Goal: Task Accomplishment & Management: Use online tool/utility

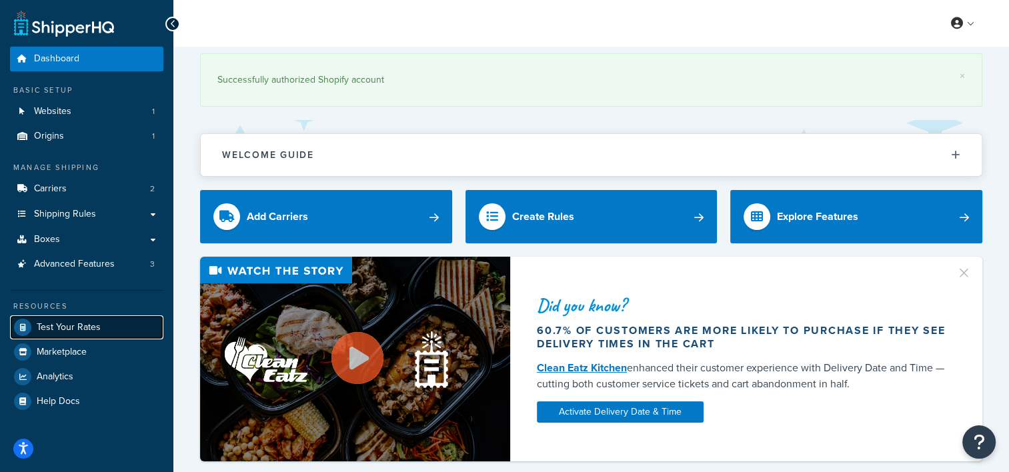
click at [60, 327] on span "Test Your Rates" at bounding box center [69, 327] width 64 height 11
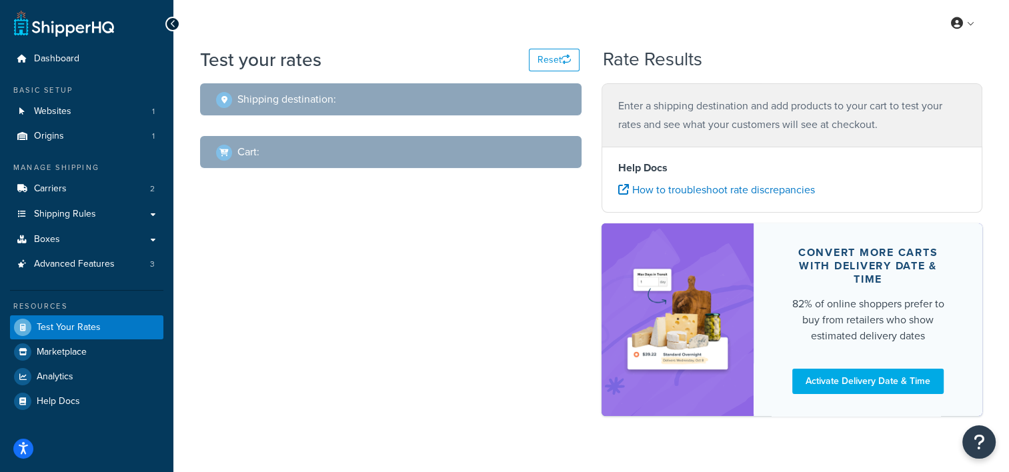
select select "[GEOGRAPHIC_DATA]"
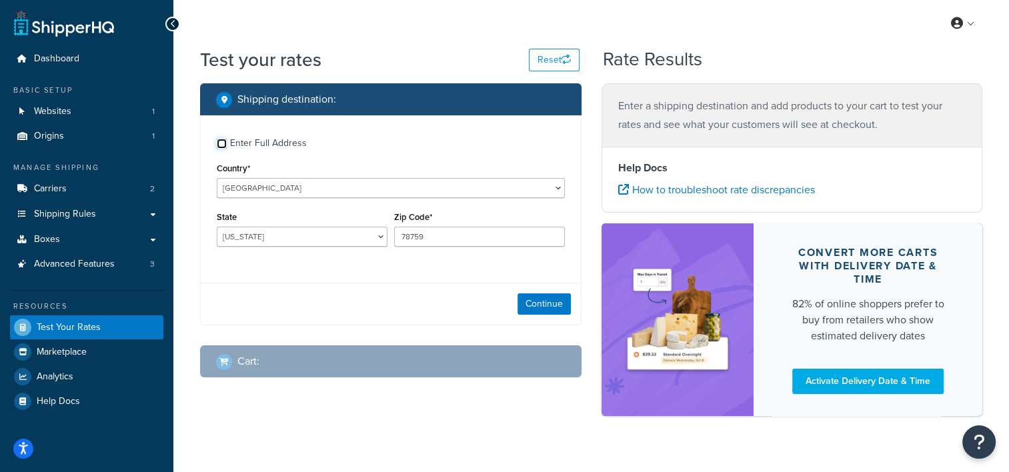
click at [222, 141] on input "Enter Full Address" at bounding box center [222, 144] width 10 height 10
checkbox input "true"
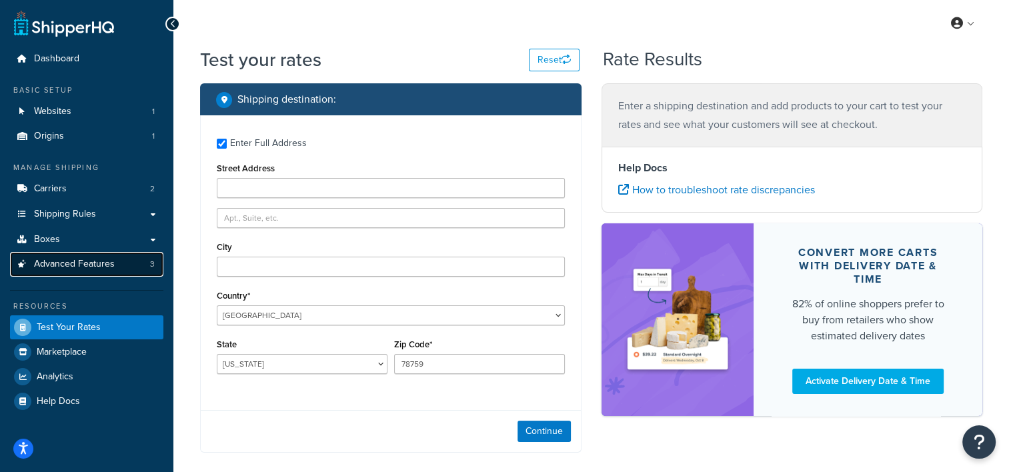
click at [63, 275] on link "Advanced Features 3" at bounding box center [86, 264] width 153 height 25
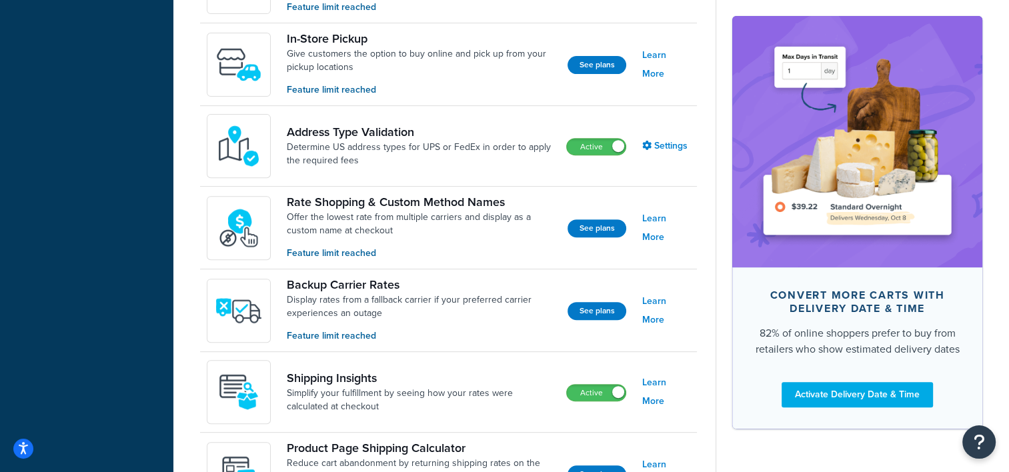
scroll to position [512, 0]
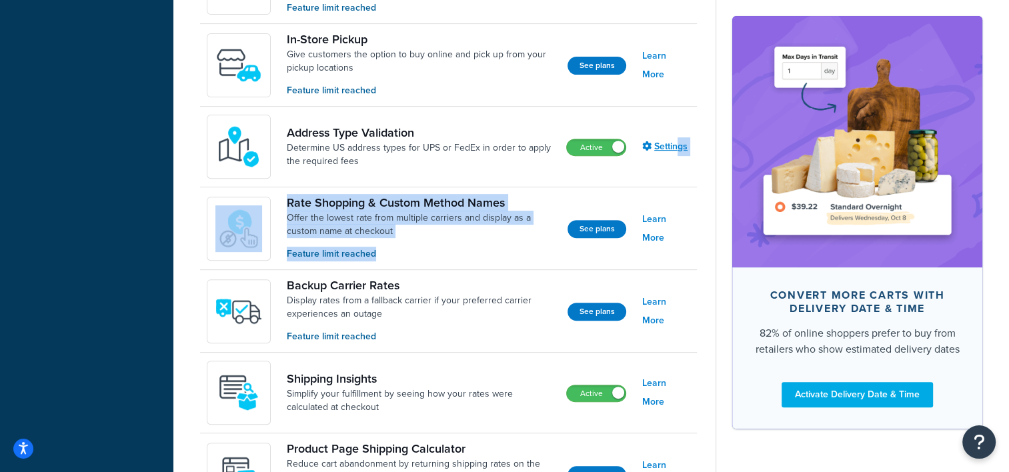
drag, startPoint x: 434, startPoint y: 238, endPoint x: 680, endPoint y: 144, distance: 262.9
click at [680, 144] on div "Features available on your Standard Plan LTL Freight Display LTL freight rates …" at bounding box center [448, 217] width 497 height 597
click at [680, 144] on link "Settings" at bounding box center [666, 146] width 48 height 19
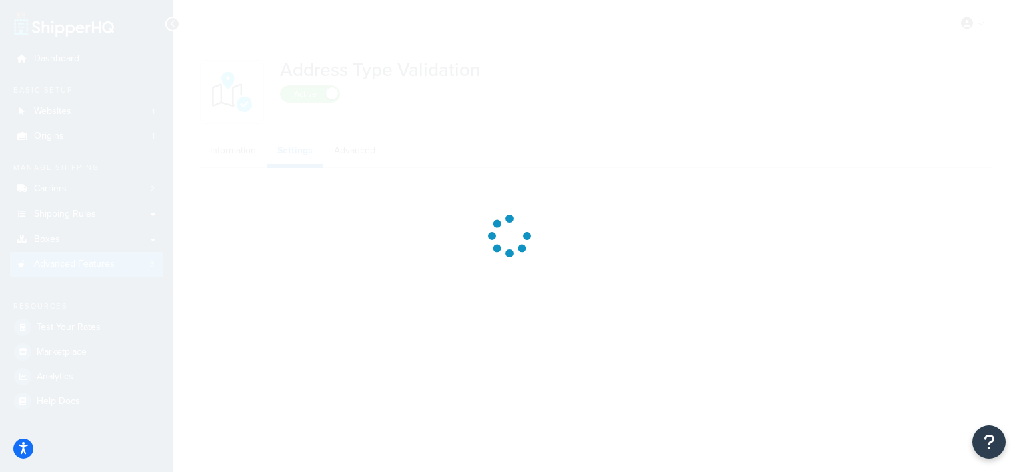
select select "158306"
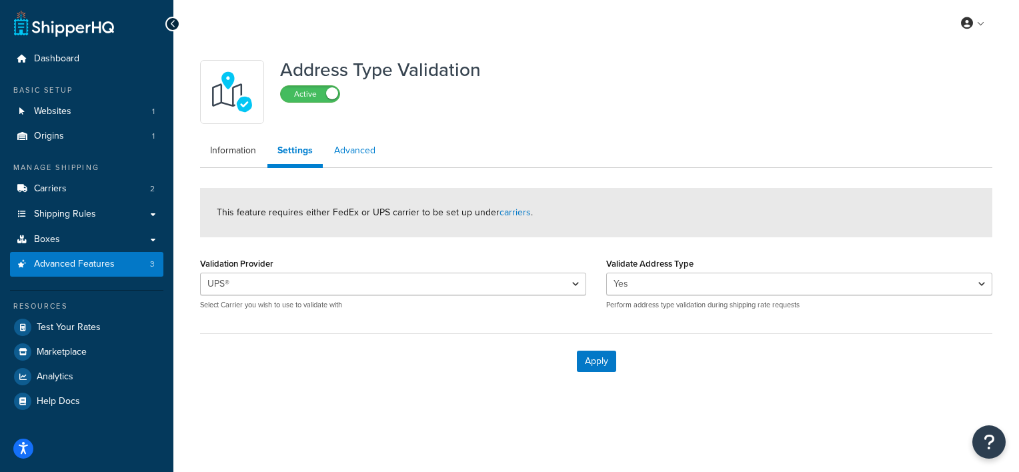
click at [344, 149] on link "Advanced" at bounding box center [354, 150] width 61 height 27
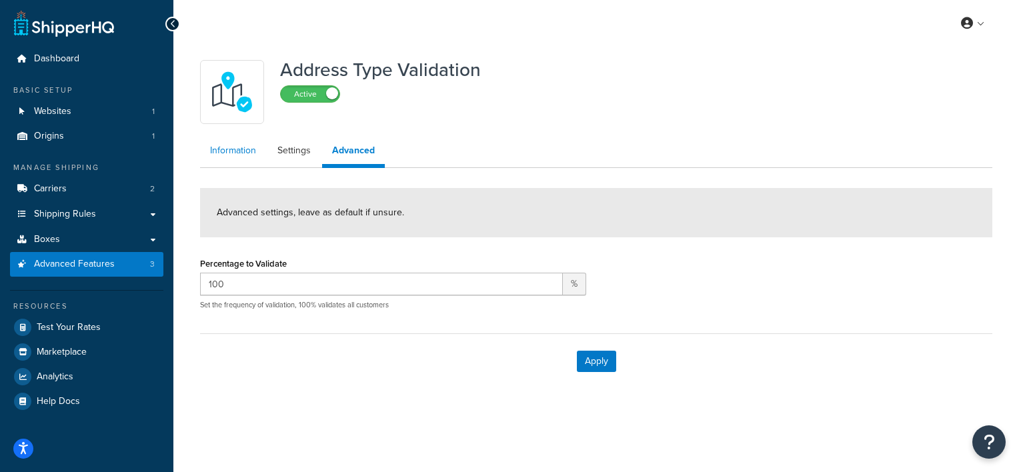
click at [217, 157] on link "Information" at bounding box center [233, 150] width 66 height 27
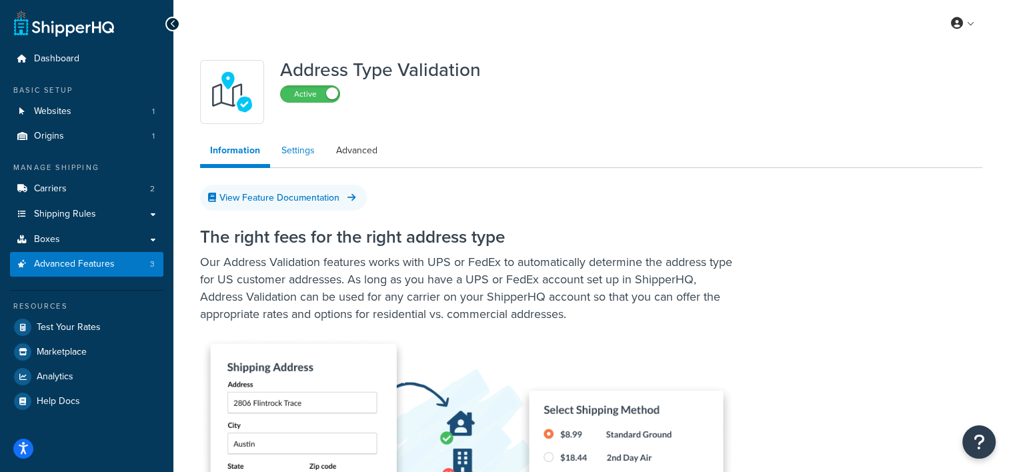
click at [294, 155] on link "Settings" at bounding box center [297, 150] width 53 height 27
select select "158306"
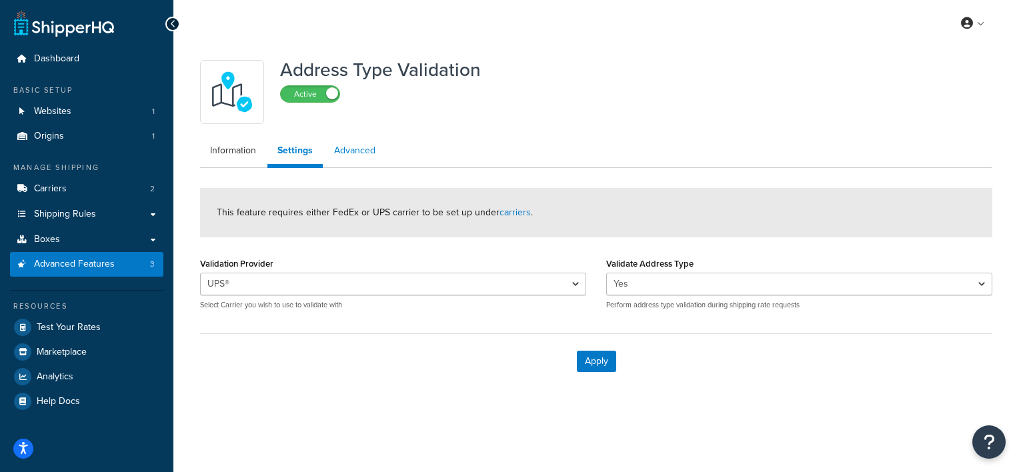
click at [334, 155] on link "Advanced" at bounding box center [354, 150] width 61 height 27
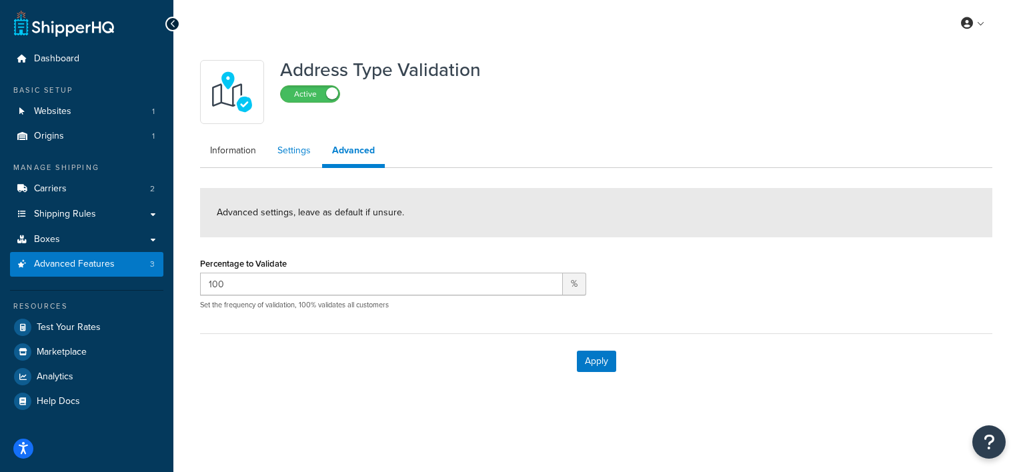
click at [295, 157] on link "Settings" at bounding box center [293, 150] width 53 height 27
select select "158306"
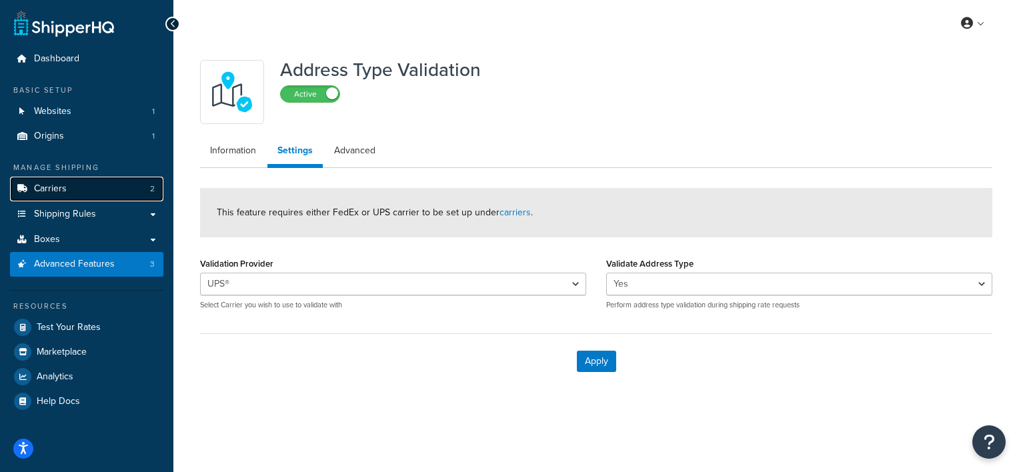
click at [75, 188] on link "Carriers 2" at bounding box center [86, 189] width 153 height 25
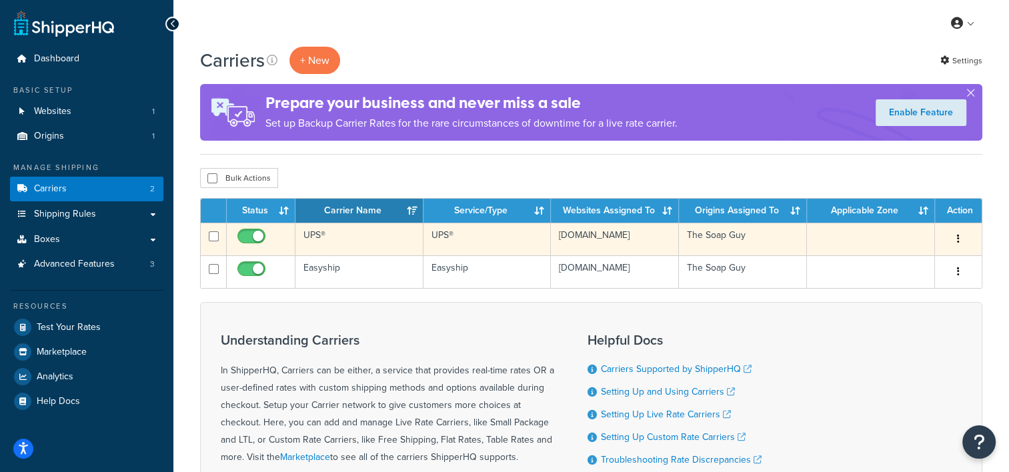
click at [350, 235] on td "UPS®" at bounding box center [359, 239] width 128 height 33
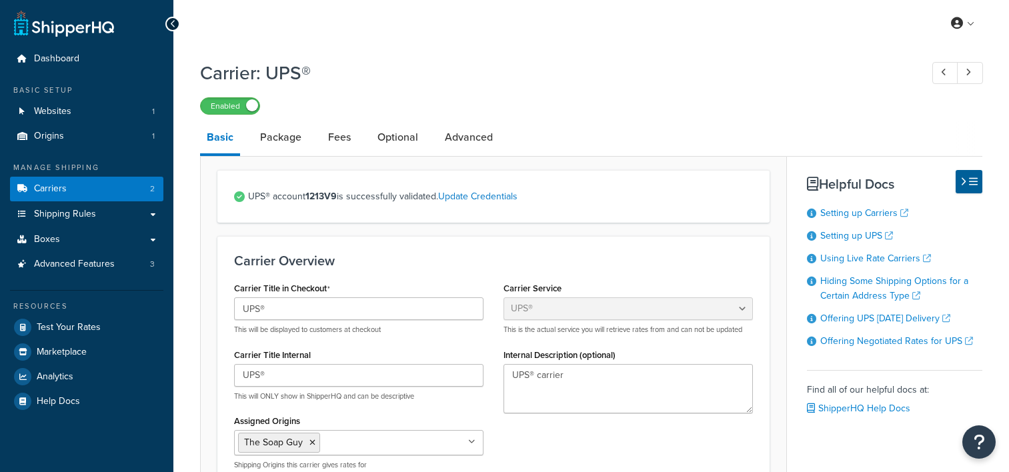
select select "ups"
click at [336, 143] on link "Fees" at bounding box center [339, 137] width 36 height 32
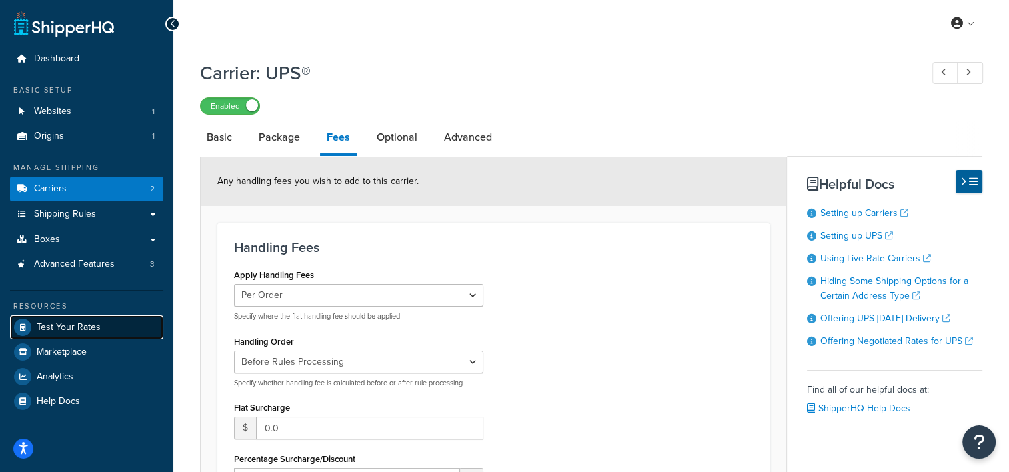
click at [33, 331] on link "Test Your Rates" at bounding box center [86, 327] width 153 height 24
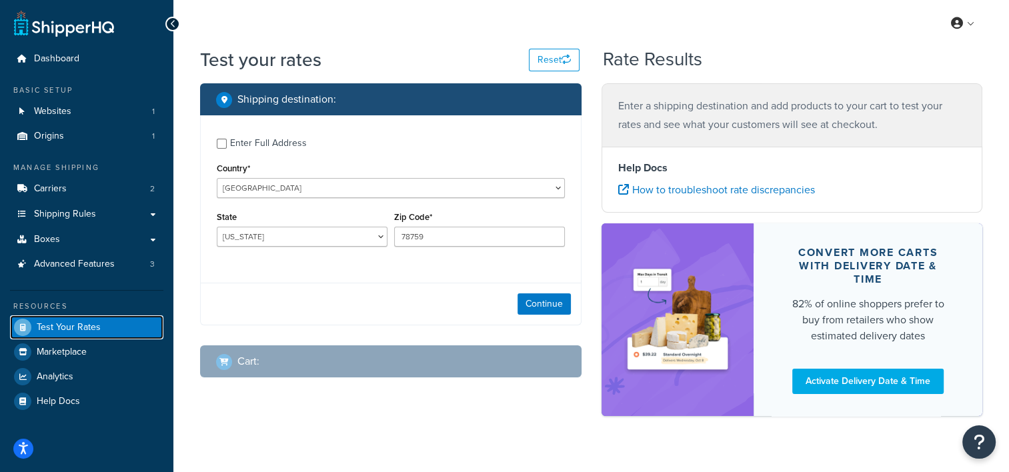
click at [85, 327] on span "Test Your Rates" at bounding box center [69, 327] width 64 height 11
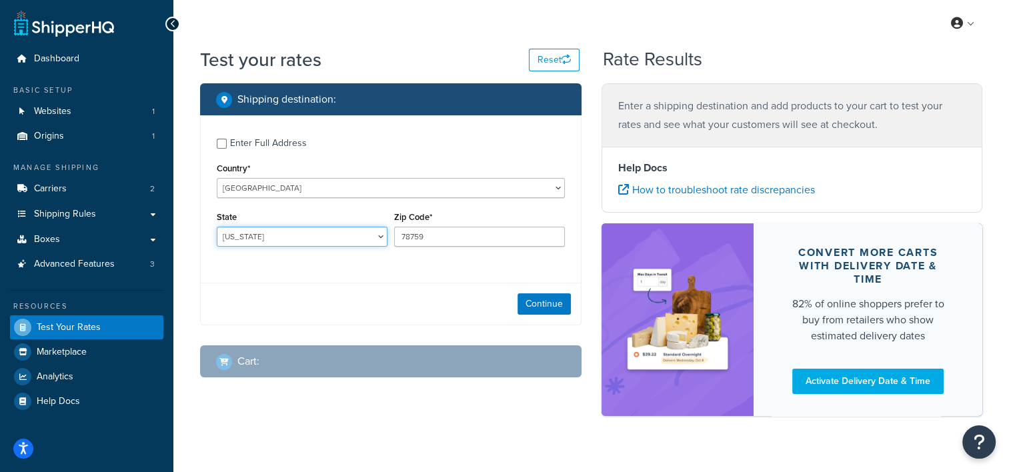
click at [254, 236] on select "[US_STATE] [US_STATE] [US_STATE] [US_STATE] [US_STATE] Armed Forces Americas Ar…" at bounding box center [302, 237] width 171 height 20
select select "WI"
click at [217, 227] on select "[US_STATE] [US_STATE] [US_STATE] [US_STATE] [US_STATE] Armed Forces Americas Ar…" at bounding box center [302, 237] width 171 height 20
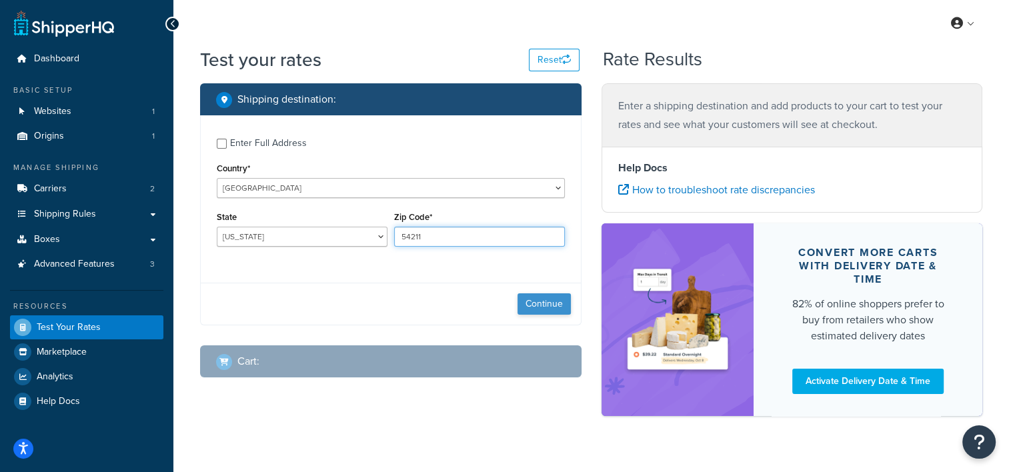
type input "54211"
click at [544, 301] on button "Continue" at bounding box center [544, 303] width 53 height 21
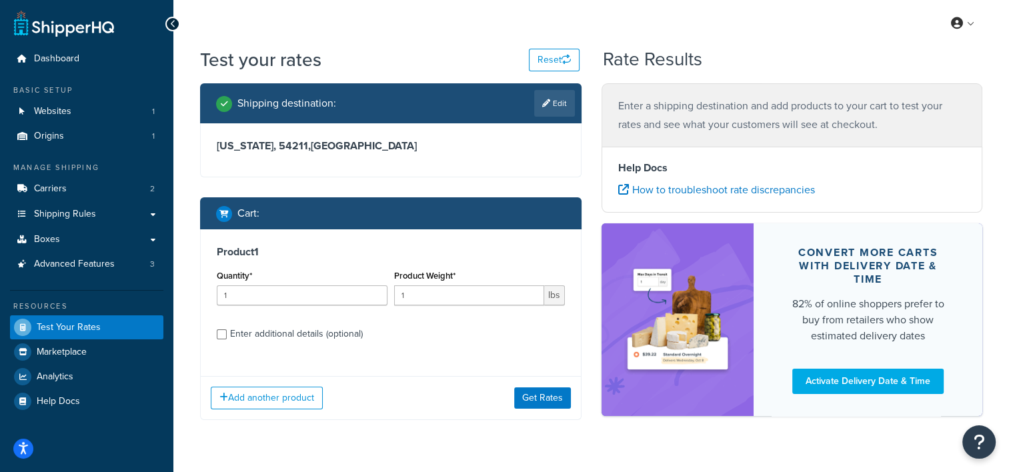
scroll to position [34, 0]
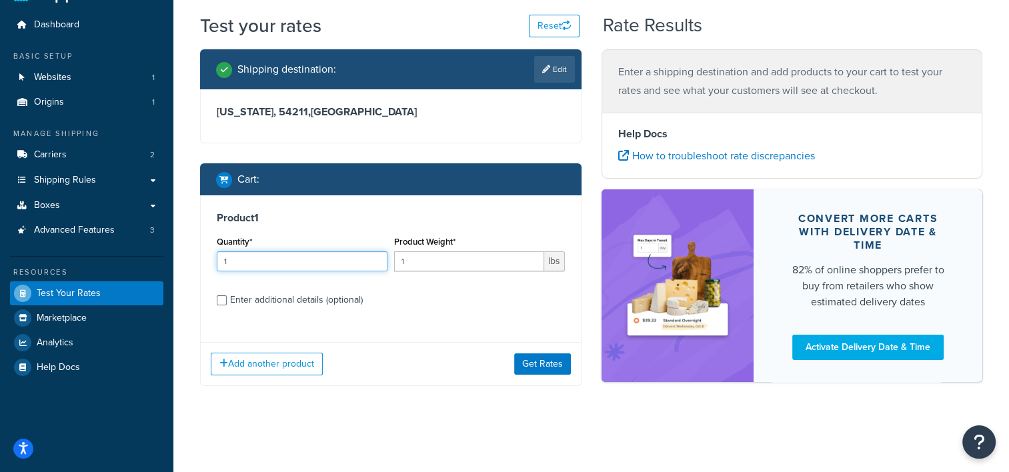
click at [270, 259] on input "1" at bounding box center [302, 261] width 171 height 20
type input "100"
type input "2.04"
click at [554, 366] on button "Get Rates" at bounding box center [542, 364] width 57 height 21
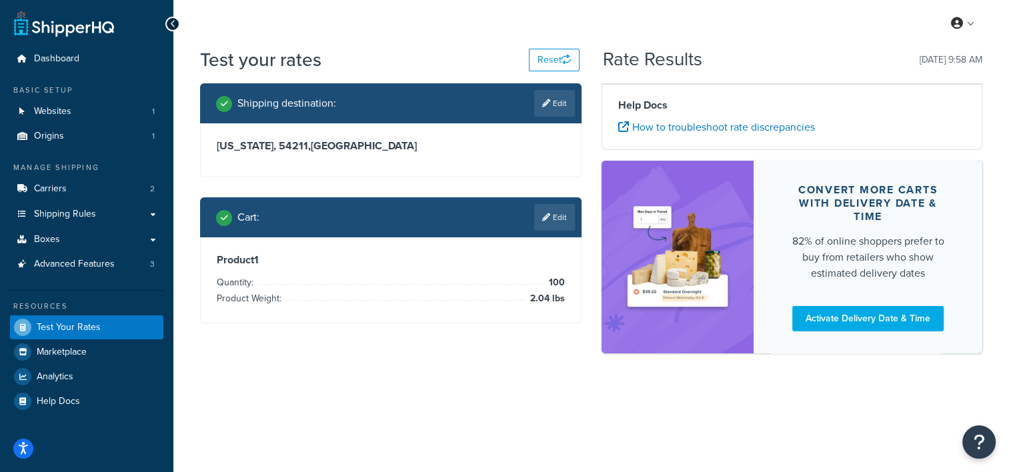
scroll to position [0, 0]
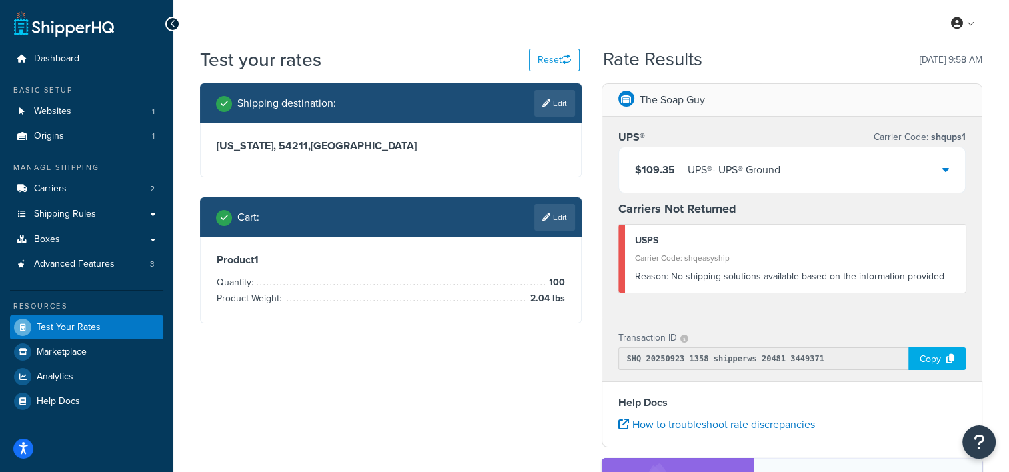
click at [873, 161] on div "$109.35 UPS® - UPS® Ground" at bounding box center [792, 169] width 347 height 45
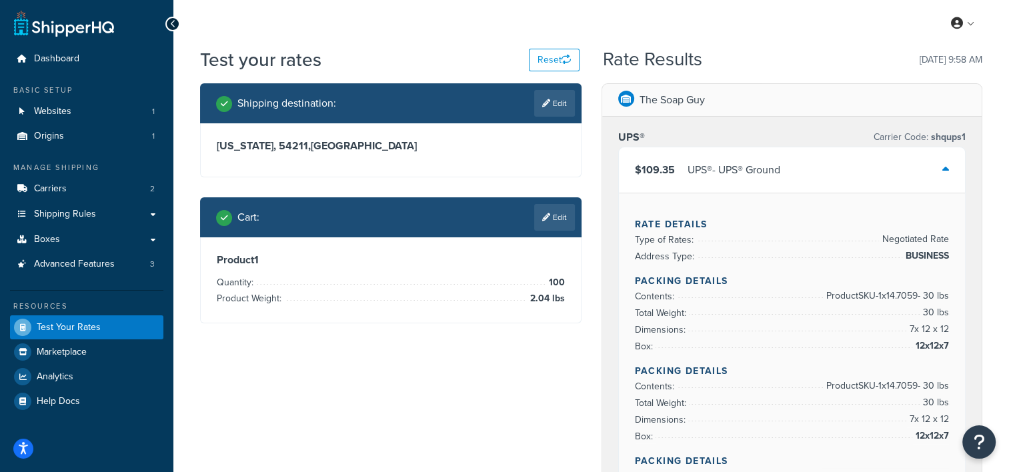
click at [586, 177] on div "Shipping destination : Edit Wisconsin, 54211 , United States Cart : Edit Produc…" at bounding box center [391, 213] width 402 height 260
click at [69, 213] on span "Shipping Rules" at bounding box center [65, 214] width 62 height 11
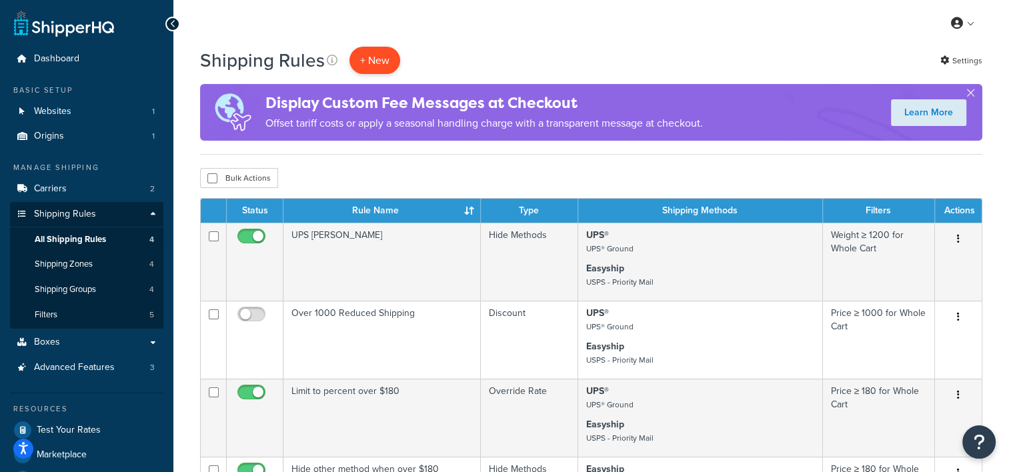
click at [380, 61] on p "+ New" at bounding box center [375, 60] width 51 height 27
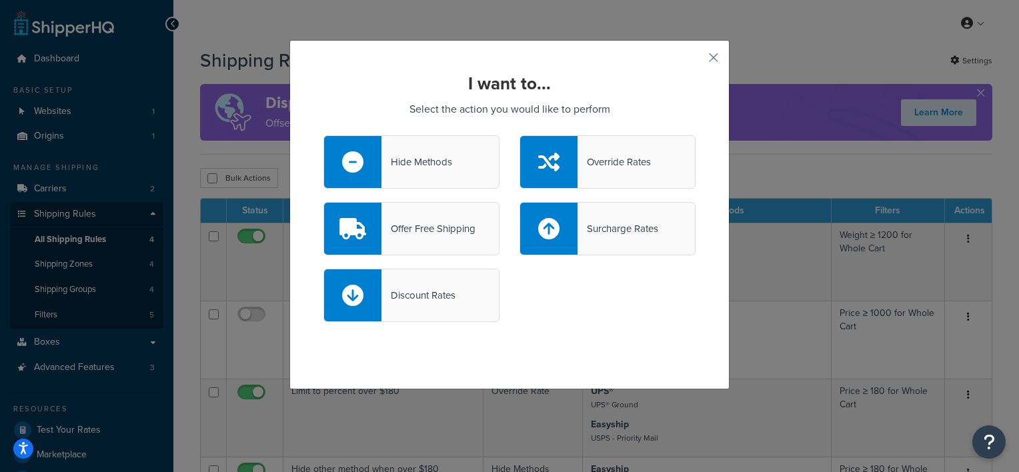
click at [415, 160] on div "Hide Methods" at bounding box center [417, 162] width 71 height 19
click at [0, 0] on input "Hide Methods" at bounding box center [0, 0] width 0 height 0
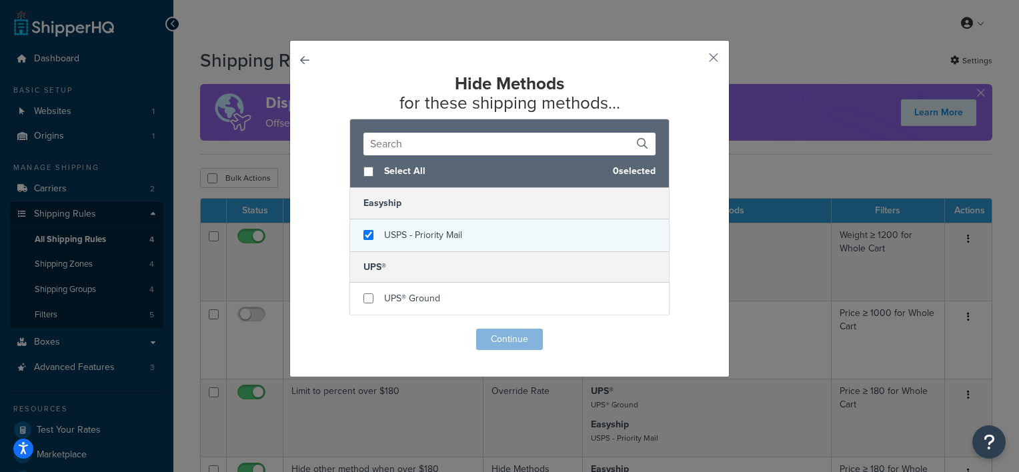
checkbox input "true"
click at [496, 229] on div "USPS - Priority Mail" at bounding box center [509, 235] width 319 height 32
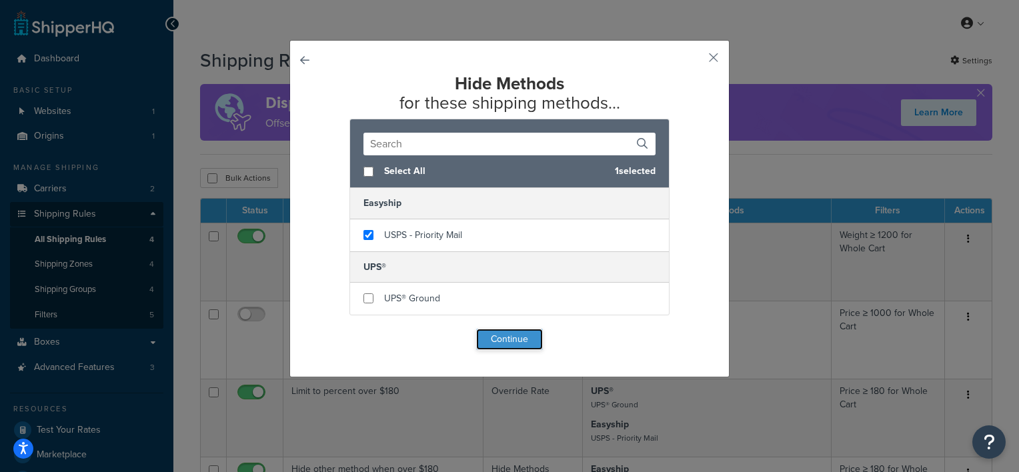
click at [495, 338] on button "Continue" at bounding box center [509, 339] width 67 height 21
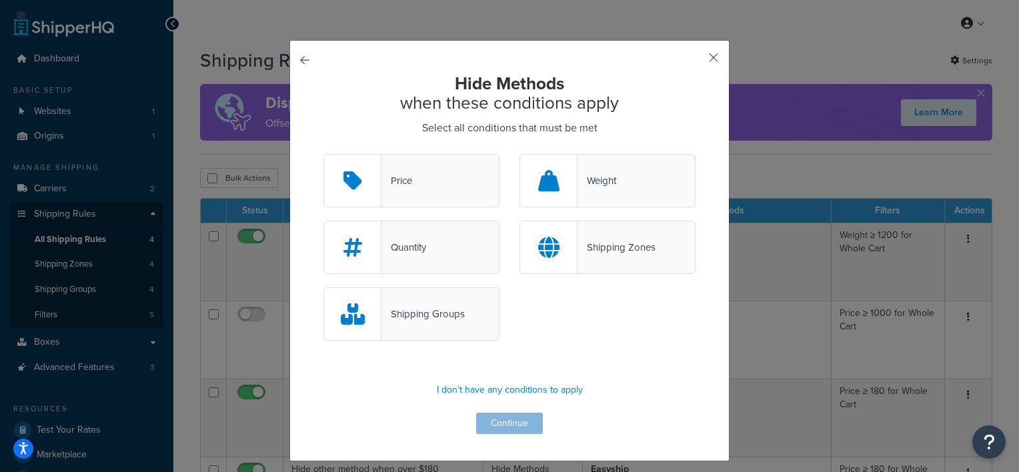
click at [696, 61] on button "button" at bounding box center [693, 62] width 3 height 3
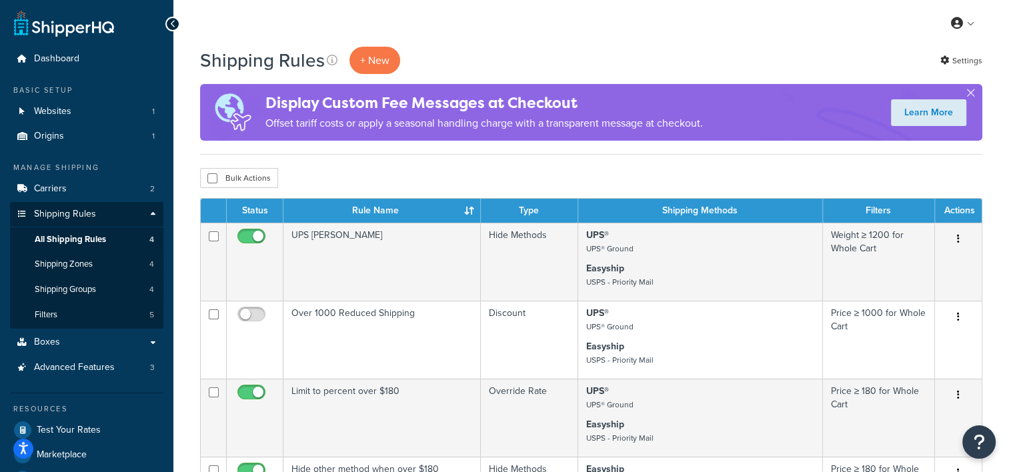
click at [430, 155] on div "Shipping Rules + New Settings Display Custom Fee Messages at Checkout Offset ta…" at bounding box center [591, 424] width 836 height 755
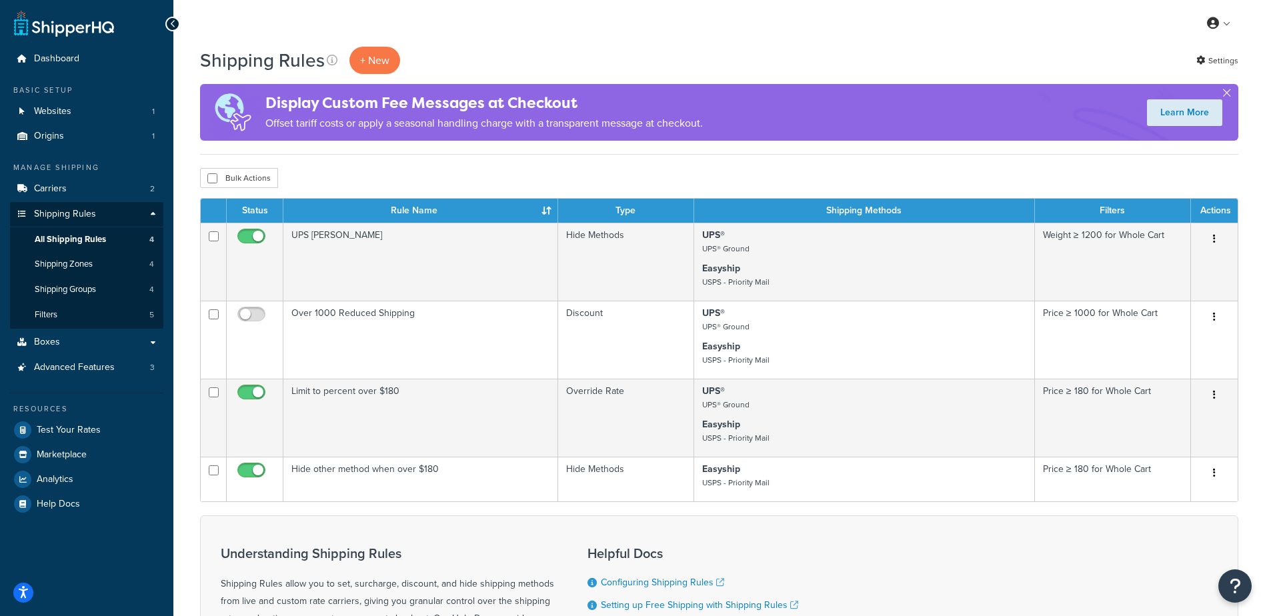
click at [53, 416] on div "Resources Test Your Rates Marketplace Analytics Help Docs" at bounding box center [86, 454] width 153 height 123
click at [55, 427] on span "Test Your Rates" at bounding box center [69, 430] width 64 height 11
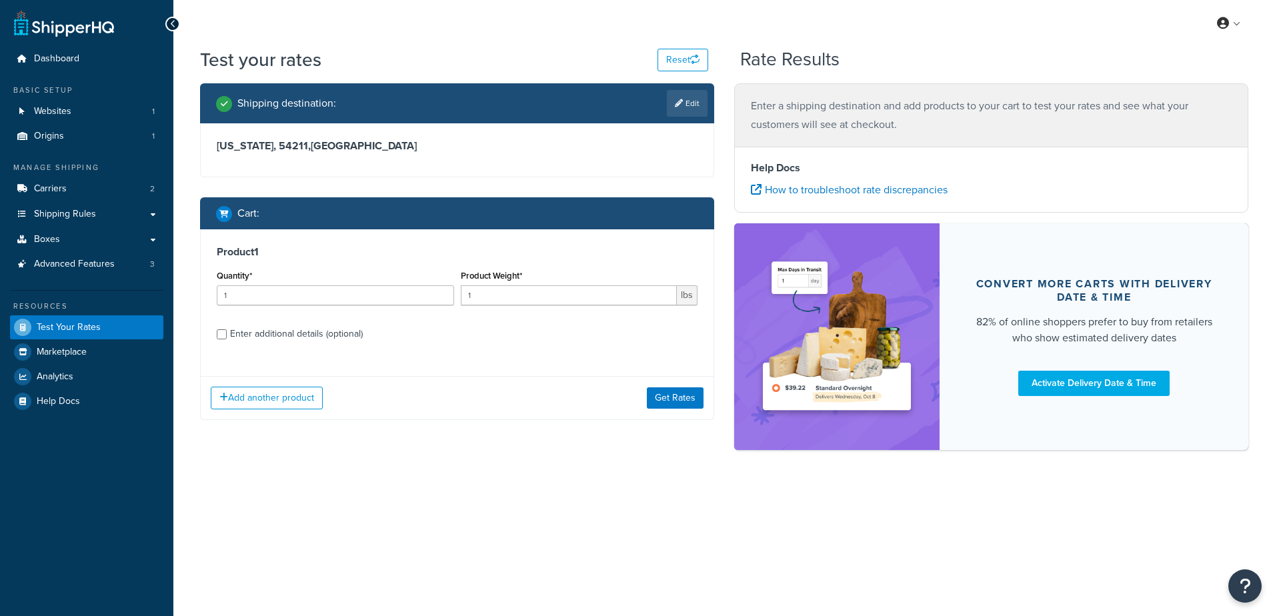
drag, startPoint x: 690, startPoint y: 102, endPoint x: 522, endPoint y: 134, distance: 170.5
click at [690, 102] on link "Edit" at bounding box center [687, 103] width 41 height 27
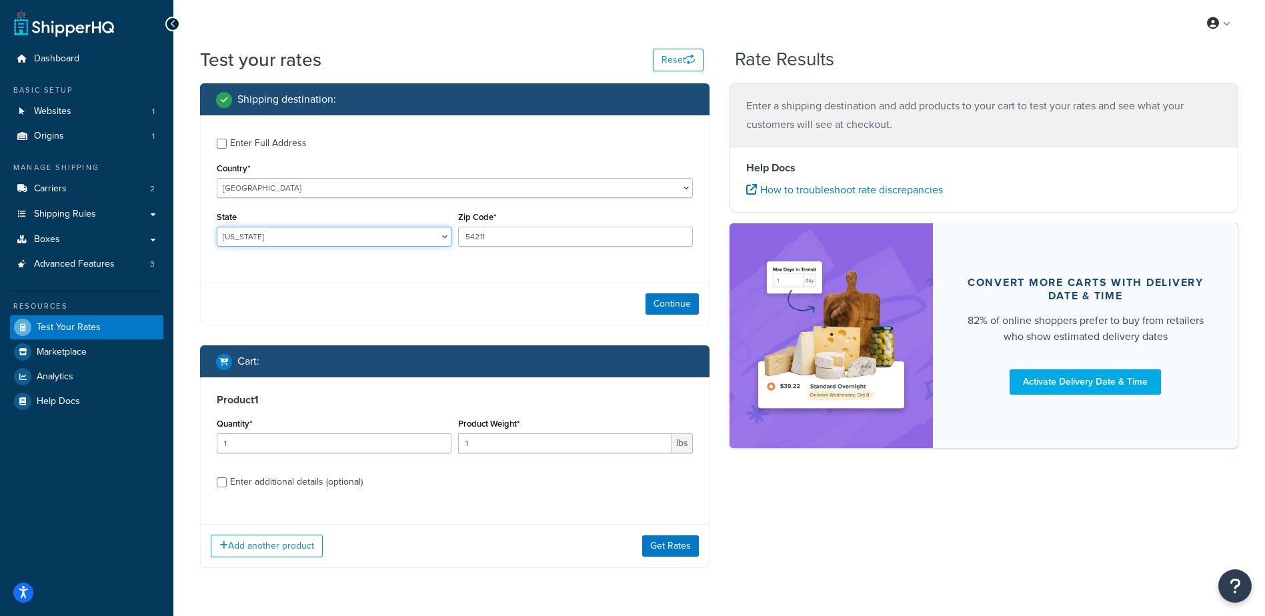
drag, startPoint x: 255, startPoint y: 233, endPoint x: 261, endPoint y: 227, distance: 8.5
click at [253, 234] on select "[US_STATE] [US_STATE] [US_STATE] [US_STATE] [US_STATE] Armed Forces Americas Ar…" at bounding box center [334, 237] width 235 height 20
click at [217, 227] on select "[US_STATE] [US_STATE] [US_STATE] [US_STATE] [US_STATE] Armed Forces Americas Ar…" at bounding box center [334, 237] width 235 height 20
select select "CO"
type input "80014"
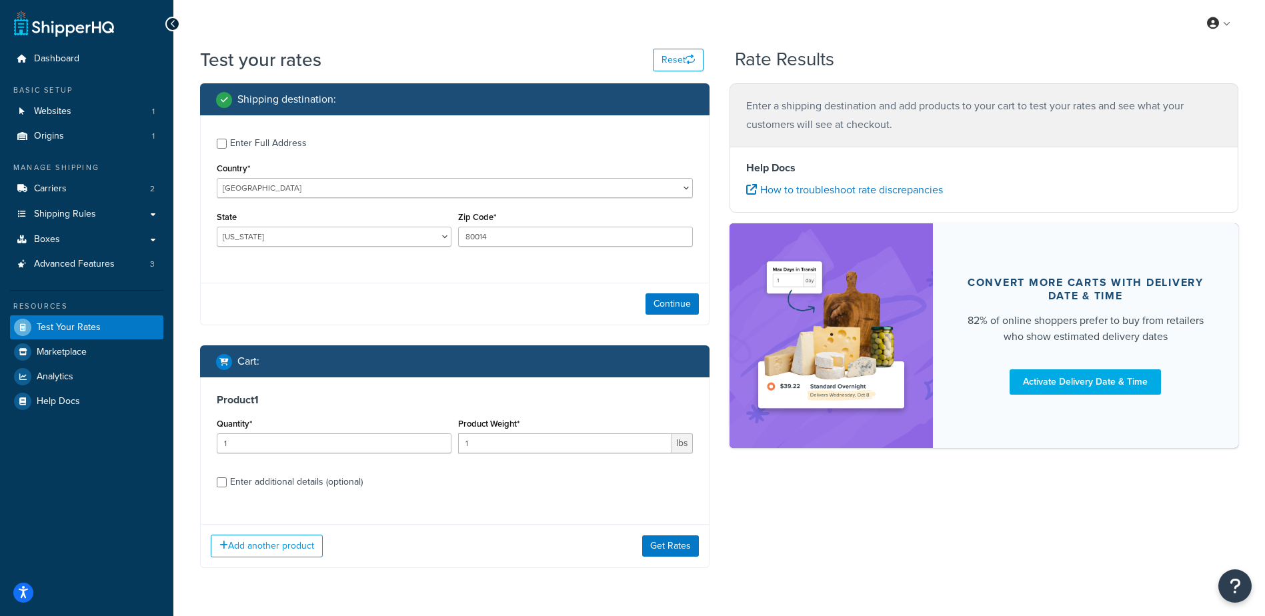
click at [391, 297] on div "Continue" at bounding box center [455, 304] width 508 height 42
click at [680, 304] on button "Continue" at bounding box center [672, 303] width 53 height 21
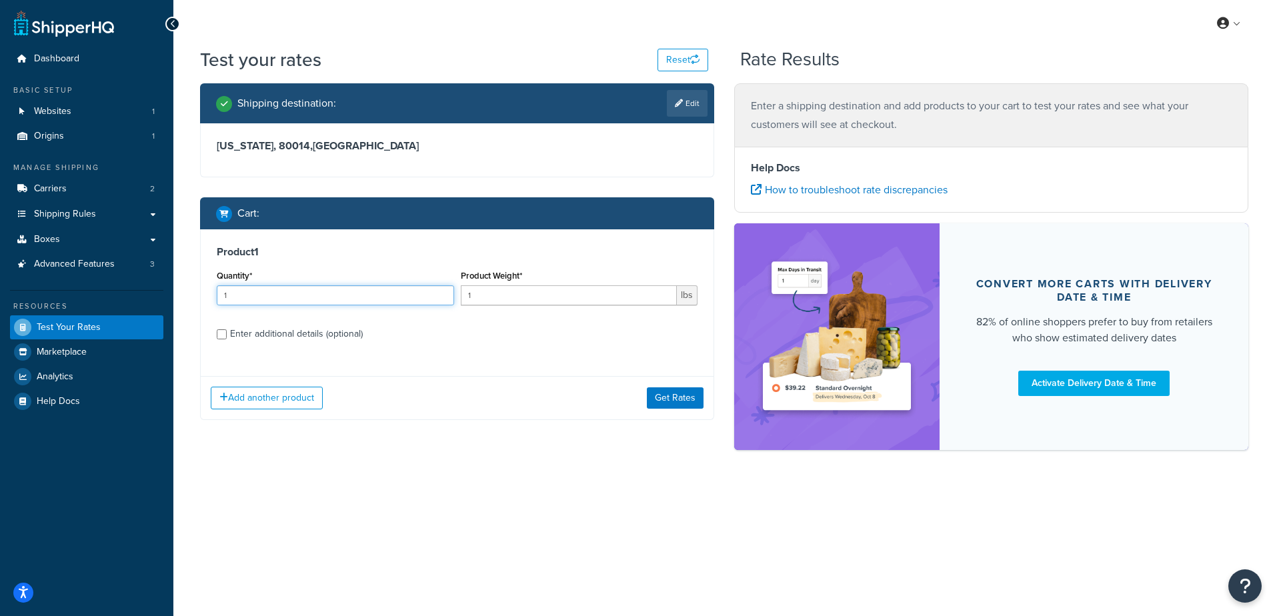
drag, startPoint x: 255, startPoint y: 297, endPoint x: 177, endPoint y: 287, distance: 79.3
click at [177, 287] on div "Test your rates Reset Rate Results Shipping destination : Edit [US_STATE], 8001…" at bounding box center [724, 272] width 1102 height 450
click at [506, 291] on input "1" at bounding box center [569, 295] width 217 height 20
drag, startPoint x: 487, startPoint y: 296, endPoint x: 432, endPoint y: 290, distance: 55.7
click at [432, 290] on div "Quantity* 1 Product Weight* 1 lbs" at bounding box center [457, 291] width 488 height 49
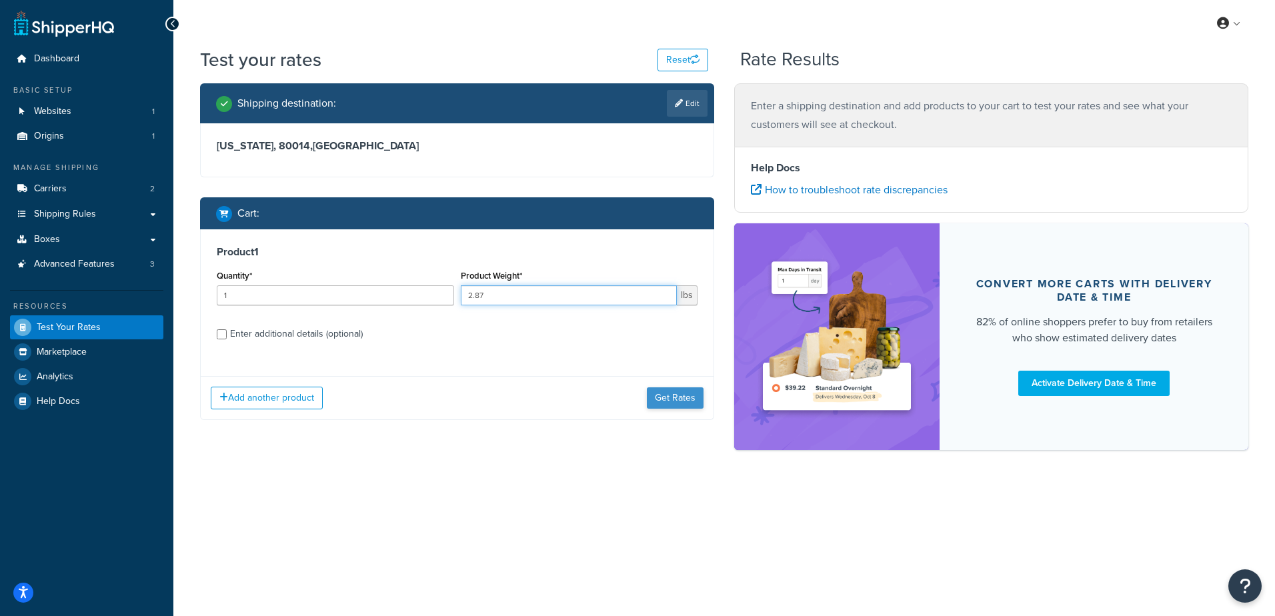
type input "2.87"
click at [664, 399] on button "Get Rates" at bounding box center [675, 398] width 57 height 21
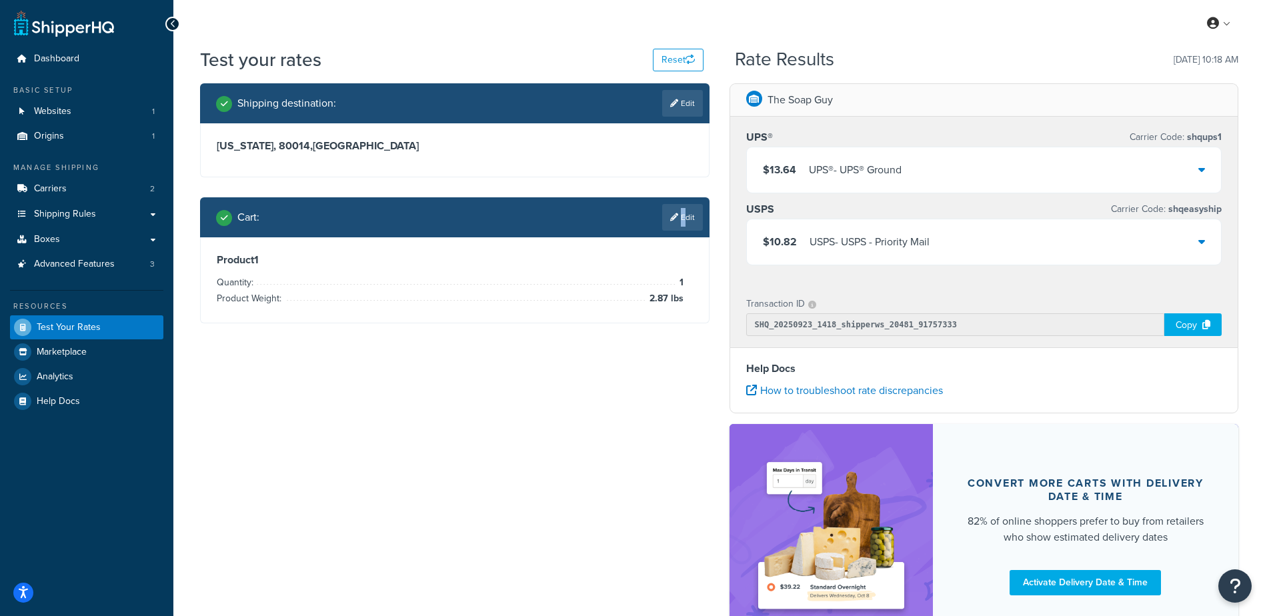
drag, startPoint x: 680, startPoint y: 221, endPoint x: 407, endPoint y: 291, distance: 282.3
click at [679, 221] on link "Edit" at bounding box center [682, 217] width 41 height 27
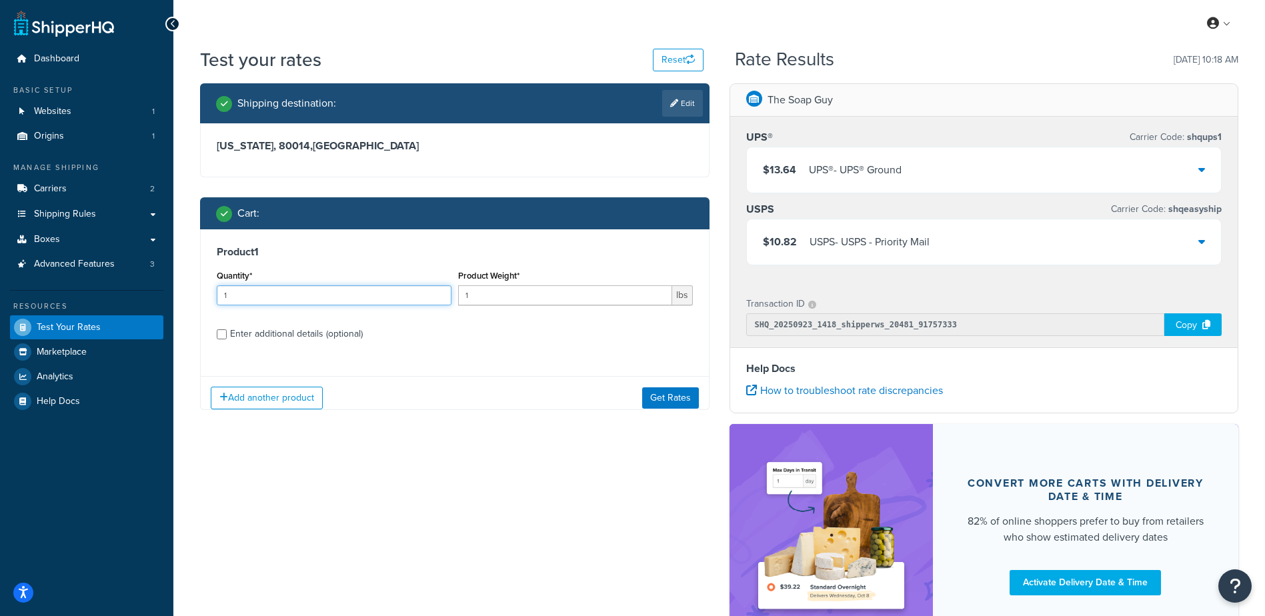
click at [258, 299] on input "1" at bounding box center [334, 295] width 235 height 20
type input "100"
type input "2.87"
drag, startPoint x: 672, startPoint y: 406, endPoint x: 680, endPoint y: 404, distance: 7.5
click at [673, 406] on button "Get Rates" at bounding box center [670, 398] width 57 height 21
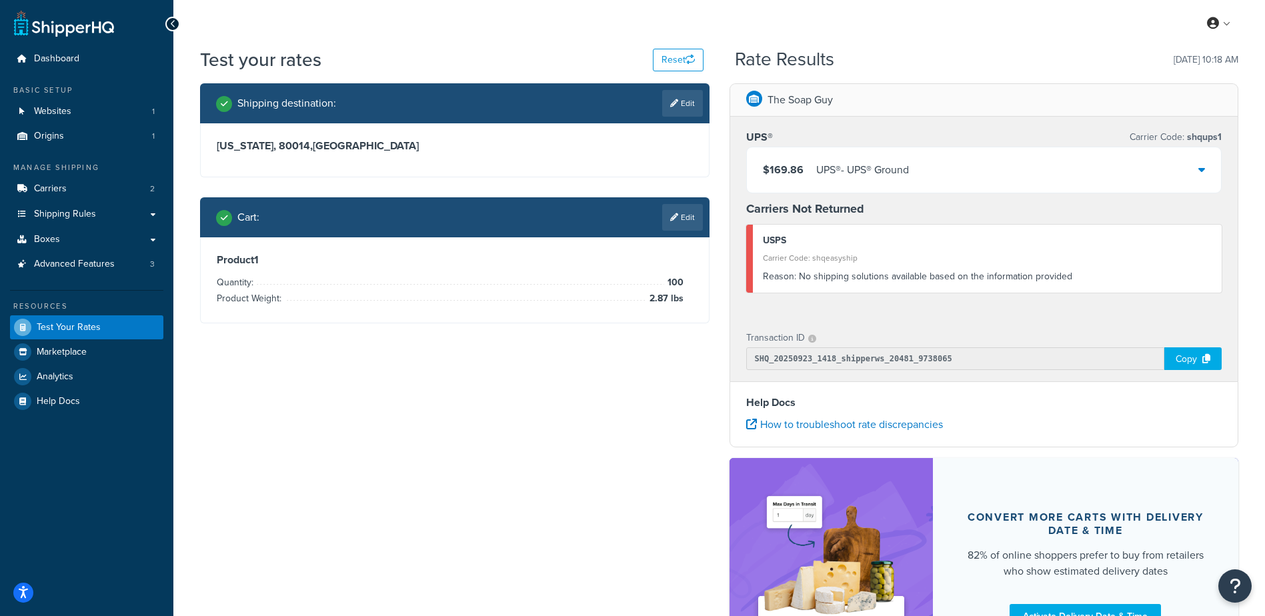
click at [676, 225] on link "Edit" at bounding box center [682, 217] width 41 height 27
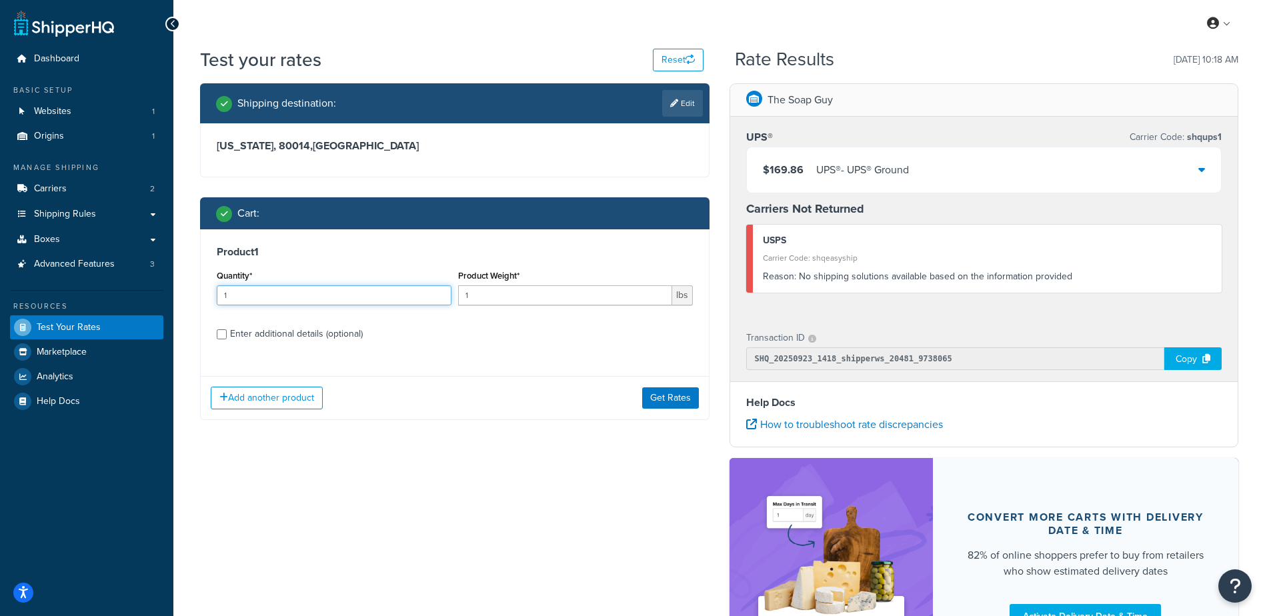
drag, startPoint x: 232, startPoint y: 291, endPoint x: 125, endPoint y: 293, distance: 107.4
click at [125, 294] on div "Dashboard Basic Setup Websites 1 Origins 1 Manage Shipping Carriers 2 Shipping …" at bounding box center [632, 381] width 1265 height 763
type input "100"
type input "2.04"
click at [660, 396] on button "Get Rates" at bounding box center [670, 398] width 57 height 21
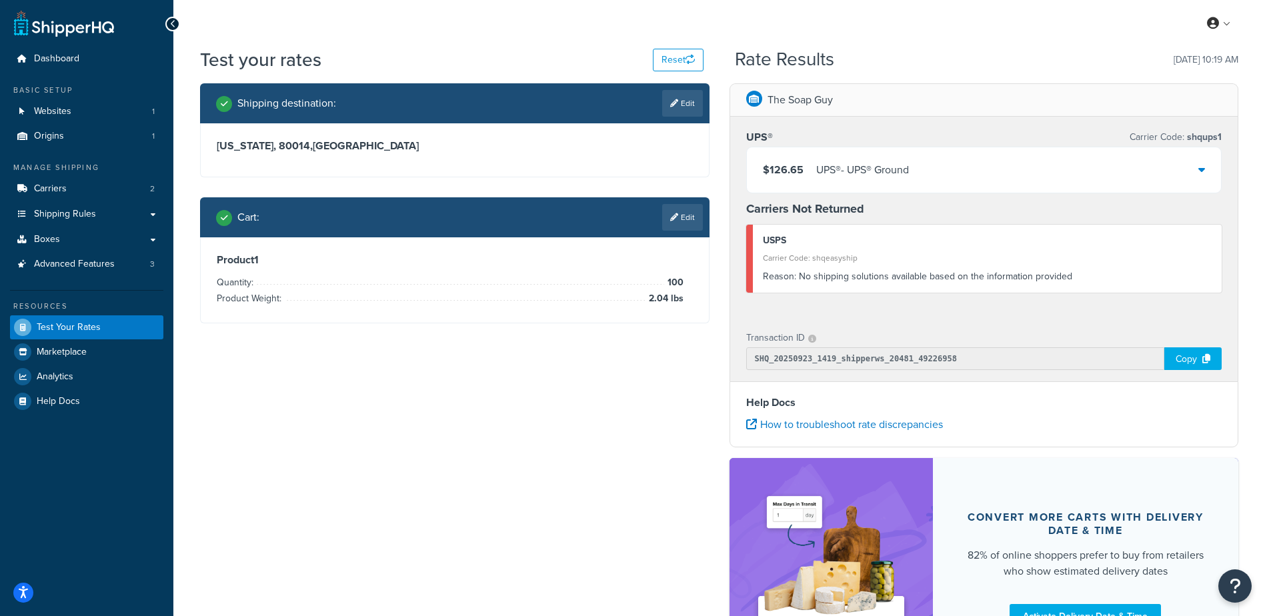
click at [679, 225] on link "Edit" at bounding box center [682, 217] width 41 height 27
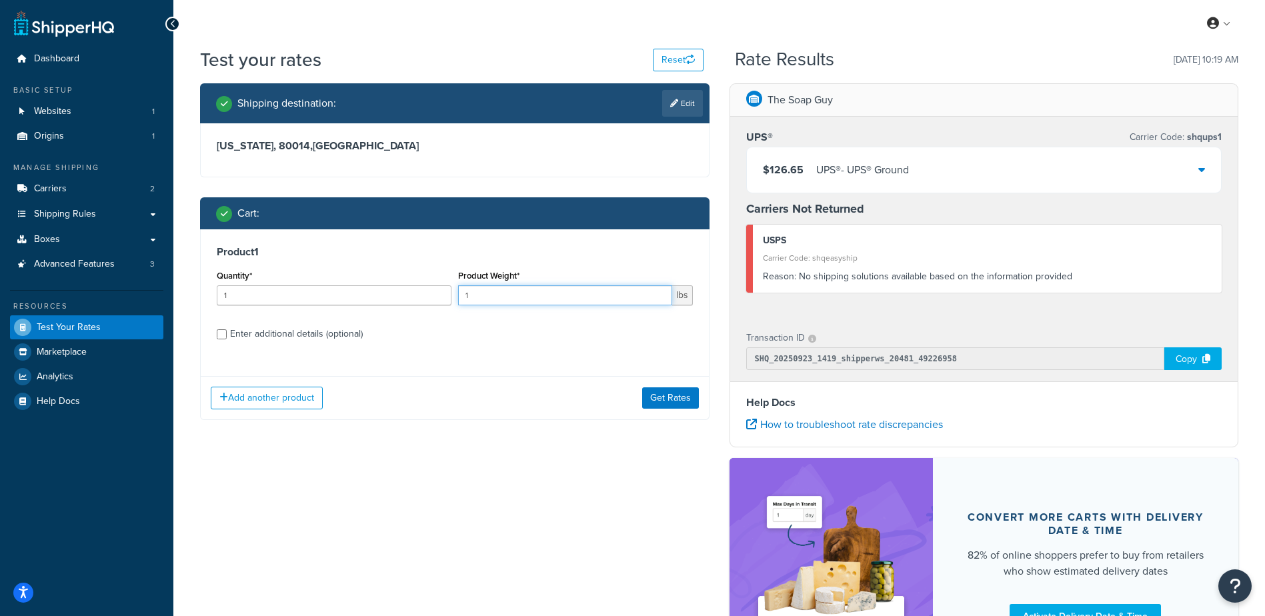
drag, startPoint x: 458, startPoint y: 285, endPoint x: 404, endPoint y: 279, distance: 54.4
click at [404, 279] on div "Quantity* 1 Product Weight* 1 lbs" at bounding box center [454, 291] width 483 height 49
drag, startPoint x: 261, startPoint y: 283, endPoint x: 175, endPoint y: 264, distance: 88.2
click at [163, 275] on div "Dashboard Basic Setup Websites 1 Origins 1 Manage Shipping Carriers 2 Shipping …" at bounding box center [632, 381] width 1265 height 763
type input "100"
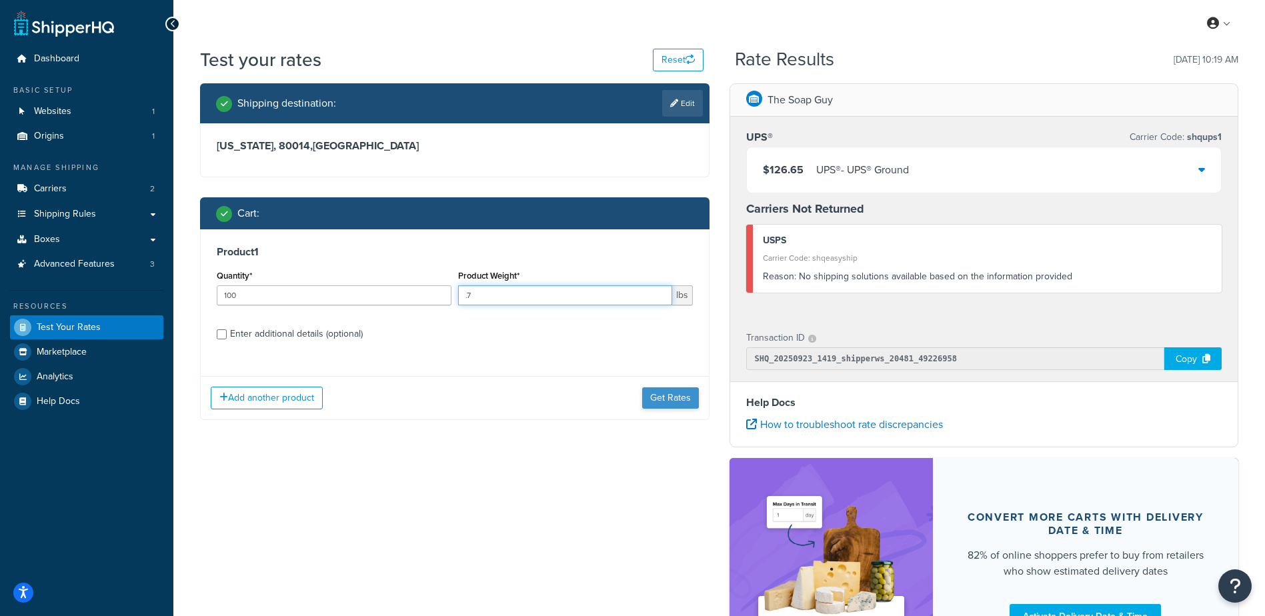
type input ".7"
click at [685, 390] on button "Get Rates" at bounding box center [670, 398] width 57 height 21
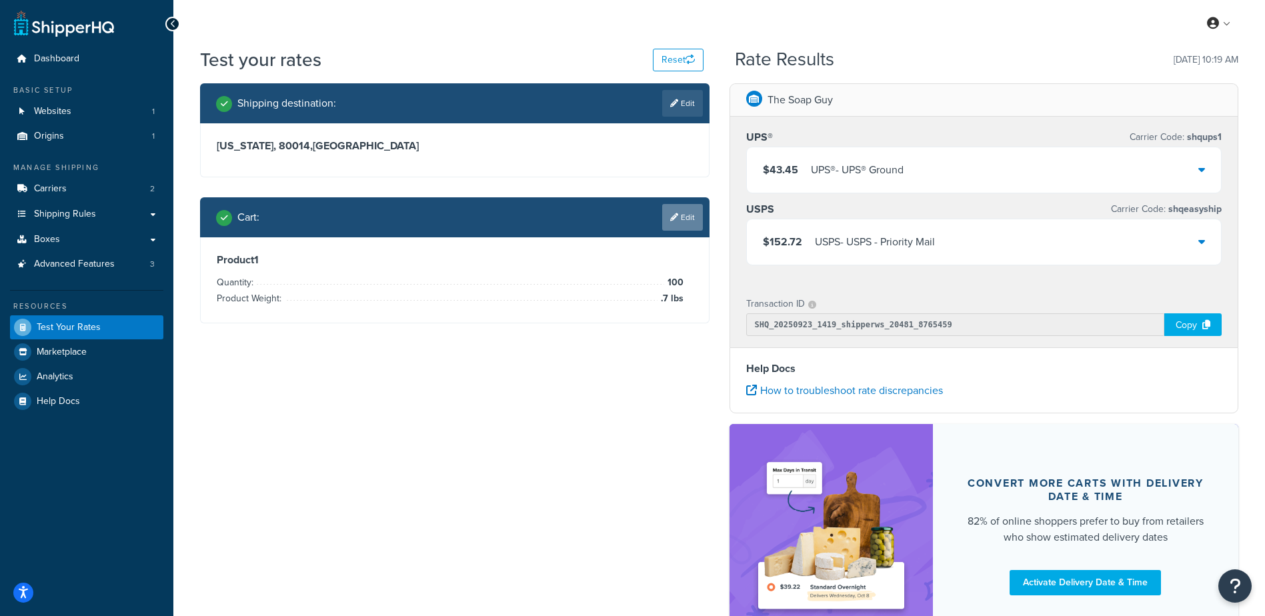
click at [680, 220] on link "Edit" at bounding box center [682, 217] width 41 height 27
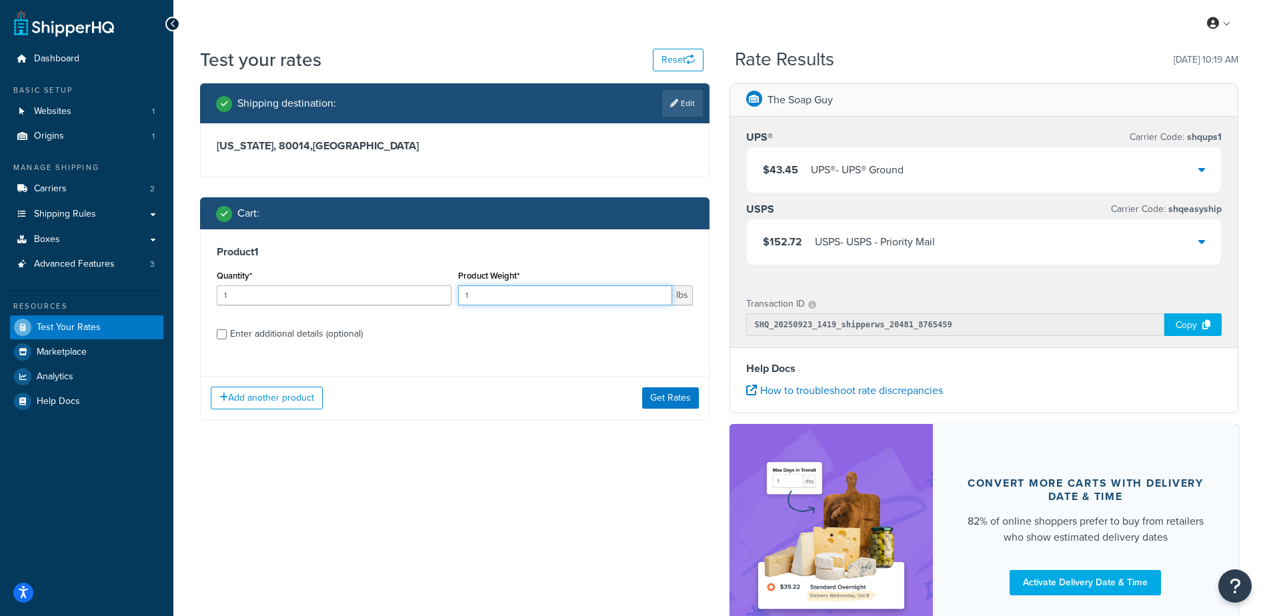
drag, startPoint x: 490, startPoint y: 289, endPoint x: 342, endPoint y: 231, distance: 158.4
click at [340, 234] on div "Product 1 Quantity* 1 Product Weight* 1 lbs Enter additional details (optional)" at bounding box center [455, 297] width 508 height 137
type input ".96"
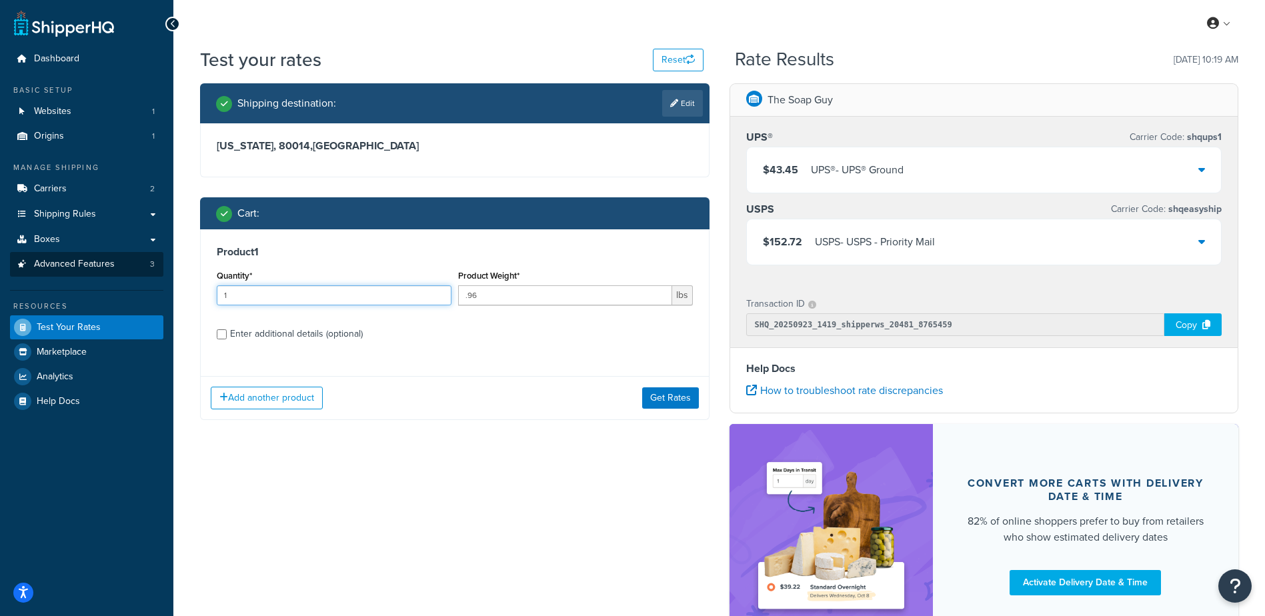
drag, startPoint x: 275, startPoint y: 294, endPoint x: 148, endPoint y: 263, distance: 130.6
click at [147, 264] on div "Dashboard Basic Setup Websites 1 Origins 1 Manage Shipping Carriers 2 Shipping …" at bounding box center [632, 364] width 1265 height 729
type input "100"
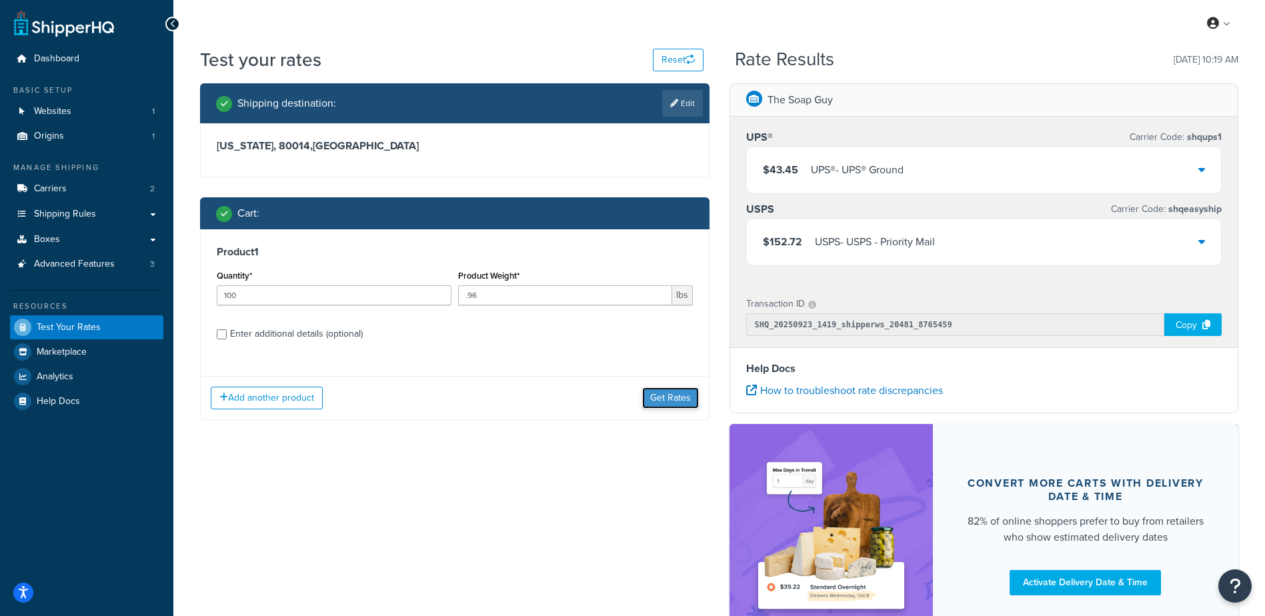
click at [689, 402] on button "Get Rates" at bounding box center [670, 398] width 57 height 21
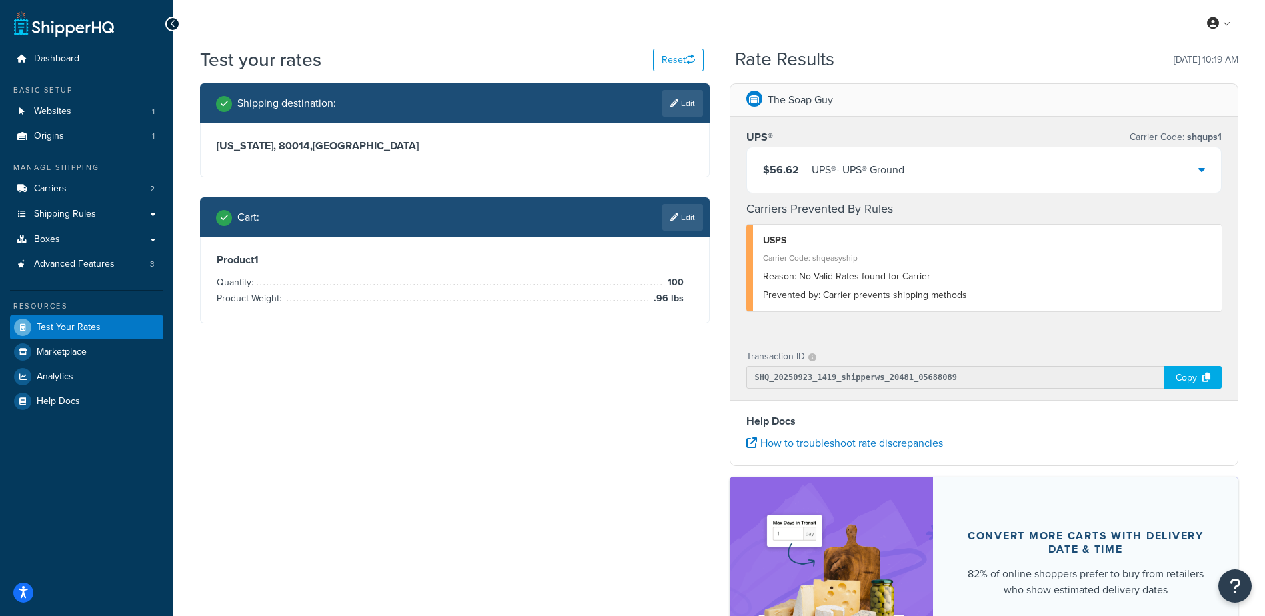
drag, startPoint x: 678, startPoint y: 224, endPoint x: 612, endPoint y: 280, distance: 86.6
click at [674, 223] on link "Edit" at bounding box center [682, 217] width 41 height 27
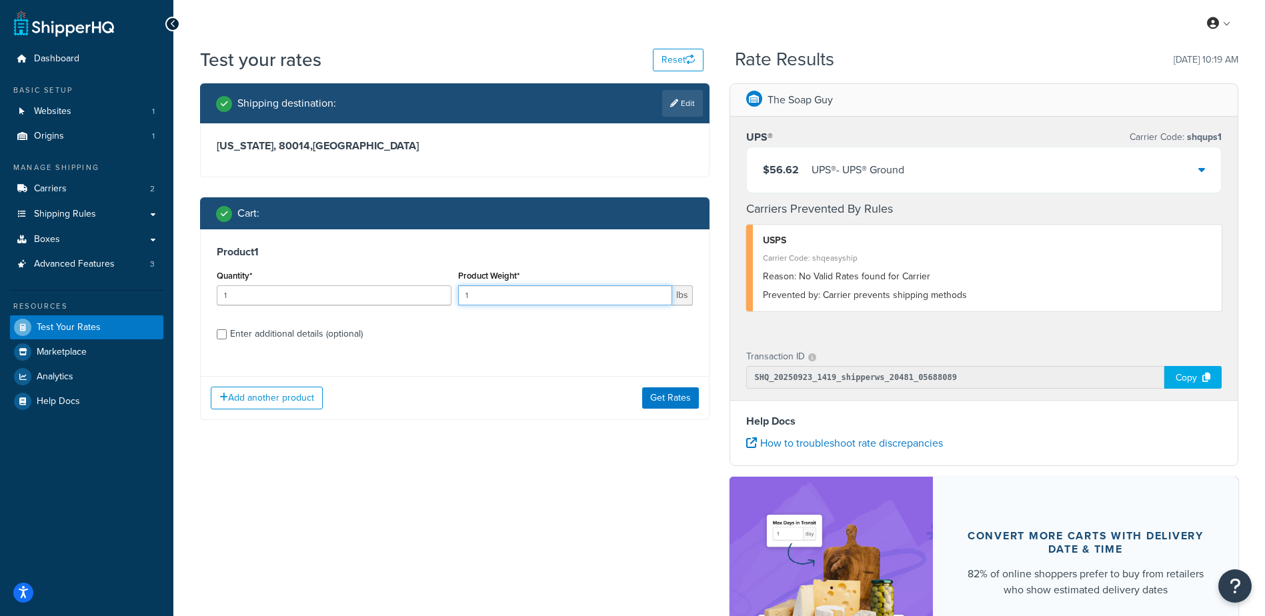
drag, startPoint x: 458, startPoint y: 286, endPoint x: 348, endPoint y: 289, distance: 110.1
click at [348, 289] on div "Quantity* 1 Product Weight* 1 lbs" at bounding box center [454, 291] width 483 height 49
type input "100"
type input ".64"
click at [668, 403] on button "Get Rates" at bounding box center [670, 398] width 57 height 21
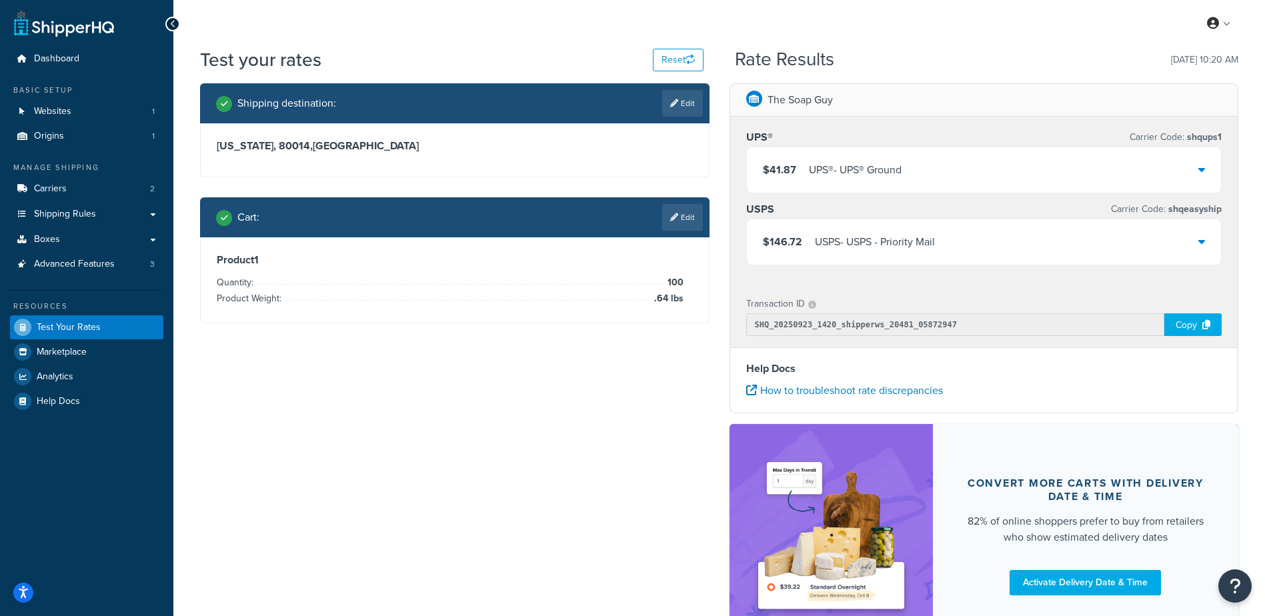
click at [686, 99] on link "Edit" at bounding box center [682, 103] width 41 height 27
select select "CO"
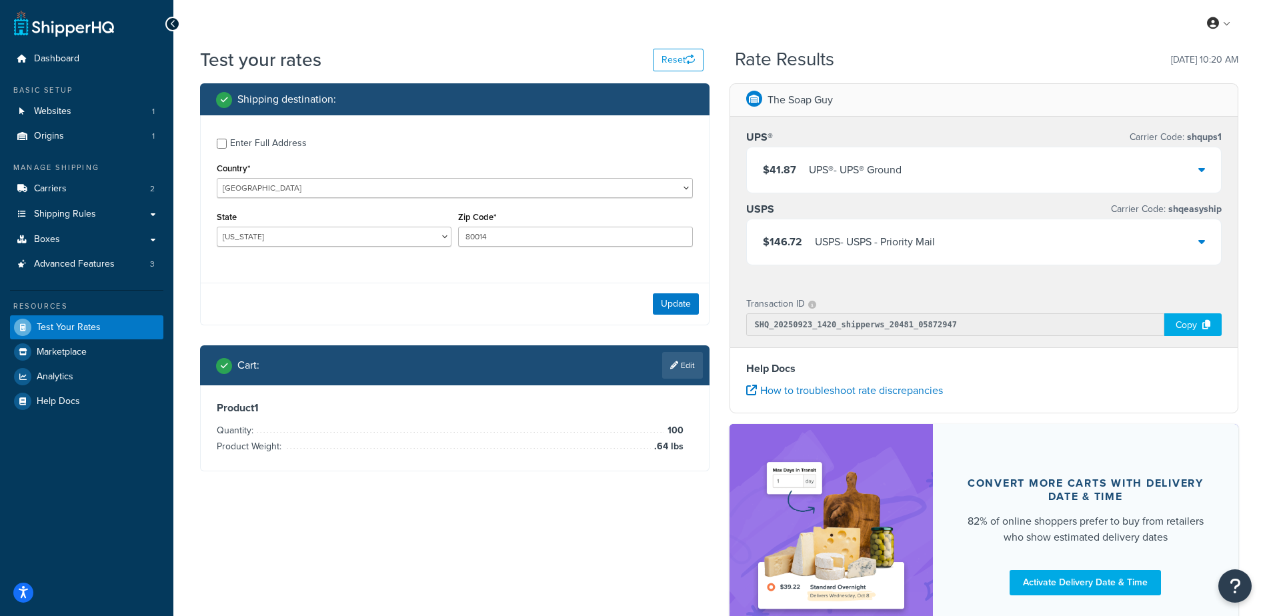
click at [954, 161] on div "$41.87 UPS® - UPS® Ground" at bounding box center [984, 169] width 475 height 45
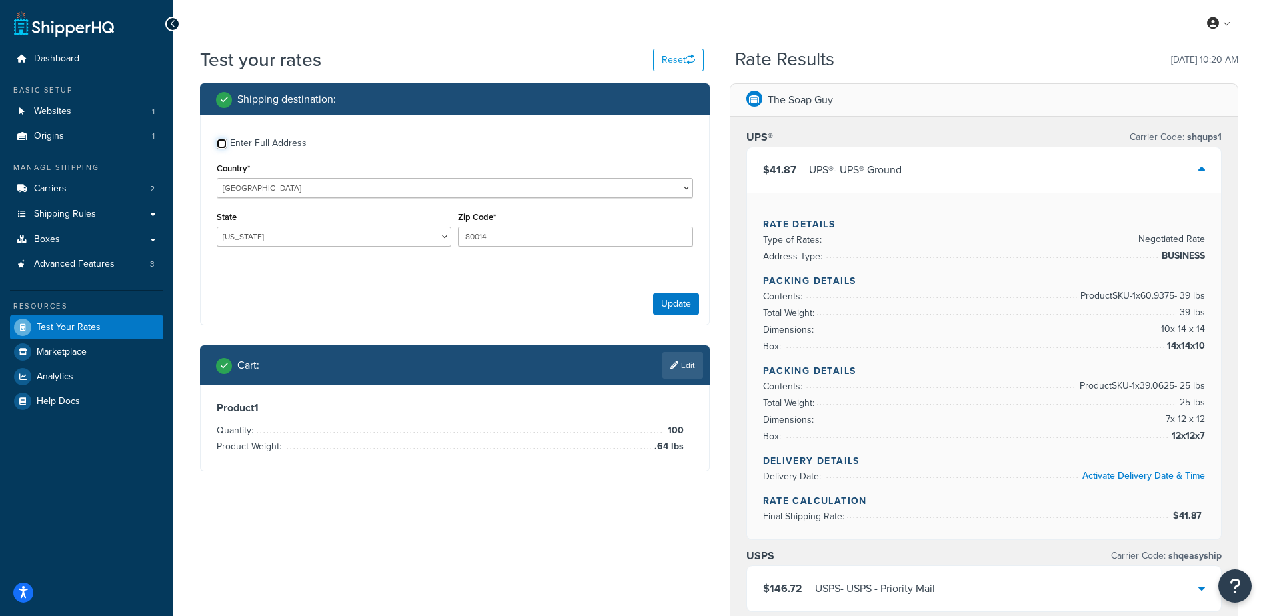
click at [219, 145] on input "Enter Full Address" at bounding box center [222, 144] width 10 height 10
checkbox input "true"
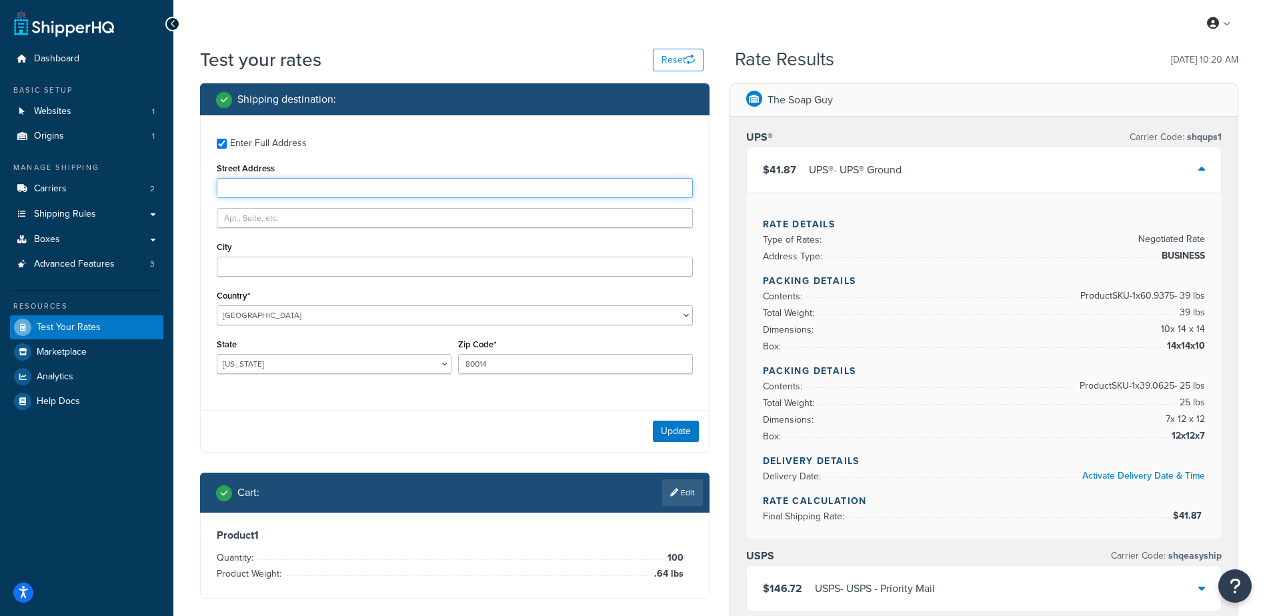
click at [247, 189] on input "Street Address" at bounding box center [455, 188] width 476 height 20
type input "130 S Washington"
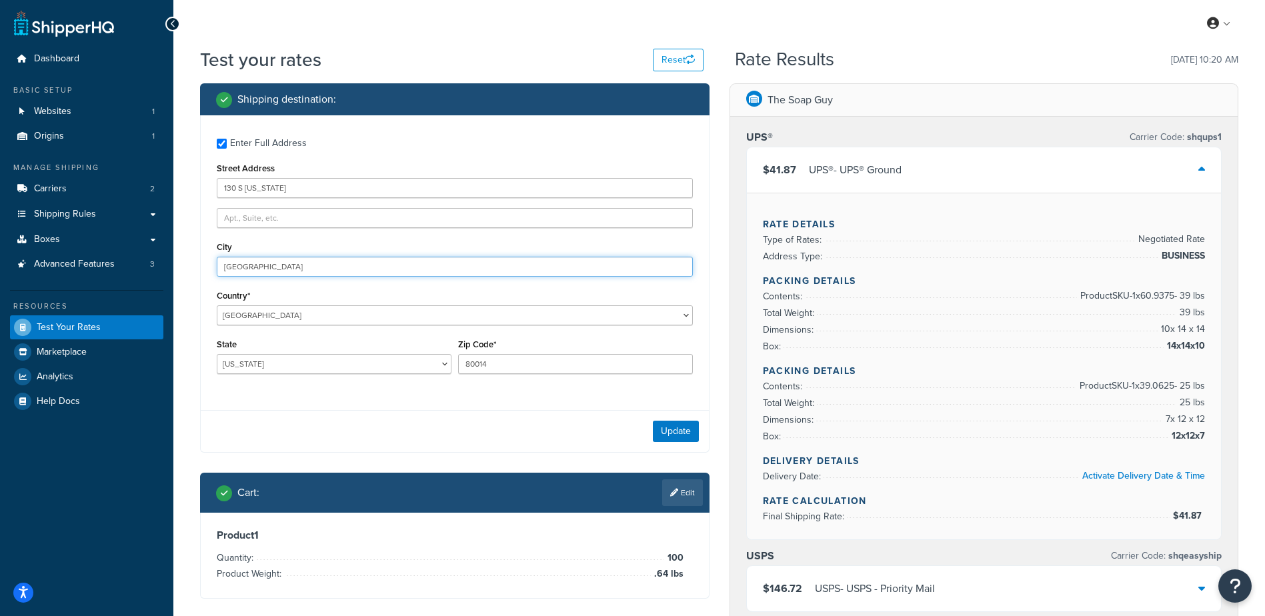
type input "Denver"
click at [505, 358] on input "80014" at bounding box center [575, 364] width 235 height 20
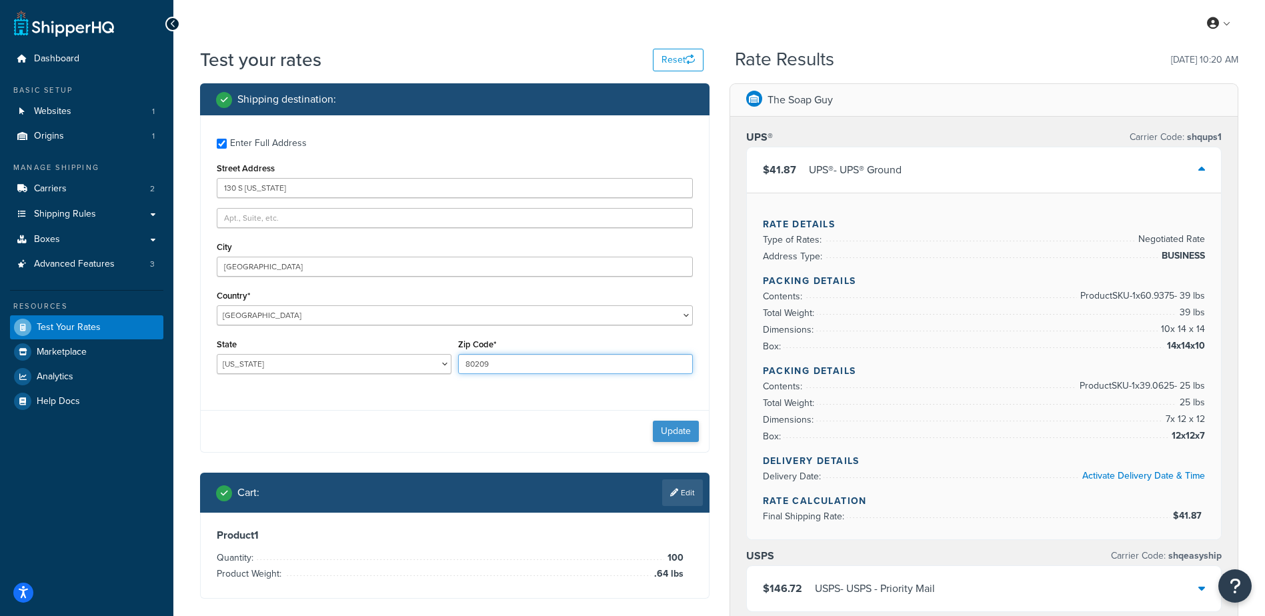
type input "80209"
click at [688, 428] on button "Update" at bounding box center [676, 431] width 46 height 21
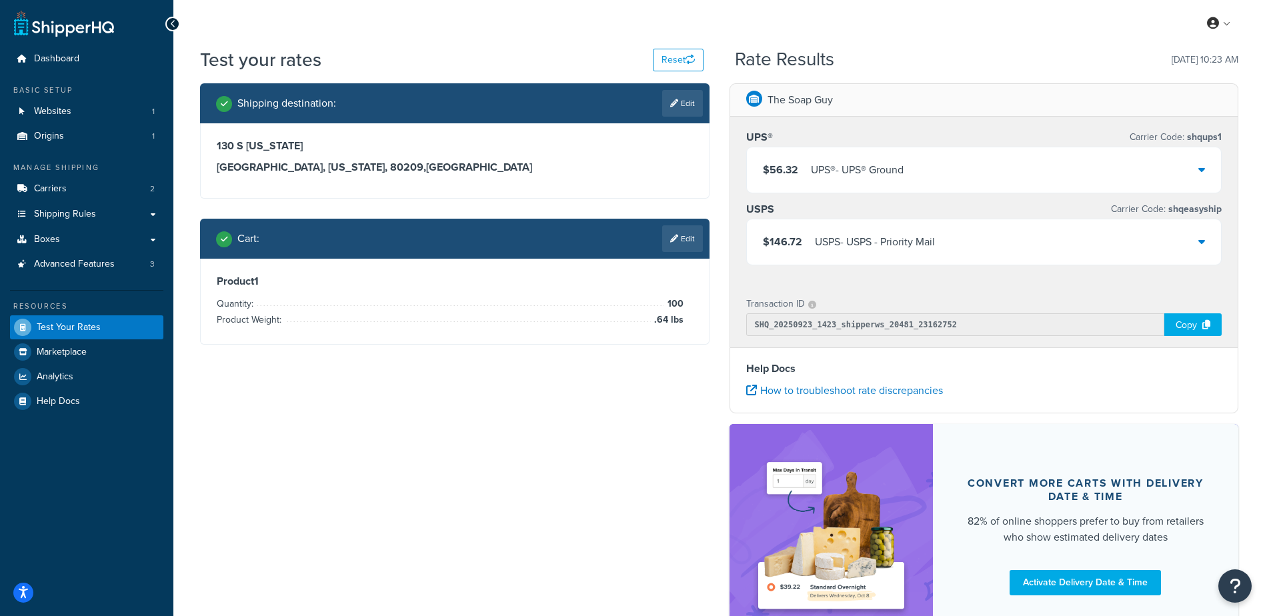
click at [949, 194] on div "UPS® Carrier Code: shqups1 $56.32 UPS® - UPS® Ground USPS Carrier Code: shqeasy…" at bounding box center [984, 200] width 508 height 167
click at [964, 177] on div "$56.32 UPS® - UPS® Ground" at bounding box center [984, 169] width 475 height 45
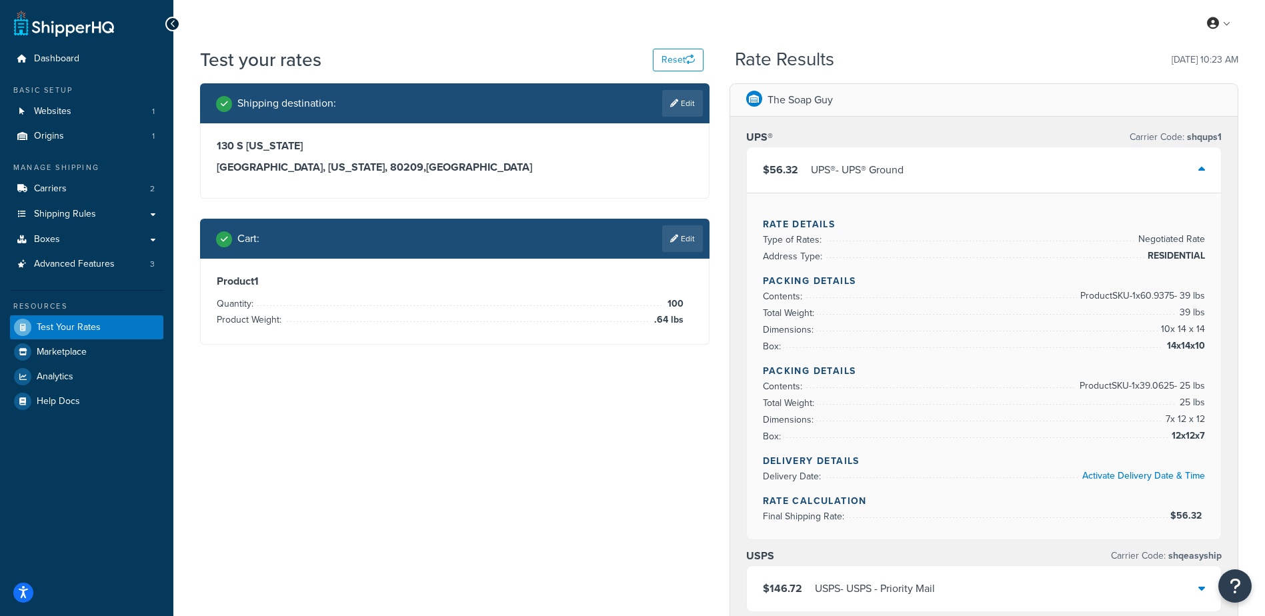
drag, startPoint x: 690, startPoint y: 229, endPoint x: 682, endPoint y: 231, distance: 7.8
click at [690, 229] on link "Edit" at bounding box center [682, 238] width 41 height 27
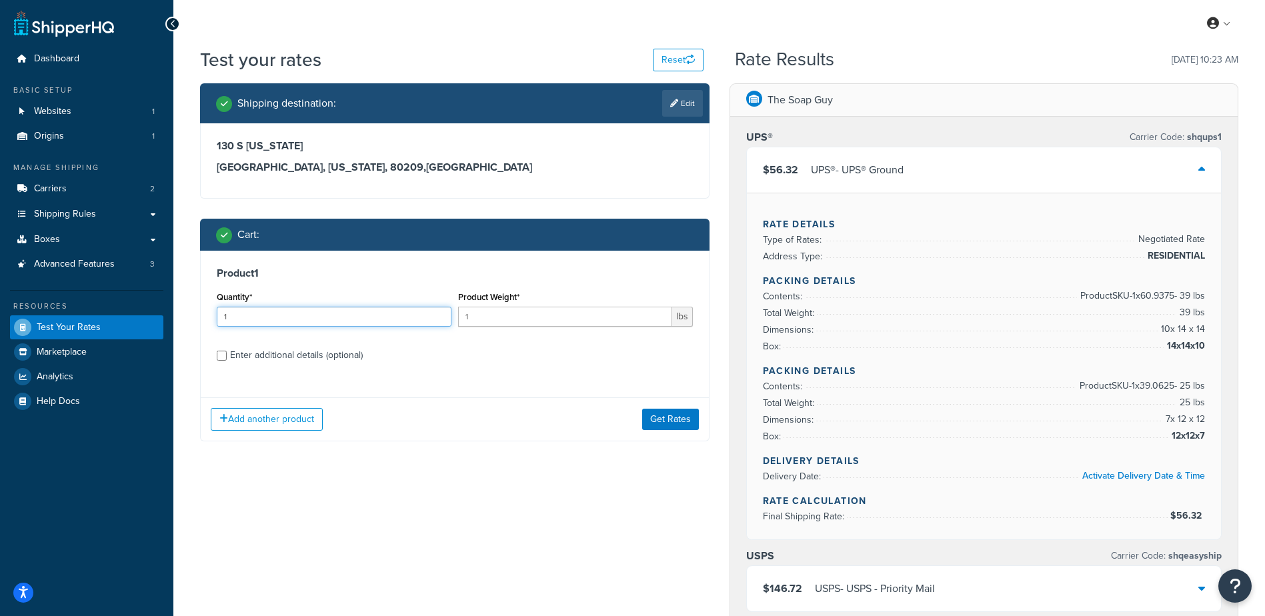
drag, startPoint x: 273, startPoint y: 319, endPoint x: 137, endPoint y: 308, distance: 136.5
click at [137, 308] on div "Dashboard Basic Setup Websites 1 Origins 1 Manage Shipping Carriers 2 Shipping …" at bounding box center [632, 538] width 1265 height 1076
type input "100"
type input "2.87"
click at [679, 418] on button "Get Rates" at bounding box center [670, 419] width 57 height 21
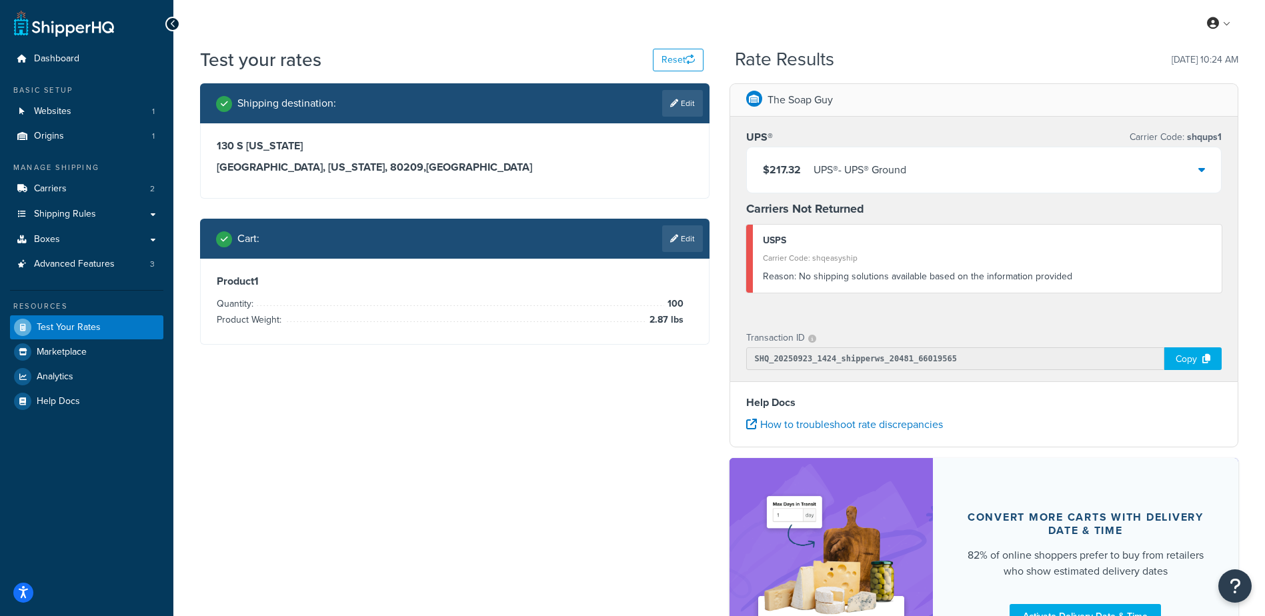
click at [880, 172] on div "UPS® - UPS® Ground" at bounding box center [860, 170] width 93 height 19
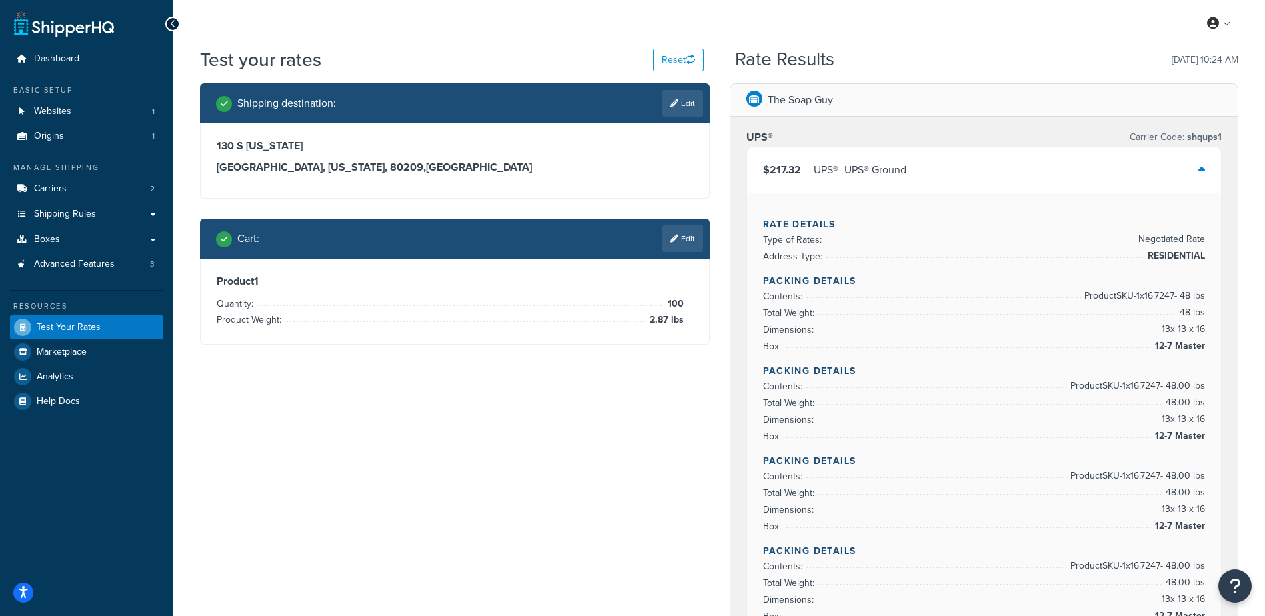
click at [688, 247] on link "Edit" at bounding box center [682, 238] width 41 height 27
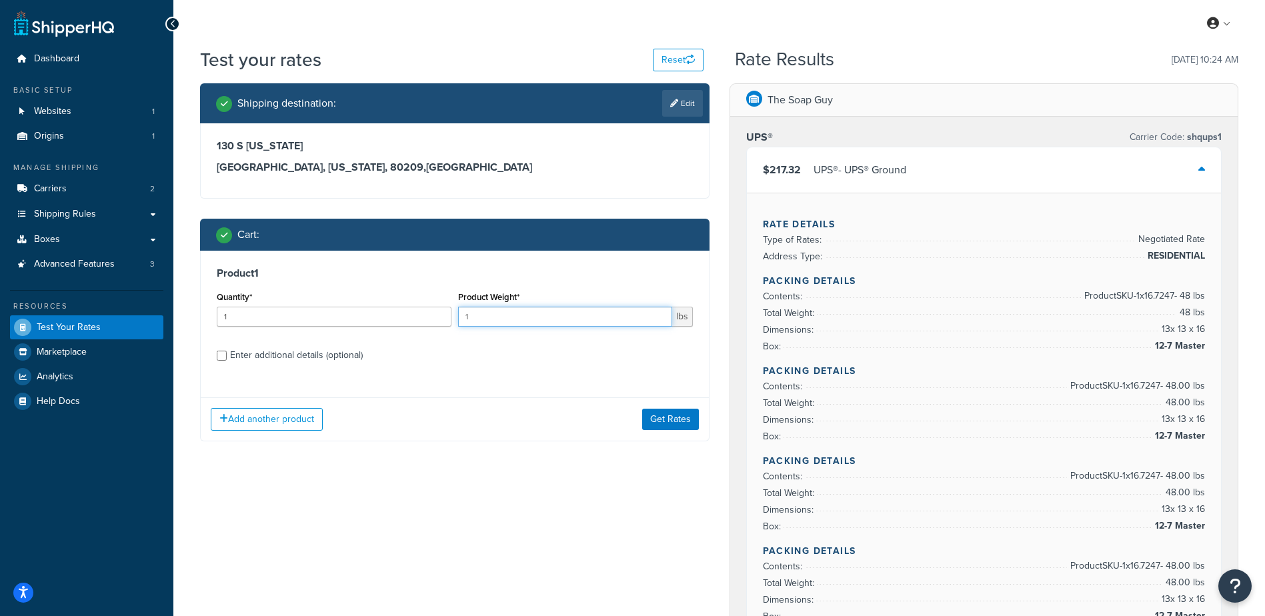
drag, startPoint x: 524, startPoint y: 322, endPoint x: 344, endPoint y: 303, distance: 181.7
click at [344, 303] on div "Quantity* 1 Product Weight* 1 lbs" at bounding box center [454, 312] width 483 height 49
type input "2.04"
click at [305, 315] on input "1" at bounding box center [334, 317] width 235 height 20
type input "100"
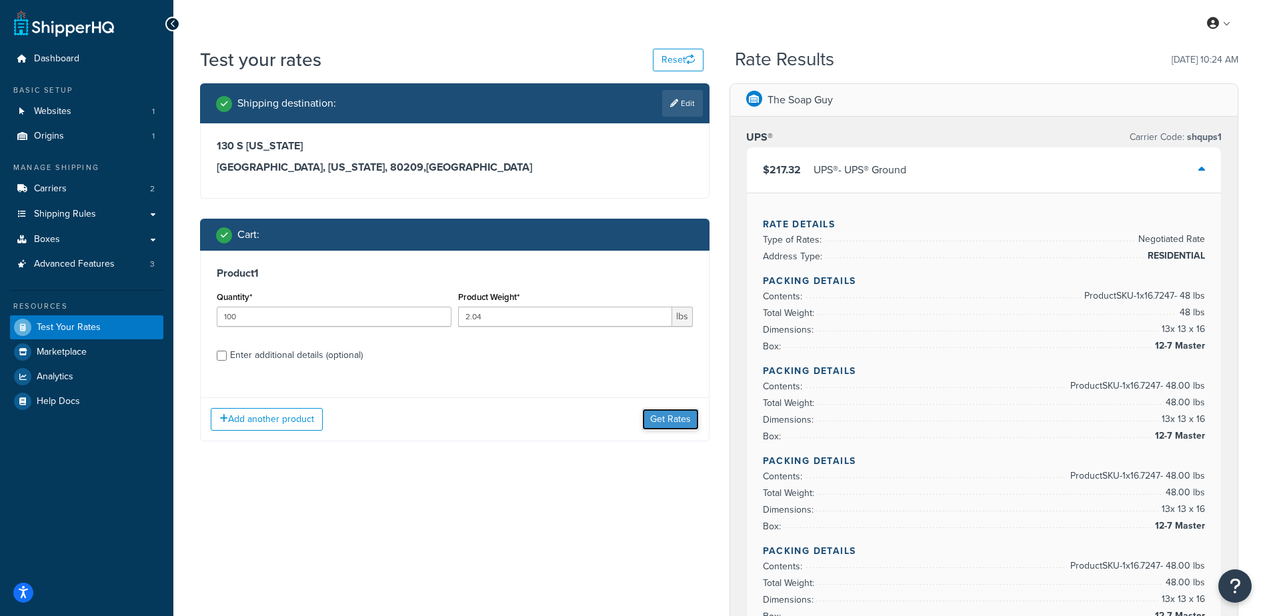
click at [672, 418] on button "Get Rates" at bounding box center [670, 419] width 57 height 21
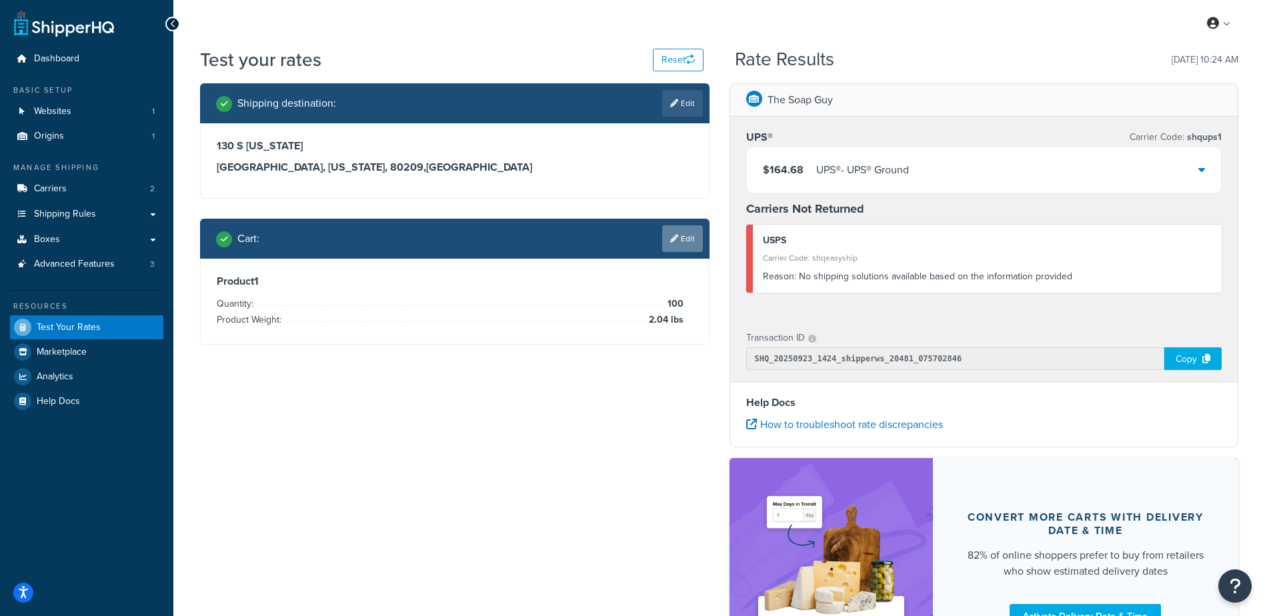
click at [676, 231] on link "Edit" at bounding box center [682, 238] width 41 height 27
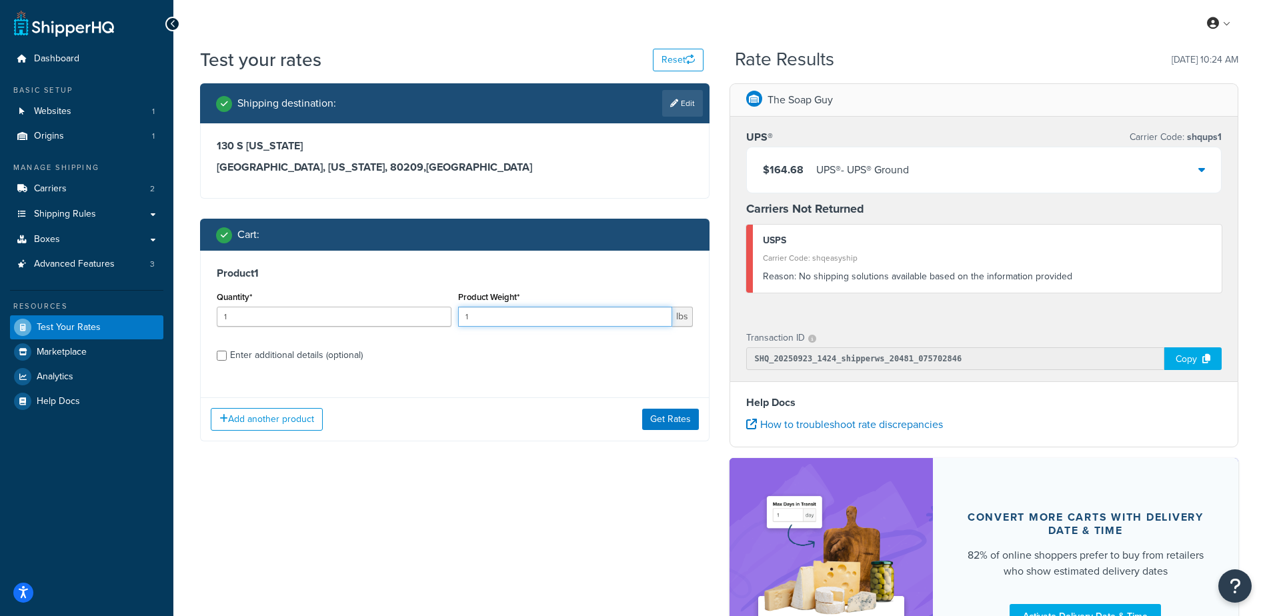
drag, startPoint x: 574, startPoint y: 319, endPoint x: 502, endPoint y: 319, distance: 72.7
click at [537, 319] on input "1" at bounding box center [565, 317] width 214 height 20
drag, startPoint x: 334, startPoint y: 313, endPoint x: 179, endPoint y: 264, distance: 162.2
click at [171, 270] on div "Dashboard Basic Setup Websites 1 Origins 1 Manage Shipping Carriers 2 Shipping …" at bounding box center [632, 381] width 1265 height 763
type input "100"
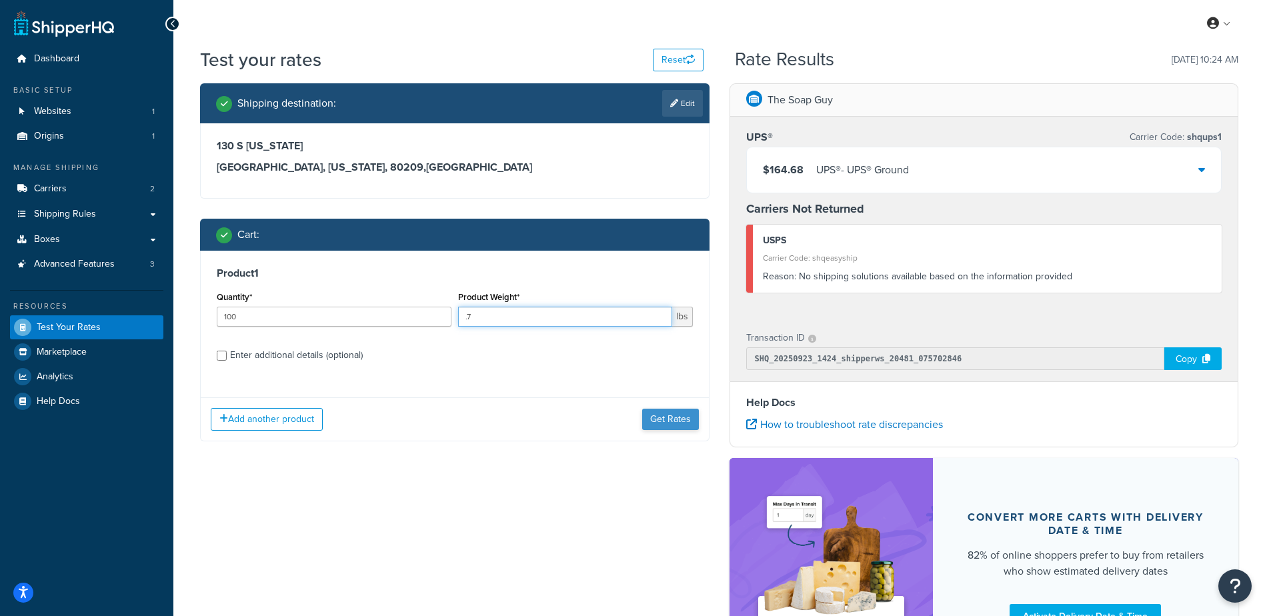
type input ".7"
click at [666, 424] on button "Get Rates" at bounding box center [670, 419] width 57 height 21
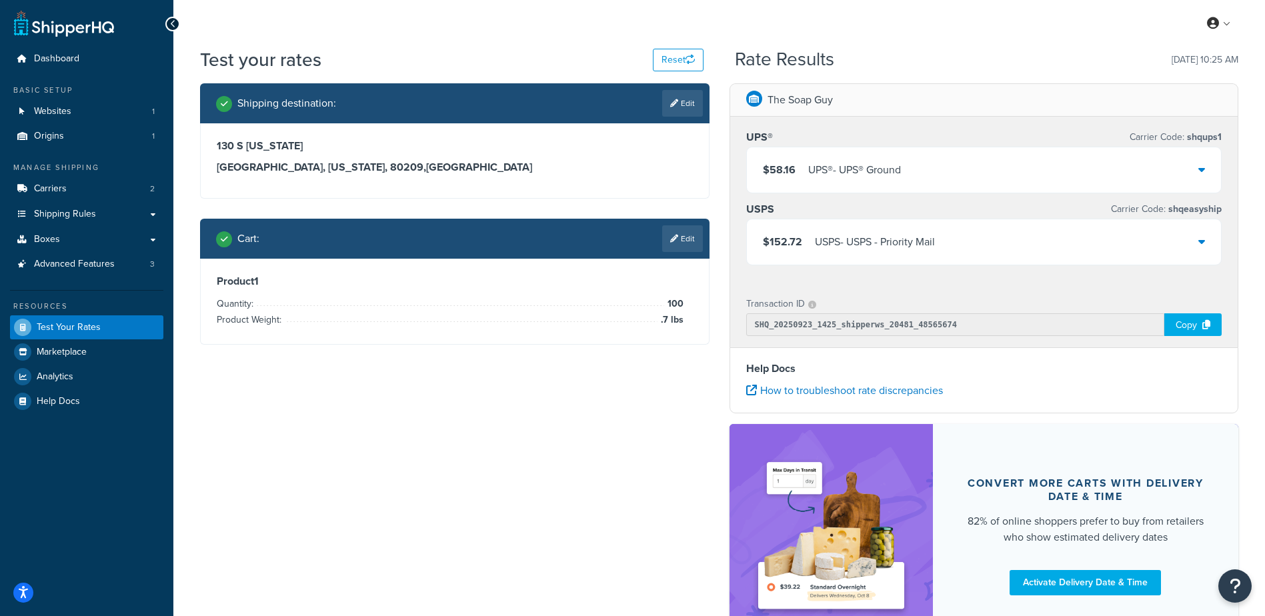
click at [966, 189] on div "$58.16 UPS® - UPS® Ground" at bounding box center [984, 169] width 475 height 45
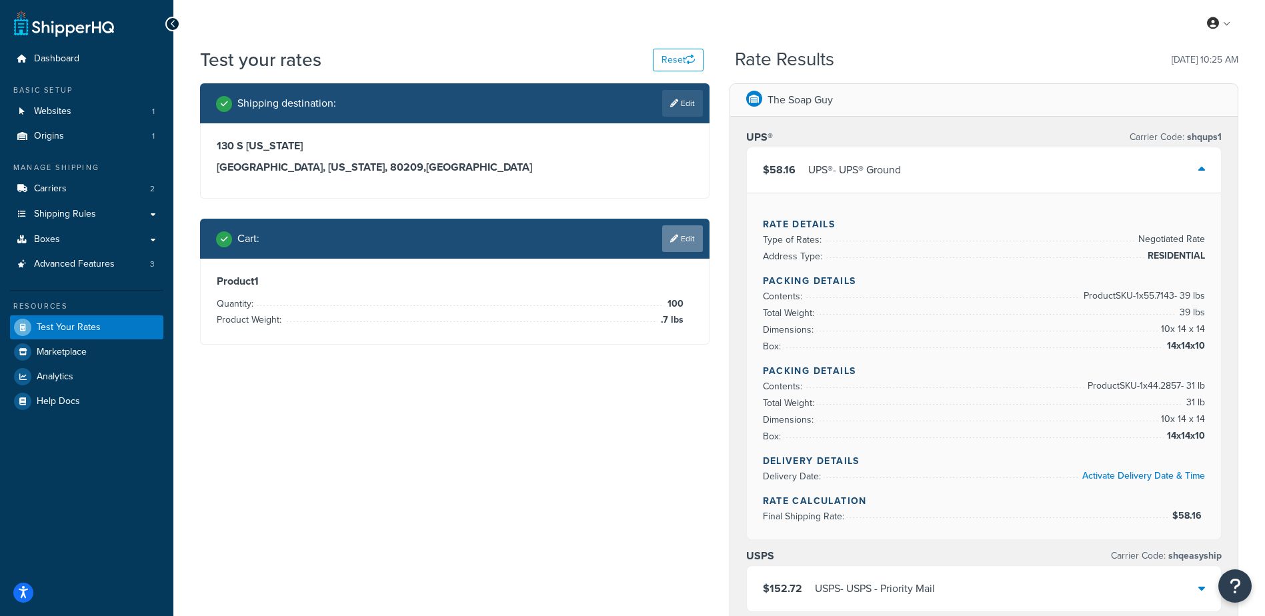
click at [686, 235] on link "Edit" at bounding box center [682, 238] width 41 height 27
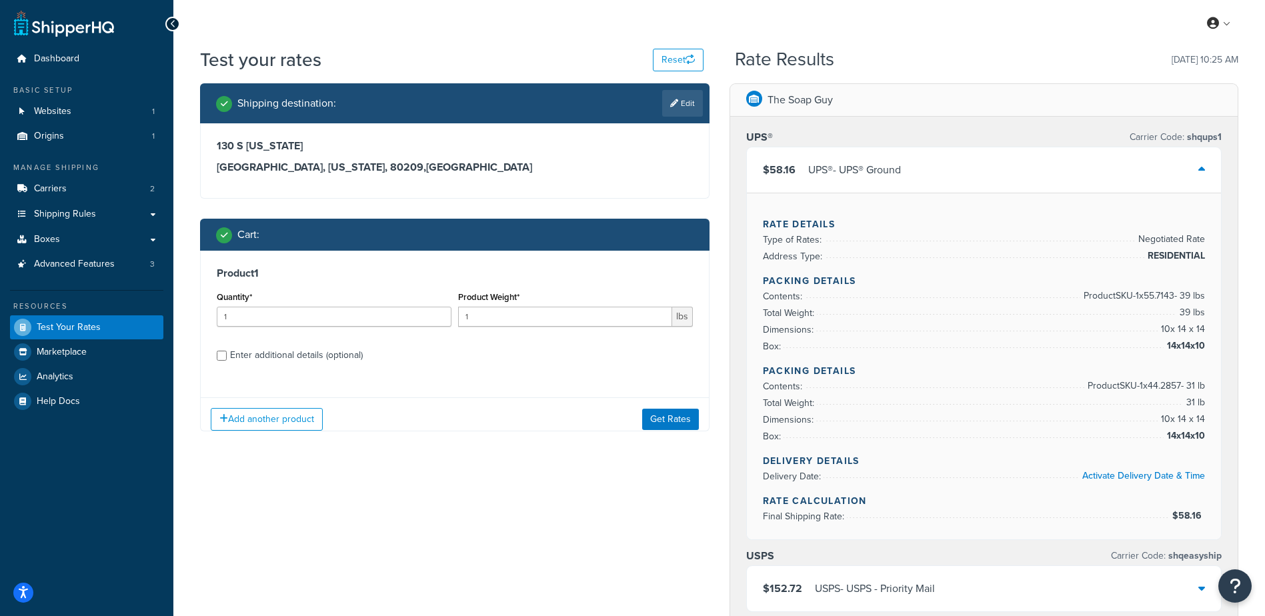
click at [530, 309] on div "Product Weight* 1 lbs" at bounding box center [575, 307] width 235 height 39
drag, startPoint x: 295, startPoint y: 323, endPoint x: 170, endPoint y: 297, distance: 127.4
click at [166, 301] on div "Dashboard Basic Setup Websites 1 Origins 1 Manage Shipping Carriers 2 Shipping …" at bounding box center [632, 538] width 1265 height 1076
type input "100"
type input ".96"
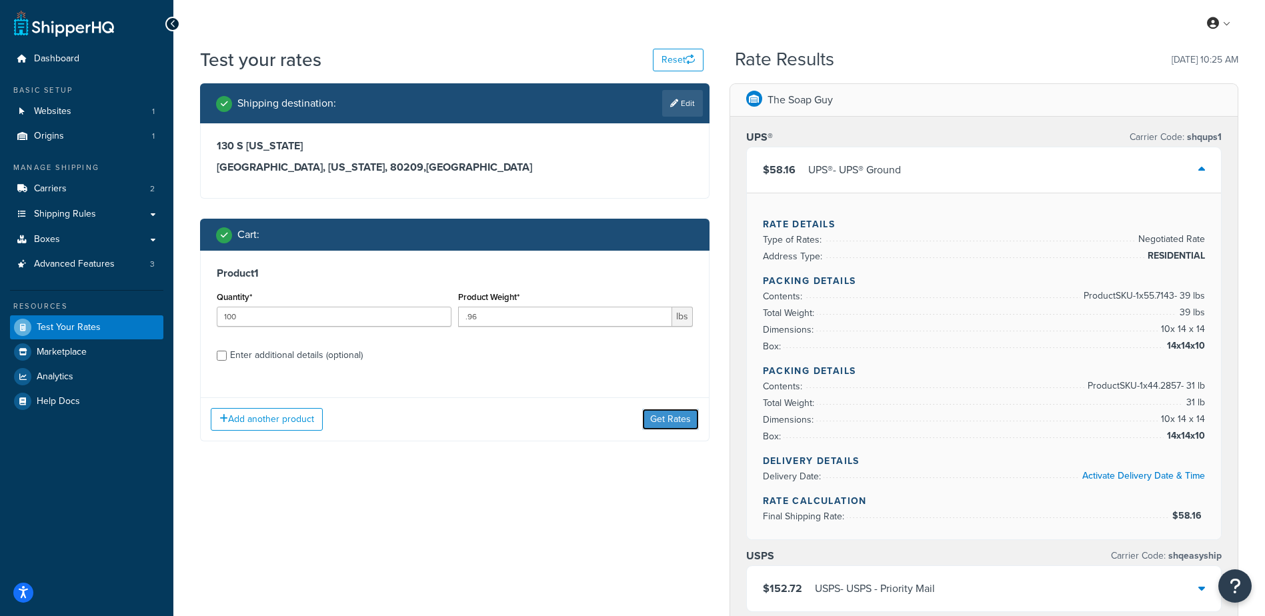
click at [677, 416] on button "Get Rates" at bounding box center [670, 419] width 57 height 21
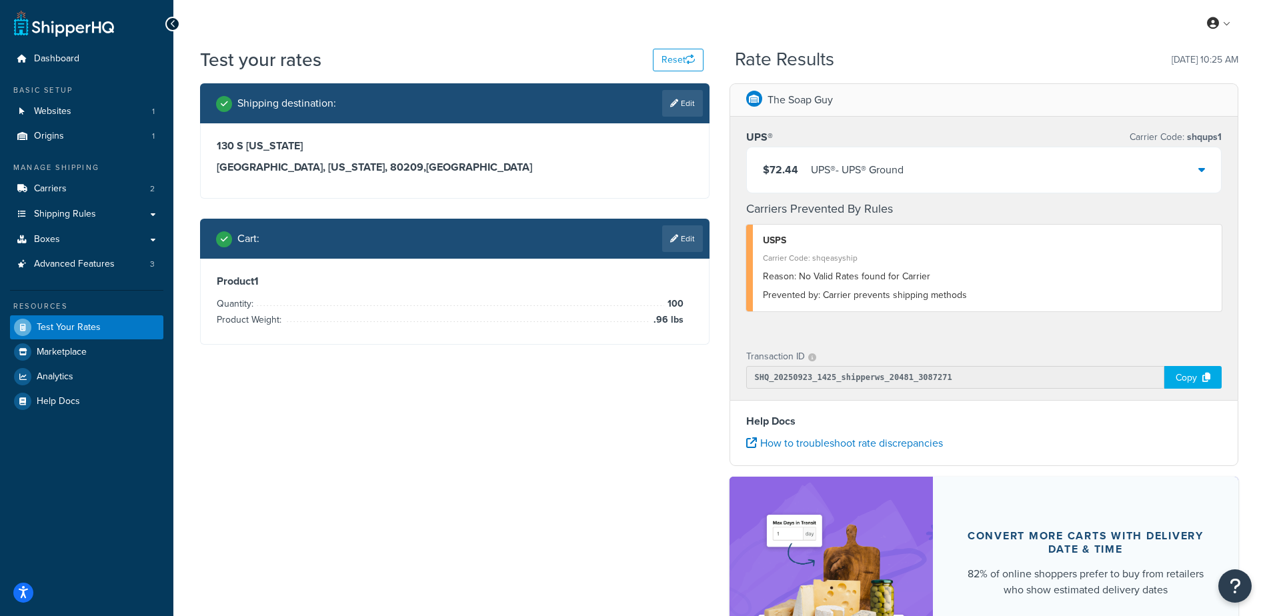
click at [888, 162] on div "UPS® - UPS® Ground" at bounding box center [857, 170] width 93 height 19
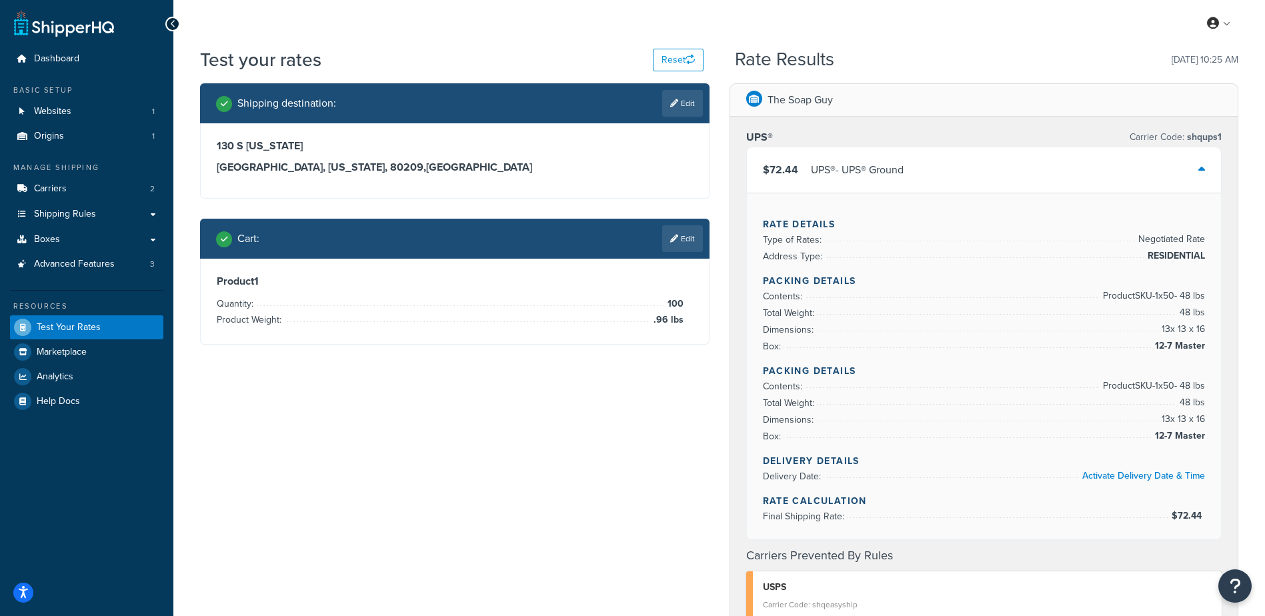
click at [682, 233] on link "Edit" at bounding box center [682, 238] width 41 height 27
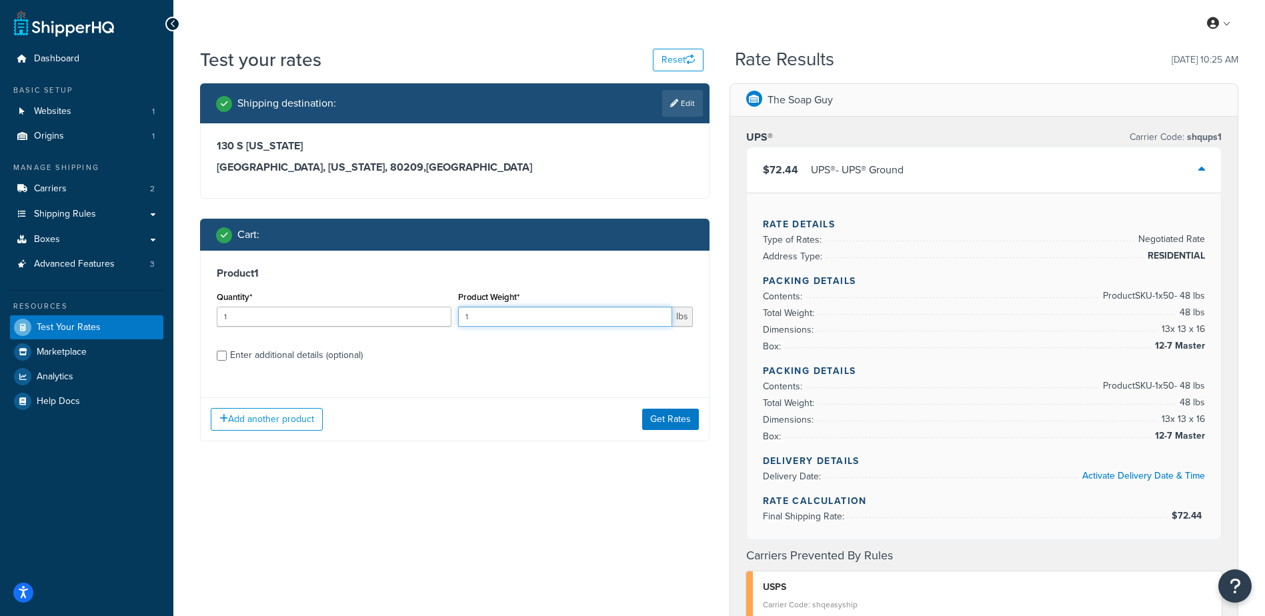
drag, startPoint x: 469, startPoint y: 317, endPoint x: 420, endPoint y: 301, distance: 51.3
click at [416, 313] on div "Quantity* 1 Product Weight* 1 lbs" at bounding box center [454, 312] width 483 height 49
type input ".36"
click at [366, 319] on input "1" at bounding box center [334, 317] width 235 height 20
type input "100"
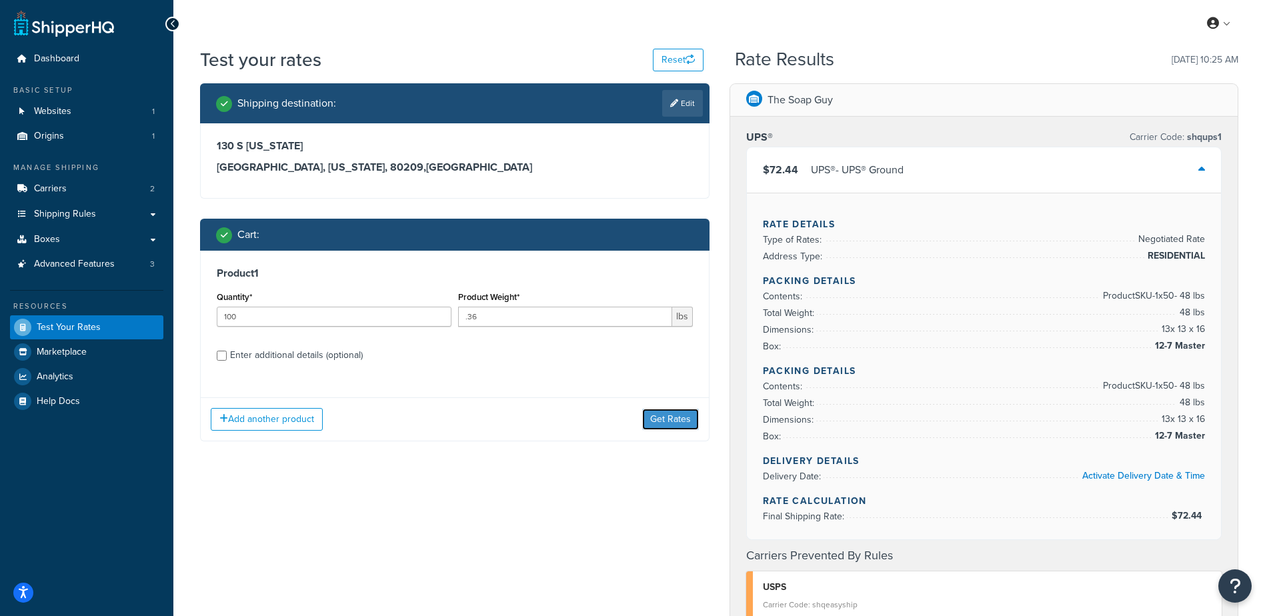
click at [673, 424] on button "Get Rates" at bounding box center [670, 419] width 57 height 21
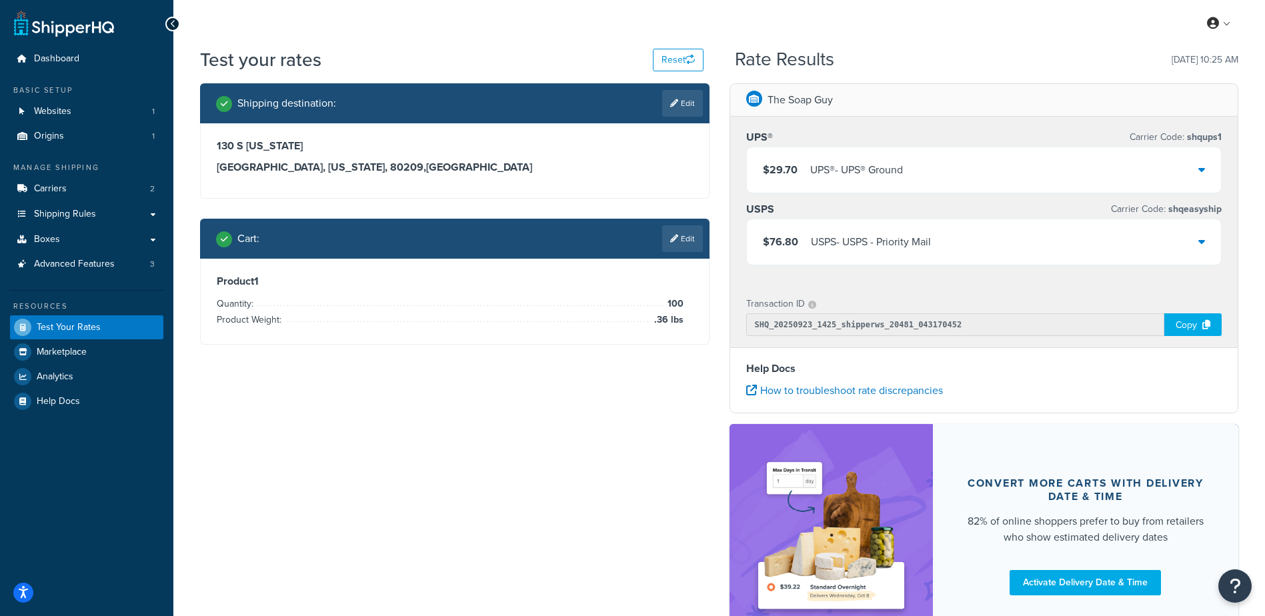
click at [1156, 181] on div "$29.70 UPS® - UPS® Ground" at bounding box center [984, 169] width 475 height 45
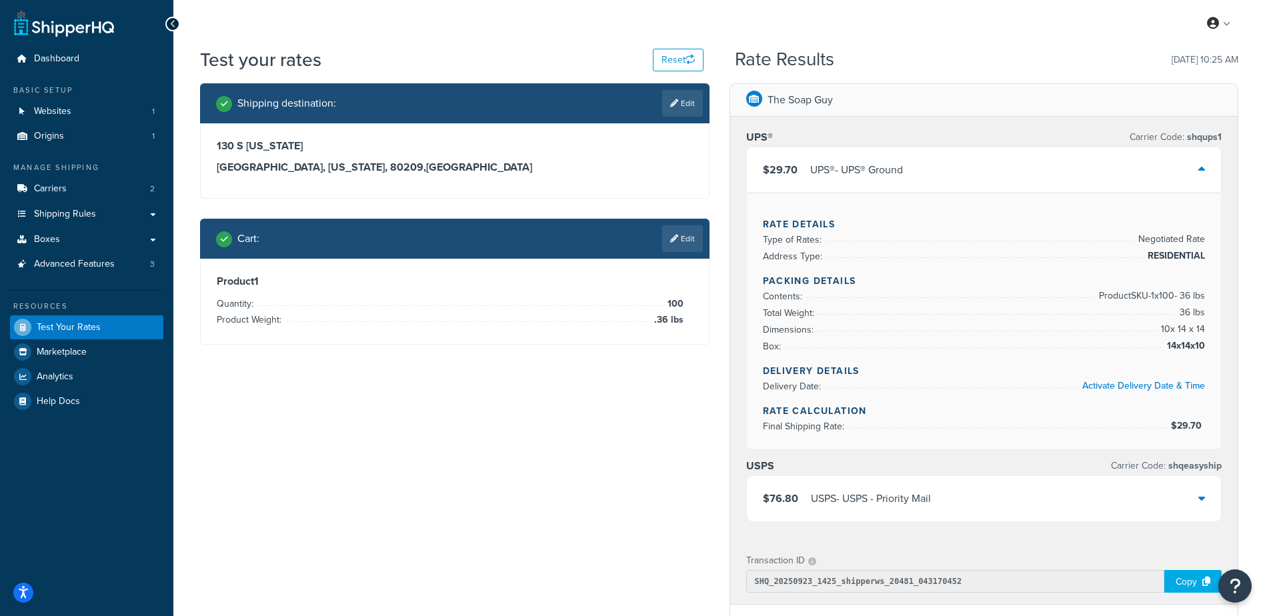
click at [1166, 171] on div "$29.70 UPS® - UPS® Ground" at bounding box center [984, 169] width 475 height 45
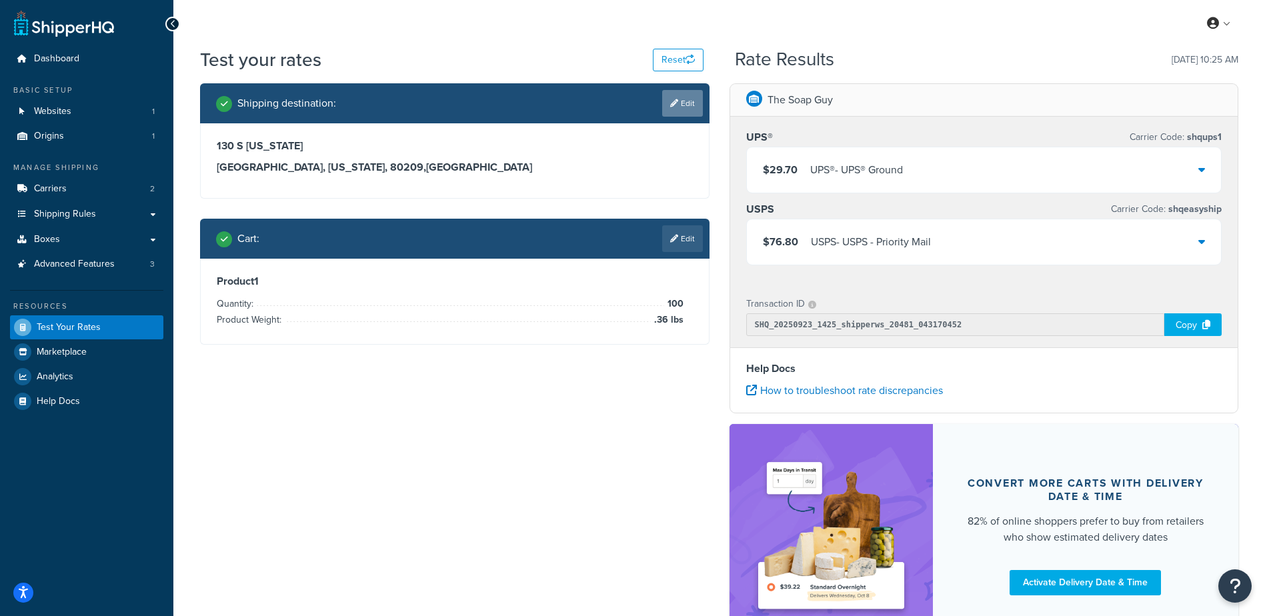
click at [688, 102] on link "Edit" at bounding box center [682, 103] width 41 height 27
select select "CO"
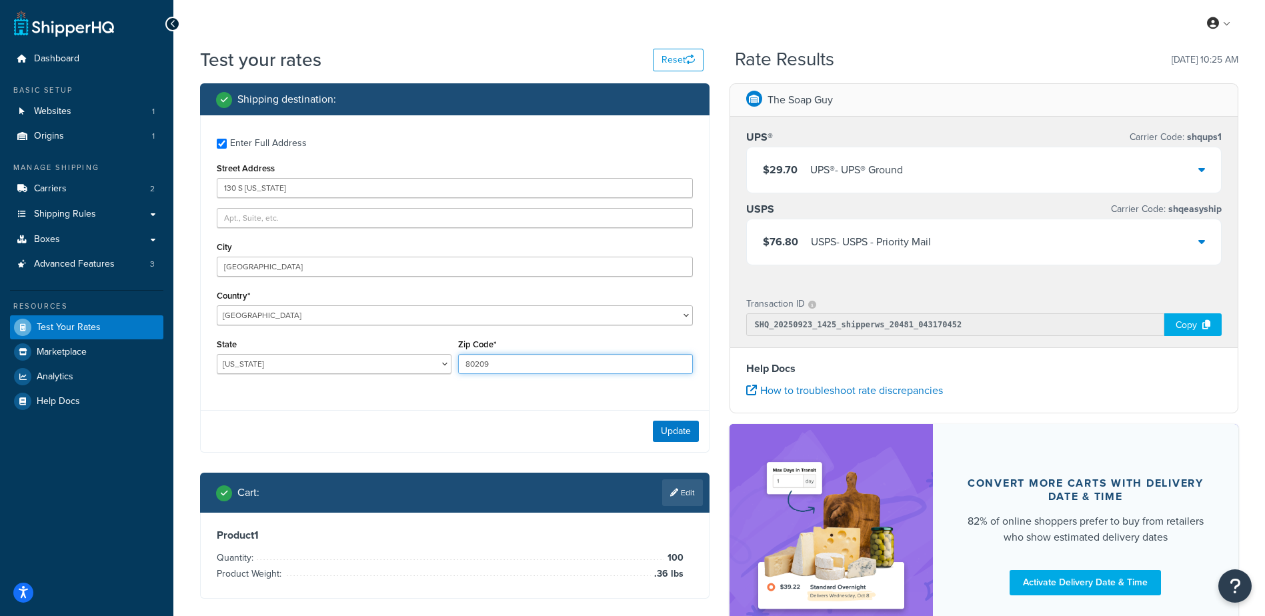
drag, startPoint x: 502, startPoint y: 365, endPoint x: 374, endPoint y: 372, distance: 127.6
click at [380, 374] on div "State Alabama Alaska American Samoa Arizona Arkansas Armed Forces Americas Arme…" at bounding box center [454, 360] width 483 height 49
type input "54211"
click at [318, 361] on select "Alabama Alaska American Samoa Arizona Arkansas Armed Forces Americas Armed Forc…" at bounding box center [334, 364] width 235 height 20
select select "WI"
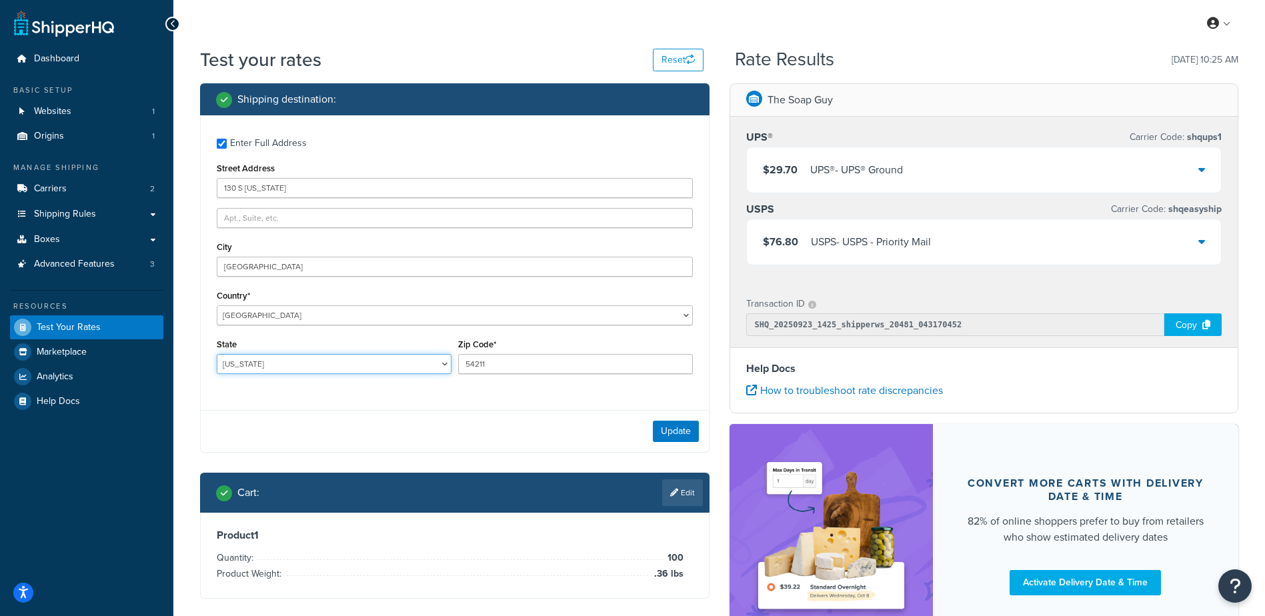
click at [217, 354] on select "Alabama Alaska American Samoa Arizona Arkansas Armed Forces Americas Armed Forc…" at bounding box center [334, 364] width 235 height 20
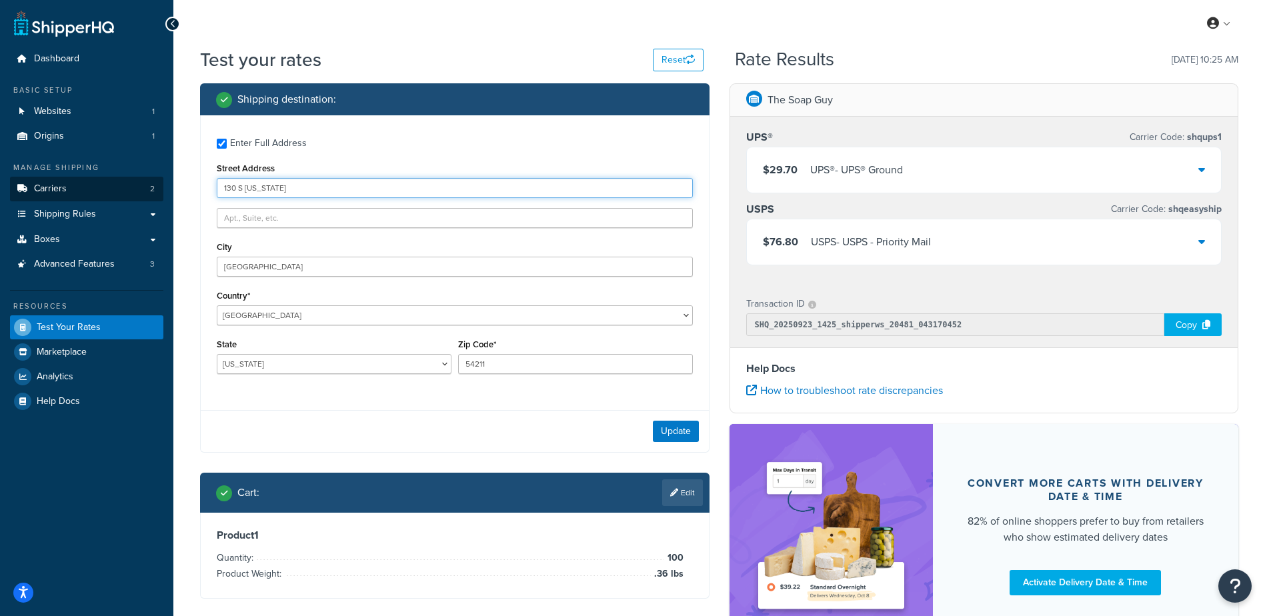
drag, startPoint x: 299, startPoint y: 189, endPoint x: 116, endPoint y: 186, distance: 183.4
click at [116, 186] on div "Dashboard Basic Setup Websites 1 Origins 1 Manage Shipping Carriers 2 Shipping …" at bounding box center [632, 364] width 1265 height 729
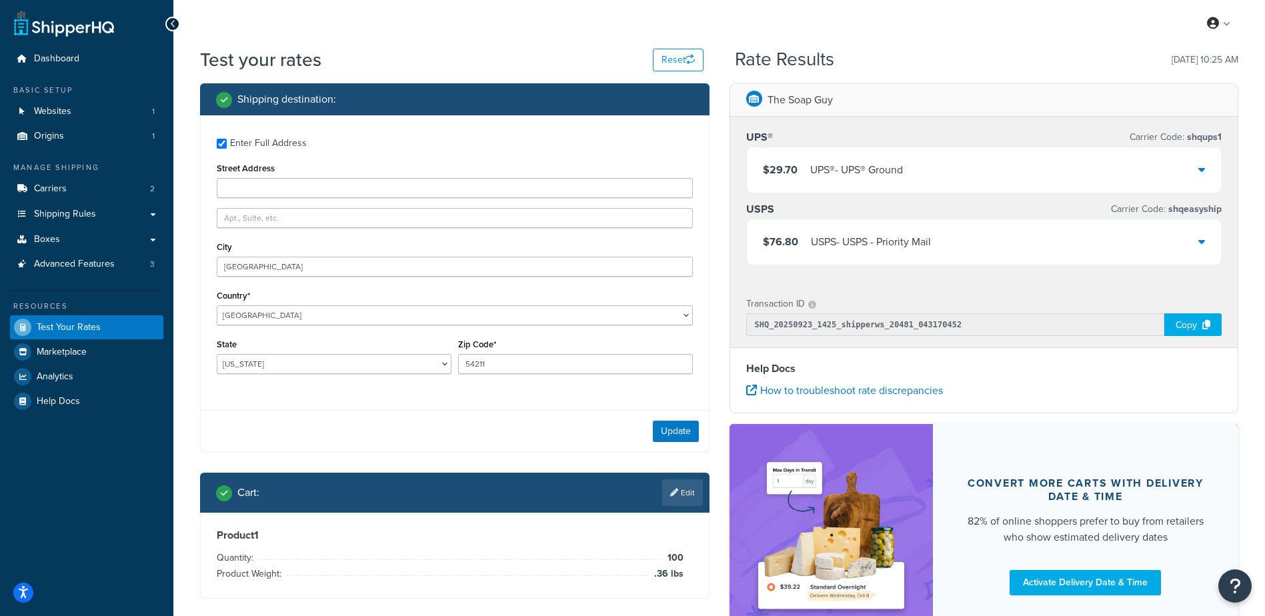
click at [258, 137] on div "Enter Full Address" at bounding box center [268, 143] width 77 height 19
click at [227, 139] on input "Enter Full Address" at bounding box center [222, 144] width 10 height 10
checkbox input "false"
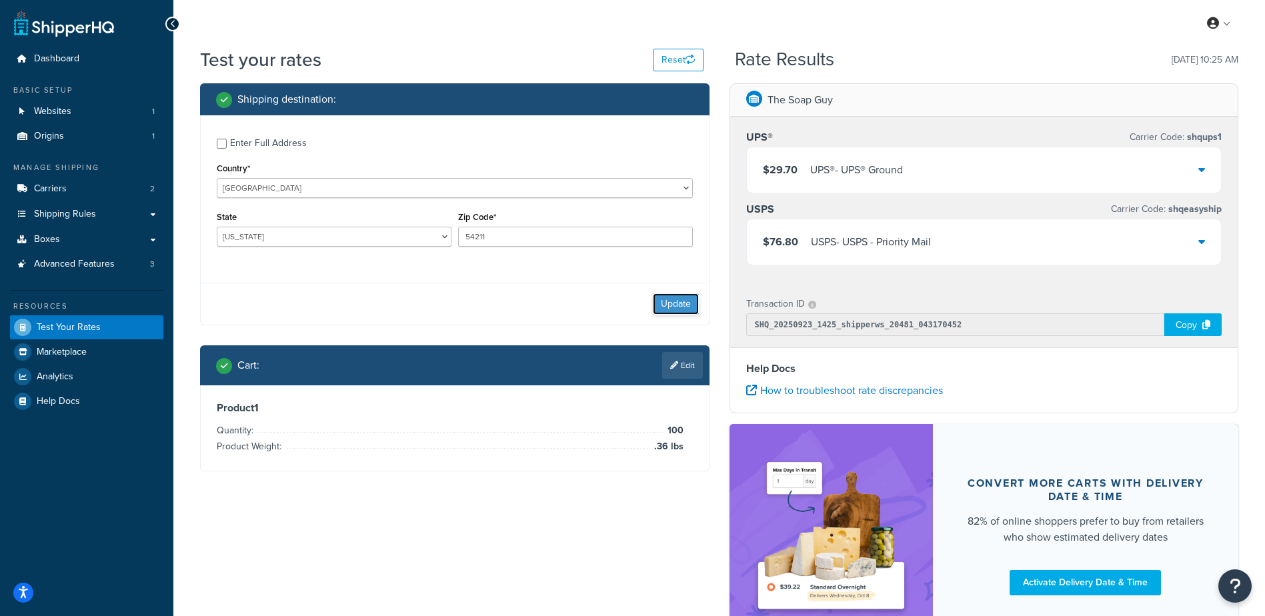
click at [667, 306] on button "Update" at bounding box center [676, 303] width 46 height 21
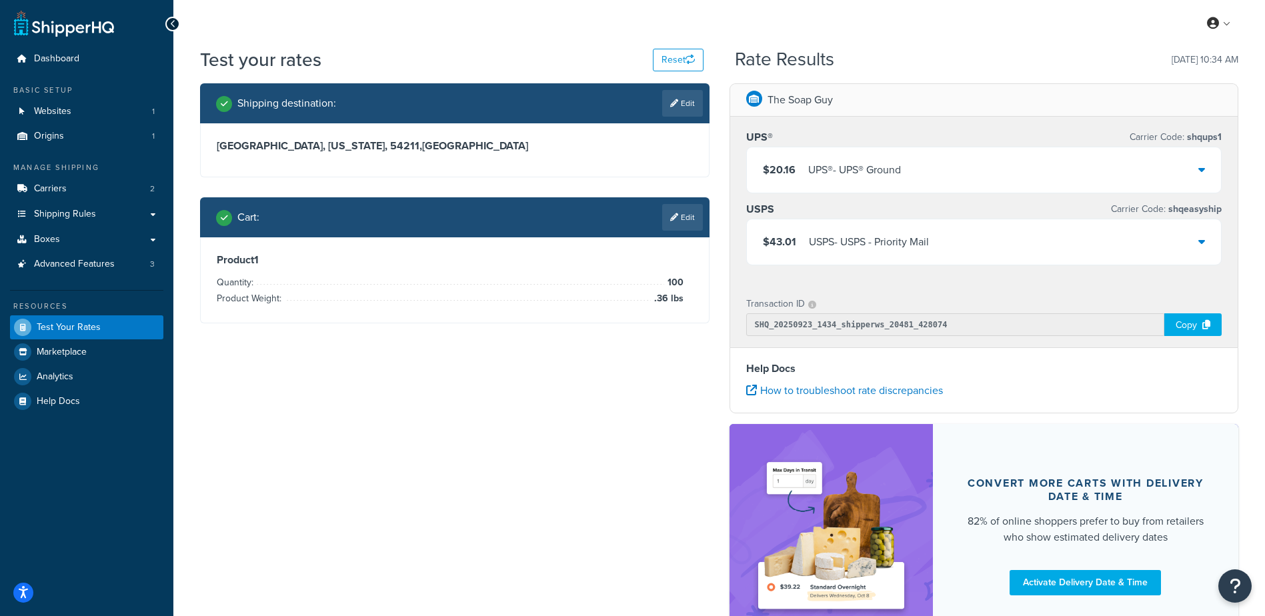
click at [682, 215] on link "Edit" at bounding box center [682, 217] width 41 height 27
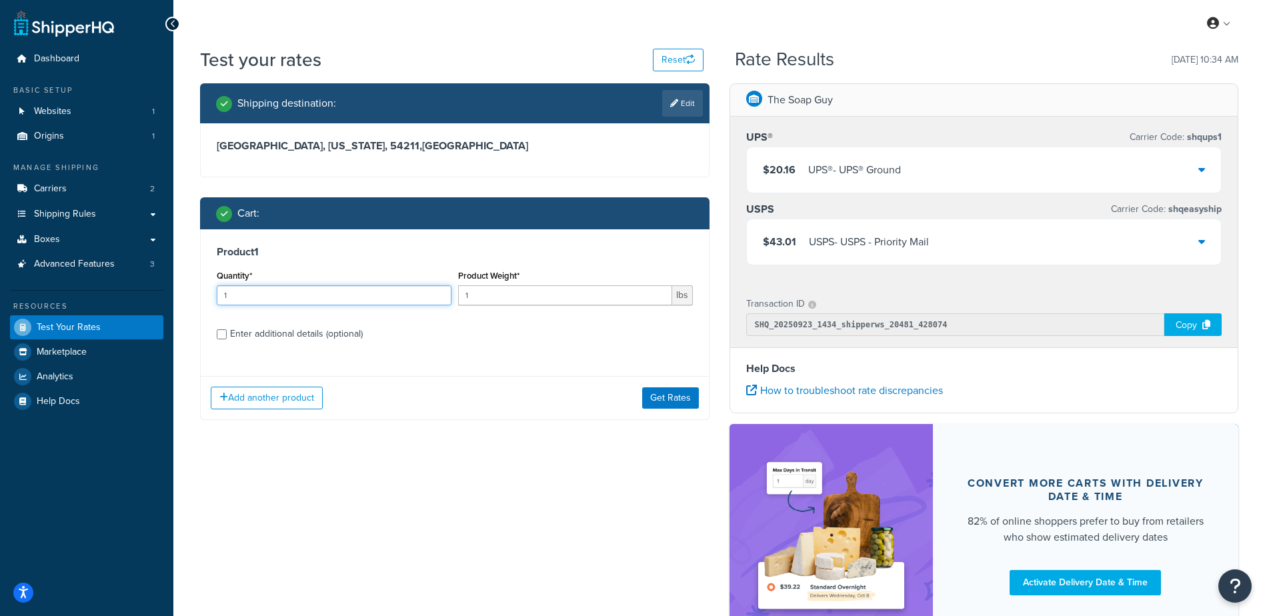
drag, startPoint x: 303, startPoint y: 294, endPoint x: 159, endPoint y: 281, distance: 144.0
click at [155, 287] on div "Dashboard Basic Setup Websites 1 Origins 1 Manage Shipping Carriers 2 Shipping …" at bounding box center [632, 364] width 1265 height 729
type input "100"
click at [685, 93] on link "Edit" at bounding box center [682, 103] width 41 height 27
select select "WI"
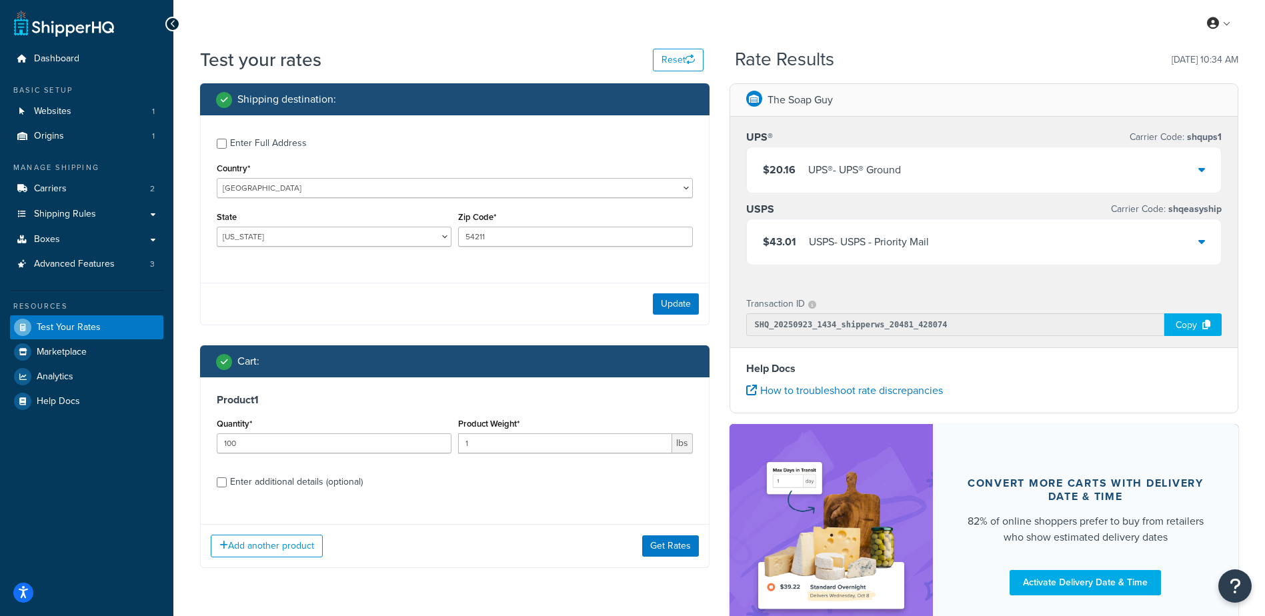
click at [235, 145] on div "Enter Full Address" at bounding box center [268, 143] width 77 height 19
click at [227, 145] on input "Enter Full Address" at bounding box center [222, 144] width 10 height 10
checkbox input "true"
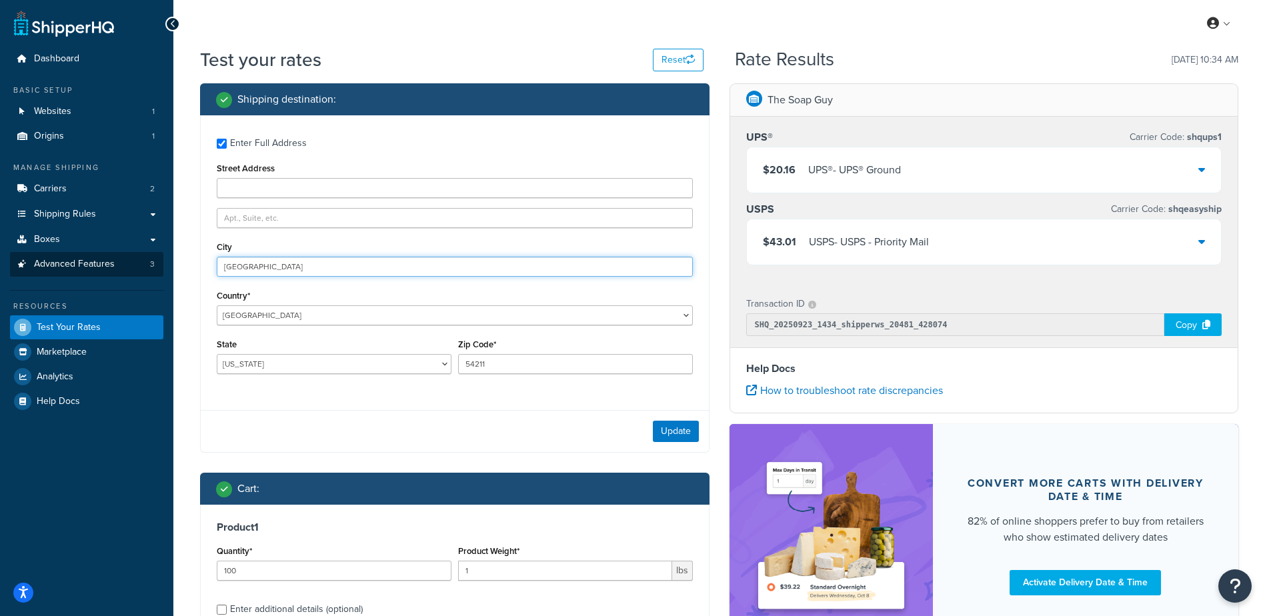
drag, startPoint x: 272, startPoint y: 267, endPoint x: 143, endPoint y: 252, distance: 130.2
click at [140, 251] on div "Dashboard Basic Setup Websites 1 Origins 1 Manage Shipping Carriers 2 Shipping …" at bounding box center [632, 391] width 1265 height 782
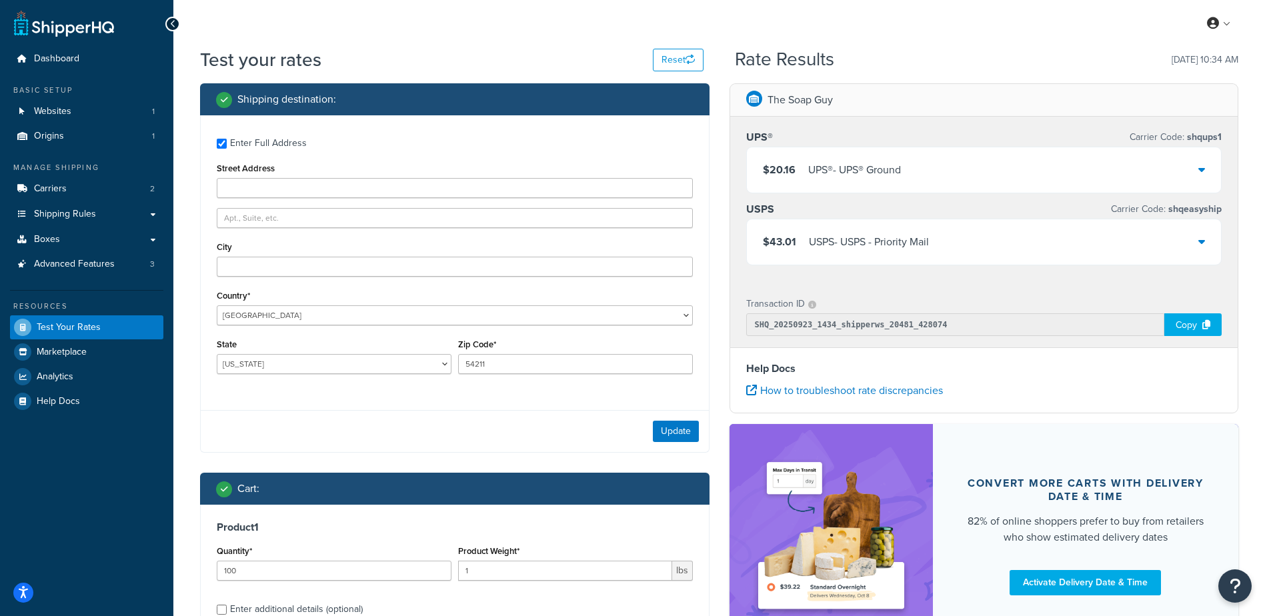
drag, startPoint x: 383, startPoint y: 157, endPoint x: 277, endPoint y: 151, distance: 105.6
click at [371, 156] on div "Enter Full Address Street Address City Country* United States United Kingdom Af…" at bounding box center [455, 257] width 508 height 285
drag, startPoint x: 263, startPoint y: 145, endPoint x: 280, endPoint y: 147, distance: 17.5
click at [262, 147] on div "Enter Full Address" at bounding box center [268, 143] width 77 height 19
click at [227, 147] on input "Enter Full Address" at bounding box center [222, 144] width 10 height 10
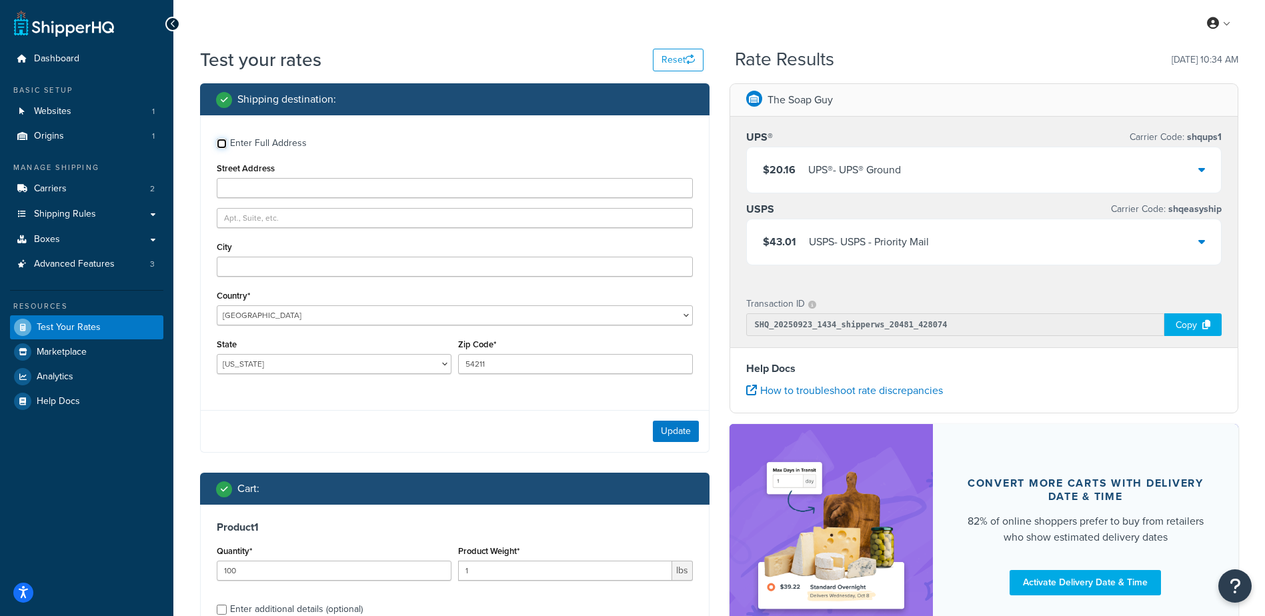
checkbox input "false"
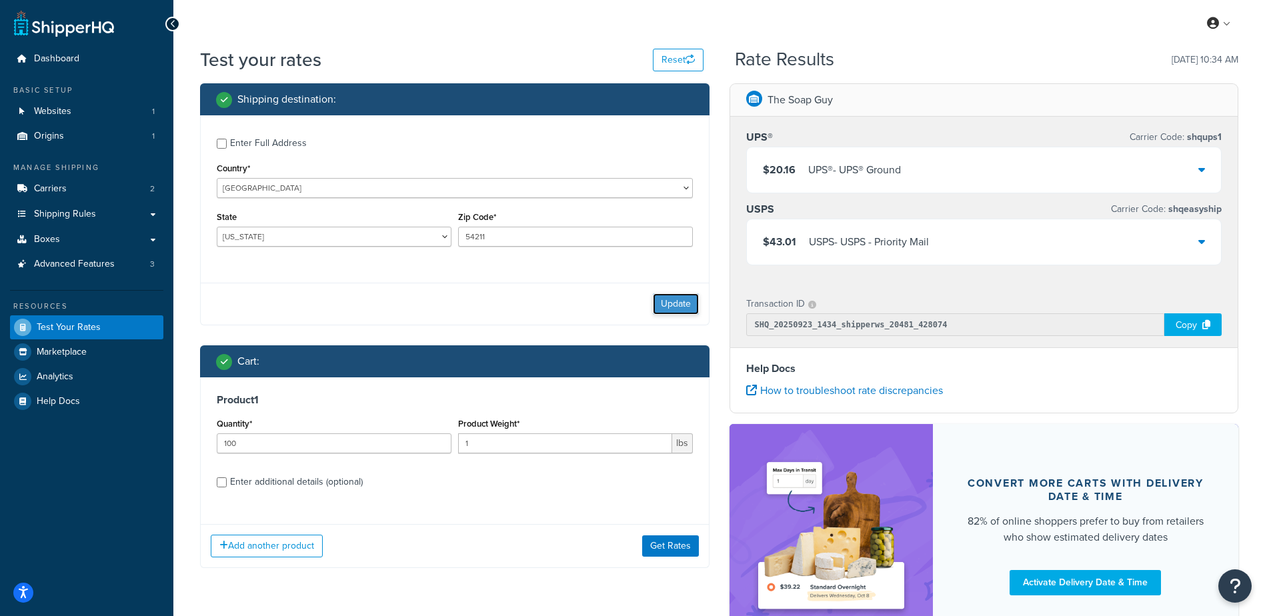
click at [679, 303] on button "Update" at bounding box center [676, 303] width 46 height 21
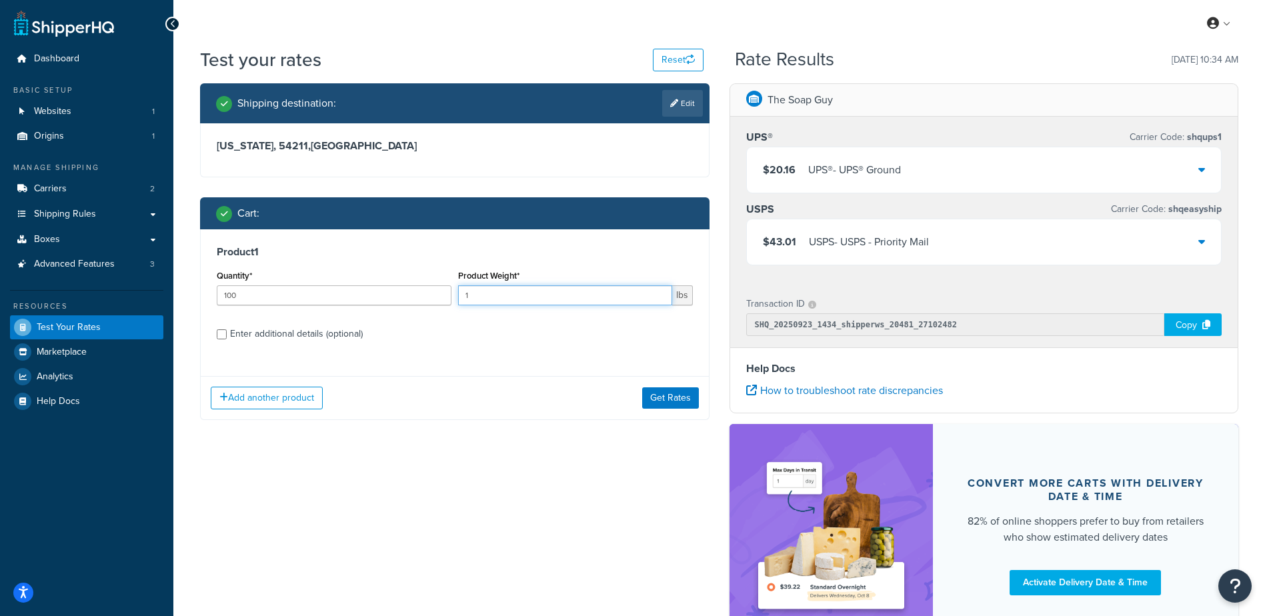
drag, startPoint x: 536, startPoint y: 305, endPoint x: 391, endPoint y: 275, distance: 148.5
click at [392, 276] on div "Quantity* 100 Product Weight* 1 lbs" at bounding box center [454, 291] width 483 height 49
type input "2.87"
drag, startPoint x: 668, startPoint y: 394, endPoint x: 656, endPoint y: 422, distance: 30.7
click at [668, 394] on button "Get Rates" at bounding box center [670, 398] width 57 height 21
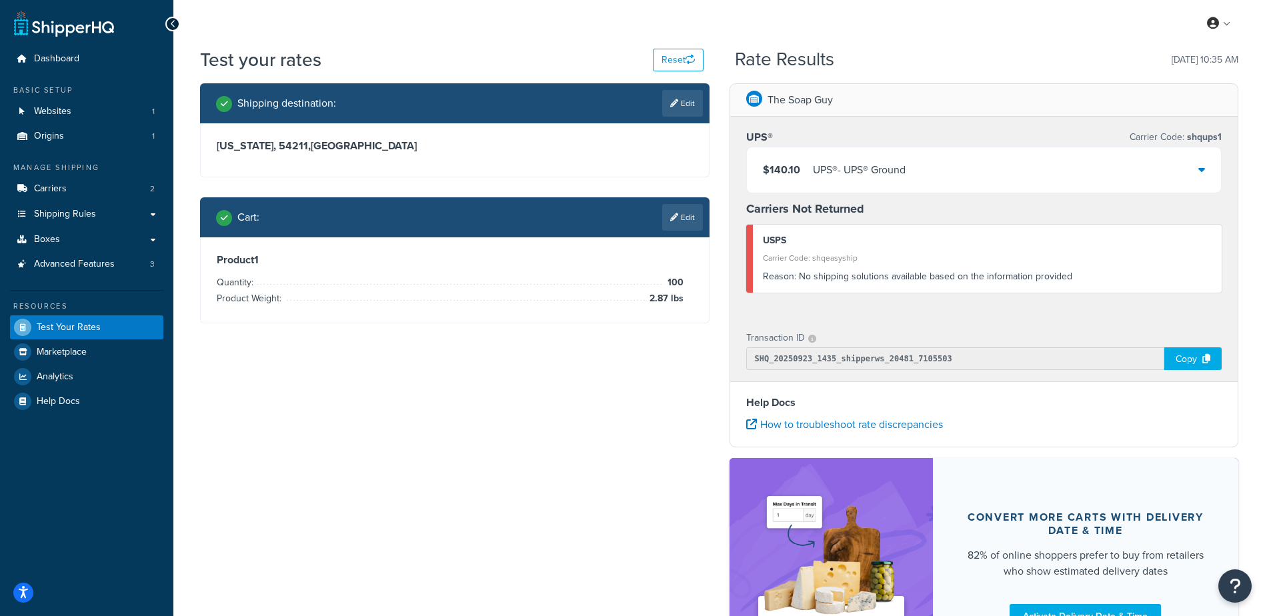
click at [899, 164] on div "UPS® - UPS® Ground" at bounding box center [859, 170] width 93 height 19
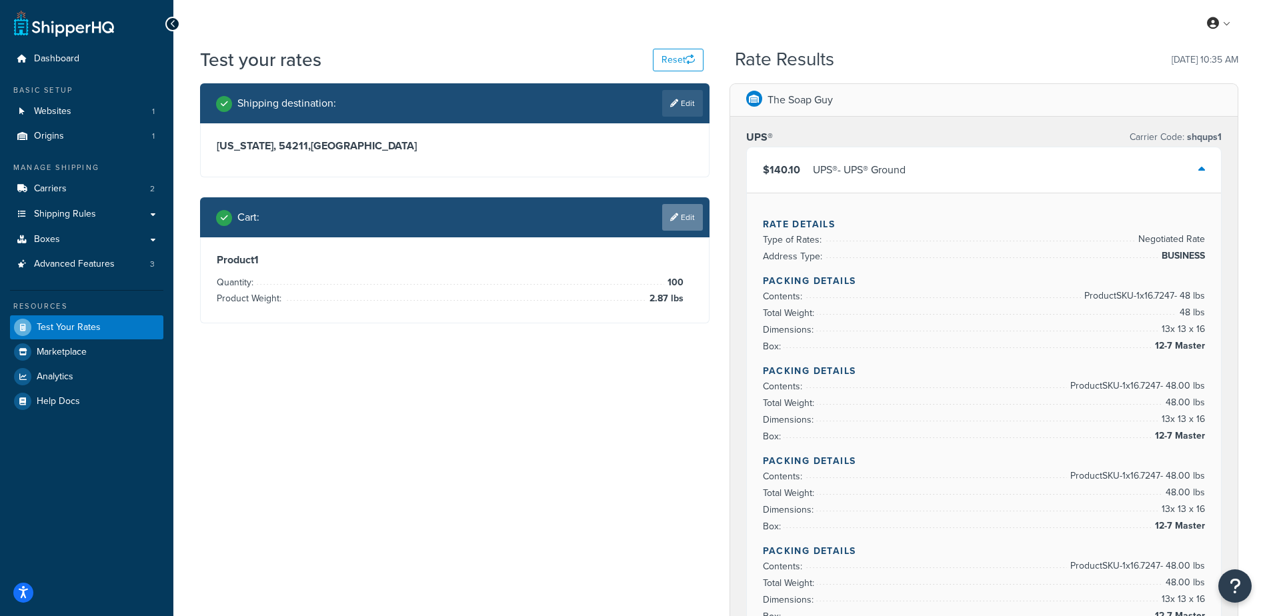
click at [687, 219] on link "Edit" at bounding box center [682, 217] width 41 height 27
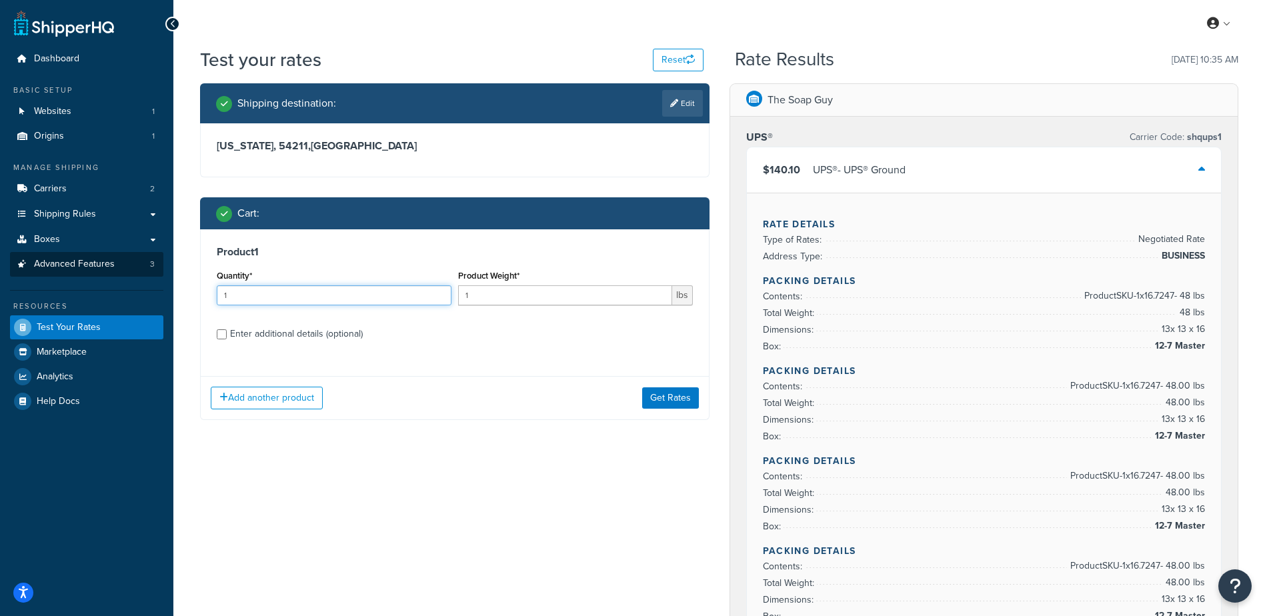
drag, startPoint x: 332, startPoint y: 296, endPoint x: 111, endPoint y: 273, distance: 221.3
type input "100"
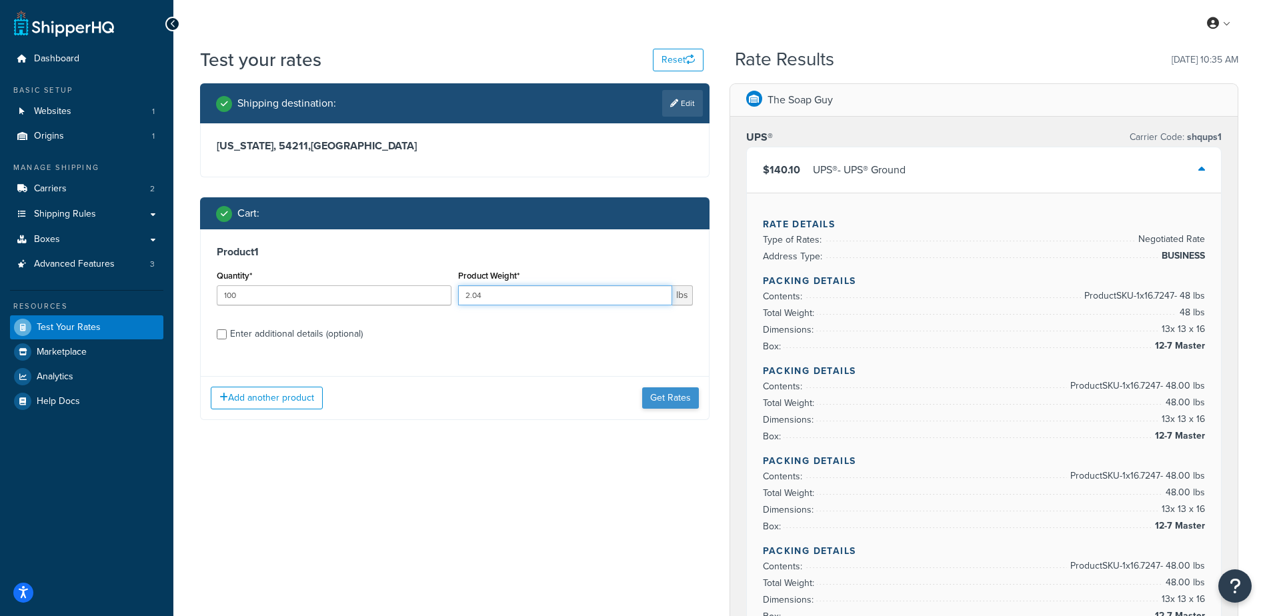
type input "2.04"
click at [660, 398] on button "Get Rates" at bounding box center [670, 398] width 57 height 21
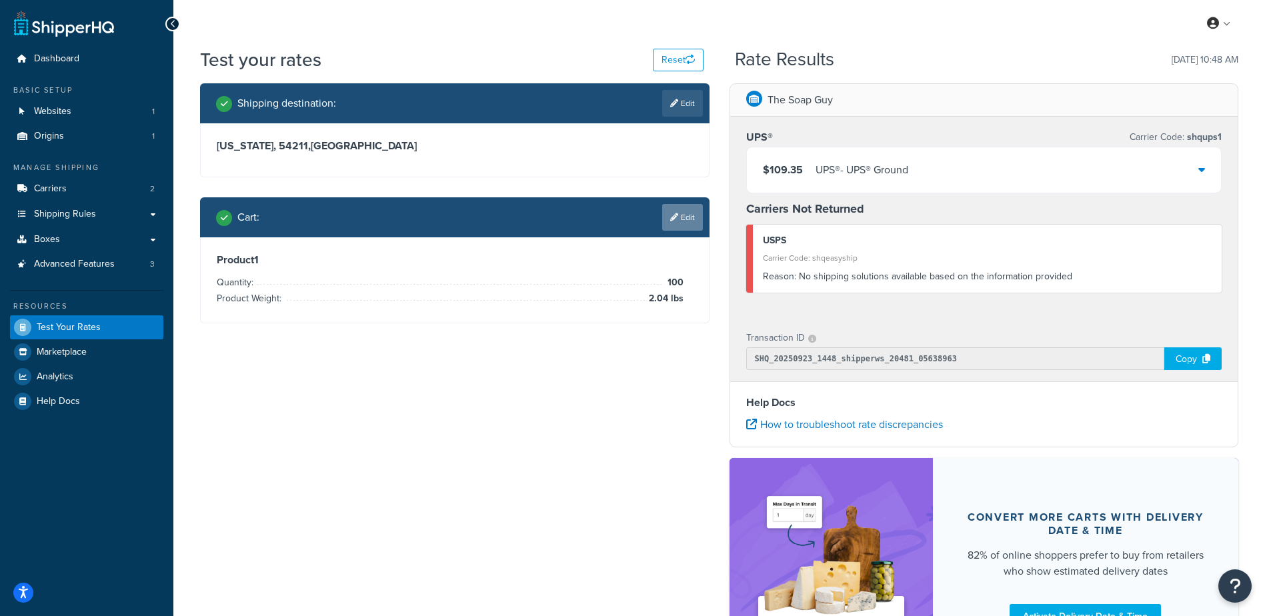
click at [689, 218] on link "Edit" at bounding box center [682, 217] width 41 height 27
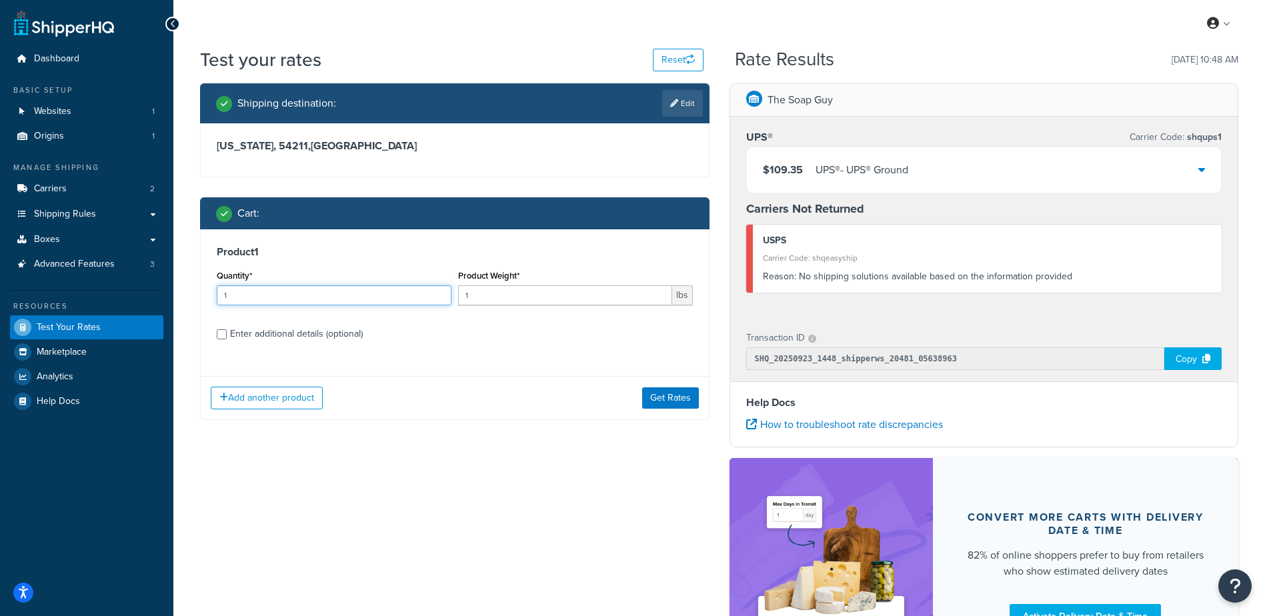
drag, startPoint x: 289, startPoint y: 300, endPoint x: 38, endPoint y: 278, distance: 252.4
click at [37, 280] on div "Dashboard Basic Setup Websites 1 Origins 1 Manage Shipping Carriers 2 Shipping …" at bounding box center [632, 381] width 1265 height 763
type input "100"
type input ".7"
click at [667, 390] on button "Get Rates" at bounding box center [670, 398] width 57 height 21
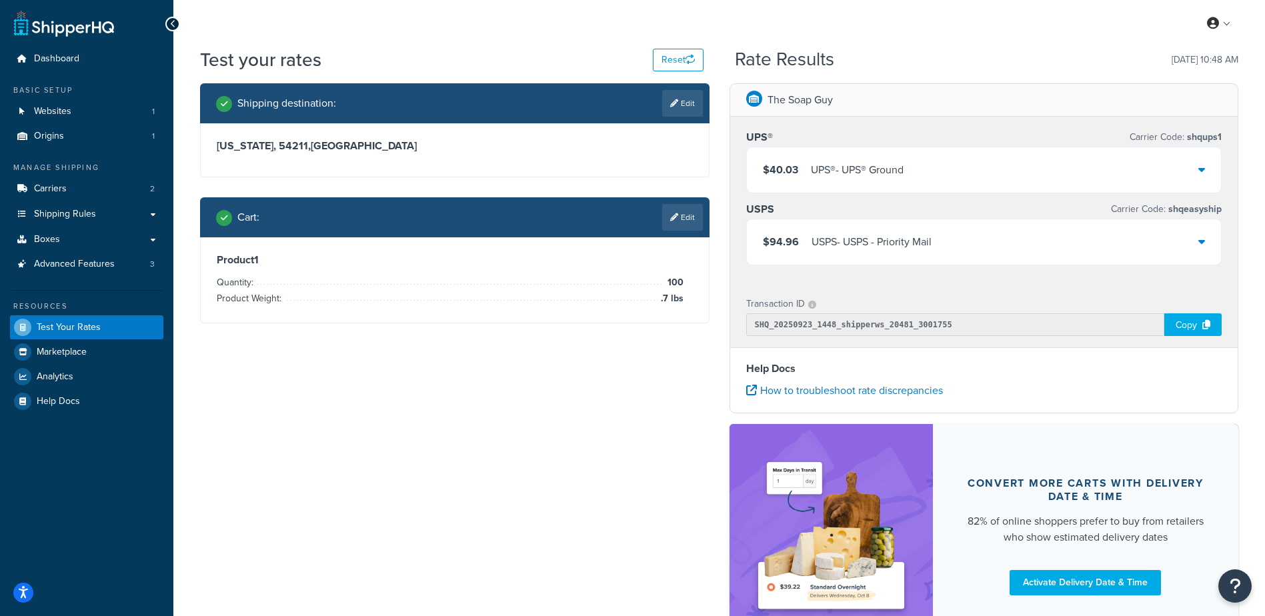
click at [944, 173] on div "$40.03 UPS® - UPS® Ground" at bounding box center [984, 169] width 475 height 45
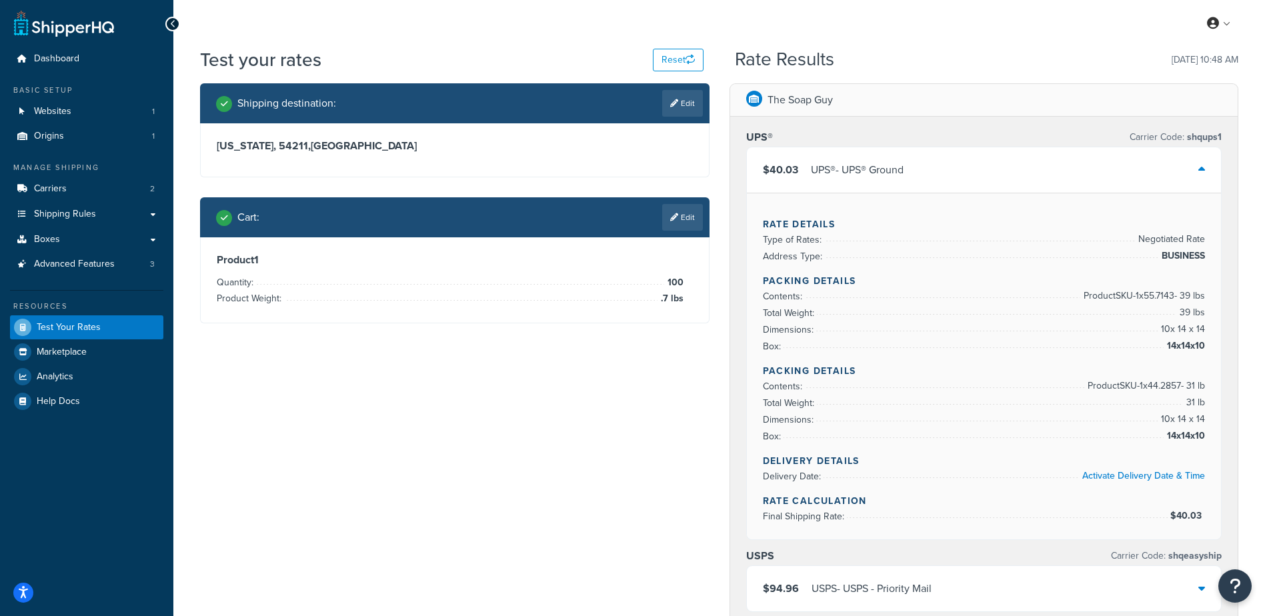
click at [944, 173] on div "$40.03 UPS® - UPS® Ground" at bounding box center [984, 169] width 475 height 45
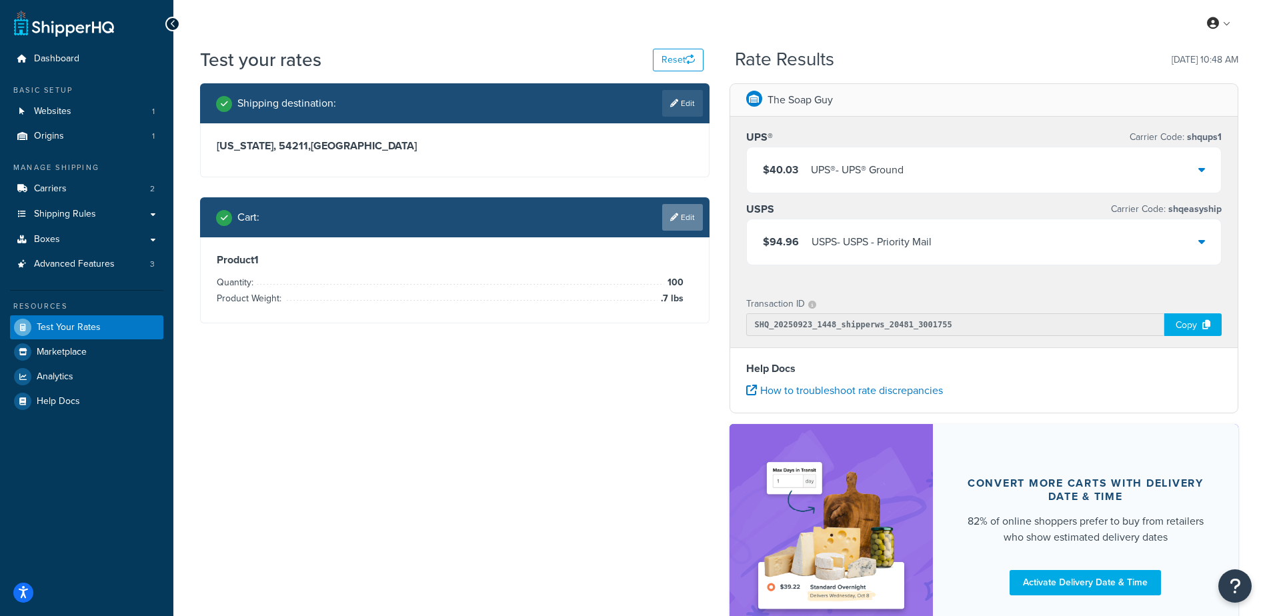
click at [678, 219] on link "Edit" at bounding box center [682, 217] width 41 height 27
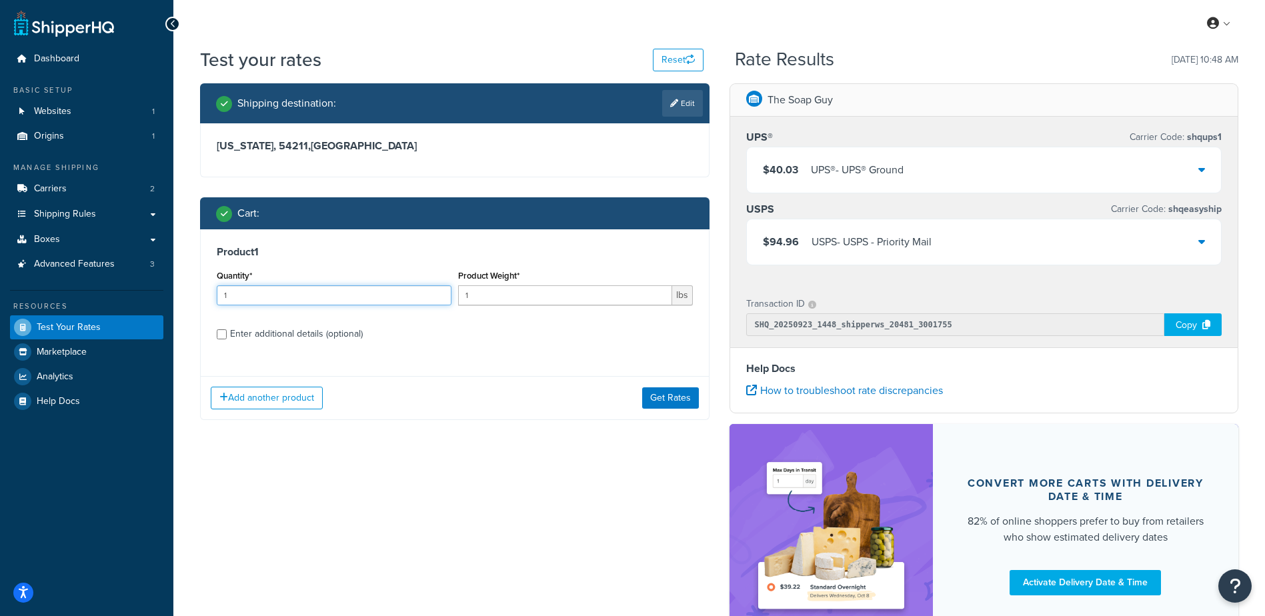
drag, startPoint x: 243, startPoint y: 279, endPoint x: 69, endPoint y: 277, distance: 173.4
click at [70, 277] on div "Dashboard Basic Setup Websites 1 Origins 1 Manage Shipping Carriers 2 Shipping …" at bounding box center [632, 364] width 1265 height 729
type input "100"
type input ".96"
click at [653, 398] on button "Get Rates" at bounding box center [670, 398] width 57 height 21
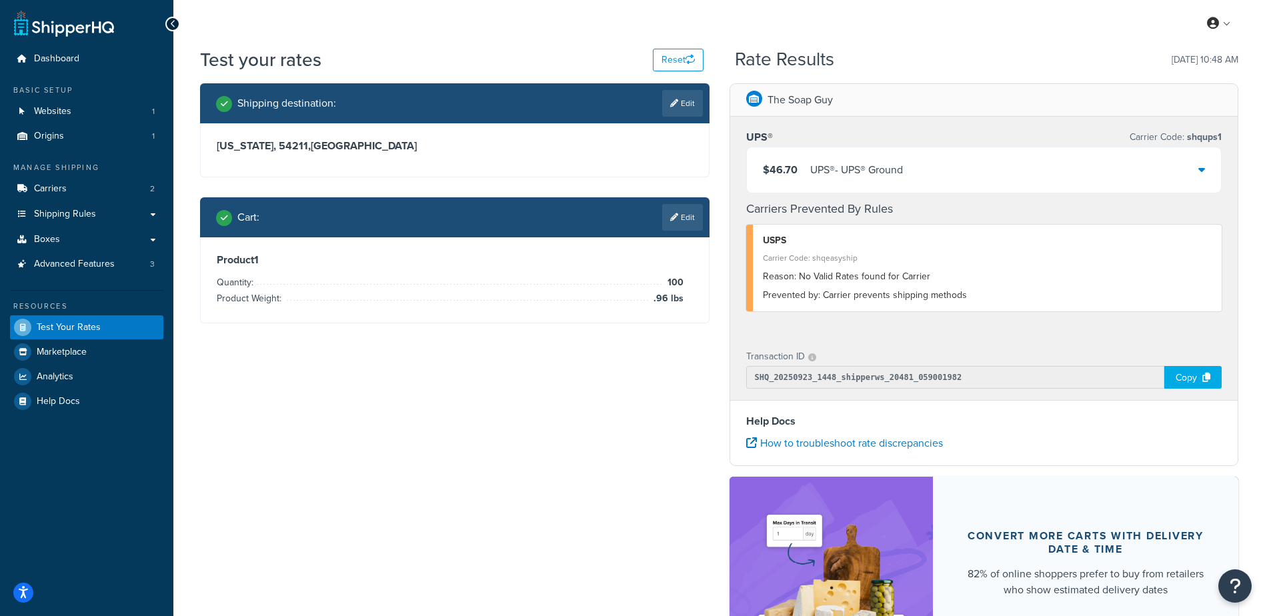
click at [676, 221] on link "Edit" at bounding box center [682, 217] width 41 height 27
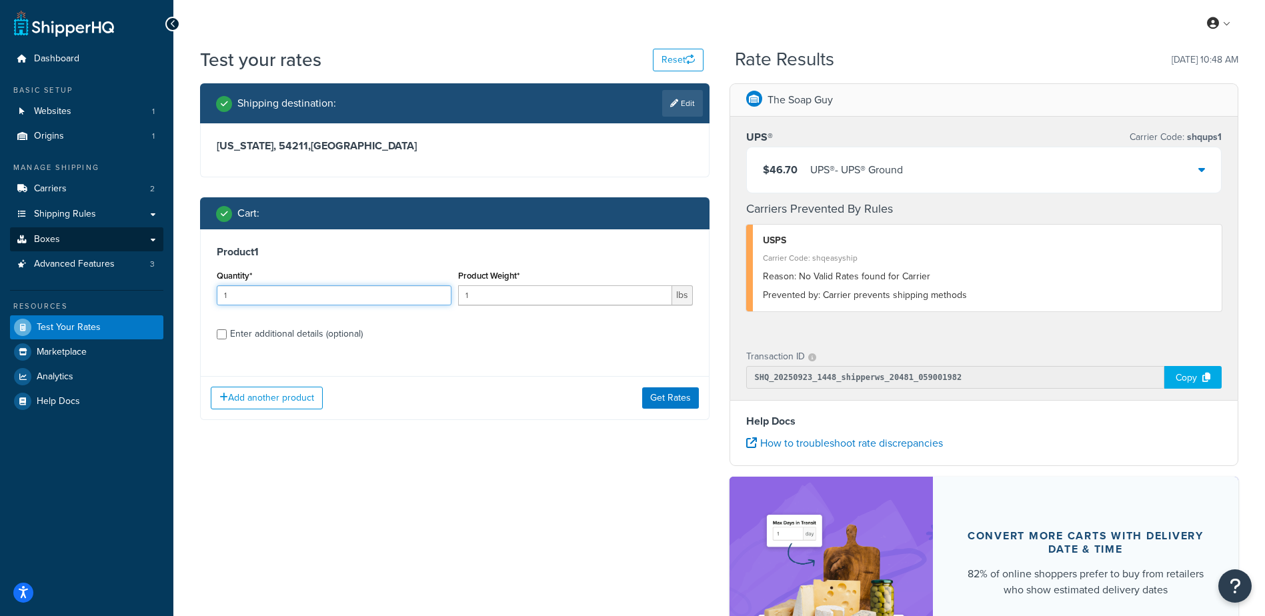
drag, startPoint x: 186, startPoint y: 280, endPoint x: 98, endPoint y: 246, distance: 94.4
click at [83, 261] on div "Dashboard Basic Setup Websites 1 Origins 1 Manage Shipping Carriers 2 Shipping …" at bounding box center [632, 391] width 1265 height 782
type input "100"
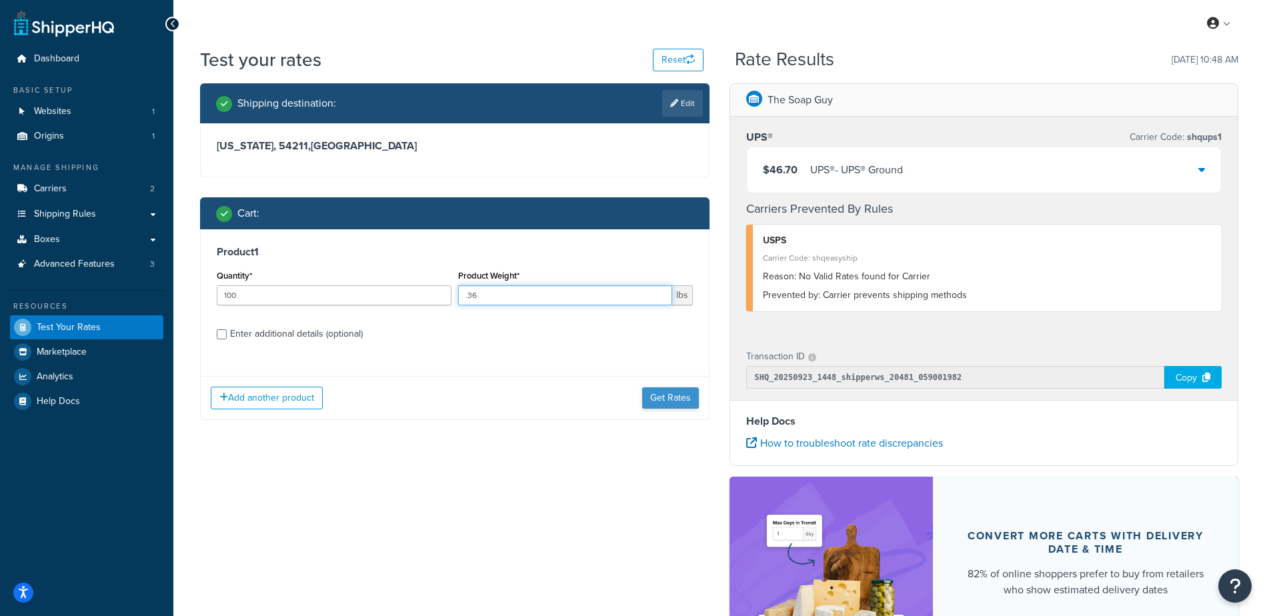
type input ".36"
click at [686, 398] on button "Get Rates" at bounding box center [670, 398] width 57 height 21
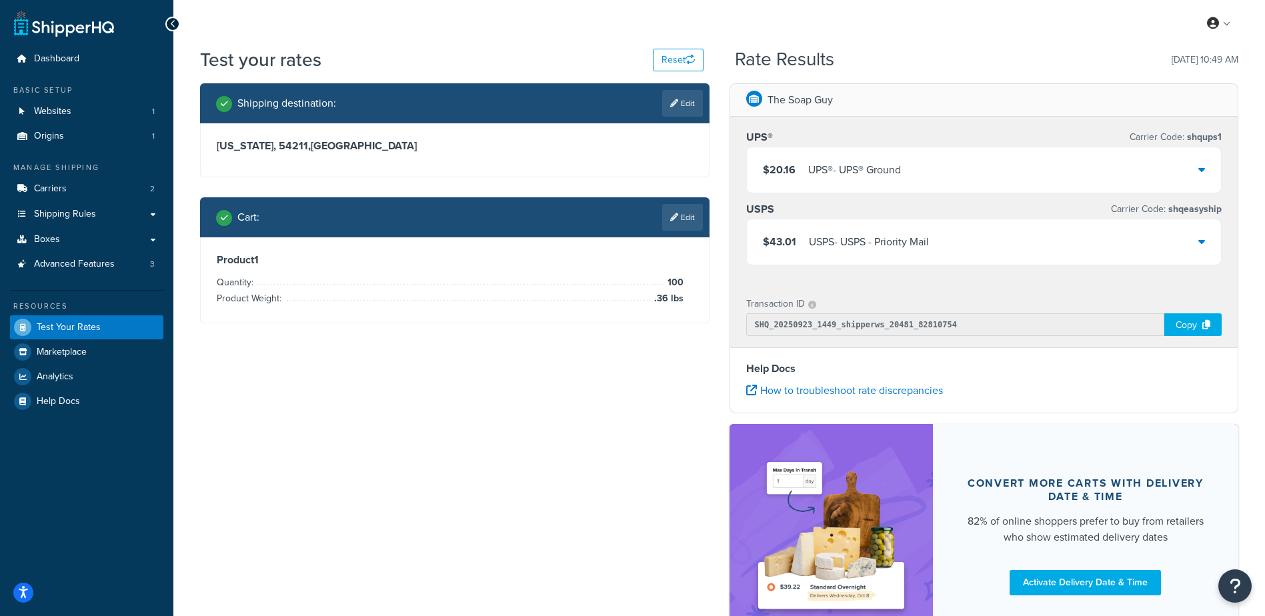
click at [892, 161] on div "UPS® - UPS® Ground" at bounding box center [854, 170] width 93 height 19
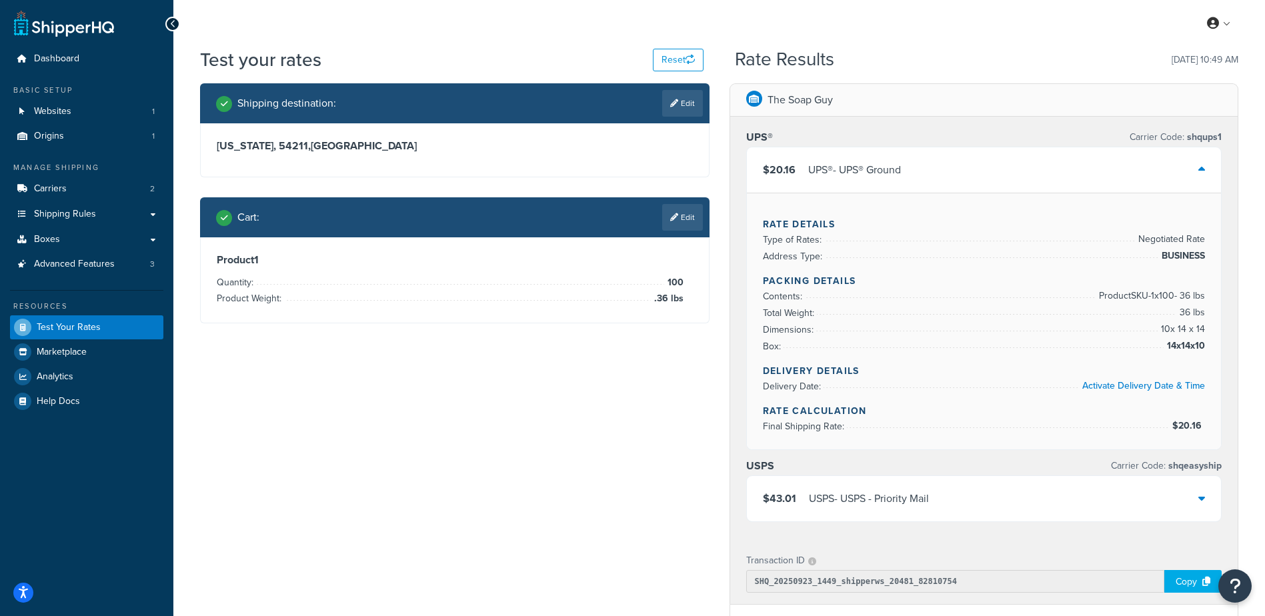
click at [930, 169] on div "$20.16 UPS® - UPS® Ground" at bounding box center [984, 169] width 475 height 45
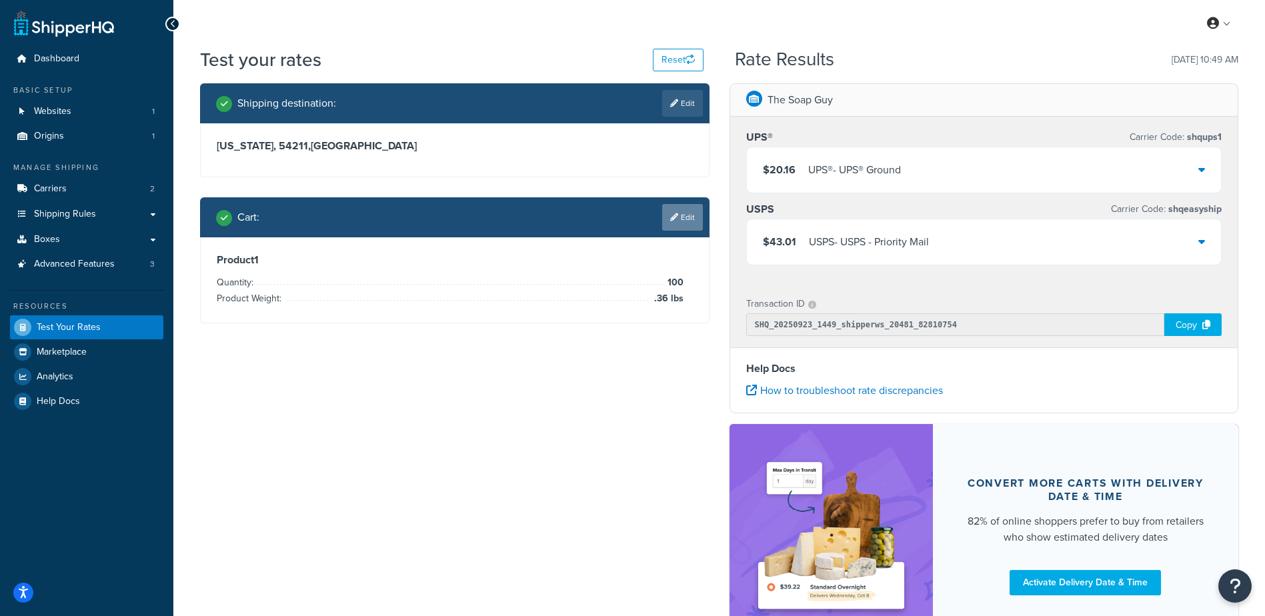
click at [684, 224] on link "Edit" at bounding box center [682, 217] width 41 height 27
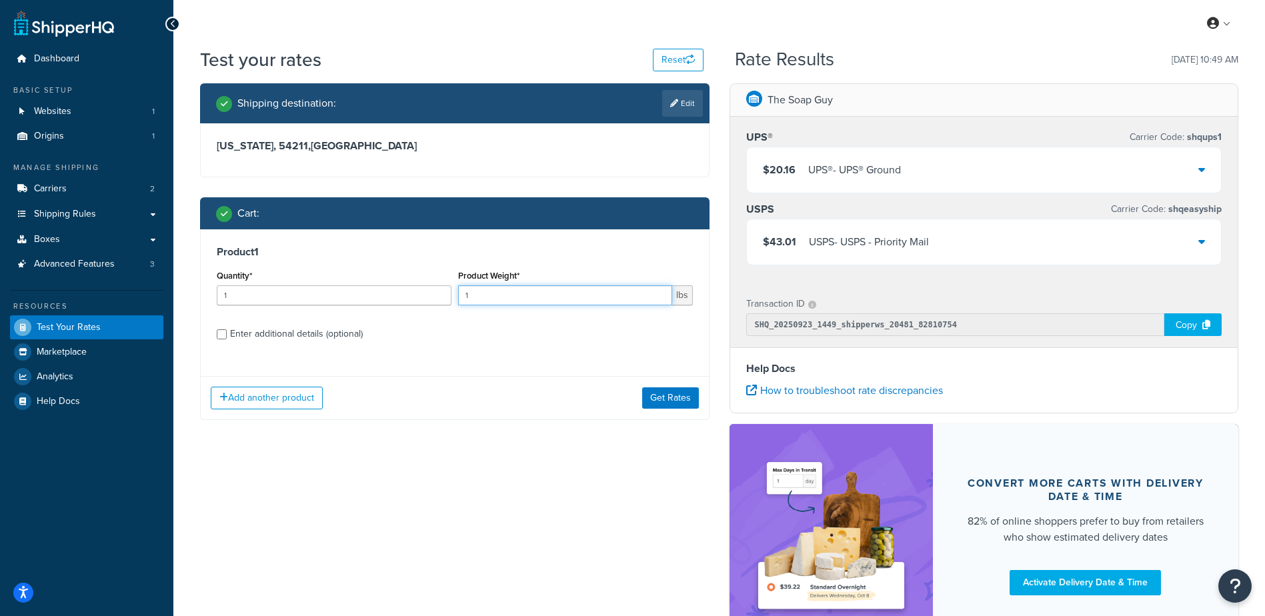
drag, startPoint x: 532, startPoint y: 299, endPoint x: 344, endPoint y: 304, distance: 187.5
click at [344, 303] on div "Quantity* 1 Product Weight* 1 lbs" at bounding box center [454, 291] width 483 height 49
type input ".64"
click at [671, 389] on button "Get Rates" at bounding box center [670, 398] width 57 height 21
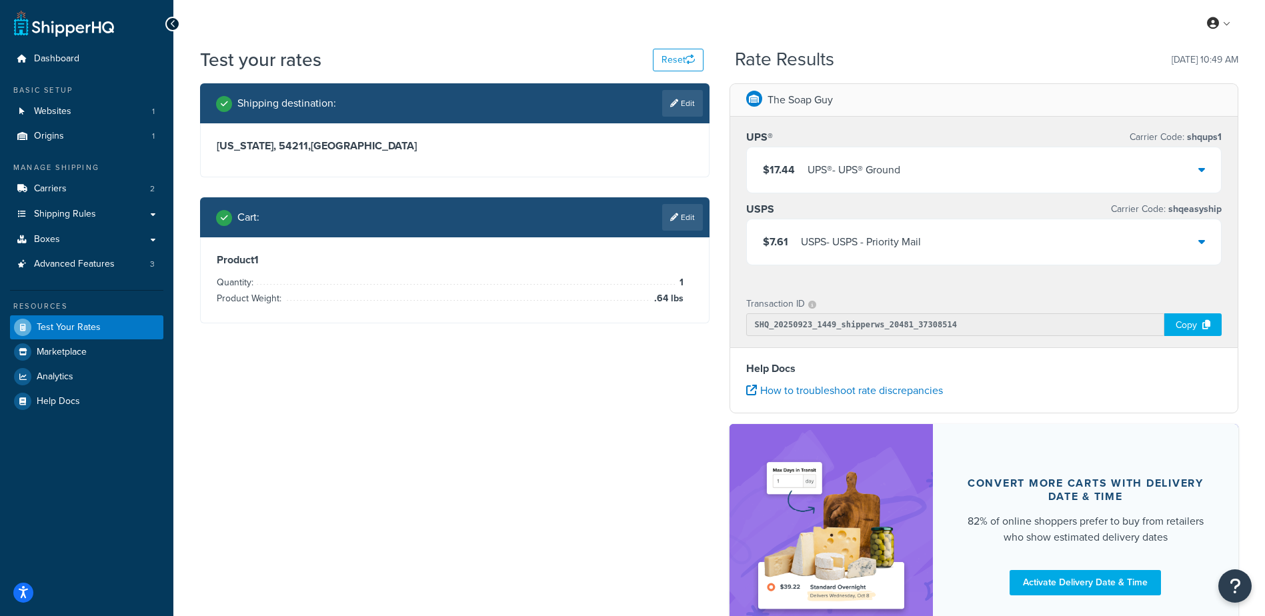
click at [936, 174] on div "$17.44 UPS® - UPS® Ground" at bounding box center [984, 169] width 475 height 45
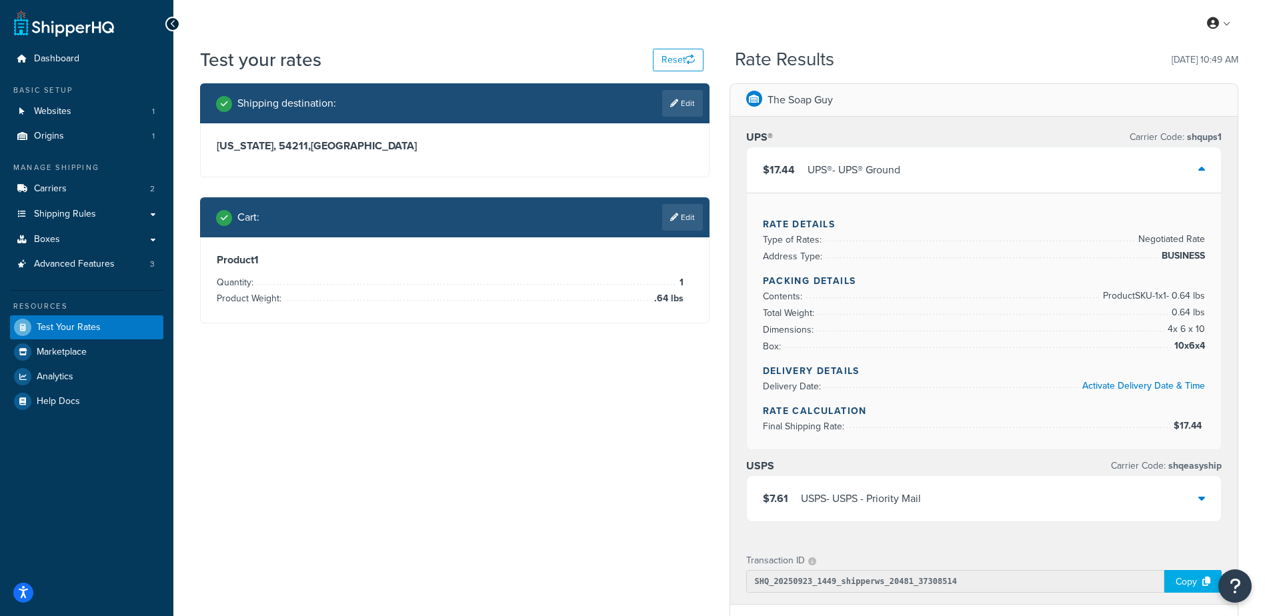
click at [674, 229] on link "Edit" at bounding box center [682, 217] width 41 height 27
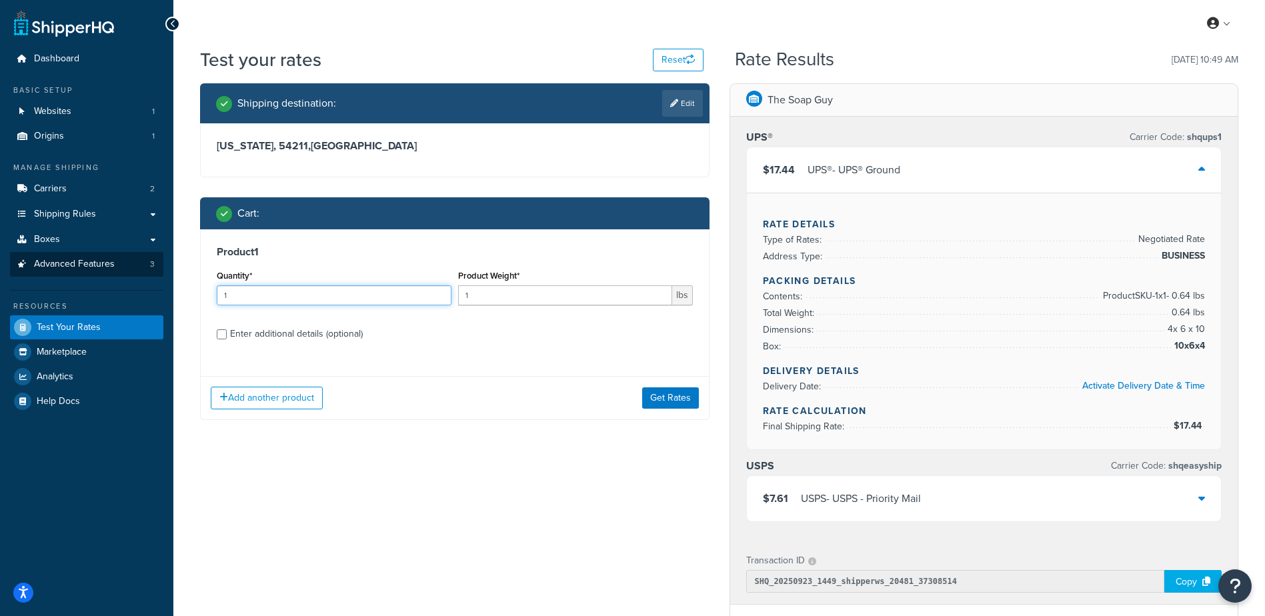
drag, startPoint x: 359, startPoint y: 294, endPoint x: 109, endPoint y: 277, distance: 250.7
click at [104, 283] on div "Dashboard Basic Setup Websites 1 Origins 1 Manage Shipping Carriers 2 Shipping …" at bounding box center [632, 493] width 1265 height 986
type input "100"
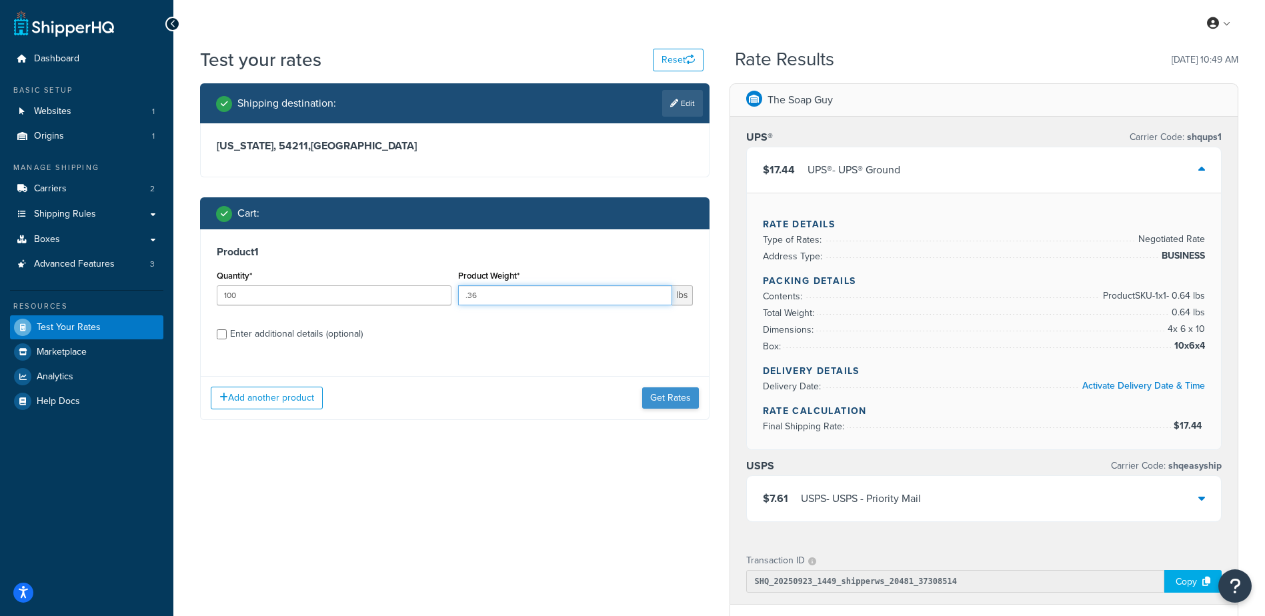
type input ".36"
click at [668, 398] on button "Get Rates" at bounding box center [670, 398] width 57 height 21
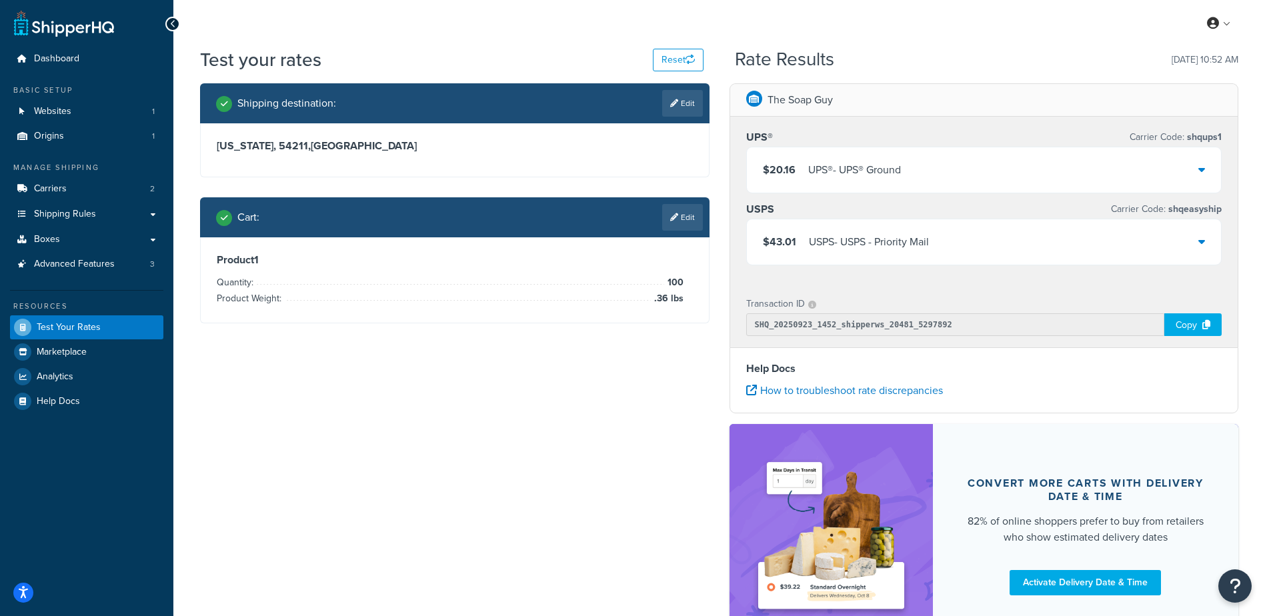
click at [1201, 167] on icon at bounding box center [1202, 169] width 7 height 11
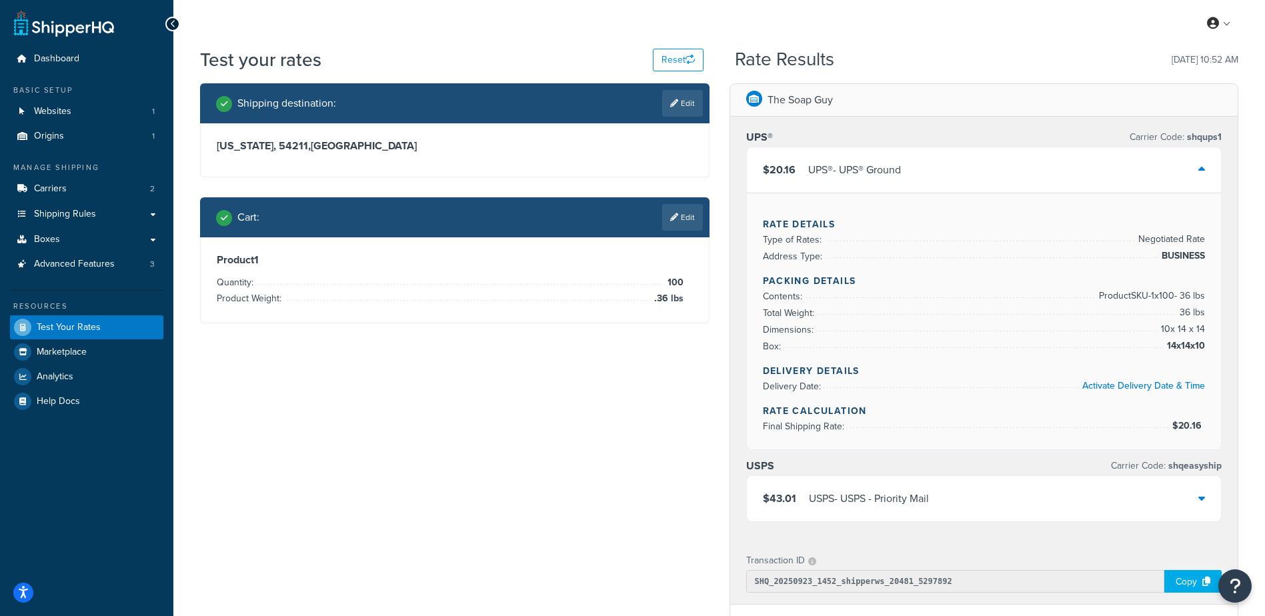
drag, startPoint x: 1192, startPoint y: 170, endPoint x: 1090, endPoint y: 187, distance: 103.5
click at [1192, 171] on div "$20.16 UPS® - UPS® Ground" at bounding box center [984, 169] width 475 height 45
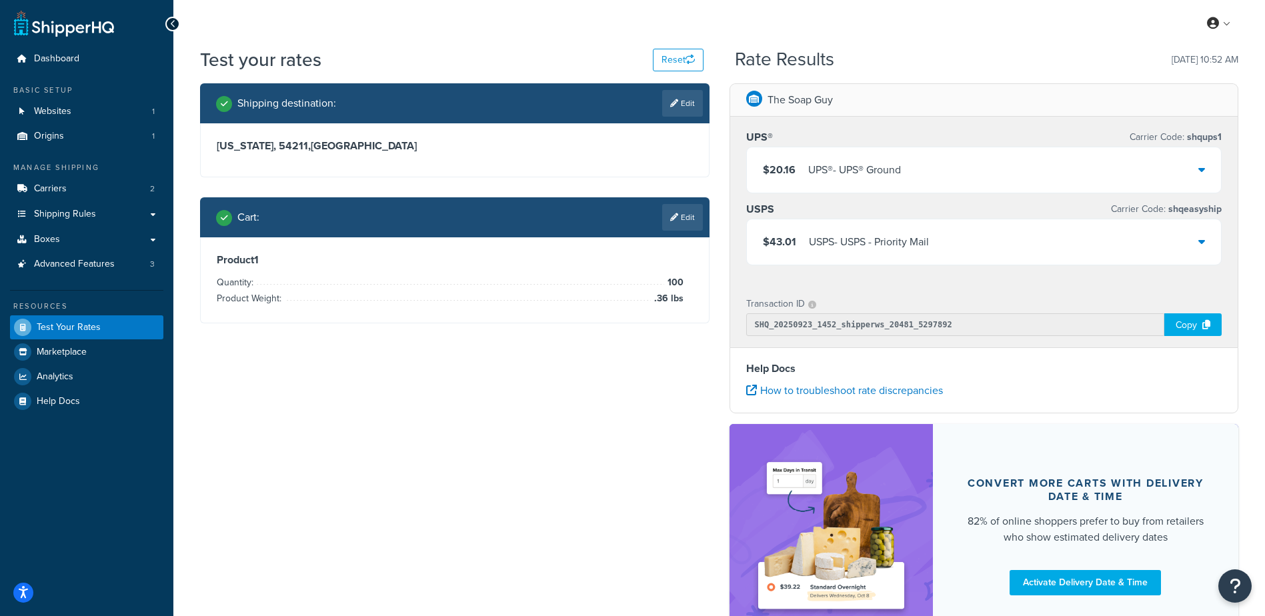
drag, startPoint x: 710, startPoint y: 218, endPoint x: 726, endPoint y: 233, distance: 21.7
click at [713, 220] on div "Shipping destination : Edit Wisconsin, 54211 , United States Cart : Edit Produc…" at bounding box center [455, 213] width 530 height 260
drag, startPoint x: 678, startPoint y: 220, endPoint x: 672, endPoint y: 225, distance: 7.1
click at [678, 221] on link "Edit" at bounding box center [682, 217] width 41 height 27
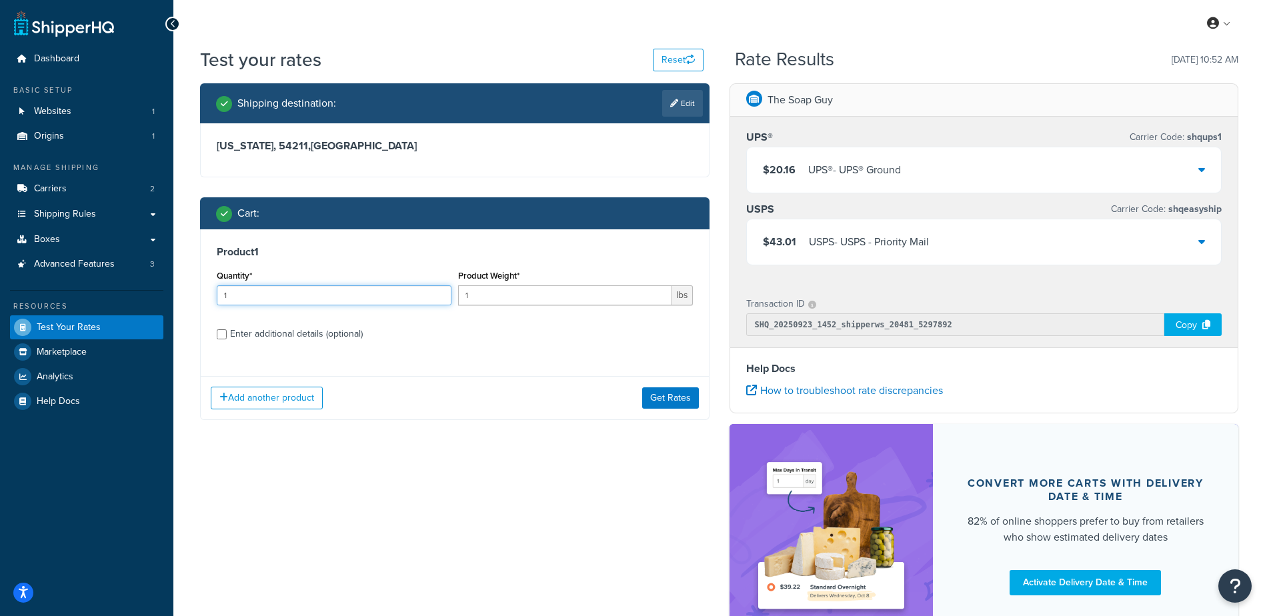
click at [325, 305] on input "1" at bounding box center [334, 295] width 235 height 20
type input "100"
type input ".64"
drag, startPoint x: 654, startPoint y: 393, endPoint x: 662, endPoint y: 398, distance: 9.8
click at [661, 398] on button "Get Rates" at bounding box center [670, 398] width 57 height 21
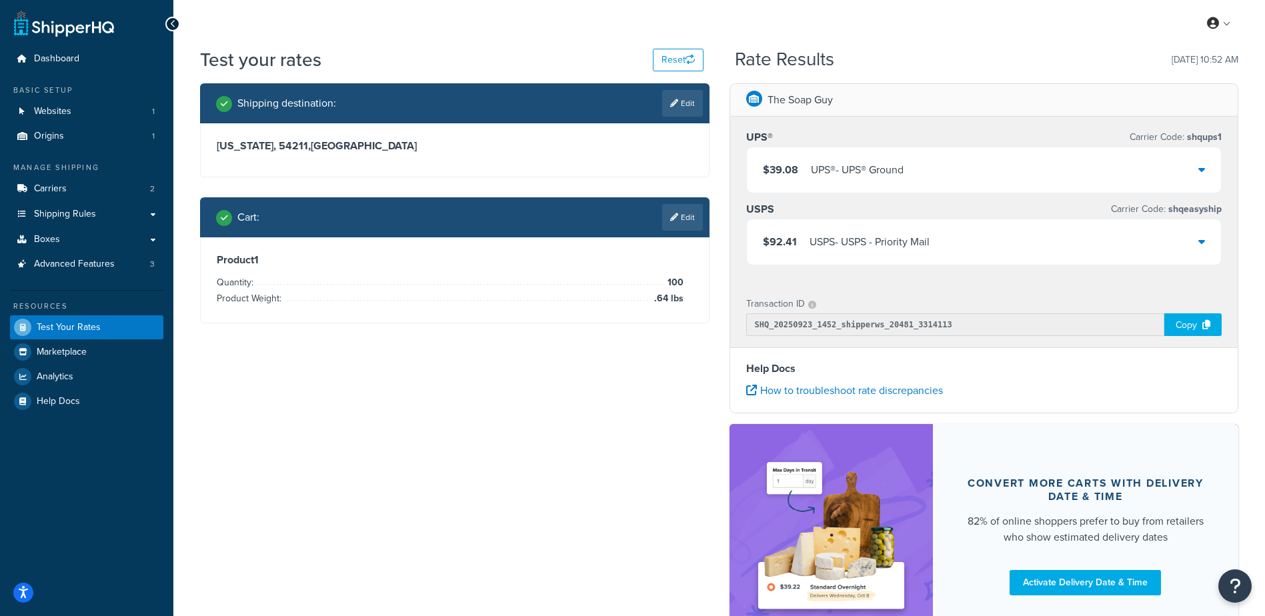
click at [985, 180] on div "$39.08 UPS® - UPS® Ground" at bounding box center [984, 169] width 475 height 45
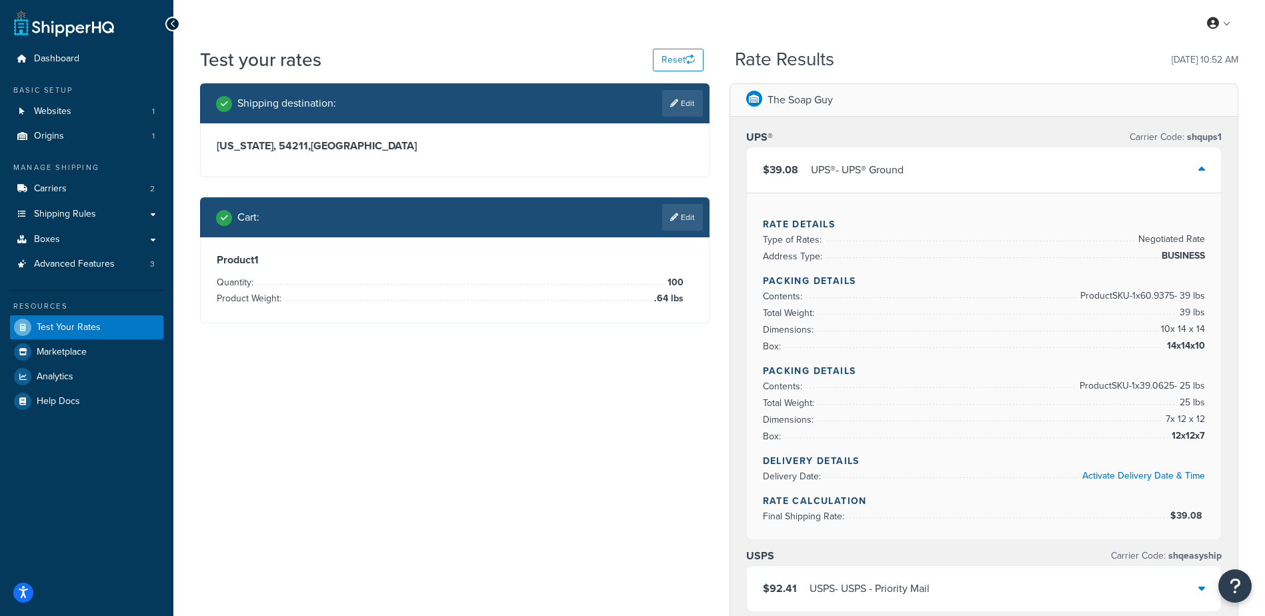
drag, startPoint x: 968, startPoint y: 178, endPoint x: 1065, endPoint y: 149, distance: 101.5
click at [968, 179] on div "$39.08 UPS® - UPS® Ground" at bounding box center [984, 169] width 475 height 45
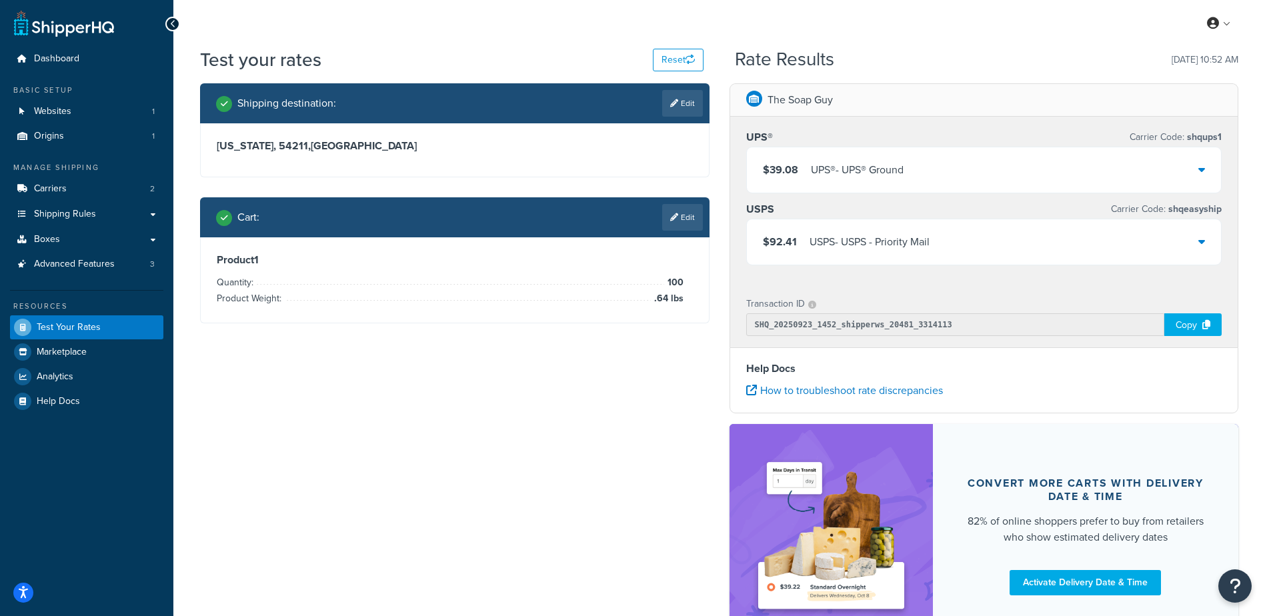
click at [680, 115] on link "Edit" at bounding box center [682, 103] width 41 height 27
select select "WI"
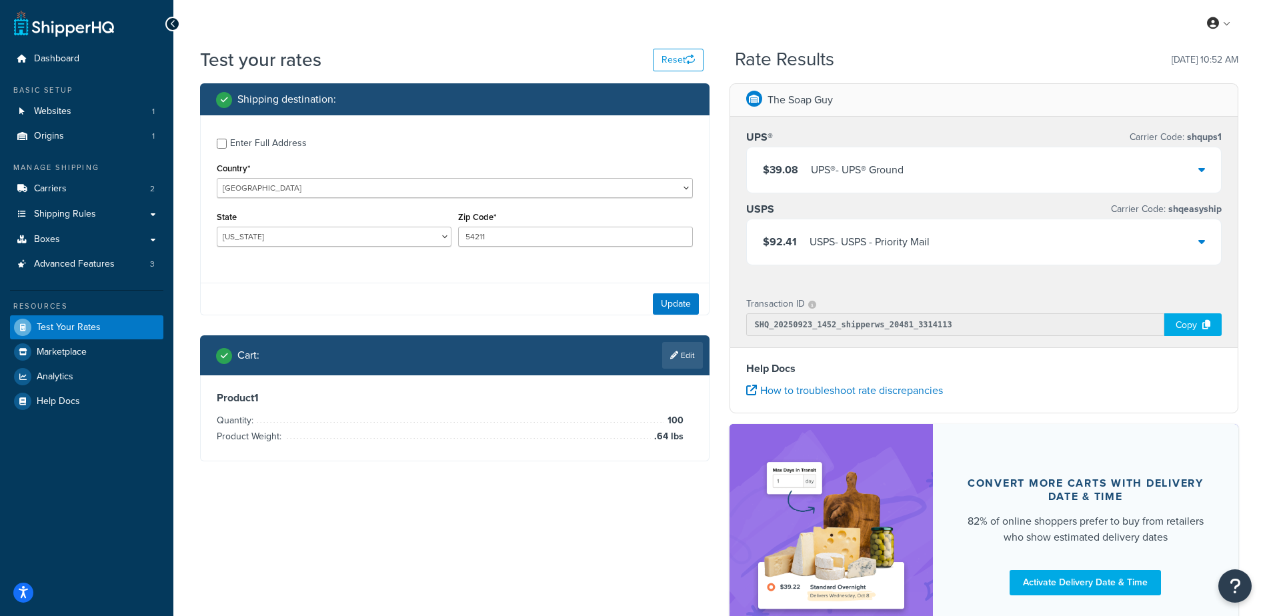
drag, startPoint x: 249, startPoint y: 143, endPoint x: 255, endPoint y: 156, distance: 14.0
click at [249, 145] on div "Enter Full Address" at bounding box center [268, 143] width 77 height 19
click at [227, 145] on input "Enter Full Address" at bounding box center [222, 144] width 10 height 10
checkbox input "true"
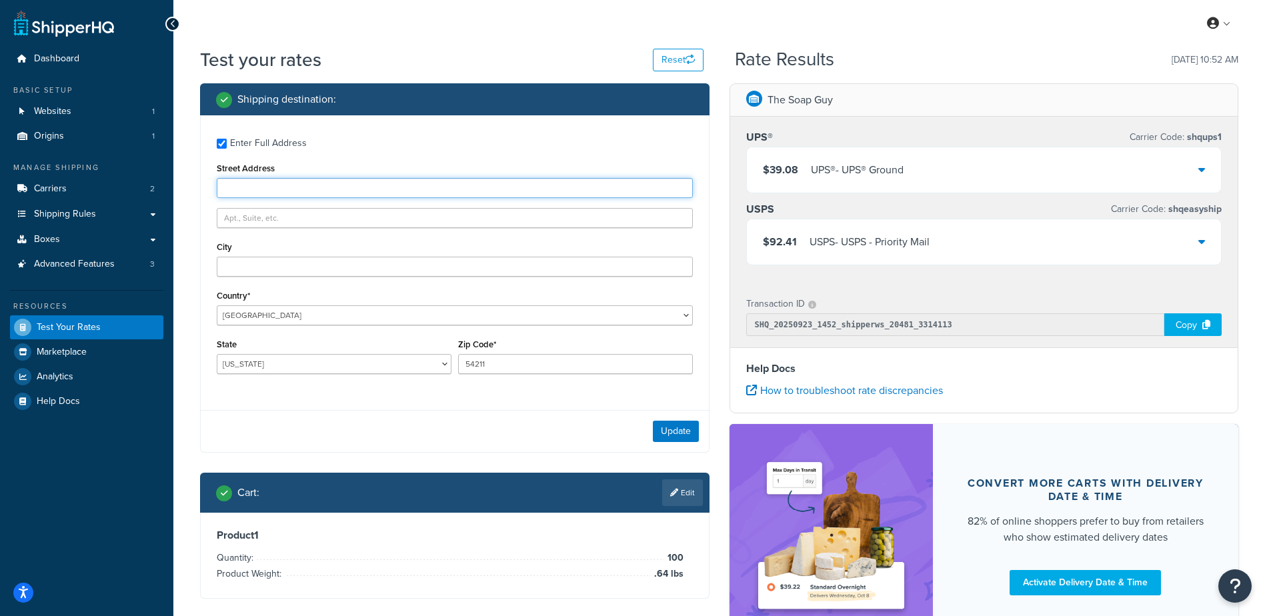
click at [272, 186] on input "Street Address" at bounding box center [455, 188] width 476 height 20
type input "9983 S Dane St"
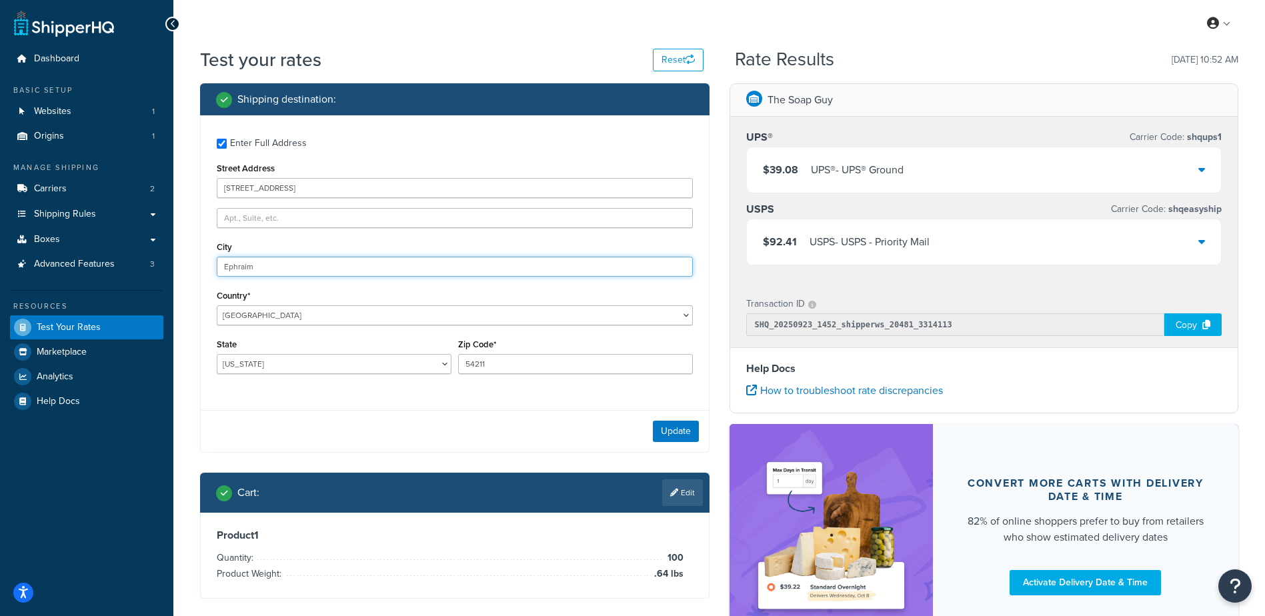
type input "Ephraim"
click at [685, 429] on button "Update" at bounding box center [676, 431] width 46 height 21
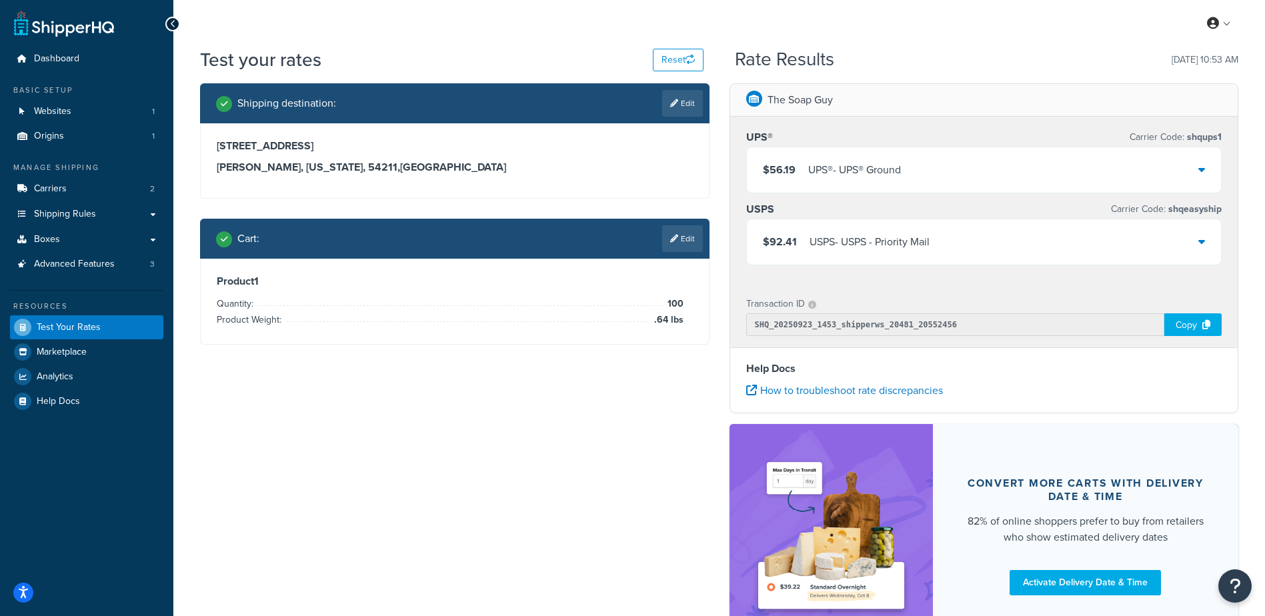
click at [1021, 159] on div "$56.19 UPS® - UPS® Ground" at bounding box center [984, 169] width 475 height 45
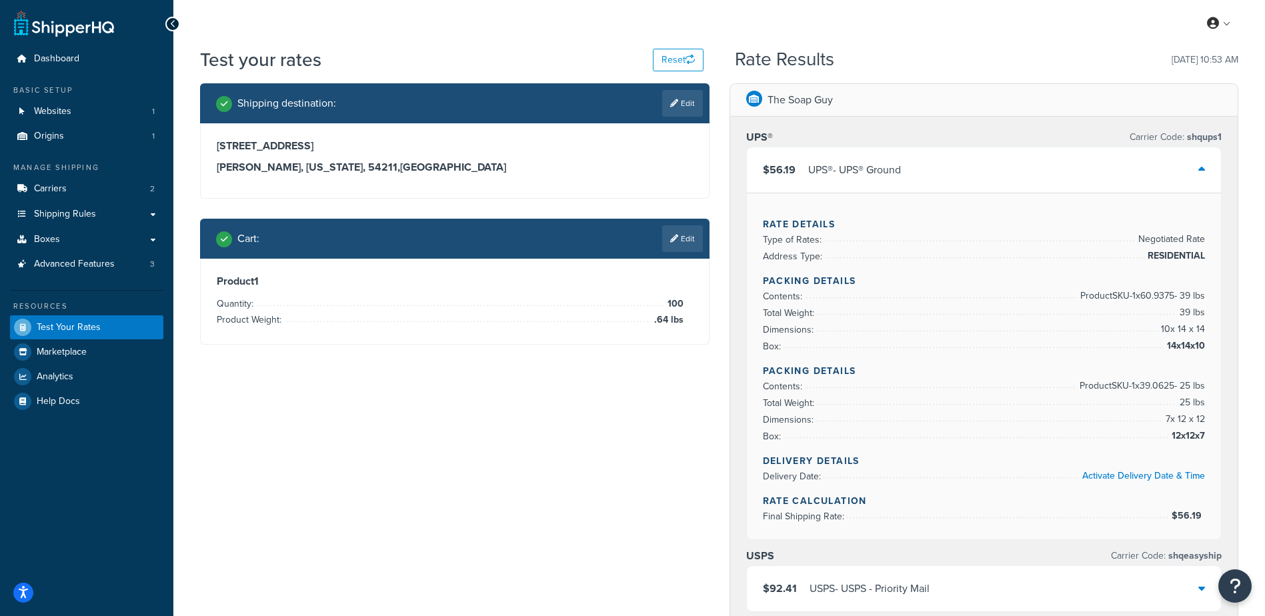
drag, startPoint x: 604, startPoint y: 169, endPoint x: 612, endPoint y: 173, distance: 8.9
click at [604, 170] on h3 "Ephraim, Wisconsin, 54211 , United States" at bounding box center [455, 167] width 476 height 13
click at [680, 251] on link "Edit" at bounding box center [682, 238] width 41 height 27
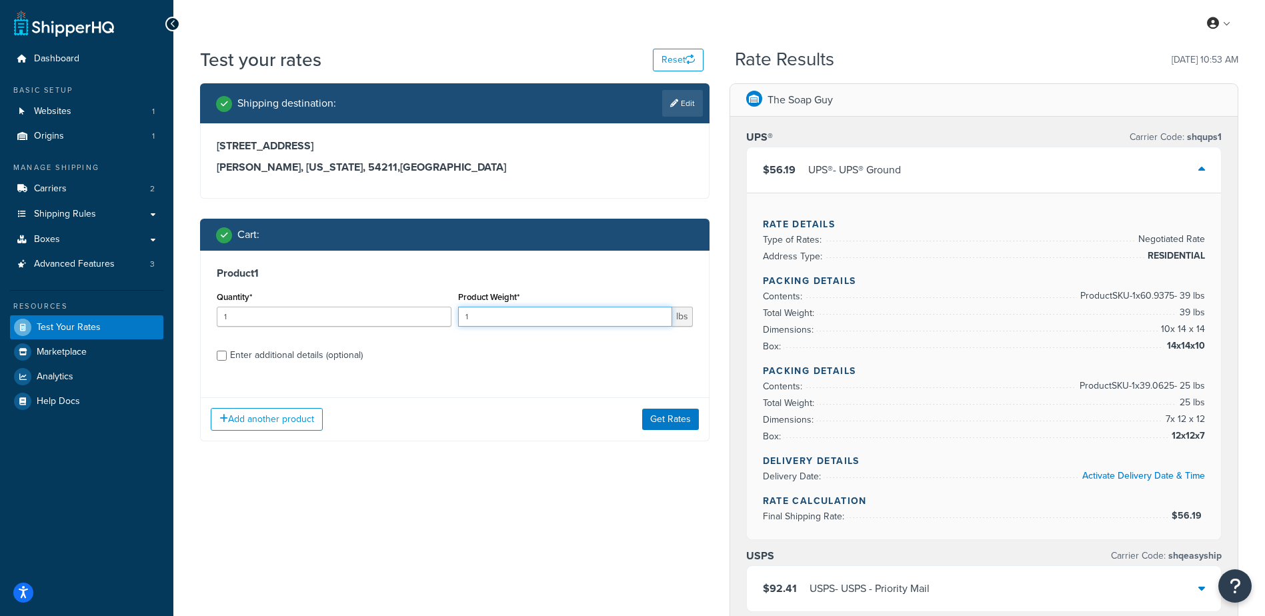
click at [530, 315] on input "1" at bounding box center [565, 317] width 214 height 20
drag, startPoint x: 212, startPoint y: 308, endPoint x: 169, endPoint y: 276, distance: 53.9
click at [151, 292] on div "Dashboard Basic Setup Websites 1 Origins 1 Manage Shipping Carriers 2 Shipping …" at bounding box center [632, 538] width 1265 height 1076
type input "100"
type input "2.87"
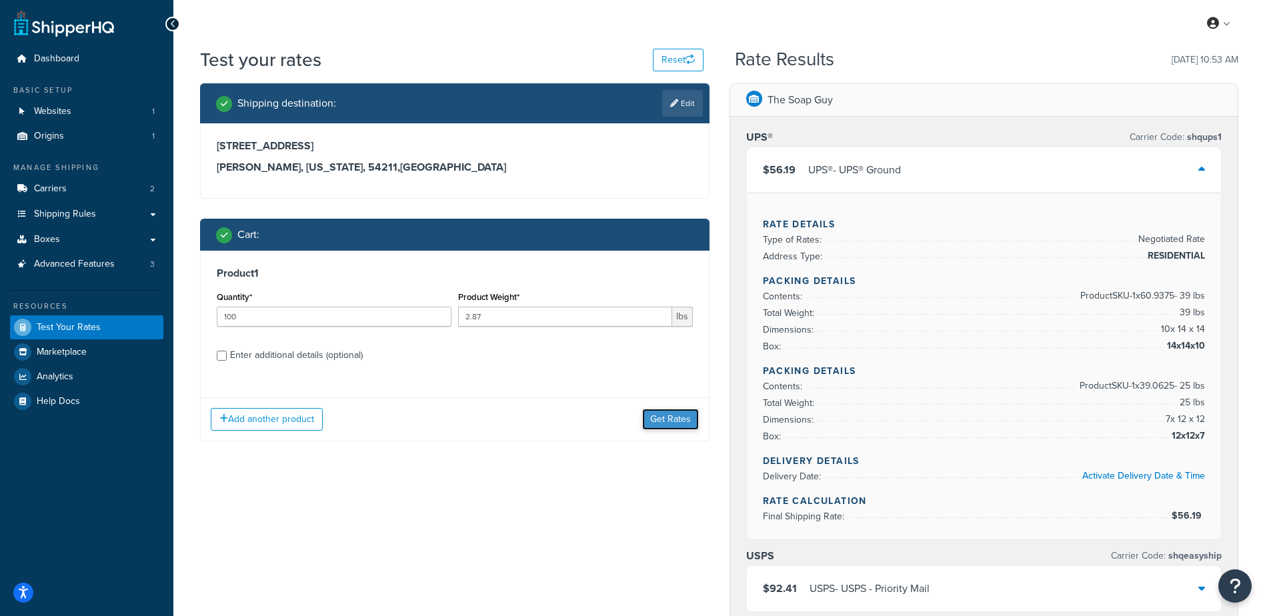
drag, startPoint x: 676, startPoint y: 418, endPoint x: 634, endPoint y: 431, distance: 44.1
click at [676, 418] on button "Get Rates" at bounding box center [670, 419] width 57 height 21
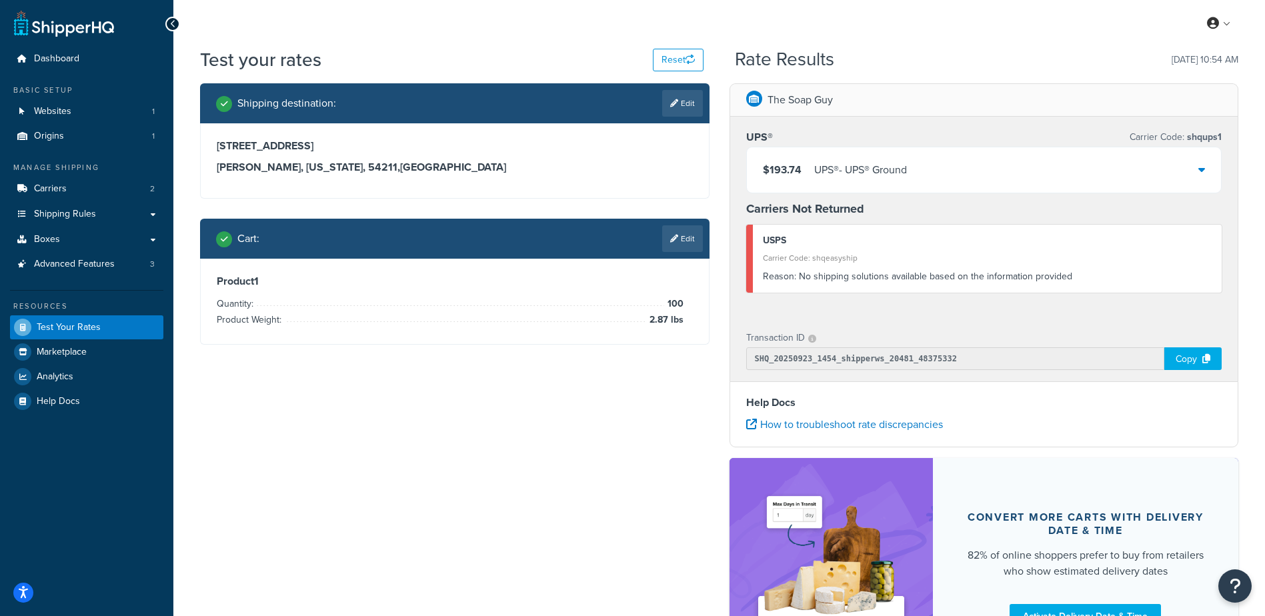
click at [899, 177] on div "UPS® - UPS® Ground" at bounding box center [860, 170] width 93 height 19
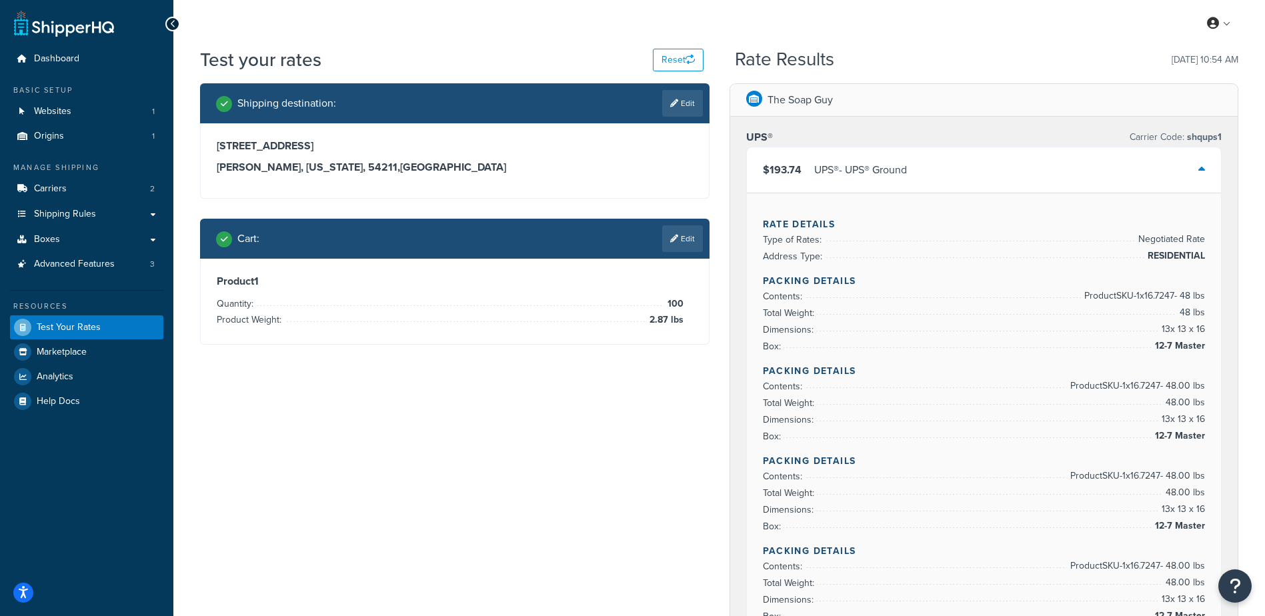
click at [918, 171] on div "$193.74 UPS® - UPS® Ground" at bounding box center [984, 169] width 475 height 45
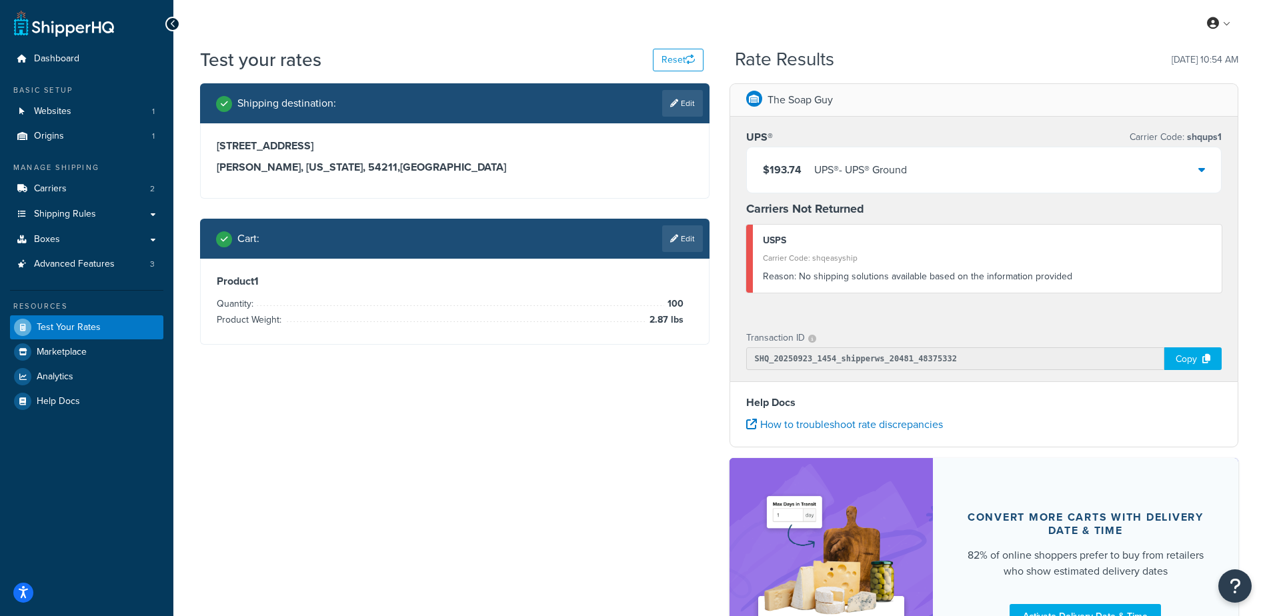
click at [692, 234] on link "Edit" at bounding box center [682, 238] width 41 height 27
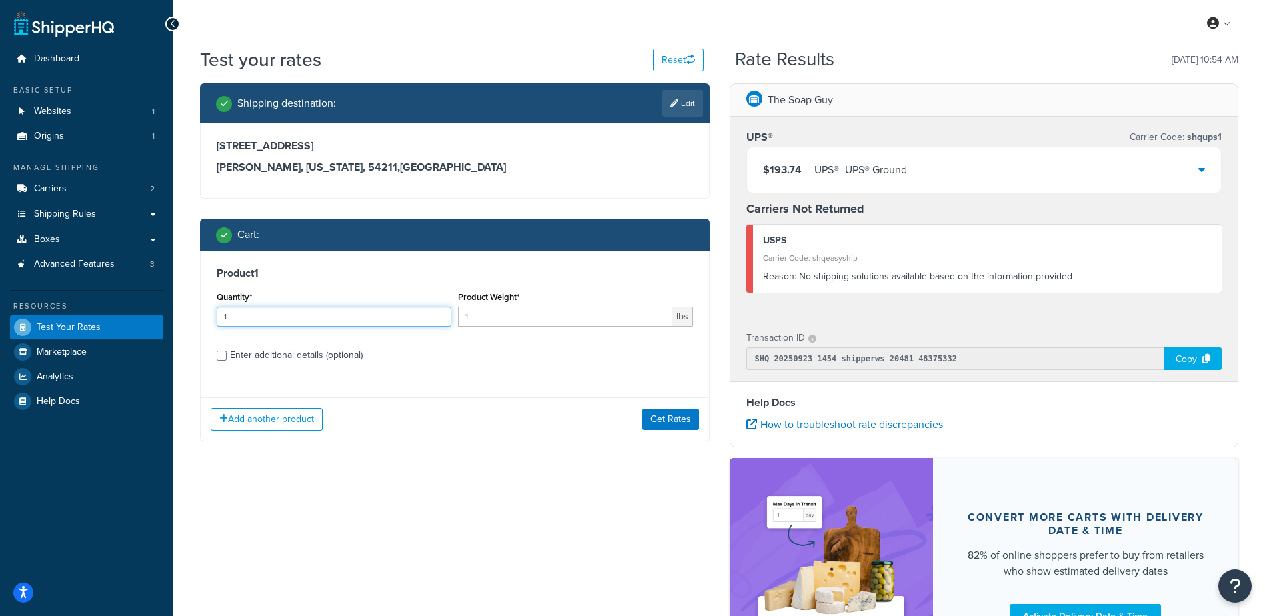
drag, startPoint x: 211, startPoint y: 317, endPoint x: 123, endPoint y: 307, distance: 87.9
click at [126, 309] on div "Dashboard Basic Setup Websites 1 Origins 1 Manage Shipping Carriers 2 Shipping …" at bounding box center [632, 381] width 1265 height 763
type input "100"
type input "2.04"
click at [675, 415] on button "Get Rates" at bounding box center [670, 419] width 57 height 21
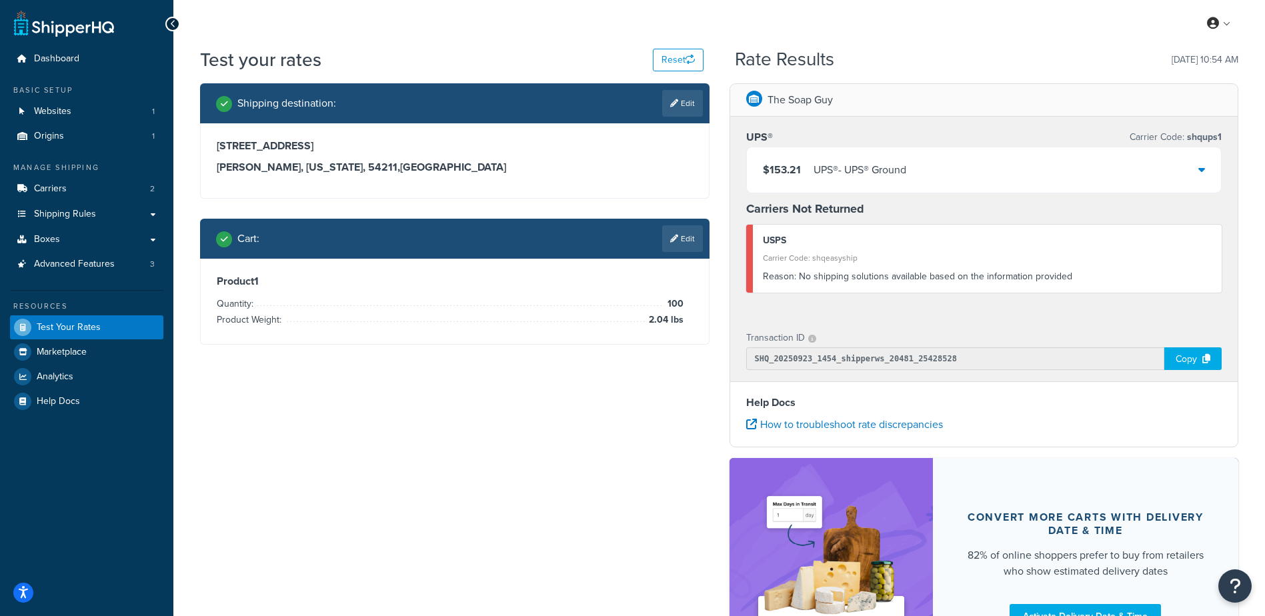
drag, startPoint x: 948, startPoint y: 161, endPoint x: 902, endPoint y: 280, distance: 127.7
click at [948, 161] on div "$153.21 UPS® - UPS® Ground" at bounding box center [984, 169] width 475 height 45
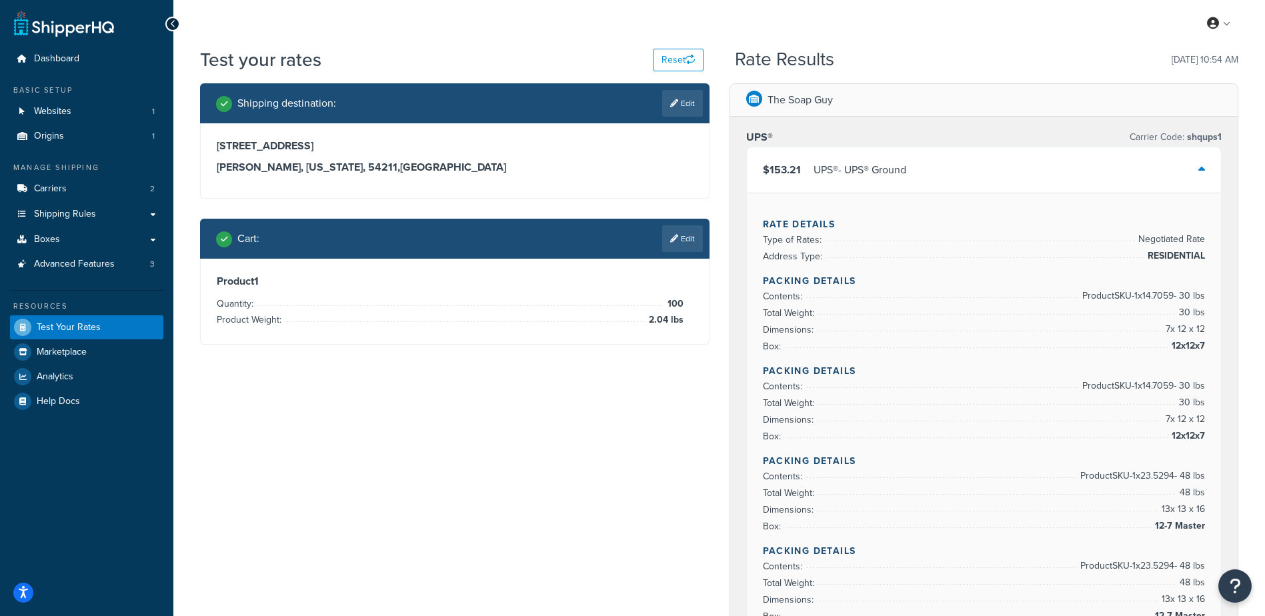
click at [972, 154] on div "$153.21 UPS® - UPS® Ground" at bounding box center [984, 169] width 475 height 45
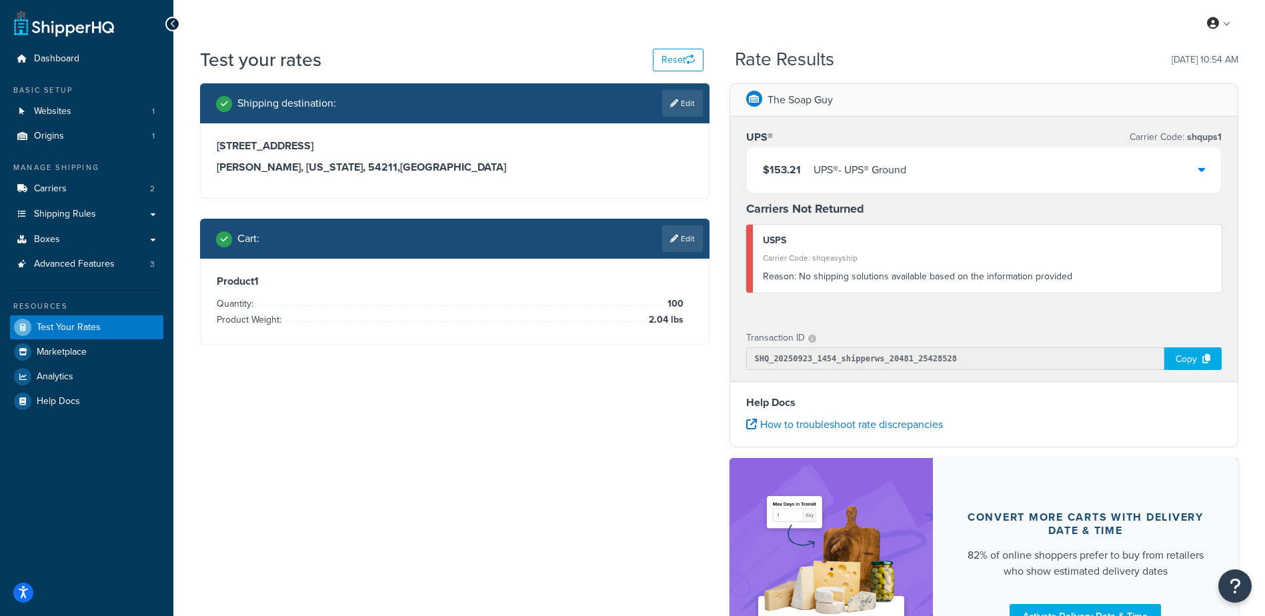
drag, startPoint x: 675, startPoint y: 237, endPoint x: 613, endPoint y: 261, distance: 66.3
click at [674, 237] on icon at bounding box center [674, 239] width 8 height 8
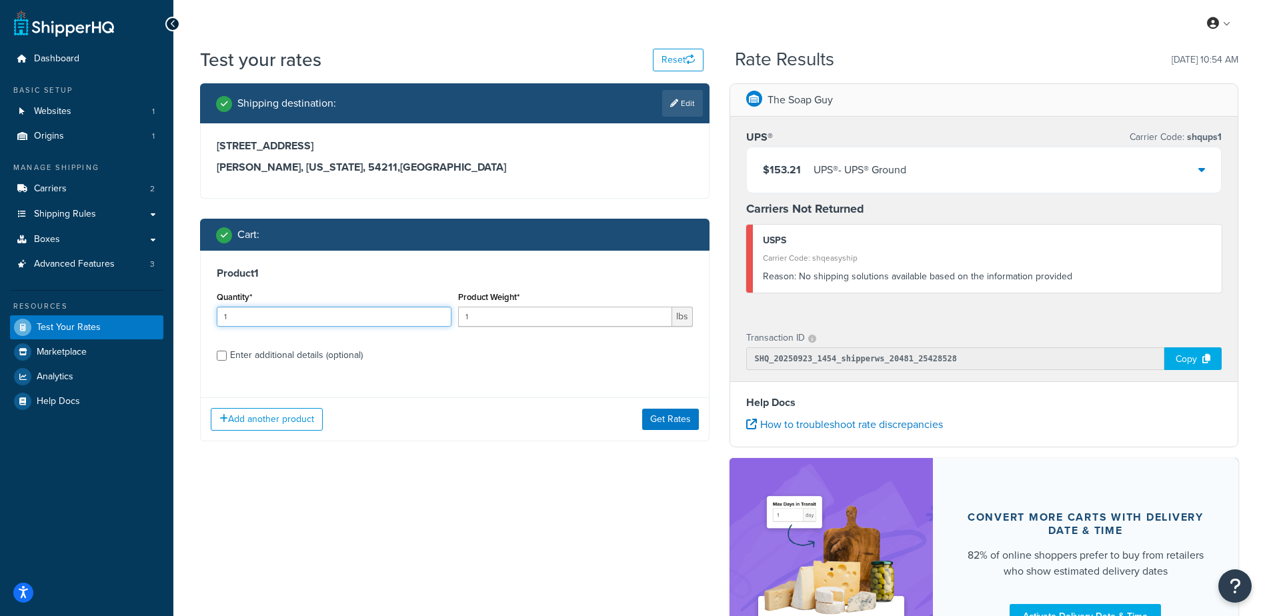
drag, startPoint x: 211, startPoint y: 317, endPoint x: 169, endPoint y: 314, distance: 42.1
click at [168, 318] on div "Dashboard Basic Setup Websites 1 Origins 1 Manage Shipping Carriers 2 Shipping …" at bounding box center [632, 381] width 1265 height 763
type input "100"
type input ".7"
click at [680, 418] on button "Get Rates" at bounding box center [670, 419] width 57 height 21
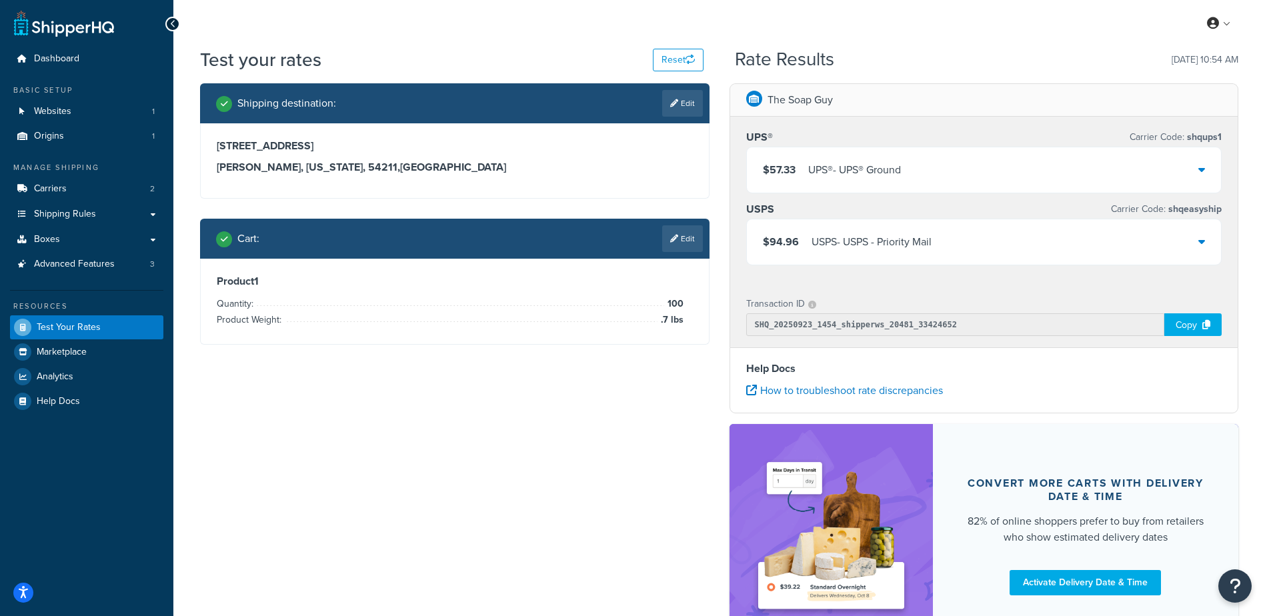
click at [971, 162] on div "$57.33 UPS® - UPS® Ground" at bounding box center [984, 169] width 475 height 45
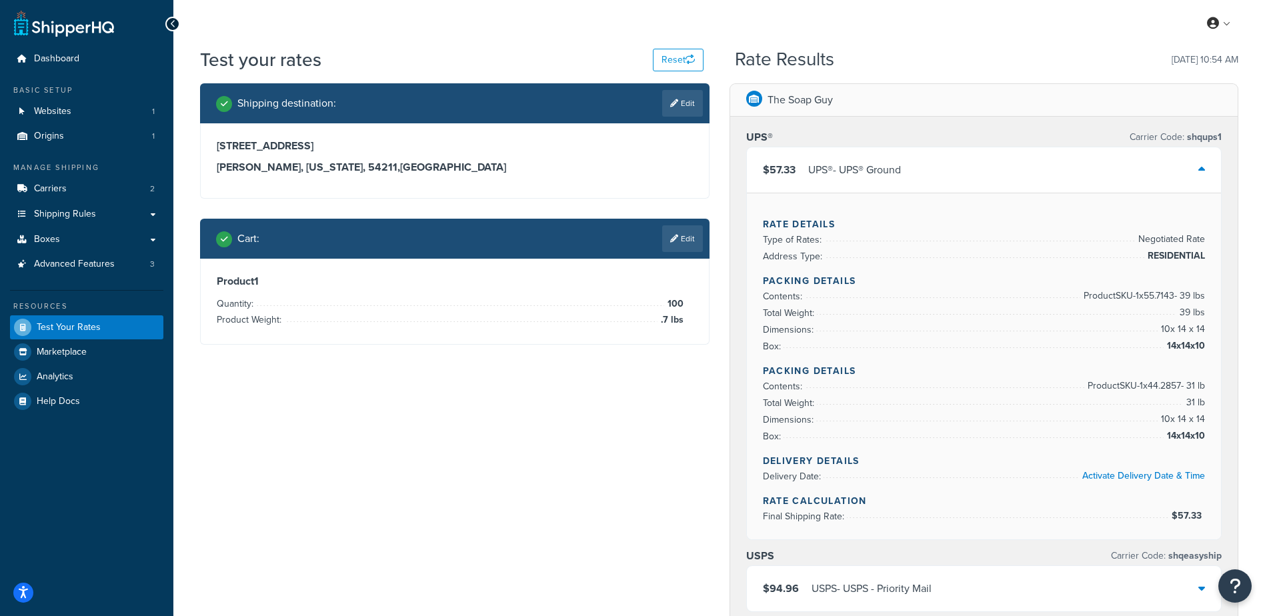
click at [971, 163] on div "$57.33 UPS® - UPS® Ground" at bounding box center [984, 169] width 475 height 45
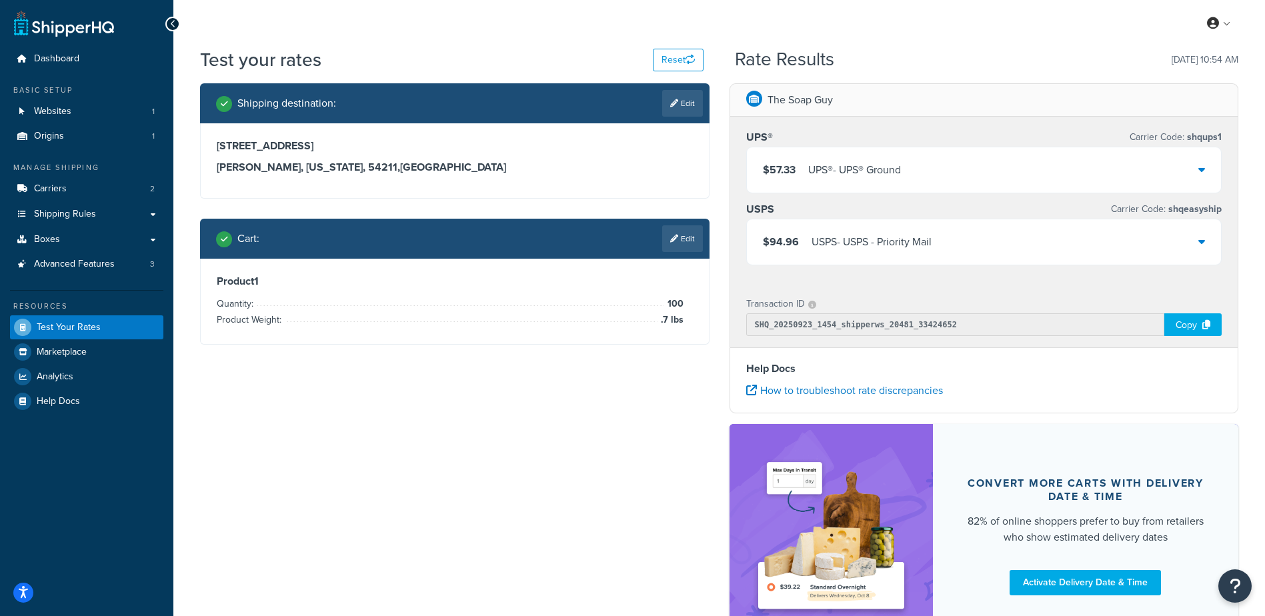
click at [686, 235] on link "Edit" at bounding box center [682, 238] width 41 height 27
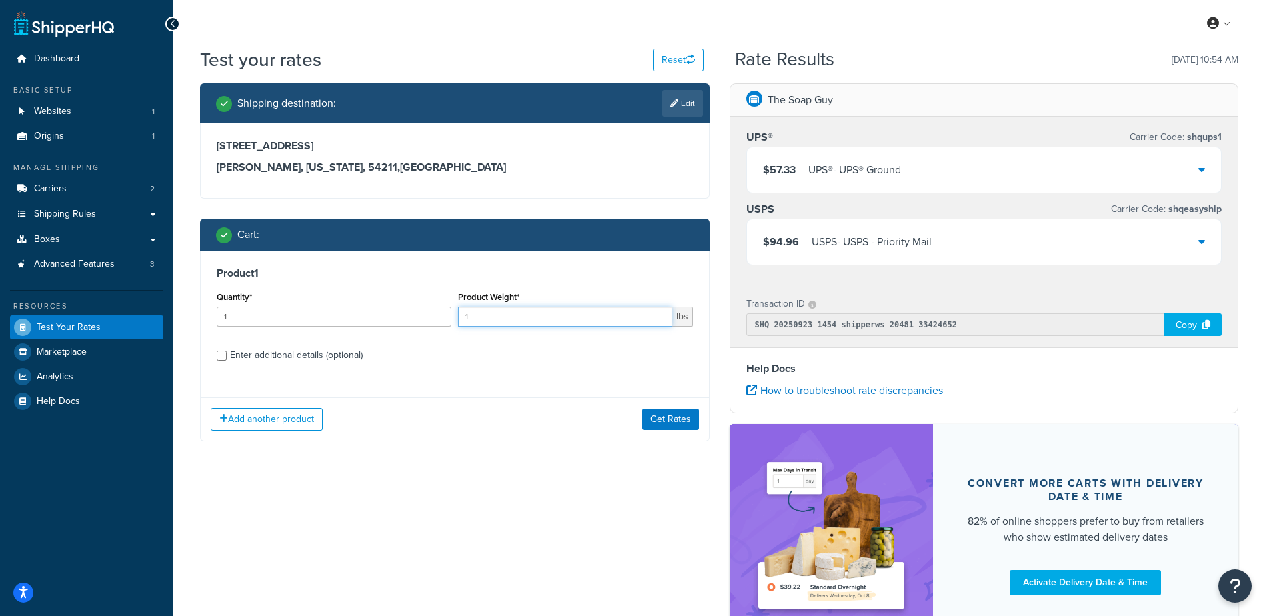
drag, startPoint x: 493, startPoint y: 315, endPoint x: 337, endPoint y: 325, distance: 156.4
click at [338, 324] on div "Quantity* 1 Product Weight* 1 lbs" at bounding box center [454, 312] width 483 height 49
drag, startPoint x: 297, startPoint y: 314, endPoint x: 99, endPoint y: 299, distance: 198.6
click at [94, 301] on div "Dashboard Basic Setup Websites 1 Origins 1 Manage Shipping Carriers 2 Shipping …" at bounding box center [632, 364] width 1265 height 729
type input "100"
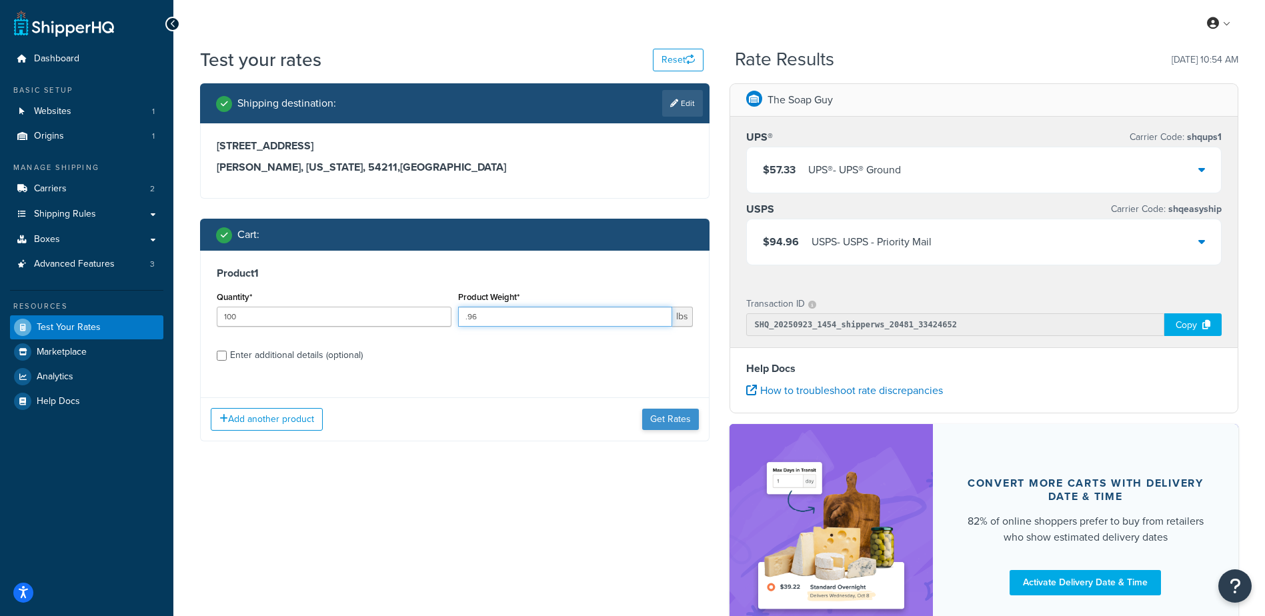
type input ".96"
click at [662, 417] on button "Get Rates" at bounding box center [670, 419] width 57 height 21
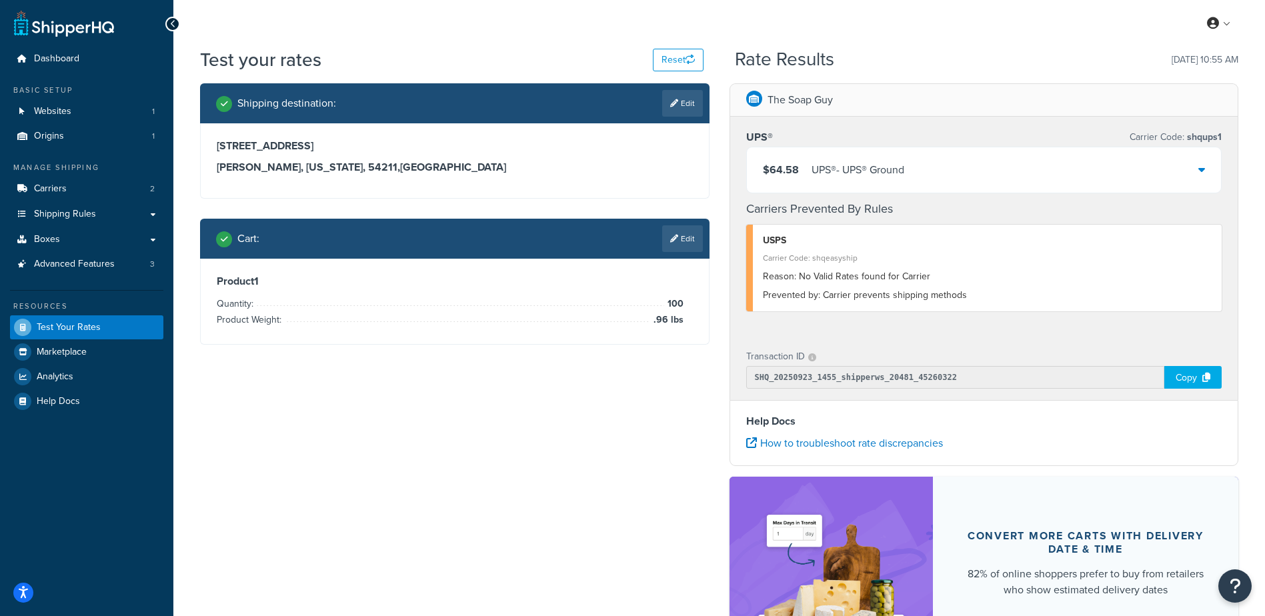
click at [689, 233] on link "Edit" at bounding box center [682, 238] width 41 height 27
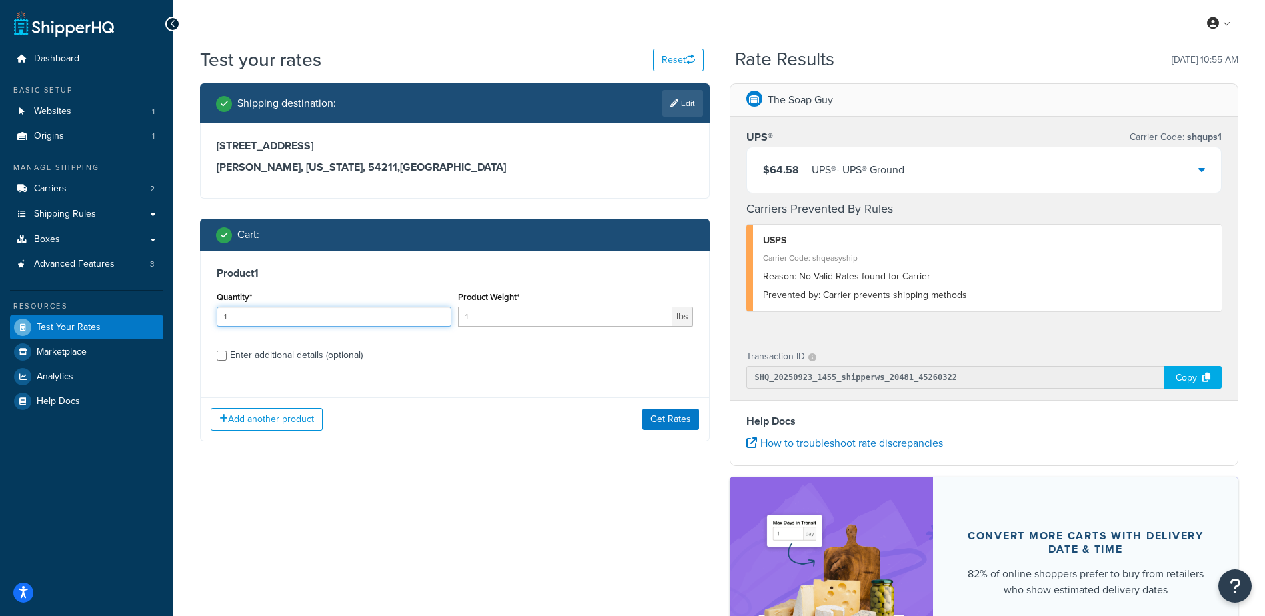
drag, startPoint x: 120, startPoint y: 313, endPoint x: 97, endPoint y: 285, distance: 36.5
click at [58, 313] on div "Dashboard Basic Setup Websites 1 Origins 1 Manage Shipping Carriers 2 Shipping …" at bounding box center [632, 391] width 1265 height 782
type input "100"
type input ".36"
click at [655, 421] on button "Get Rates" at bounding box center [670, 419] width 57 height 21
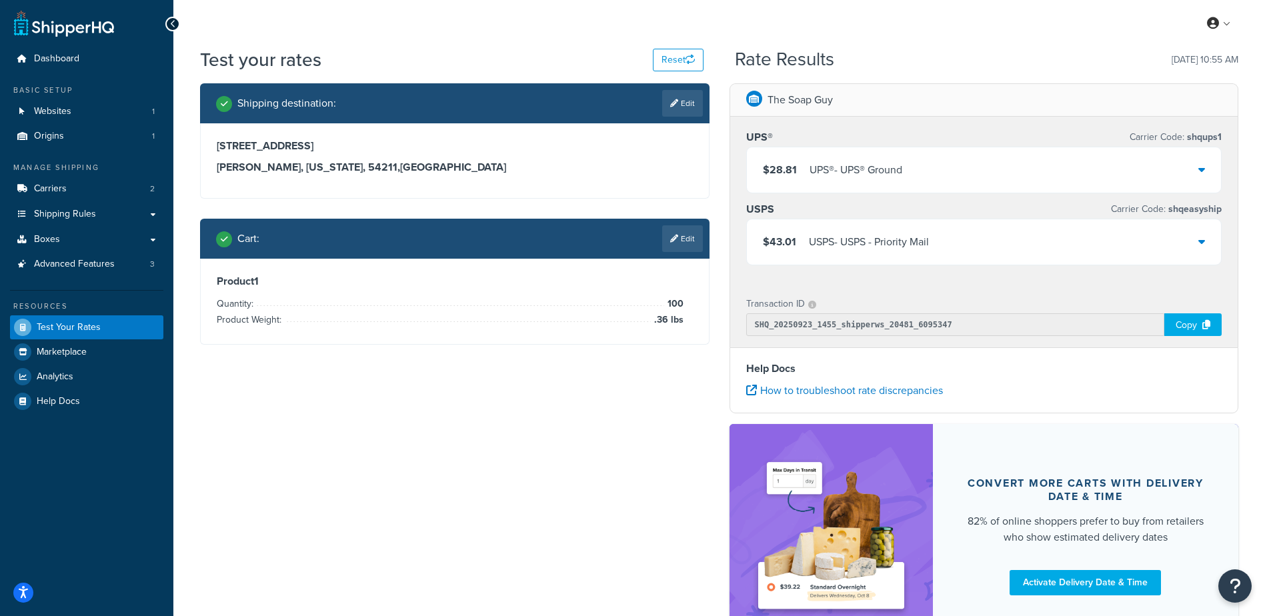
click at [934, 157] on div "$28.81 UPS® - UPS® Ground" at bounding box center [984, 169] width 475 height 45
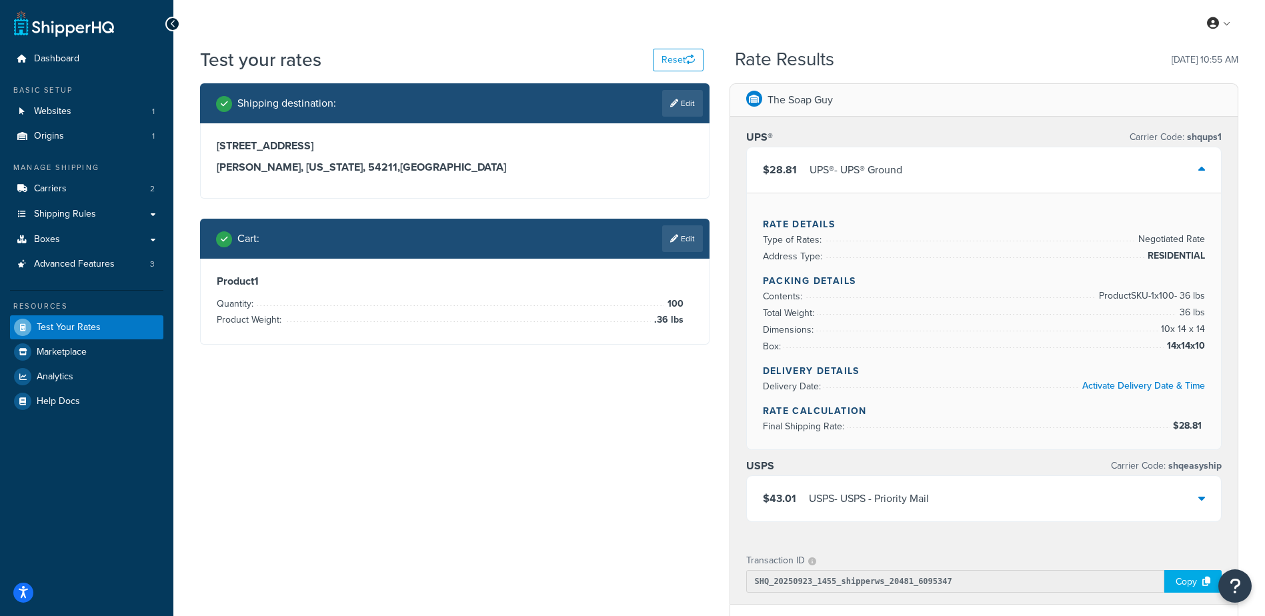
click at [934, 158] on div "$28.81 UPS® - UPS® Ground" at bounding box center [984, 169] width 475 height 45
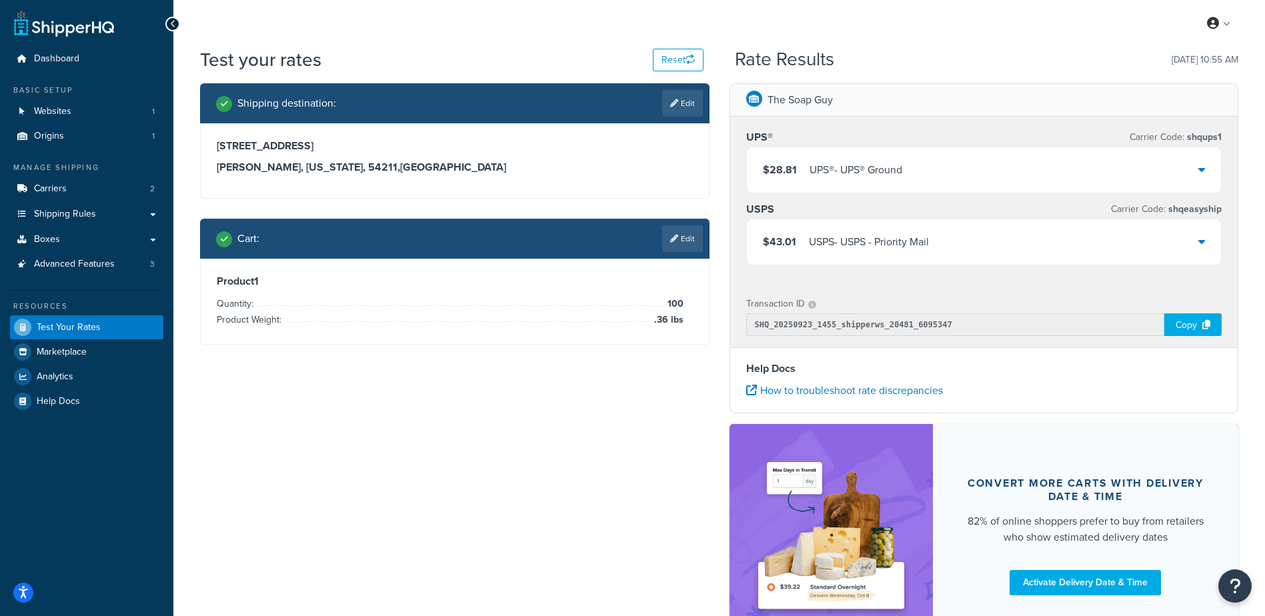
click at [680, 96] on link "Edit" at bounding box center [682, 103] width 41 height 27
select select "WI"
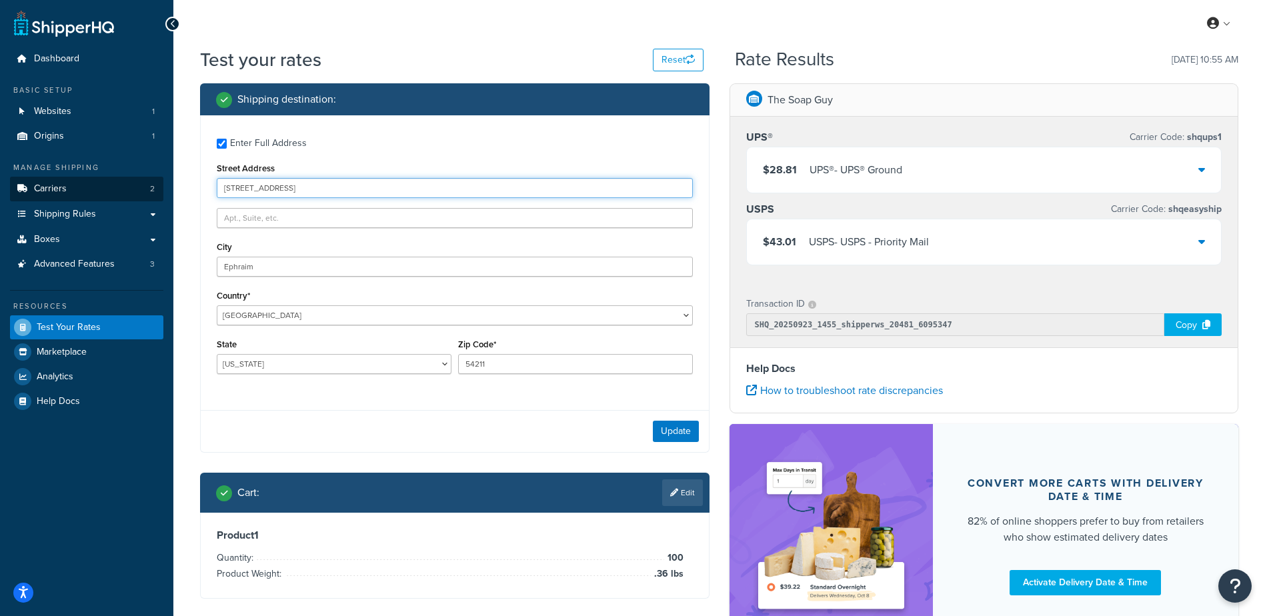
drag, startPoint x: 313, startPoint y: 189, endPoint x: 116, endPoint y: 189, distance: 196.8
click at [116, 189] on div "Dashboard Basic Setup Websites 1 Origins 1 Manage Shipping Carriers 2 Shipping …" at bounding box center [632, 364] width 1265 height 729
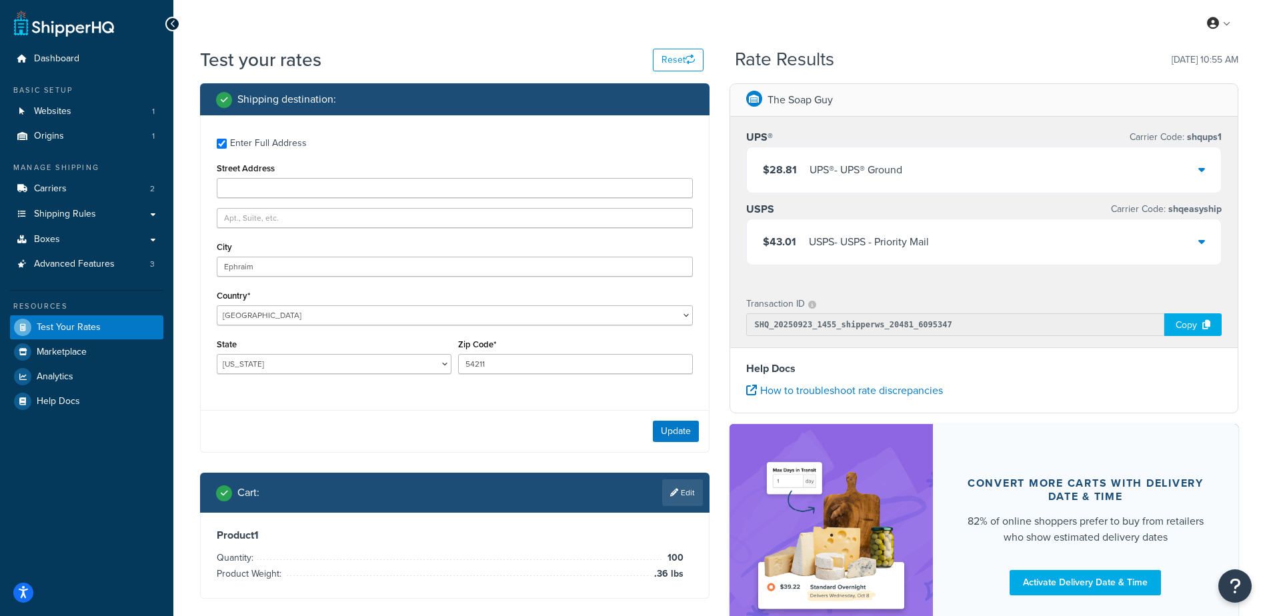
click at [311, 392] on div "Enter Full Address Street Address City Ephraim Country* United States United Ki…" at bounding box center [455, 257] width 508 height 285
drag, startPoint x: 230, startPoint y: 273, endPoint x: 176, endPoint y: 264, distance: 54.7
click at [176, 264] on div "Test your rates Reset Rate Results 09/23/2025, 10:55 AM Shipping destination : …" at bounding box center [719, 371] width 1092 height 649
click at [219, 147] on input "Enter Full Address" at bounding box center [222, 144] width 10 height 10
checkbox input "false"
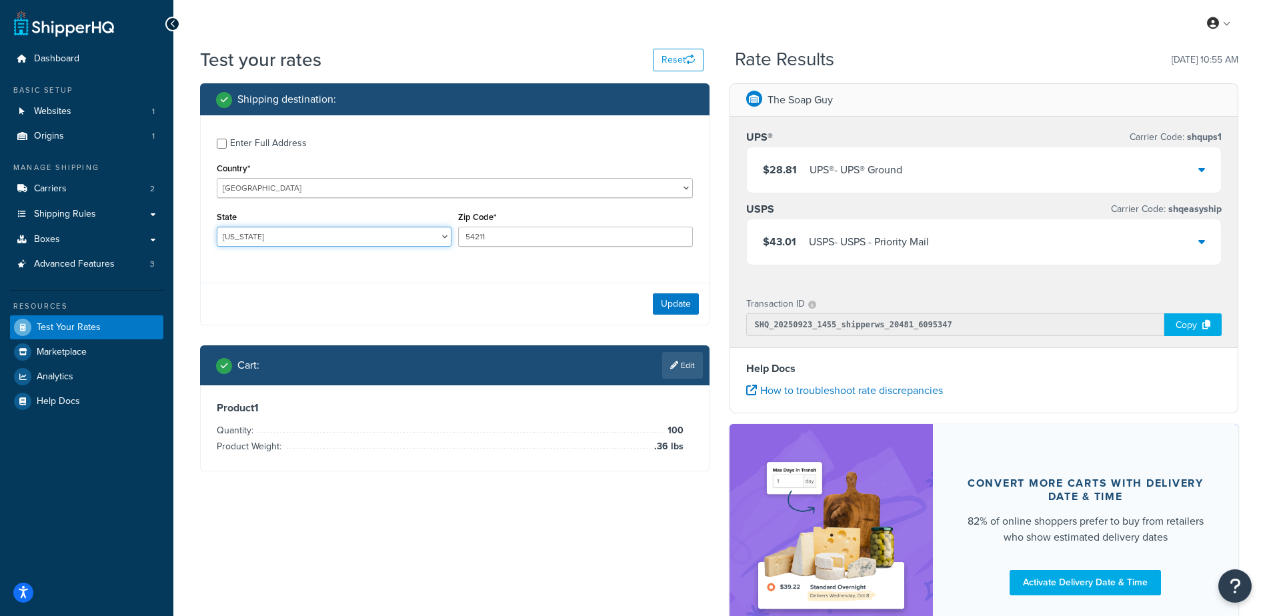
click at [267, 231] on select "Alabama Alaska American Samoa Arizona Arkansas Armed Forces Americas Armed Forc…" at bounding box center [334, 237] width 235 height 20
select select "CA"
click at [217, 227] on select "Alabama Alaska American Samoa Arizona Arkansas Armed Forces Americas Armed Forc…" at bounding box center [334, 237] width 235 height 20
type input "90210"
click at [389, 311] on div "Update" at bounding box center [455, 304] width 508 height 42
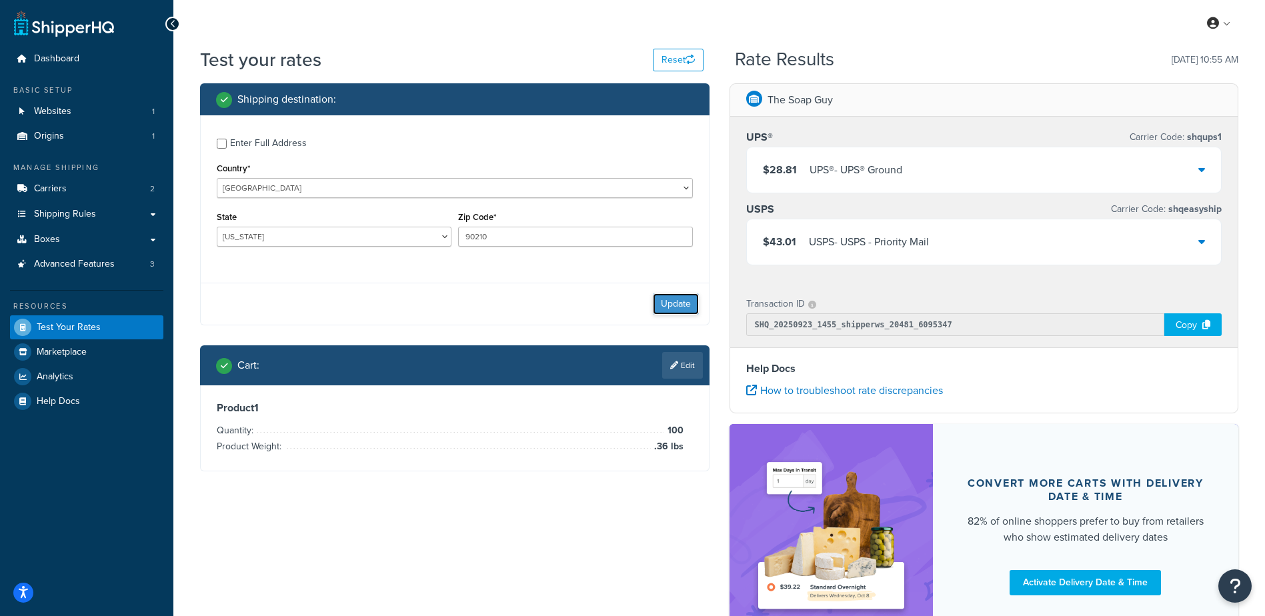
click at [674, 303] on button "Update" at bounding box center [676, 303] width 46 height 21
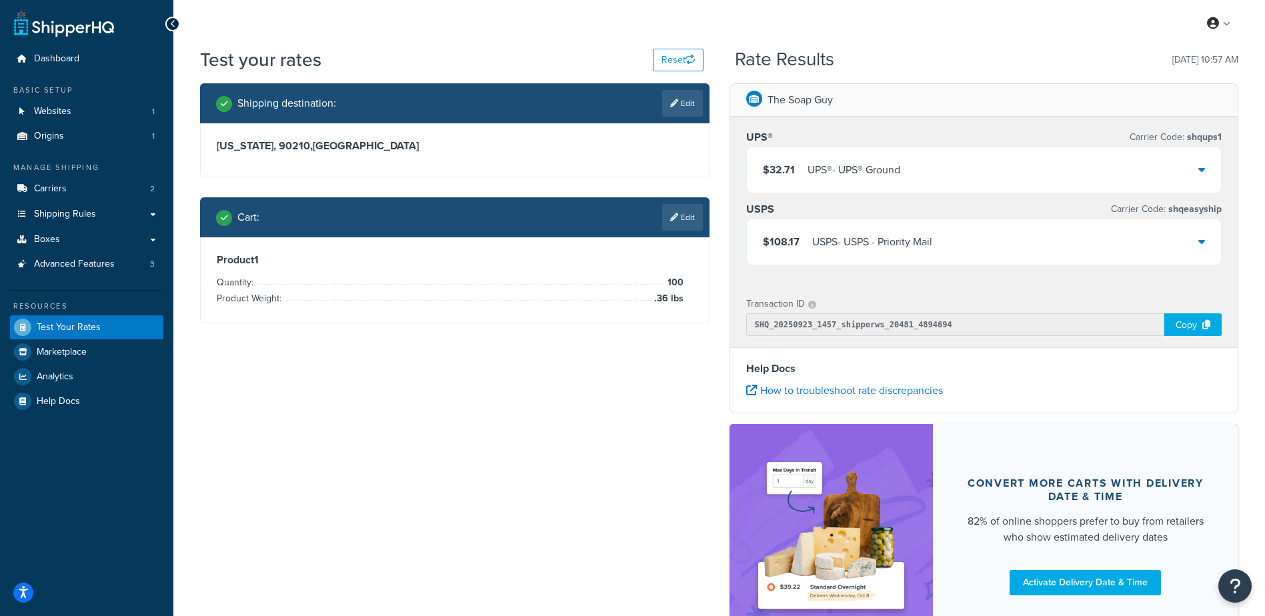
click at [1016, 164] on div "$32.71 UPS® - UPS® Ground" at bounding box center [984, 169] width 475 height 45
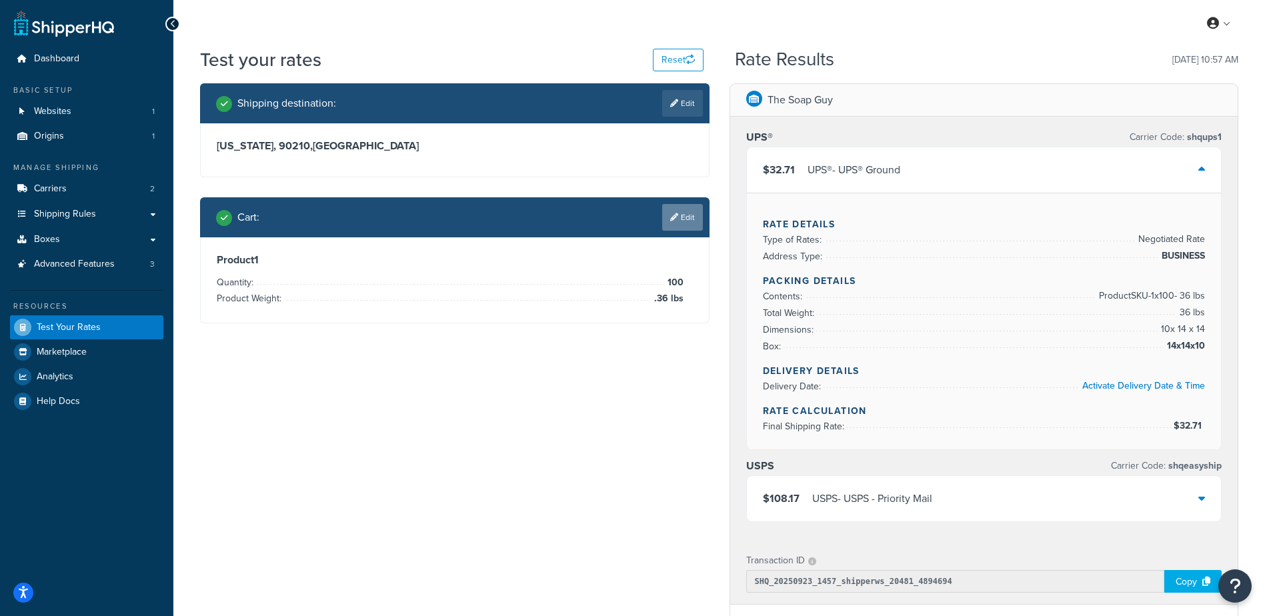
drag, startPoint x: 673, startPoint y: 215, endPoint x: 600, endPoint y: 214, distance: 72.7
click at [672, 215] on icon at bounding box center [674, 217] width 8 height 8
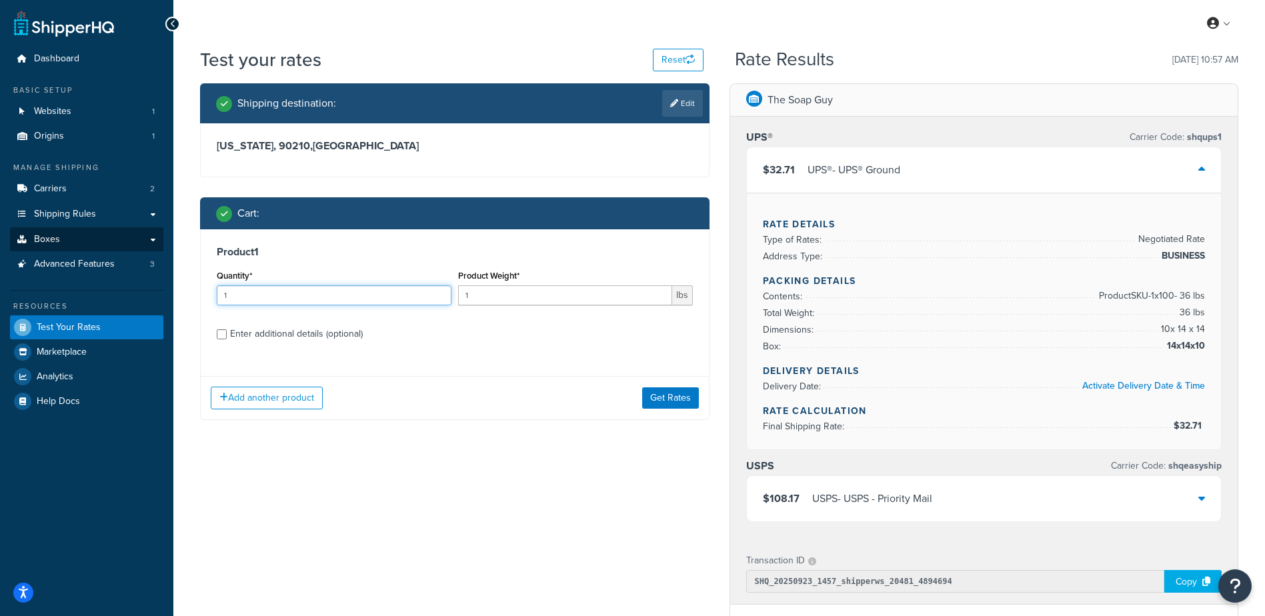
drag, startPoint x: 191, startPoint y: 269, endPoint x: 60, endPoint y: 244, distance: 133.7
click at [60, 244] on div "Dashboard Basic Setup Websites 1 Origins 1 Manage Shipping Carriers 2 Shipping …" at bounding box center [632, 493] width 1265 height 986
type input "100"
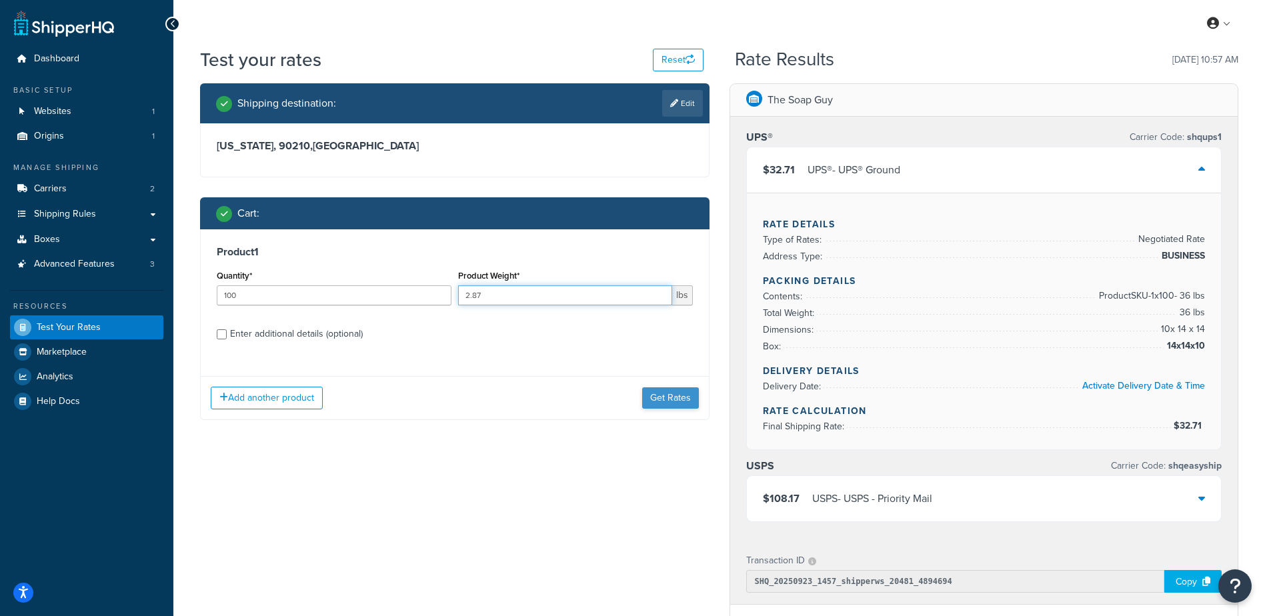
type input "2.87"
click at [671, 393] on button "Get Rates" at bounding box center [670, 398] width 57 height 21
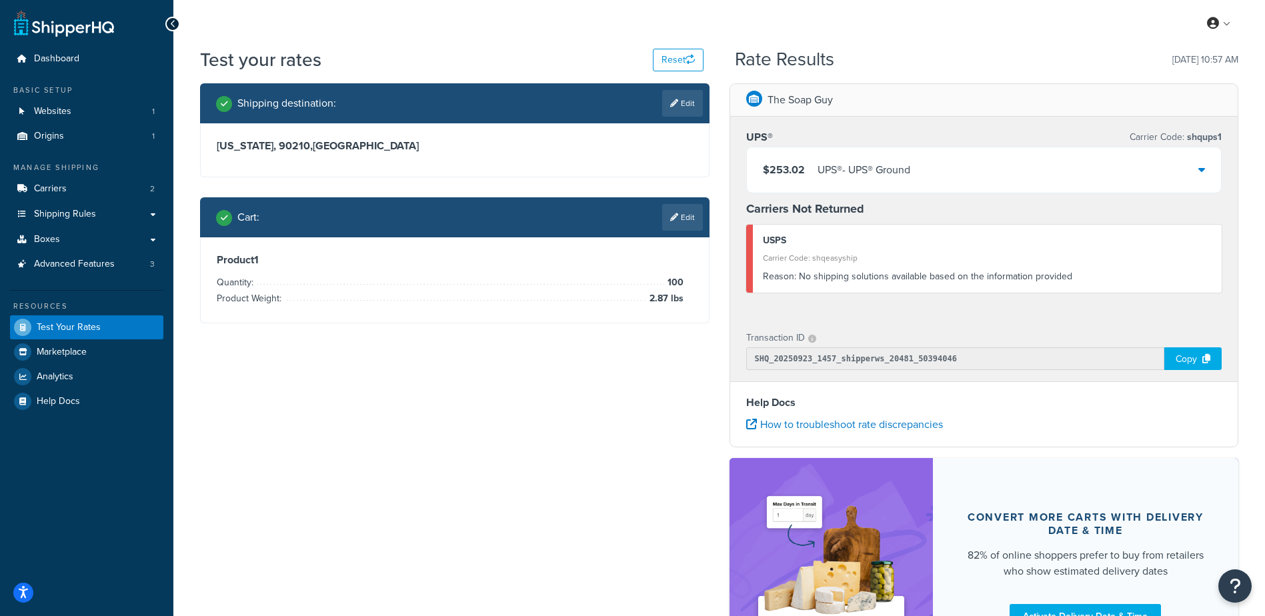
click at [900, 151] on div "$253.02 UPS® - UPS® Ground" at bounding box center [984, 169] width 475 height 45
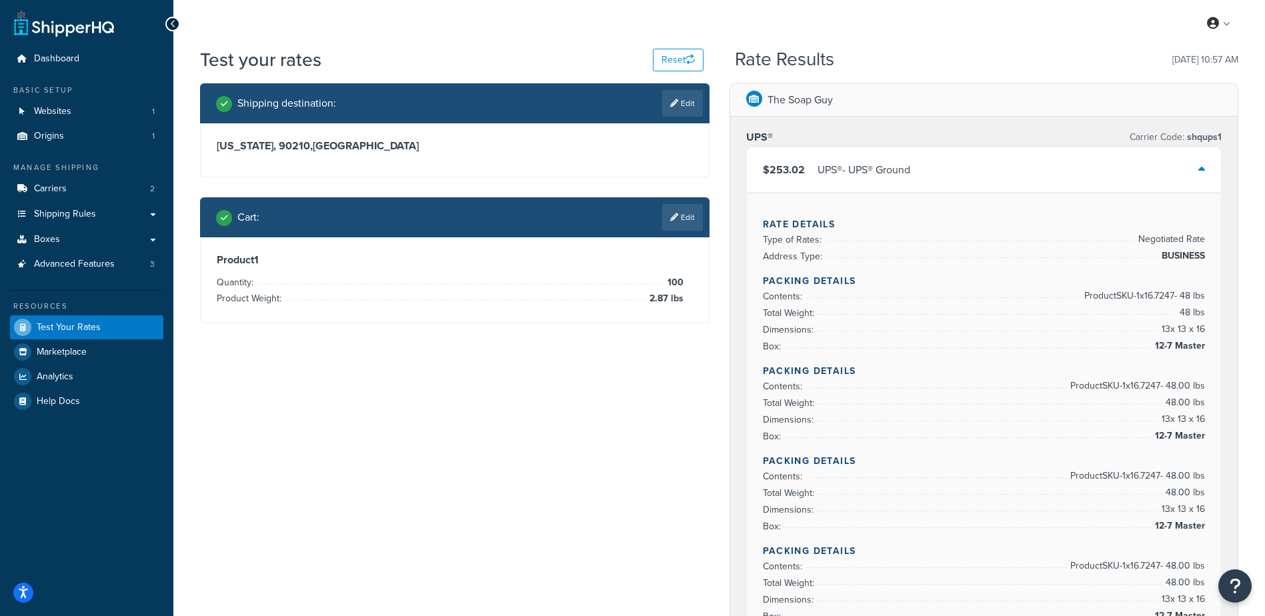
click at [674, 225] on link "Edit" at bounding box center [682, 217] width 41 height 27
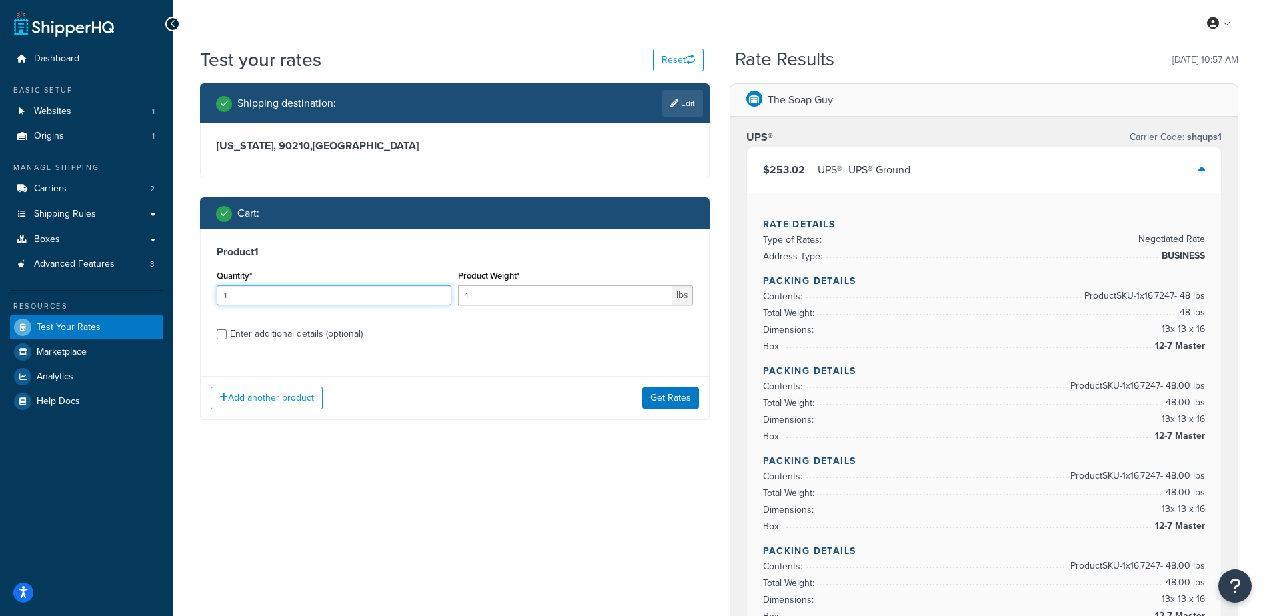
drag, startPoint x: 321, startPoint y: 310, endPoint x: 307, endPoint y: 297, distance: 19.3
click at [308, 298] on div "Quantity* 1" at bounding box center [333, 291] width 241 height 49
drag, startPoint x: 235, startPoint y: 288, endPoint x: 78, endPoint y: 297, distance: 157.7
type input "2"
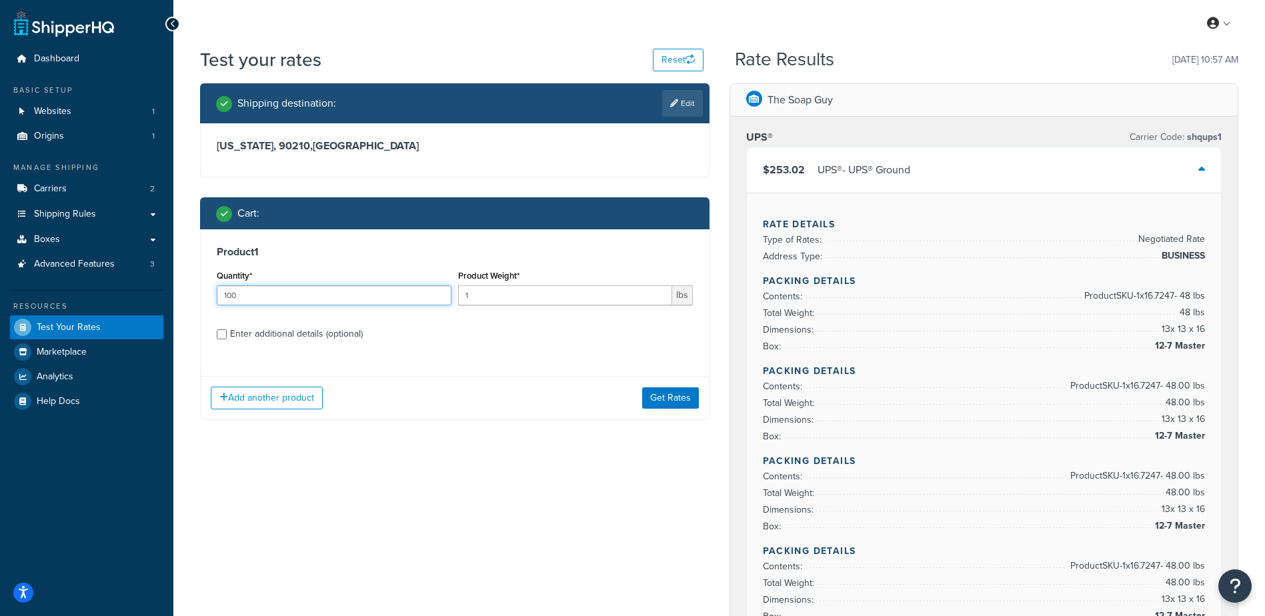
type input "100"
type input "2.04"
click at [669, 401] on button "Get Rates" at bounding box center [670, 398] width 57 height 21
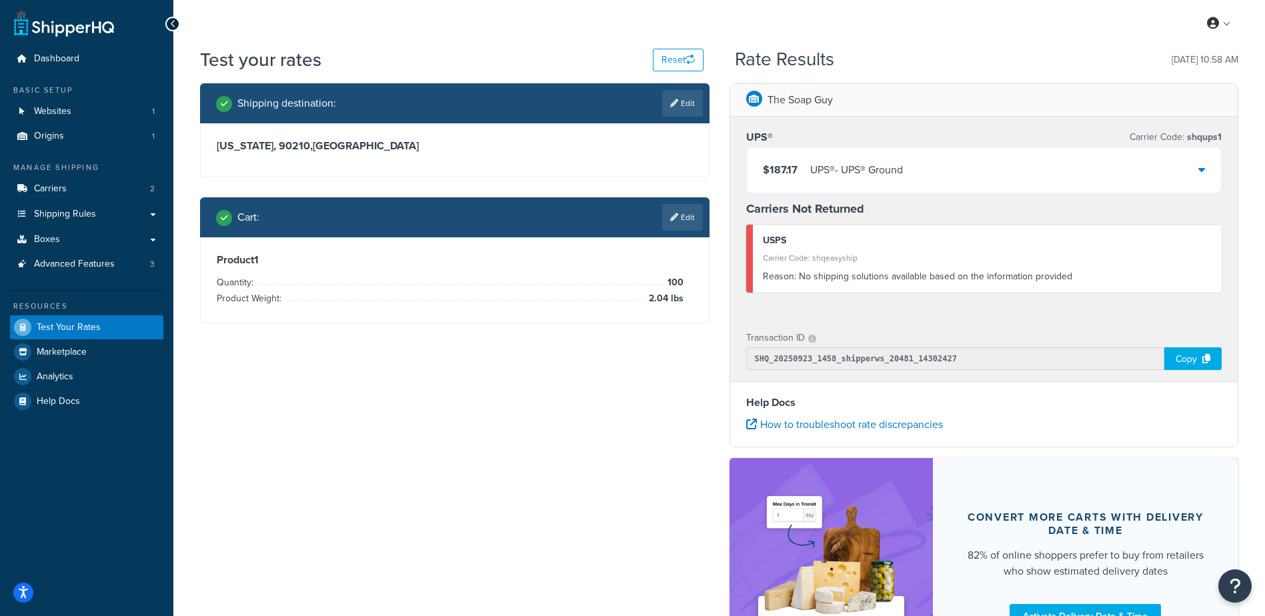
click at [671, 217] on icon at bounding box center [674, 217] width 8 height 8
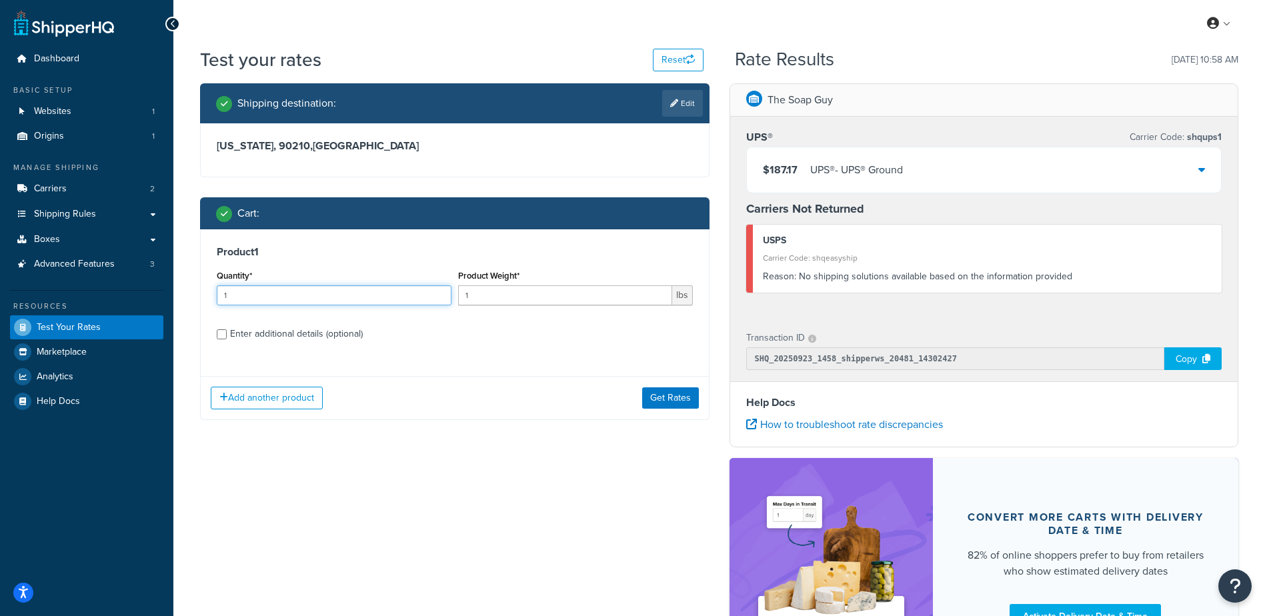
drag, startPoint x: 91, startPoint y: 285, endPoint x: 19, endPoint y: 292, distance: 72.4
click at [13, 296] on div "Dashboard Basic Setup Websites 1 Origins 1 Manage Shipping Carriers 2 Shipping …" at bounding box center [632, 381] width 1265 height 763
type input "100"
type input ".7"
click at [687, 400] on button "Get Rates" at bounding box center [670, 398] width 57 height 21
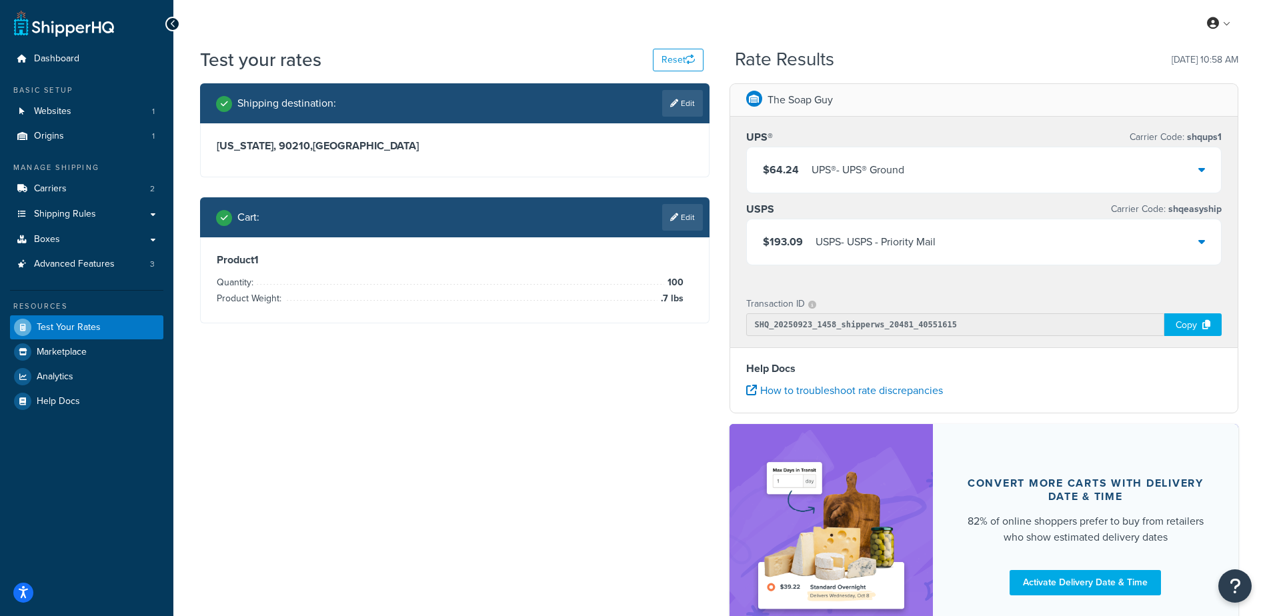
click at [667, 209] on link "Edit" at bounding box center [682, 217] width 41 height 27
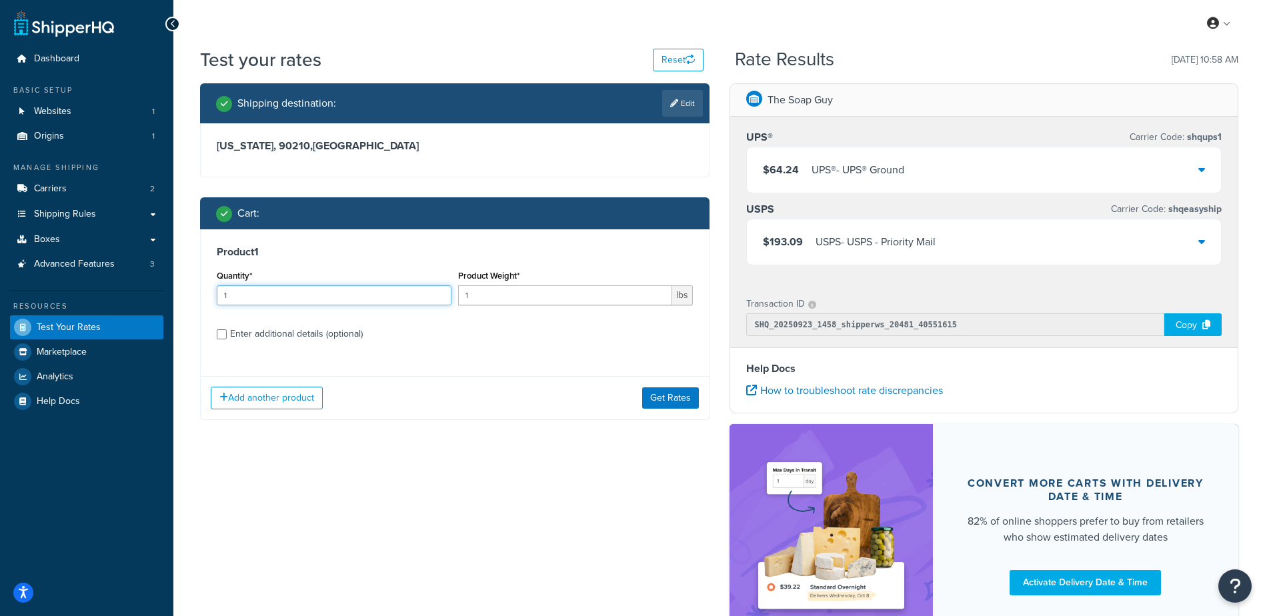
drag, startPoint x: 370, startPoint y: 289, endPoint x: 115, endPoint y: 295, distance: 254.2
click at [115, 295] on div "Dashboard Basic Setup Websites 1 Origins 1 Manage Shipping Carriers 2 Shipping …" at bounding box center [632, 364] width 1265 height 729
type input "100"
type input ".96"
click at [665, 404] on button "Get Rates" at bounding box center [670, 398] width 57 height 21
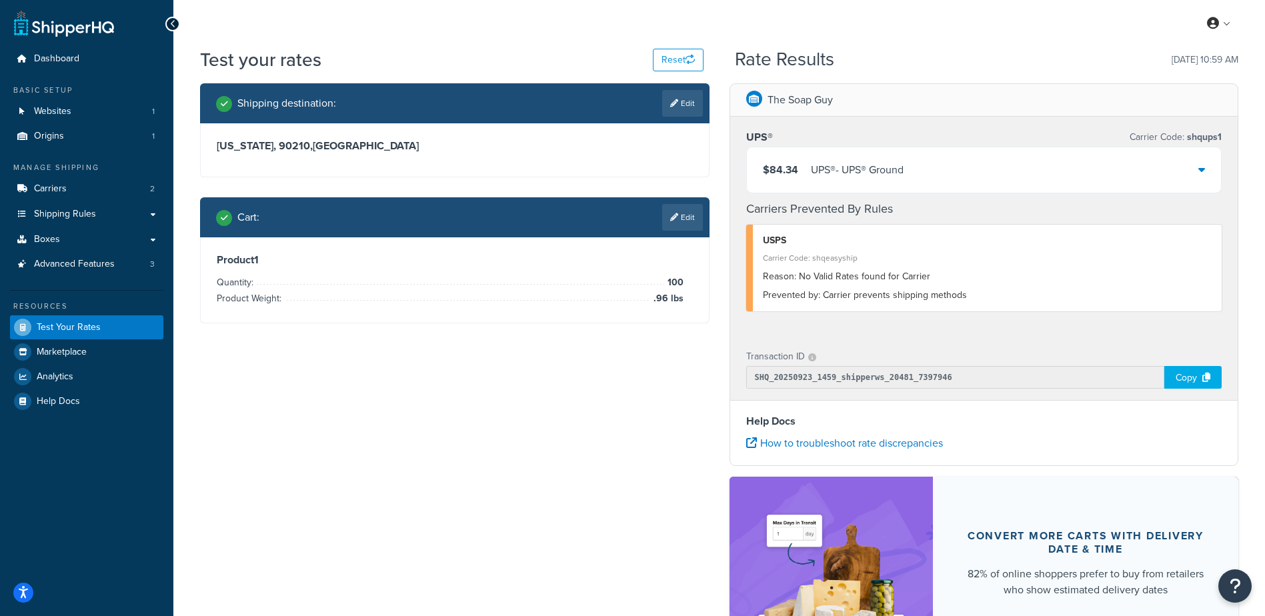
click at [951, 166] on div "$84.34 UPS® - UPS® Ground" at bounding box center [984, 169] width 475 height 45
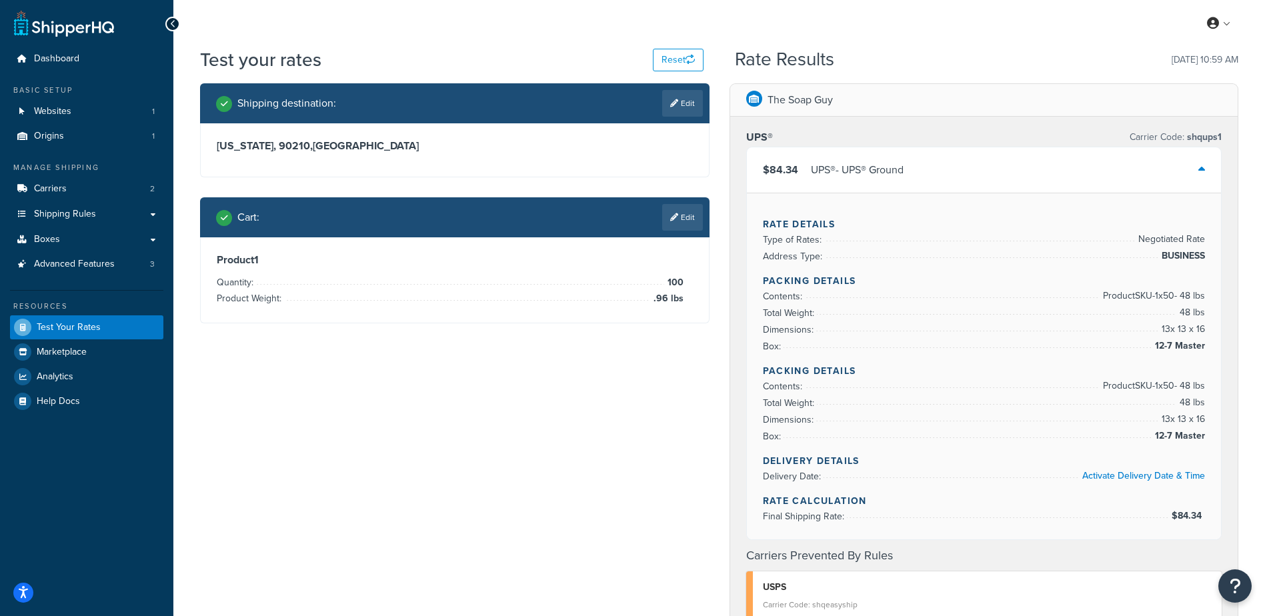
click at [955, 169] on div "$84.34 UPS® - UPS® Ground" at bounding box center [984, 169] width 475 height 45
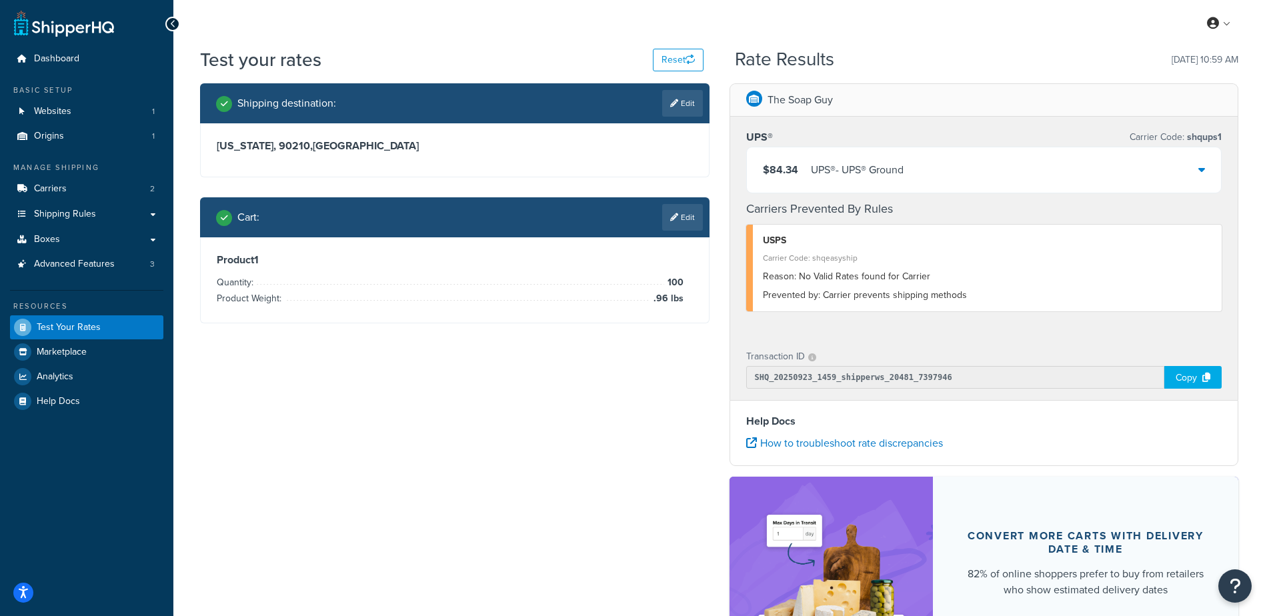
click at [680, 216] on link "Edit" at bounding box center [682, 217] width 41 height 27
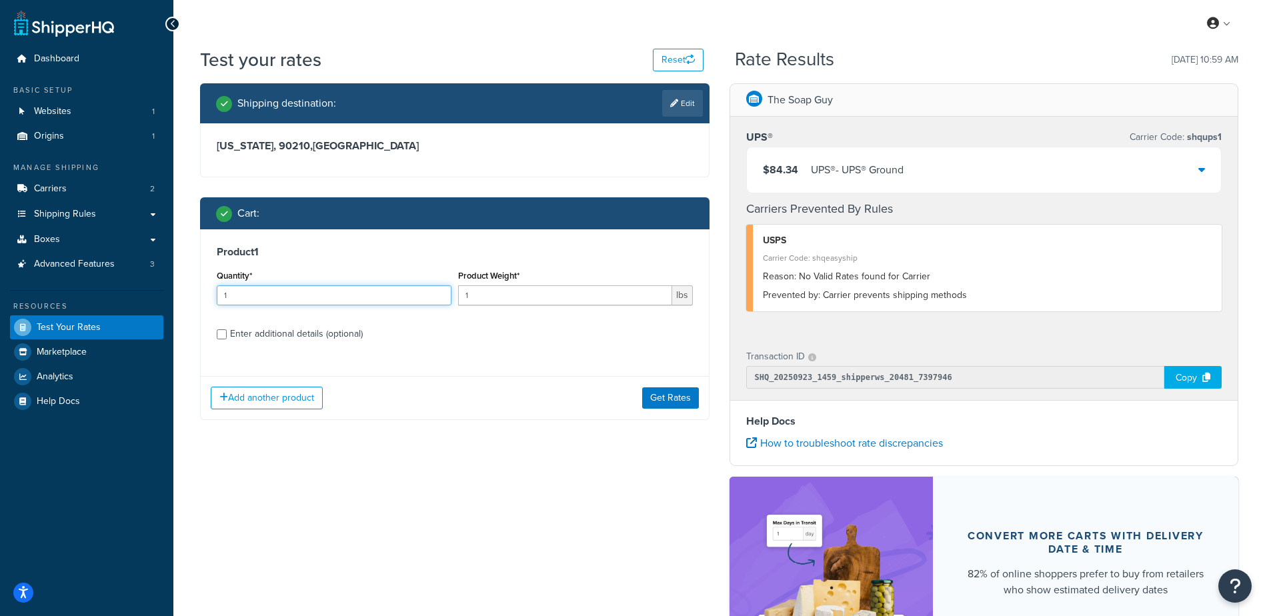
drag, startPoint x: 287, startPoint y: 298, endPoint x: 91, endPoint y: 309, distance: 196.4
click at [92, 308] on div "Dashboard Basic Setup Websites 1 Origins 1 Manage Shipping Carriers 2 Shipping …" at bounding box center [632, 391] width 1265 height 782
type input "100"
type input ".36"
click at [676, 396] on button "Get Rates" at bounding box center [670, 398] width 57 height 21
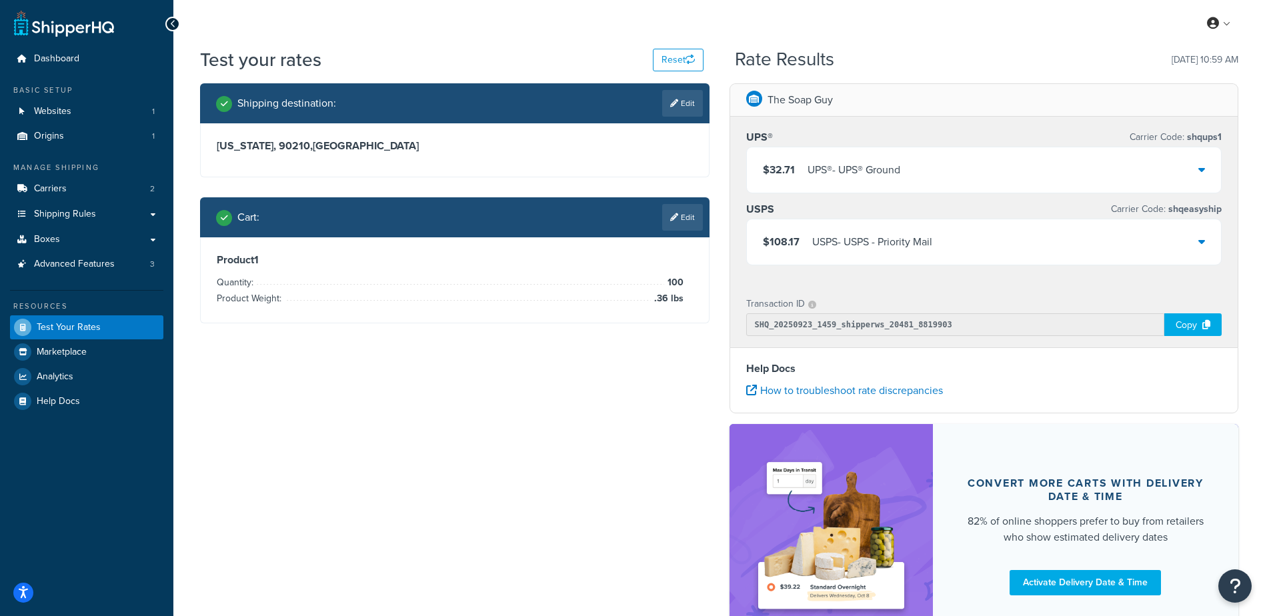
click at [939, 172] on div "$32.71 UPS® - UPS® Ground" at bounding box center [984, 169] width 475 height 45
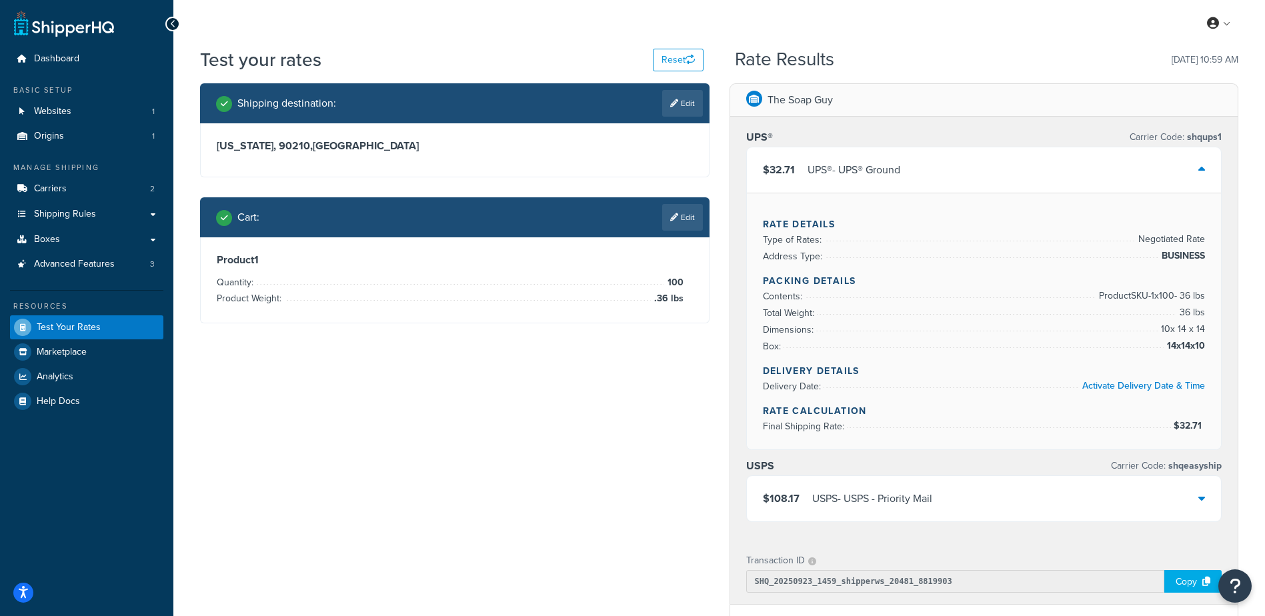
click at [952, 171] on div "$32.71 UPS® - UPS® Ground" at bounding box center [984, 169] width 475 height 45
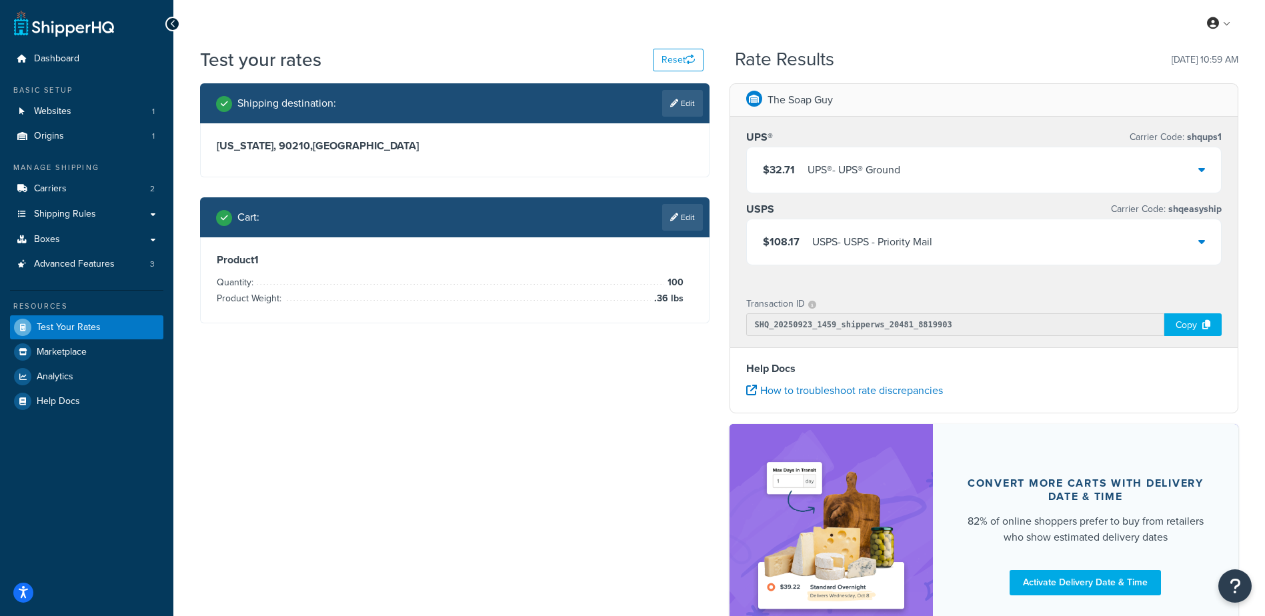
click at [675, 229] on link "Edit" at bounding box center [682, 217] width 41 height 27
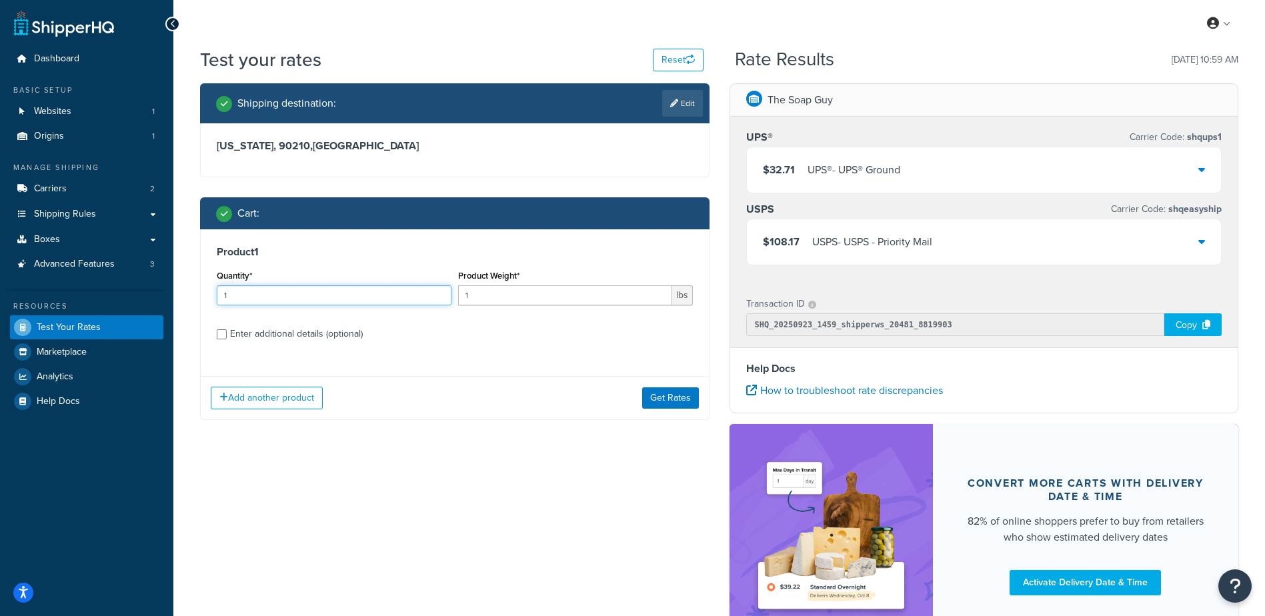
click at [324, 301] on input "1" at bounding box center [334, 295] width 235 height 20
type input "100"
type input ".64"
click at [678, 400] on button "Get Rates" at bounding box center [670, 398] width 57 height 21
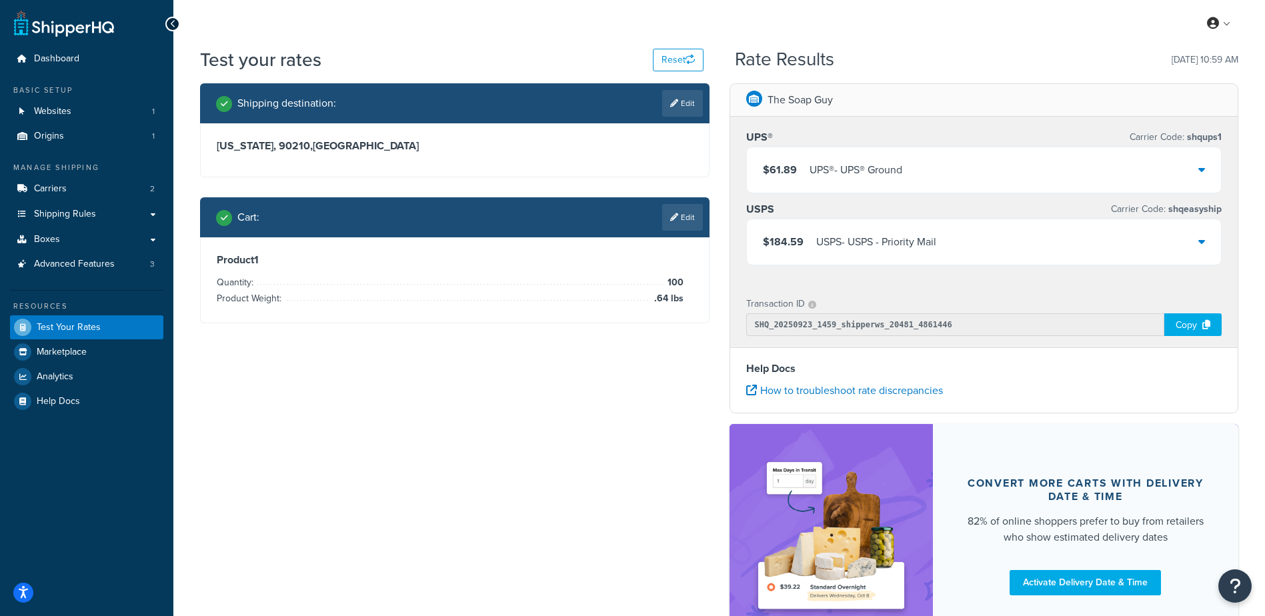
click at [672, 95] on link "Edit" at bounding box center [682, 103] width 41 height 27
select select "CA"
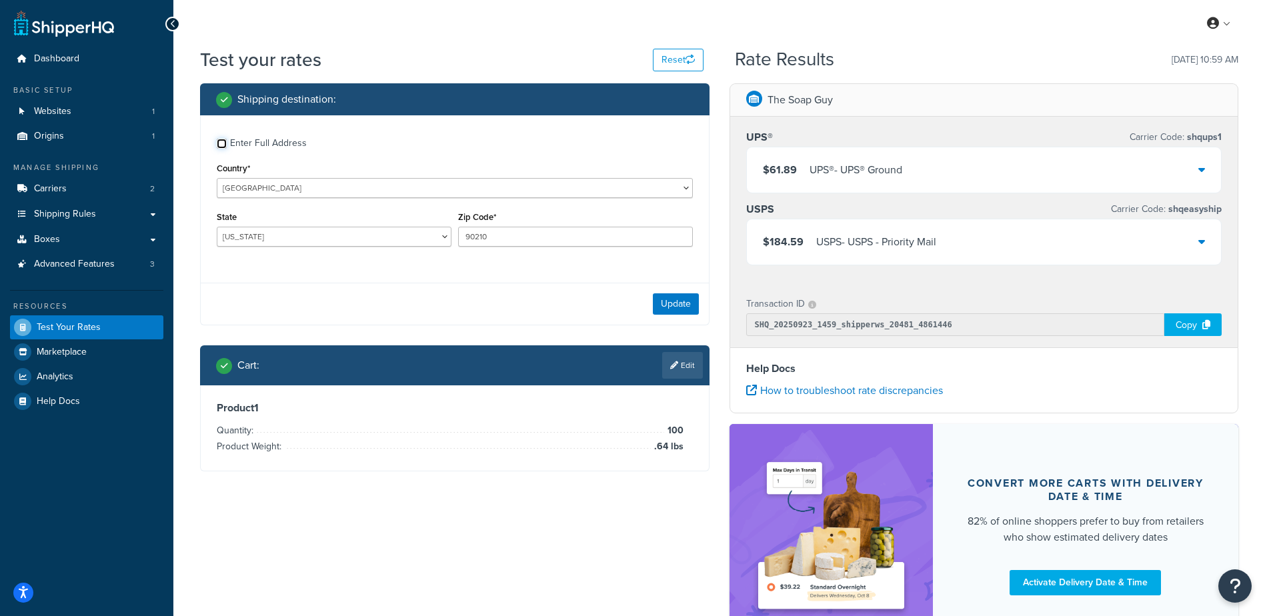
click at [222, 144] on input "Enter Full Address" at bounding box center [222, 144] width 10 height 10
checkbox input "true"
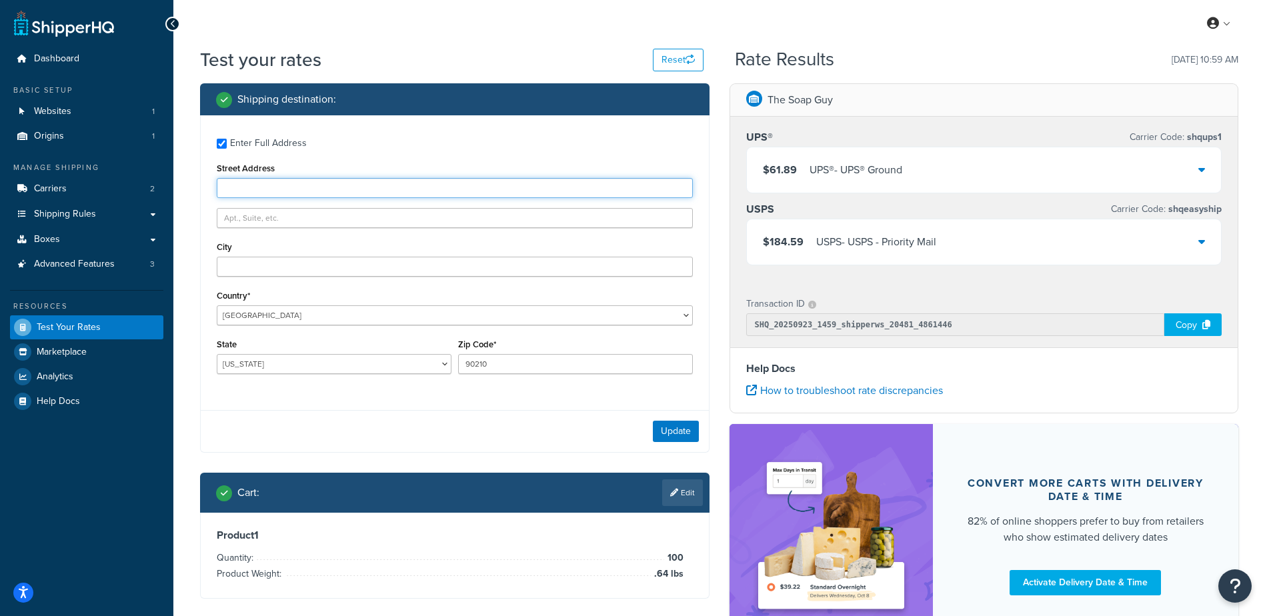
click at [267, 189] on input "Street Address" at bounding box center [455, 188] width 476 height 20
type input "514 N Cannon Dr"
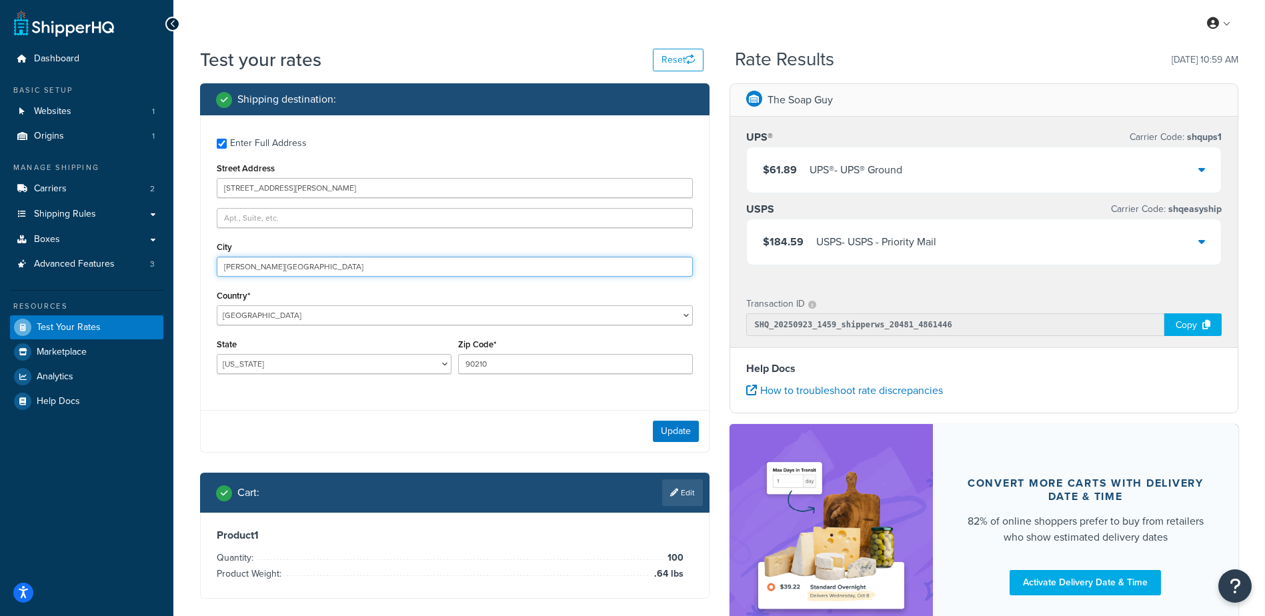
type input "Beverly Hills"
drag, startPoint x: 197, startPoint y: 241, endPoint x: 189, endPoint y: 247, distance: 9.1
click at [191, 245] on div "Shipping destination : Enter Full Address Street Address 514 N Cannon Dr City B…" at bounding box center [455, 351] width 530 height 536
click at [682, 419] on div "Update" at bounding box center [455, 431] width 508 height 42
click at [682, 433] on button "Update" at bounding box center [676, 431] width 46 height 21
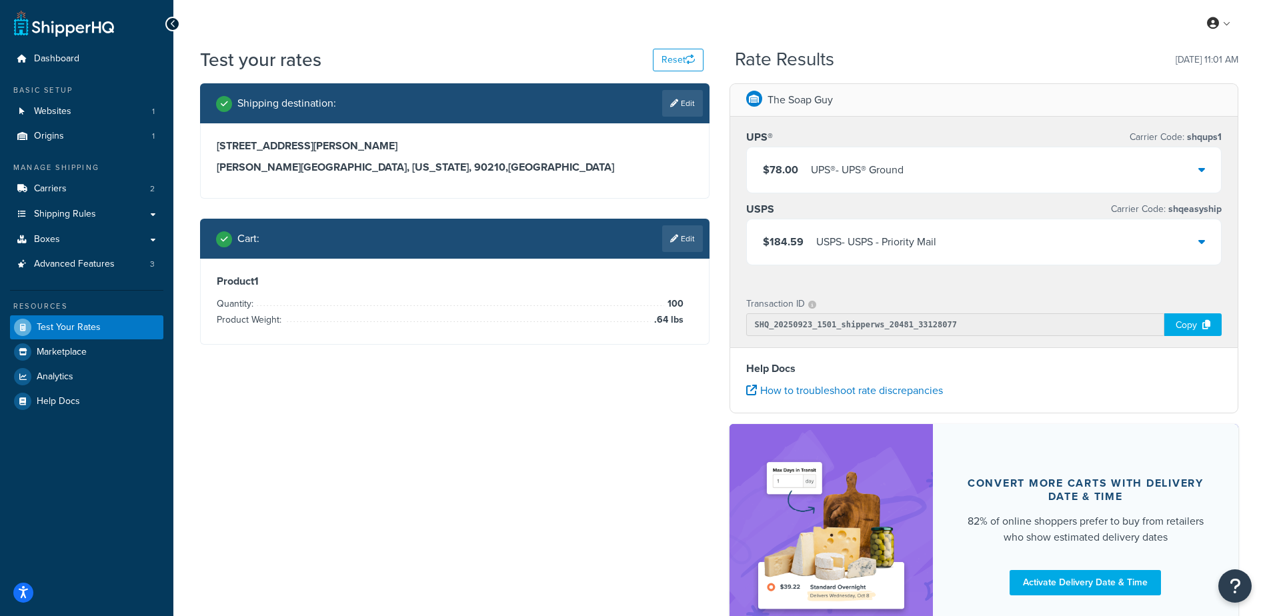
click at [898, 182] on div "$78.00 UPS® - UPS® Ground" at bounding box center [984, 169] width 475 height 45
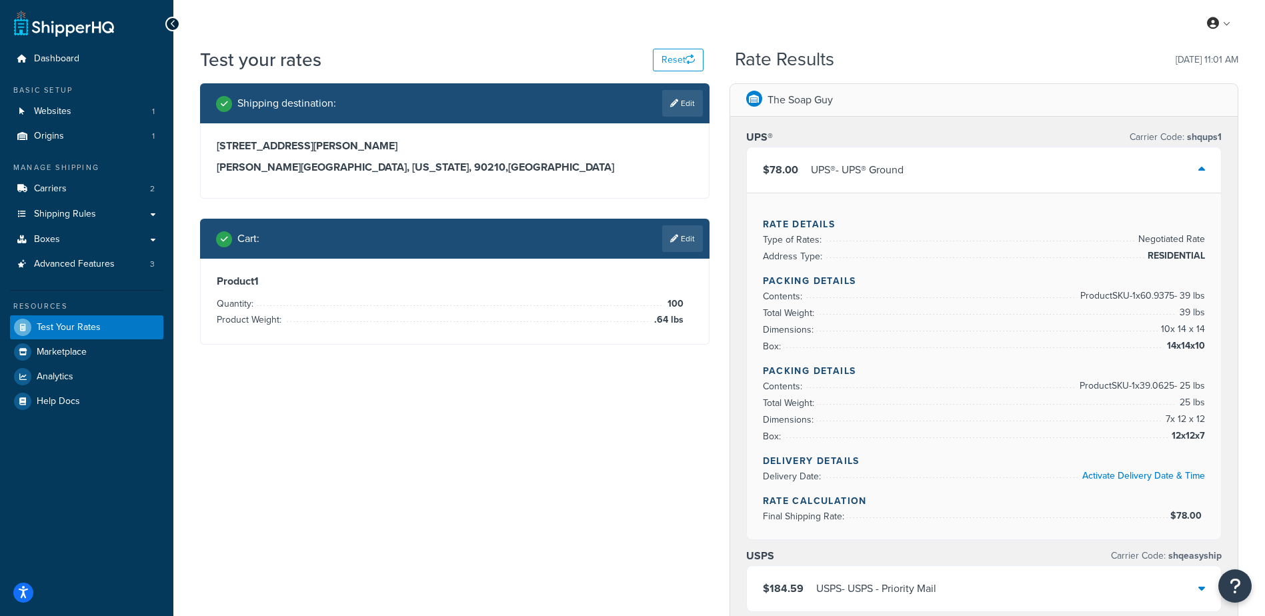
click at [898, 181] on div "$78.00 UPS® - UPS® Ground" at bounding box center [984, 169] width 475 height 45
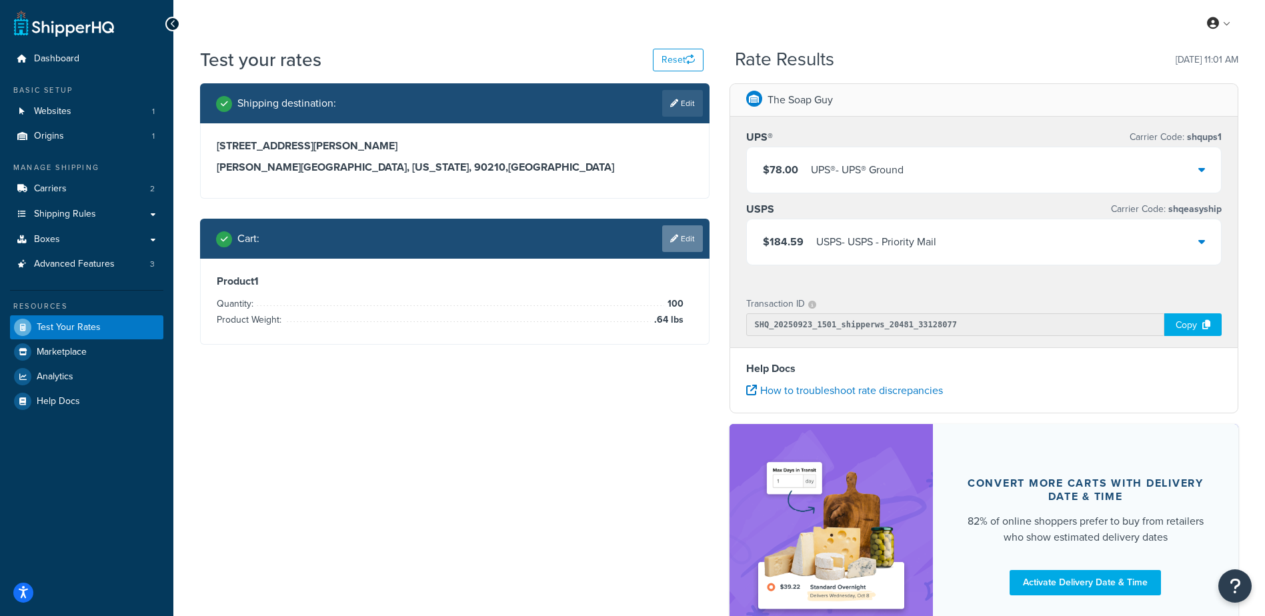
drag, startPoint x: 706, startPoint y: 234, endPoint x: 688, endPoint y: 229, distance: 18.8
click at [688, 229] on div "Cart : Edit" at bounding box center [455, 239] width 510 height 40
click at [688, 228] on link "Edit" at bounding box center [682, 238] width 41 height 27
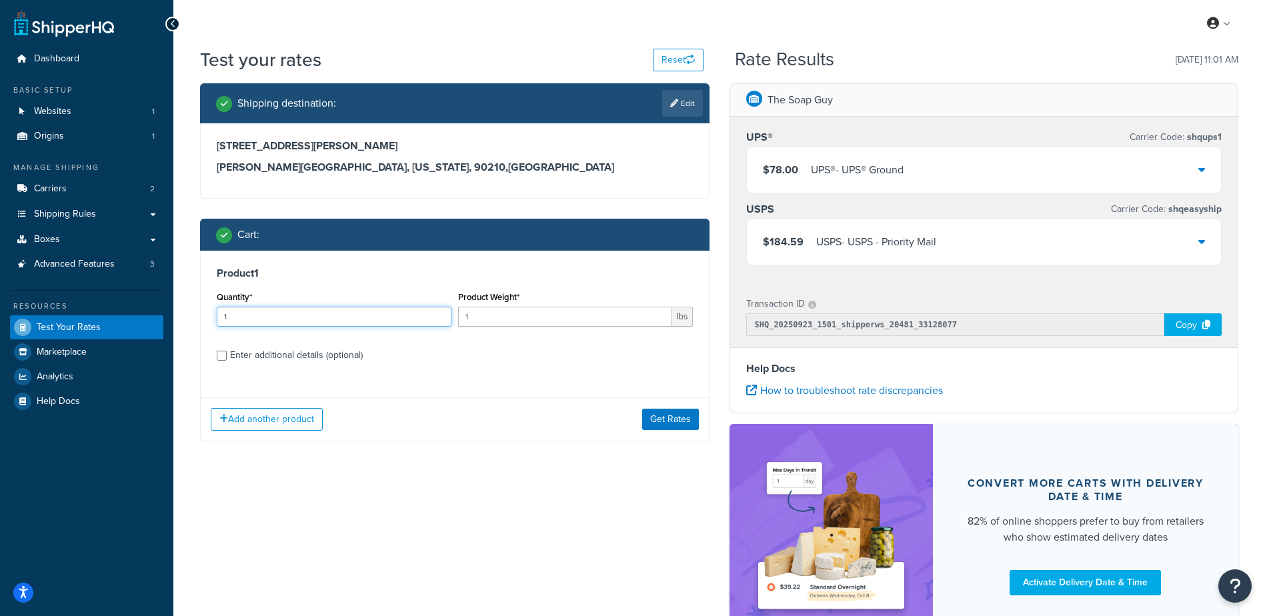
drag, startPoint x: 223, startPoint y: 313, endPoint x: 27, endPoint y: 321, distance: 196.3
click at [25, 325] on div "Dashboard Basic Setup Websites 1 Origins 1 Manage Shipping Carriers 2 Shipping …" at bounding box center [632, 364] width 1265 height 729
type input "100"
type input "2.87"
click at [664, 422] on button "Get Rates" at bounding box center [670, 419] width 57 height 21
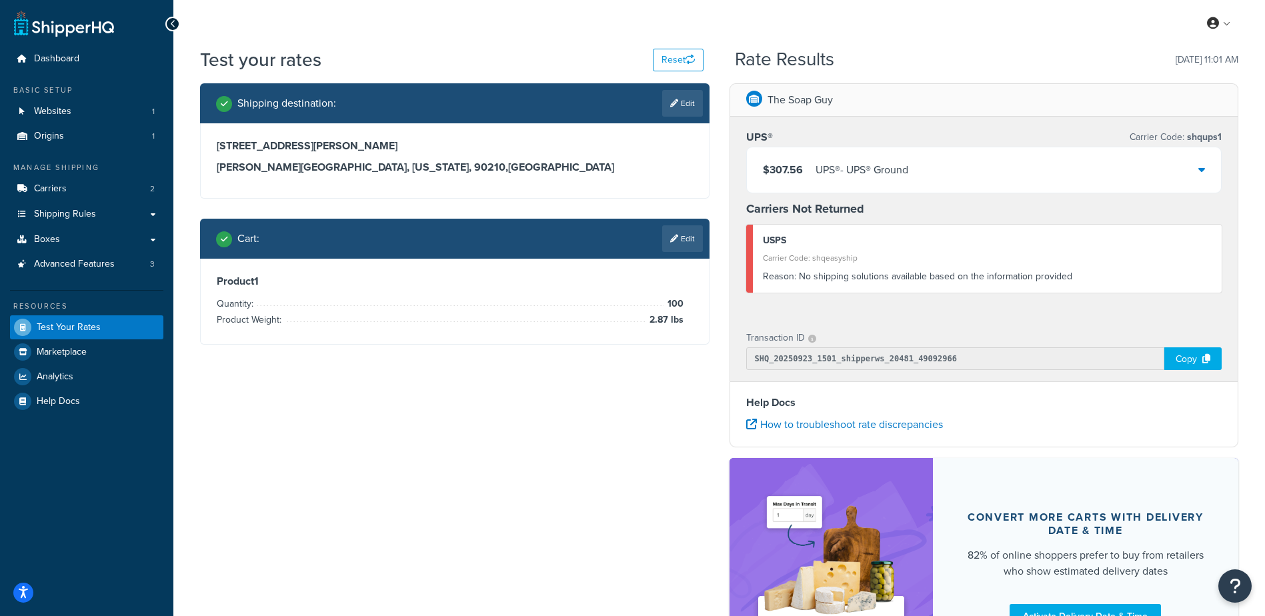
click at [946, 170] on div "$307.56 UPS® - UPS® Ground" at bounding box center [984, 169] width 475 height 45
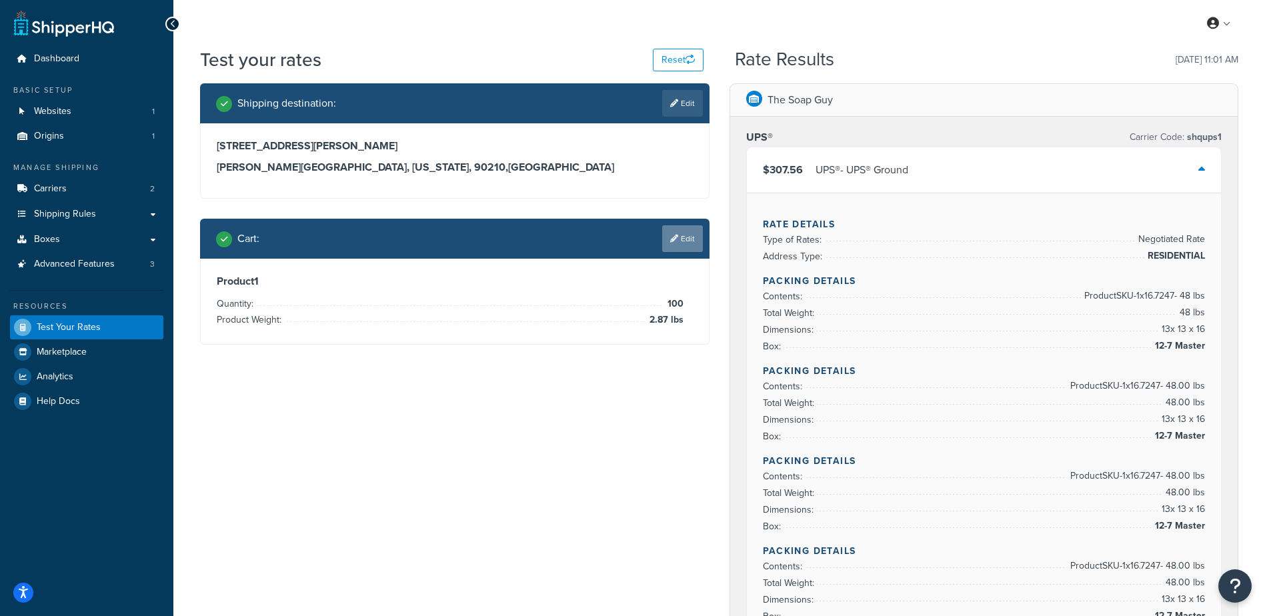
click at [670, 245] on link "Edit" at bounding box center [682, 238] width 41 height 27
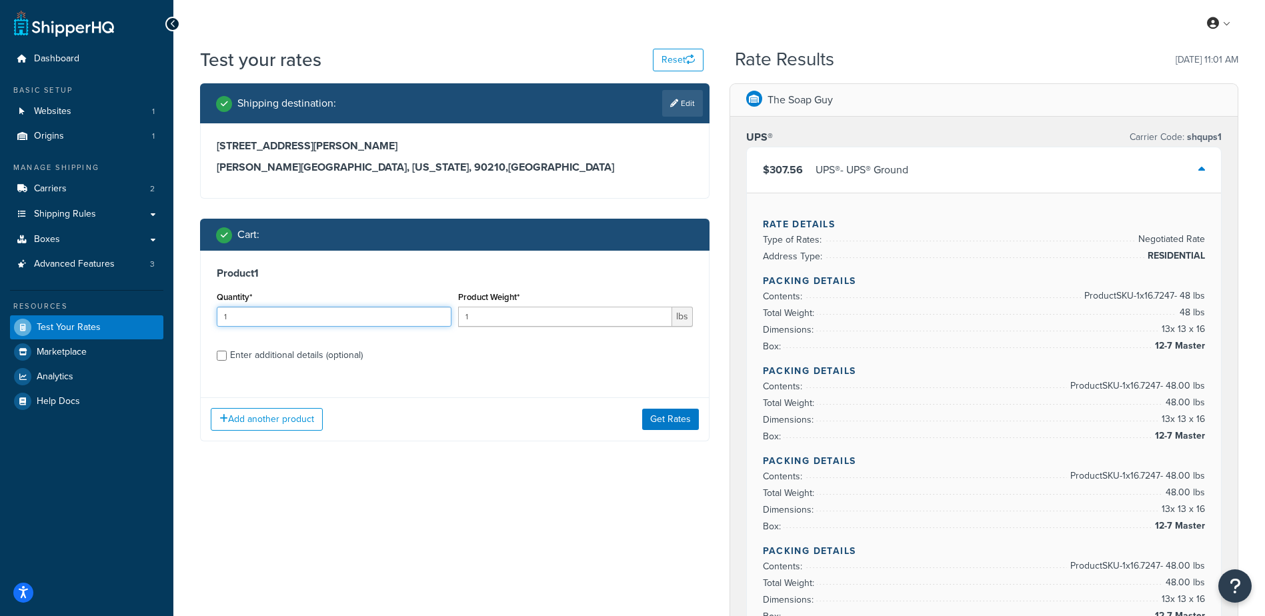
drag, startPoint x: 292, startPoint y: 316, endPoint x: 124, endPoint y: 311, distance: 168.2
type input "100"
type input "2.04"
click at [663, 414] on button "Get Rates" at bounding box center [670, 419] width 57 height 21
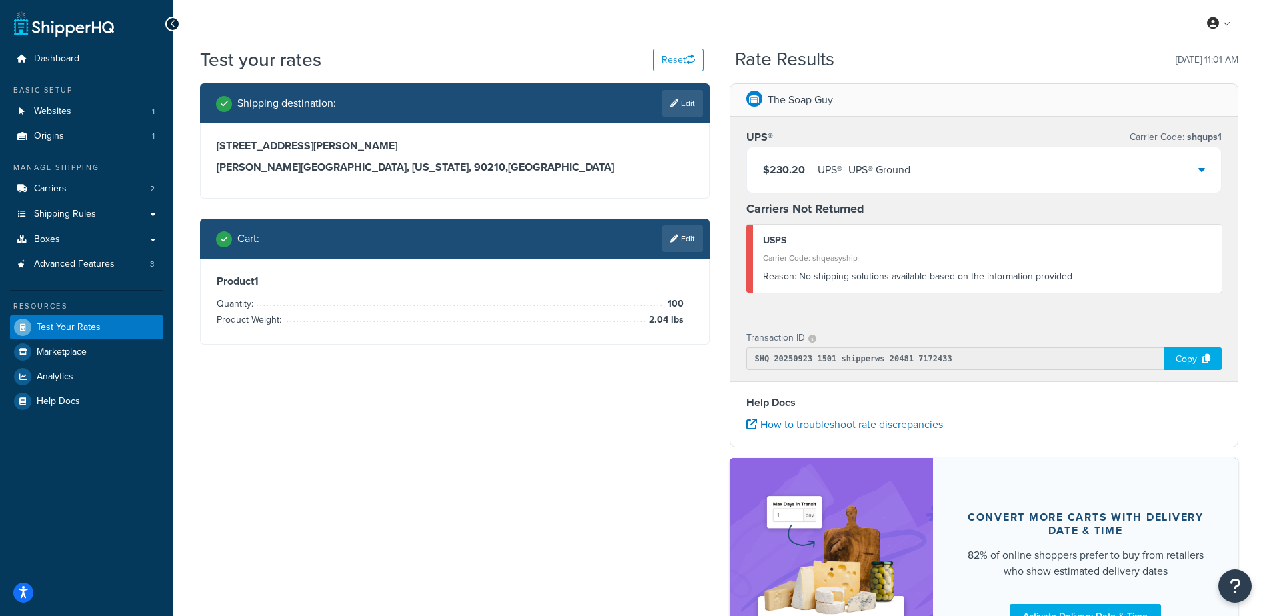
click at [664, 234] on link "Edit" at bounding box center [682, 238] width 41 height 27
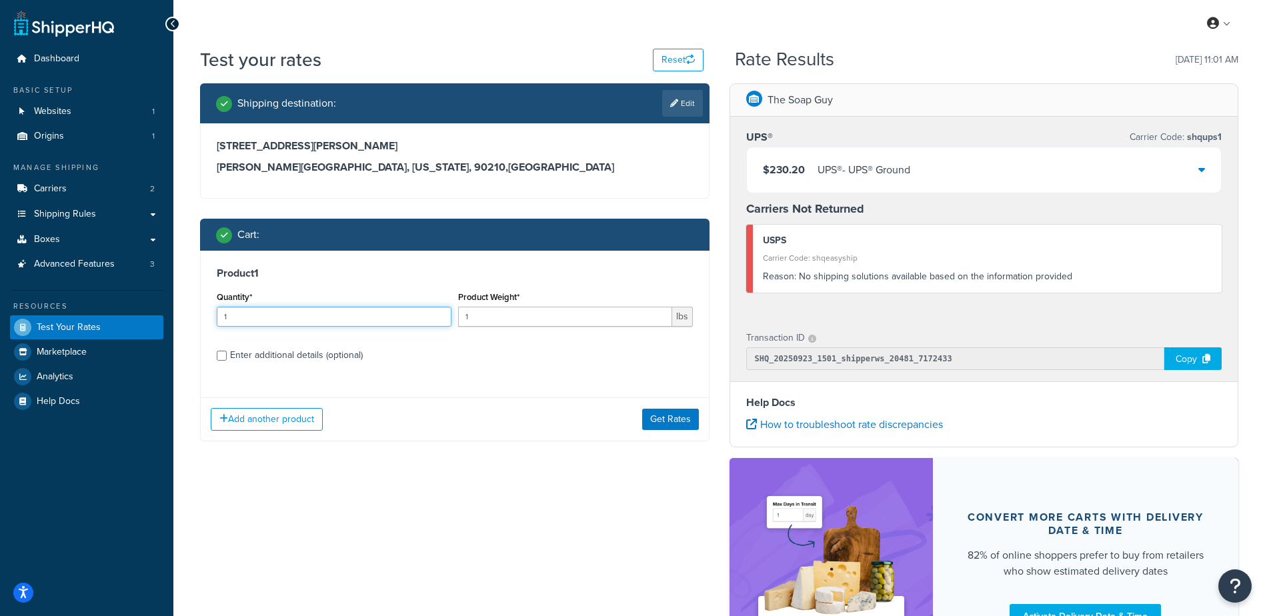
drag, startPoint x: 359, startPoint y: 317, endPoint x: 111, endPoint y: 326, distance: 248.3
click at [107, 332] on div "Dashboard Basic Setup Websites 1 Origins 1 Manage Shipping Carriers 2 Shipping …" at bounding box center [632, 381] width 1265 height 763
type input "100"
type input ".7"
click at [662, 427] on button "Get Rates" at bounding box center [670, 419] width 57 height 21
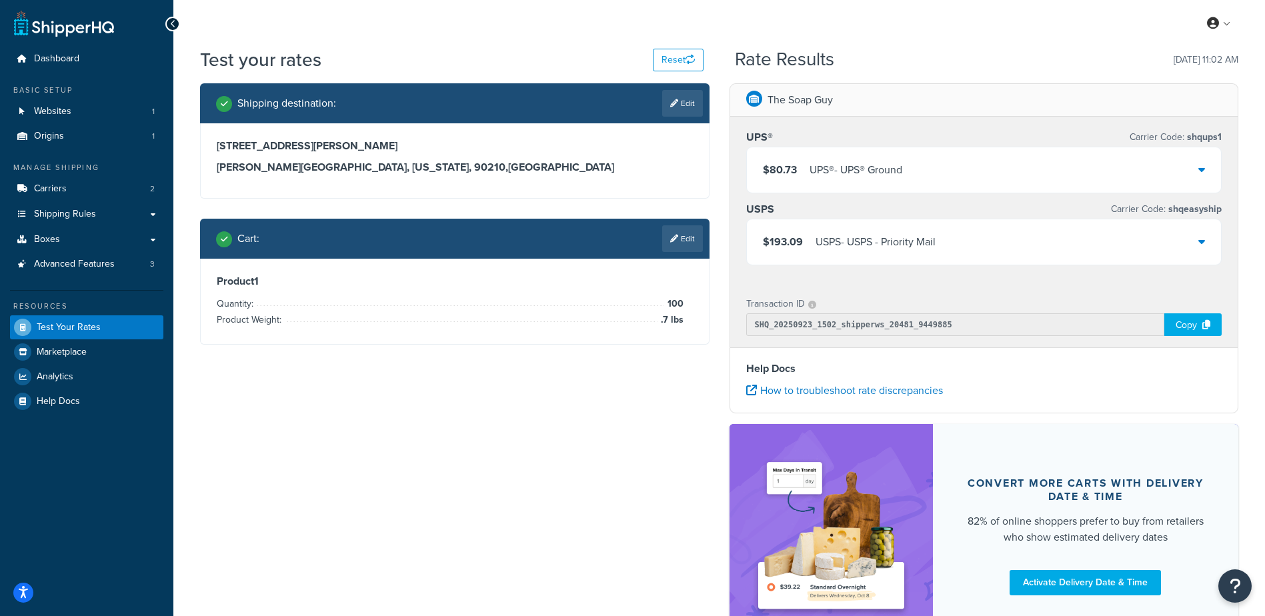
click at [499, 404] on div "Shipping destination : Edit 514 N Cannon Dr Beverly Hills, California, 90210 , …" at bounding box center [719, 372] width 1059 height 578
click at [679, 235] on link "Edit" at bounding box center [682, 238] width 41 height 27
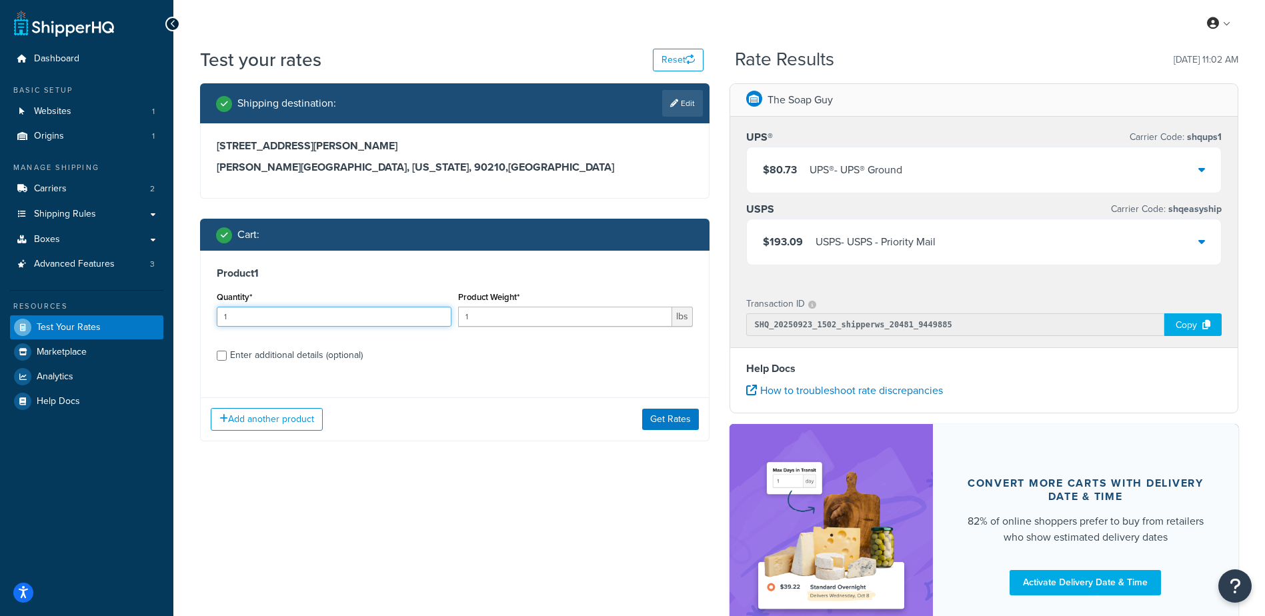
drag, startPoint x: 328, startPoint y: 323, endPoint x: 215, endPoint y: 321, distance: 113.4
click at [215, 321] on div "Quantity* 1" at bounding box center [333, 312] width 241 height 49
type input "100"
type input ".96"
click at [676, 416] on button "Get Rates" at bounding box center [670, 419] width 57 height 21
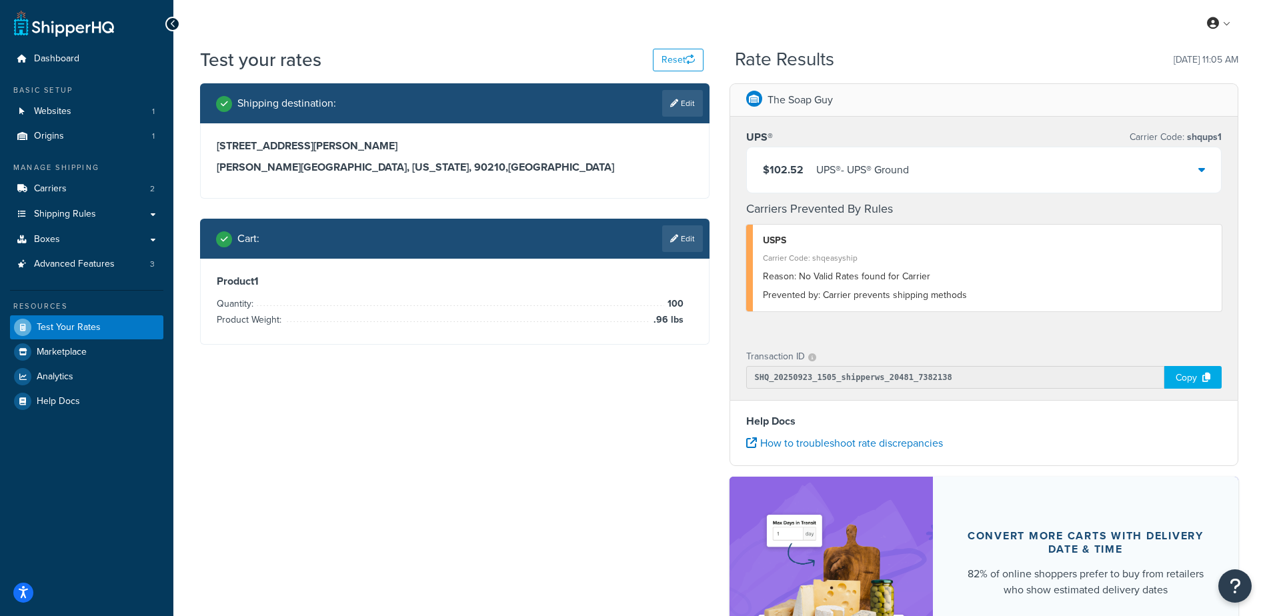
click at [682, 239] on link "Edit" at bounding box center [682, 238] width 41 height 27
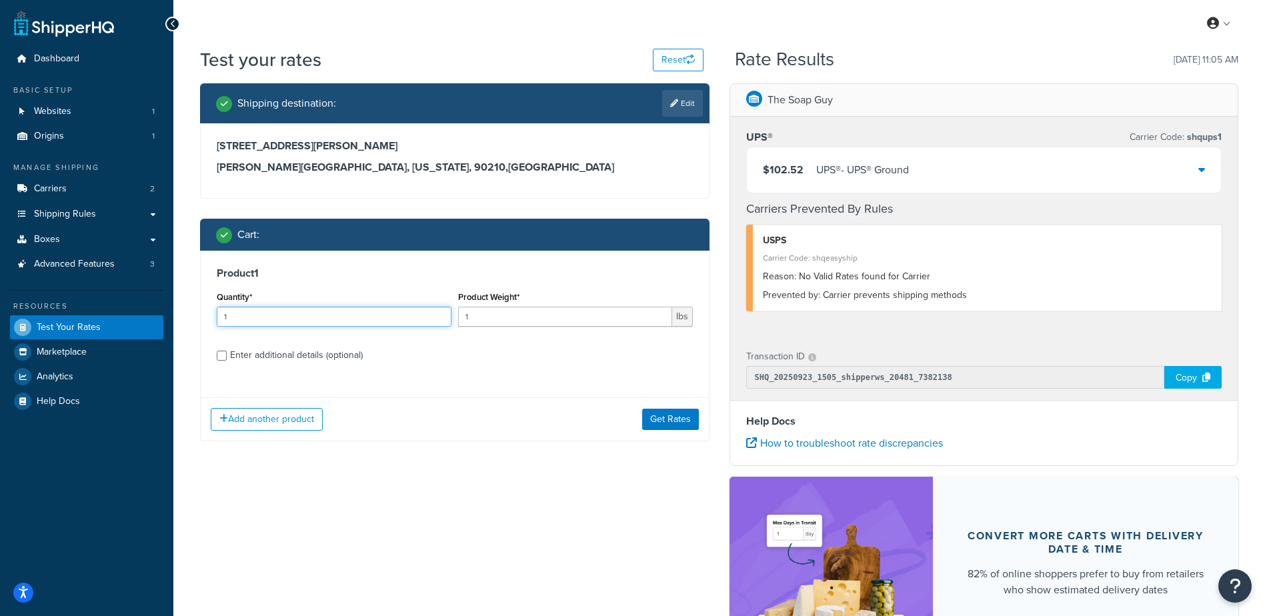
drag, startPoint x: 336, startPoint y: 312, endPoint x: 57, endPoint y: 316, distance: 278.8
click at [57, 315] on div "Dashboard Basic Setup Websites 1 Origins 1 Manage Shipping Carriers 2 Shipping …" at bounding box center [632, 391] width 1265 height 782
type input "100"
type input ".36"
click at [665, 422] on button "Get Rates" at bounding box center [670, 419] width 57 height 21
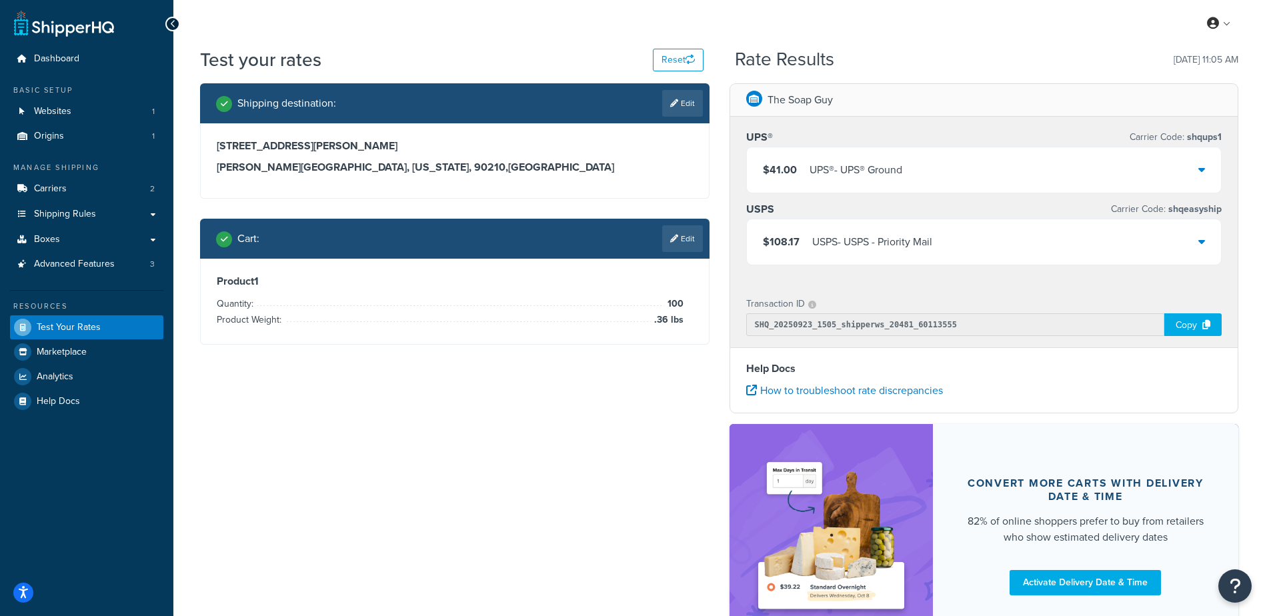
click at [684, 115] on link "Edit" at bounding box center [682, 103] width 41 height 27
select select "CA"
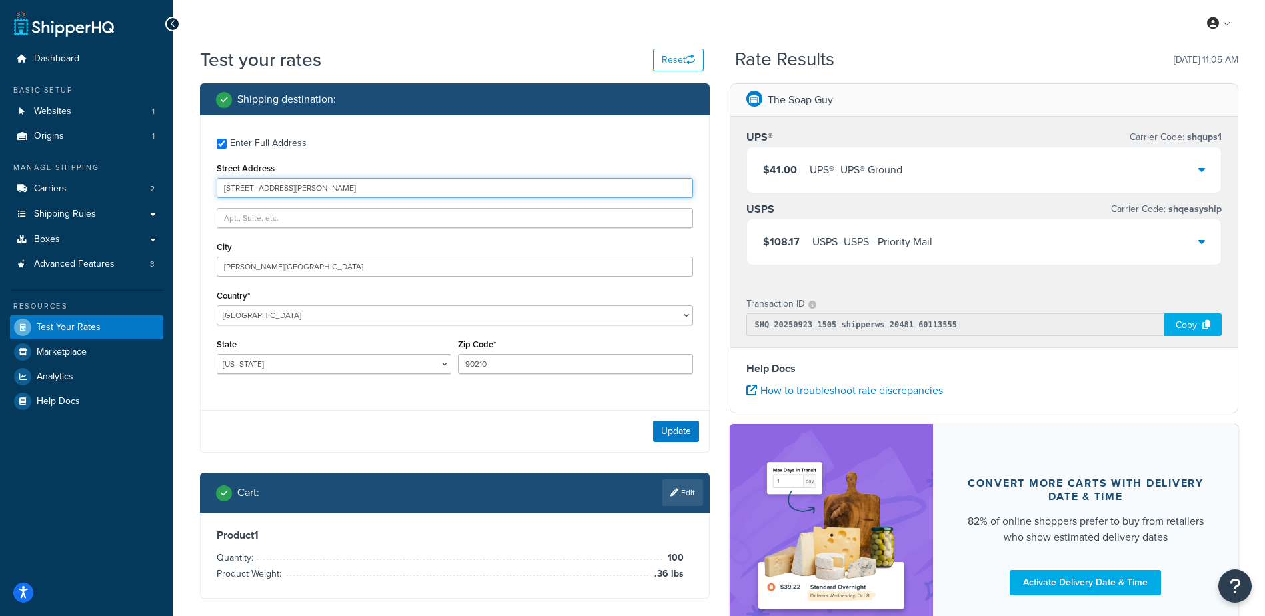
drag, startPoint x: 279, startPoint y: 193, endPoint x: 208, endPoint y: 163, distance: 77.2
click at [171, 195] on div "Dashboard Basic Setup Websites 1 Origins 1 Manage Shipping Carriers 2 Shipping …" at bounding box center [632, 364] width 1265 height 729
drag, startPoint x: 346, startPoint y: 156, endPoint x: 209, endPoint y: 147, distance: 137.0
click at [339, 157] on div "Enter Full Address Street Address 514 N Cannon Dr City Beverly Hills Country* U…" at bounding box center [455, 257] width 508 height 285
click at [430, 161] on div "Street Address 514 N Cannon Dr" at bounding box center [455, 178] width 476 height 39
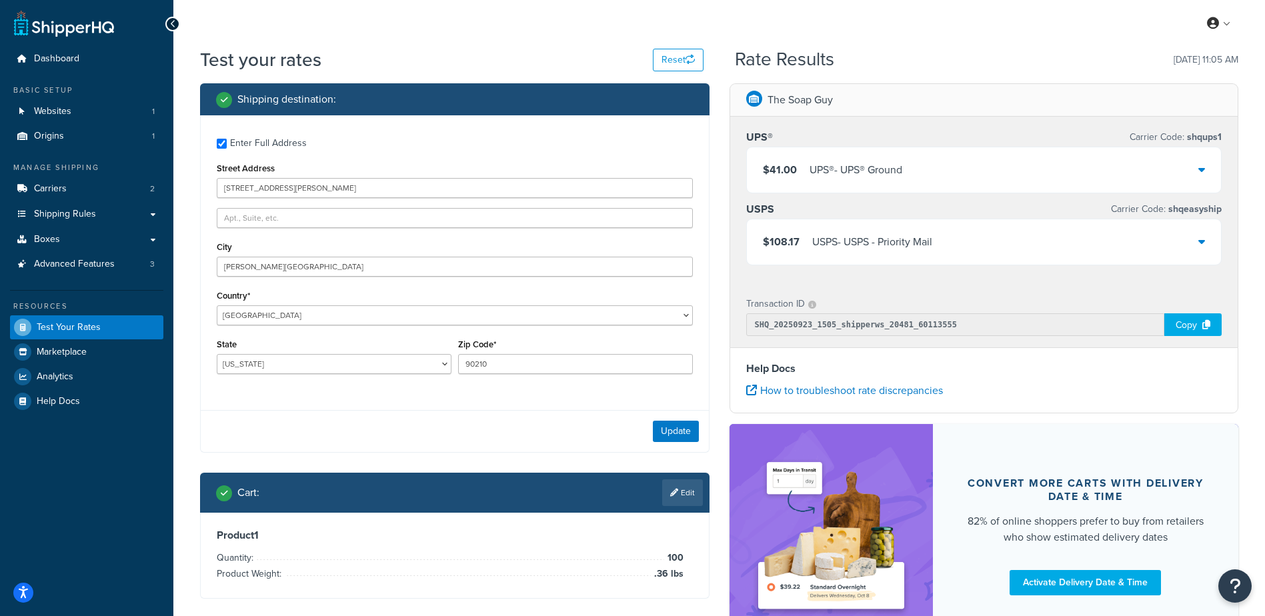
click at [570, 44] on div "My Profile Billing Global Settings Contact Us Logout" at bounding box center [719, 23] width 1092 height 47
click at [383, 155] on div "Enter Full Address Street Address 514 N Cannon Dr City Beverly Hills Country* U…" at bounding box center [455, 257] width 508 height 285
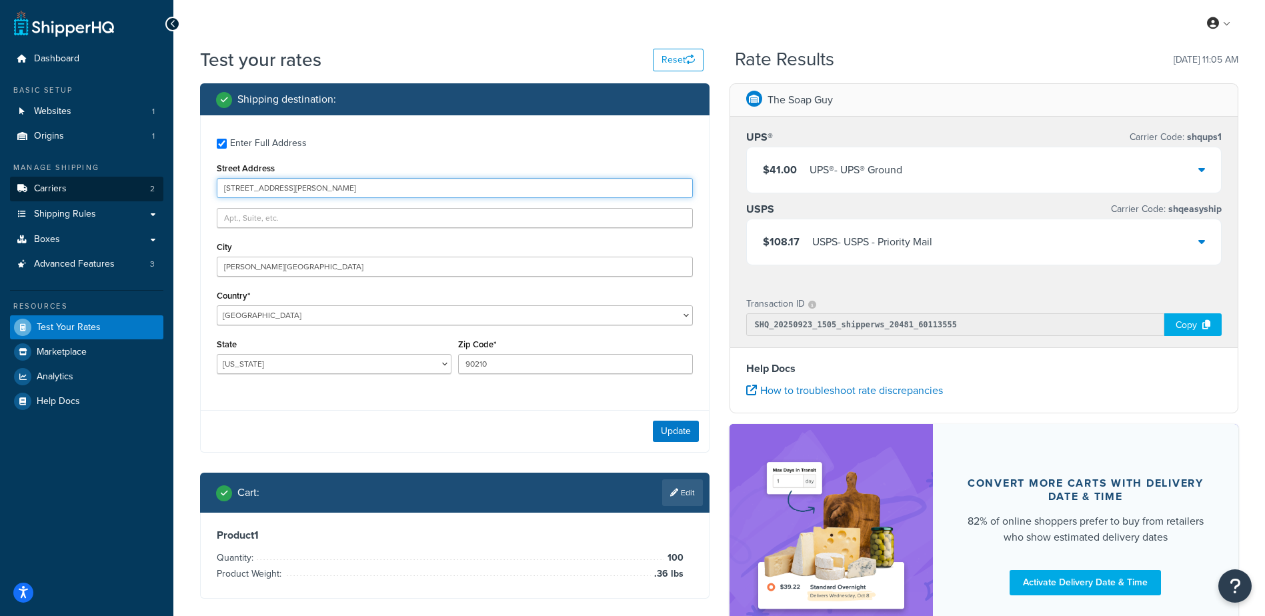
drag, startPoint x: 319, startPoint y: 189, endPoint x: 18, endPoint y: 189, distance: 301.5
click at [21, 185] on div "Dashboard Basic Setup Websites 1 Origins 1 Manage Shipping Carriers 2 Shipping …" at bounding box center [632, 364] width 1265 height 729
type input "720 Pearl St"
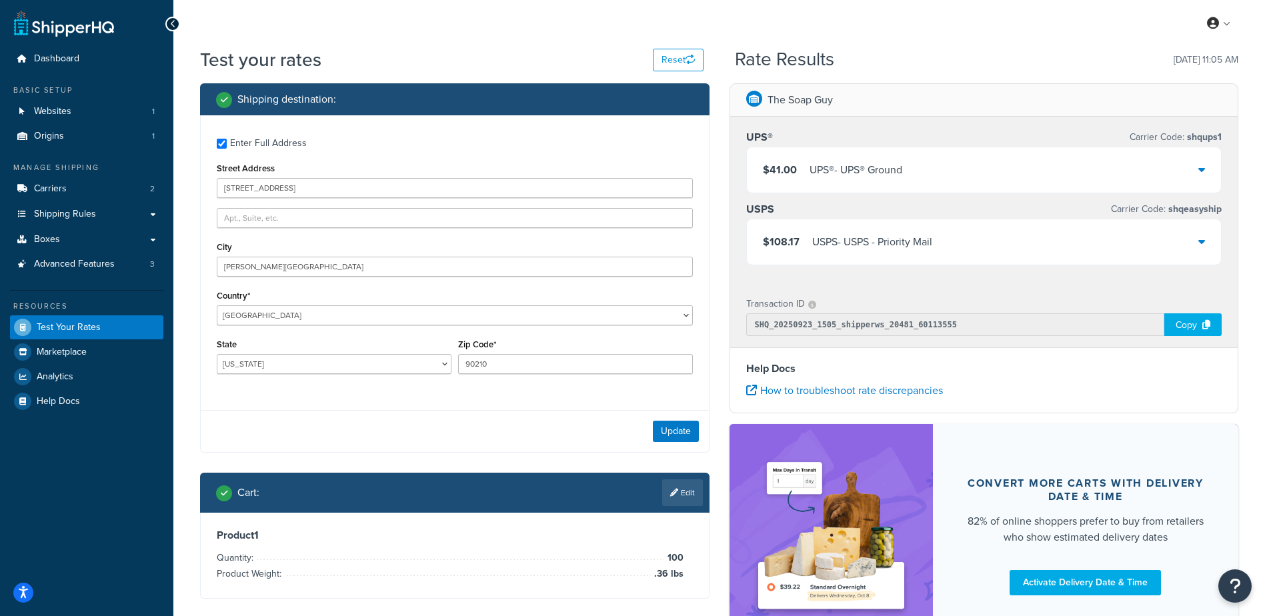
click at [374, 121] on div "Enter Full Address Street Address 720 Pearl St City Beverly Hills Country* Unit…" at bounding box center [455, 257] width 508 height 285
drag, startPoint x: 253, startPoint y: 255, endPoint x: 10, endPoint y: 280, distance: 244.7
click at [0, 292] on html "Accessibility Screen-Reader Guide, Feedback, and Issue Reporting | New window S…" at bounding box center [632, 364] width 1265 height 729
type input "Denver"
select select "CO"
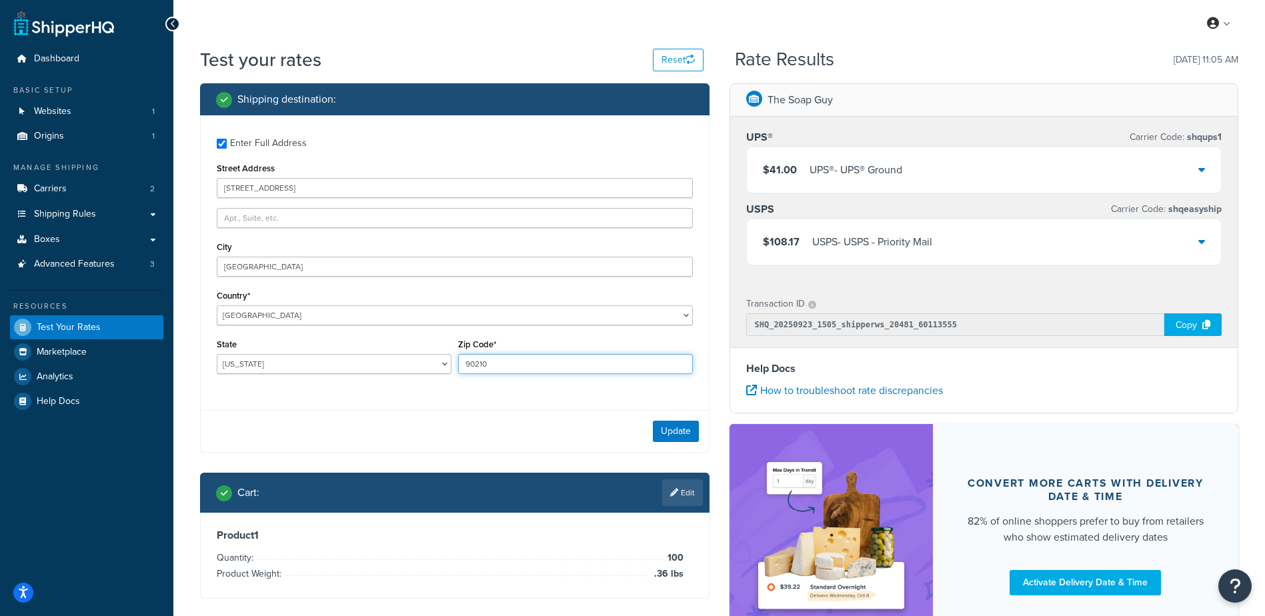
drag, startPoint x: 489, startPoint y: 364, endPoint x: 384, endPoint y: 370, distance: 104.9
click at [383, 370] on div "State Alabama Alaska American Samoa Arizona Arkansas Armed Forces Americas Arme…" at bounding box center [454, 360] width 483 height 49
drag, startPoint x: 419, startPoint y: 356, endPoint x: 387, endPoint y: 350, distance: 32.7
click at [384, 354] on div "State Alabama Alaska American Samoa Arizona Arkansas Armed Forces Americas Arme…" at bounding box center [454, 360] width 483 height 49
type input "80203"
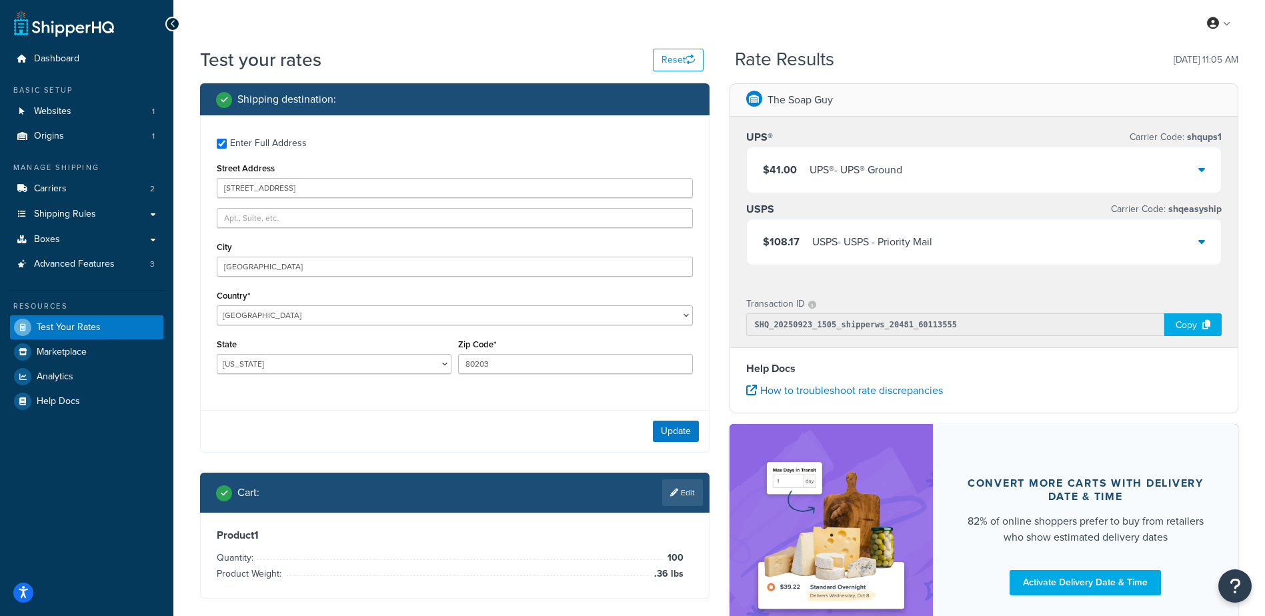
drag, startPoint x: 421, startPoint y: 412, endPoint x: 428, endPoint y: 412, distance: 7.3
click at [422, 412] on div "Update" at bounding box center [455, 431] width 508 height 42
drag, startPoint x: 680, startPoint y: 426, endPoint x: 664, endPoint y: 435, distance: 19.1
click at [680, 426] on button "Update" at bounding box center [676, 431] width 46 height 21
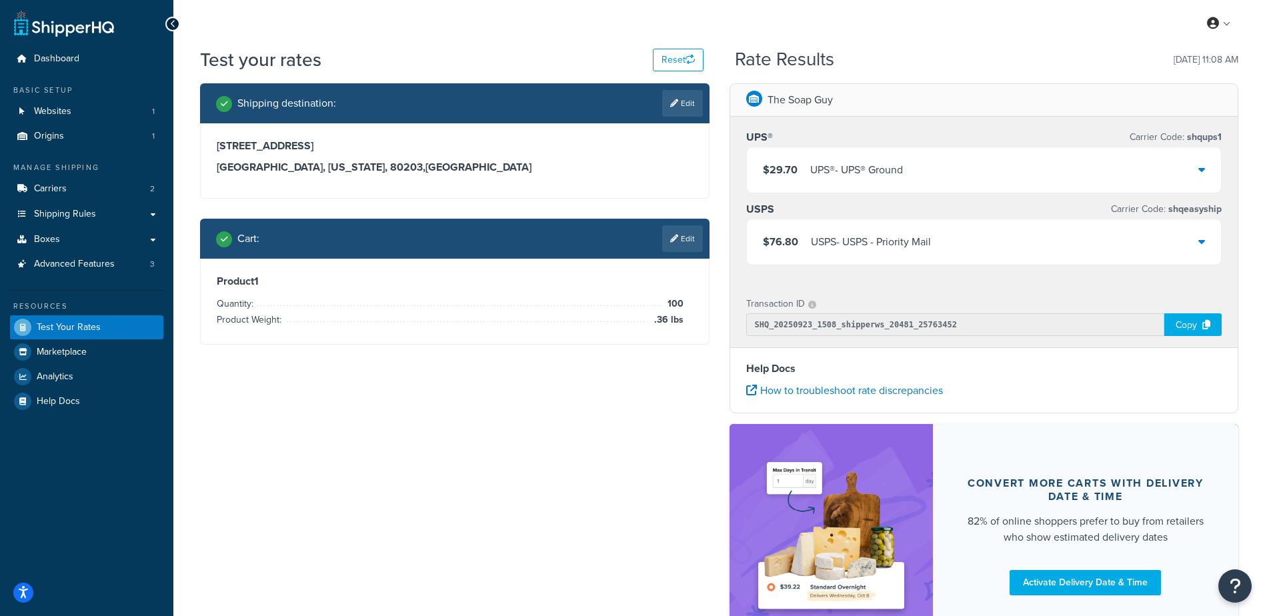
click at [680, 233] on link "Edit" at bounding box center [682, 238] width 41 height 27
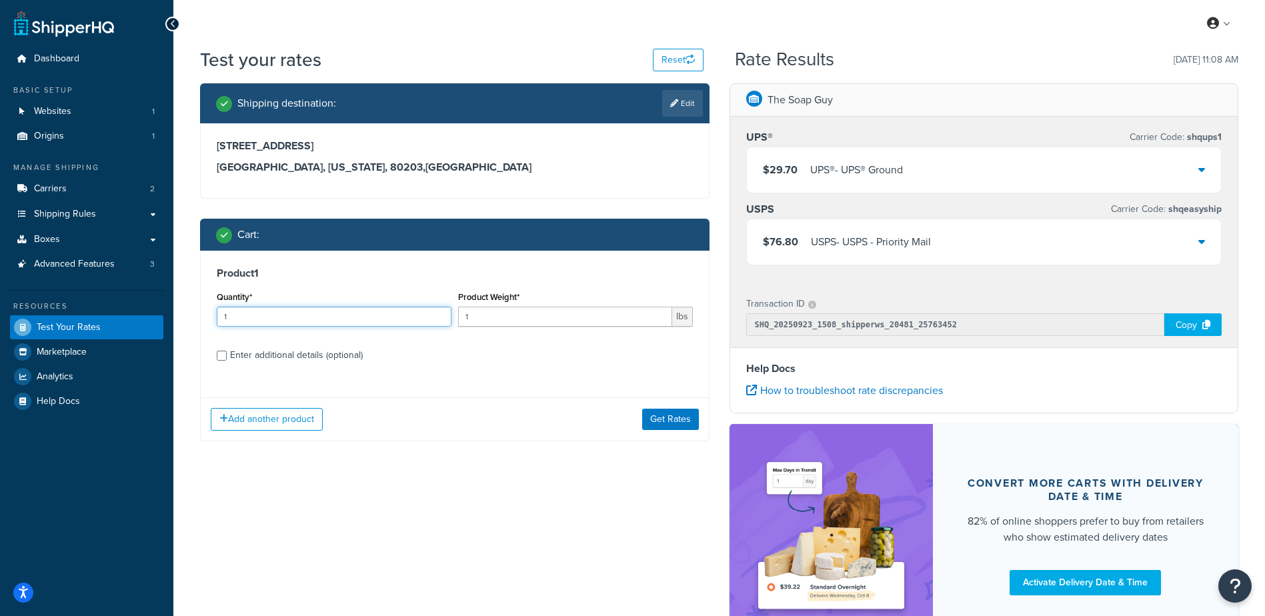
drag, startPoint x: 301, startPoint y: 319, endPoint x: 117, endPoint y: 304, distance: 184.7
click at [117, 304] on div "Dashboard Basic Setup Websites 1 Origins 1 Manage Shipping Carriers 2 Shipping …" at bounding box center [632, 364] width 1265 height 729
type input "100"
type input "2.87"
click at [674, 413] on button "Get Rates" at bounding box center [670, 419] width 57 height 21
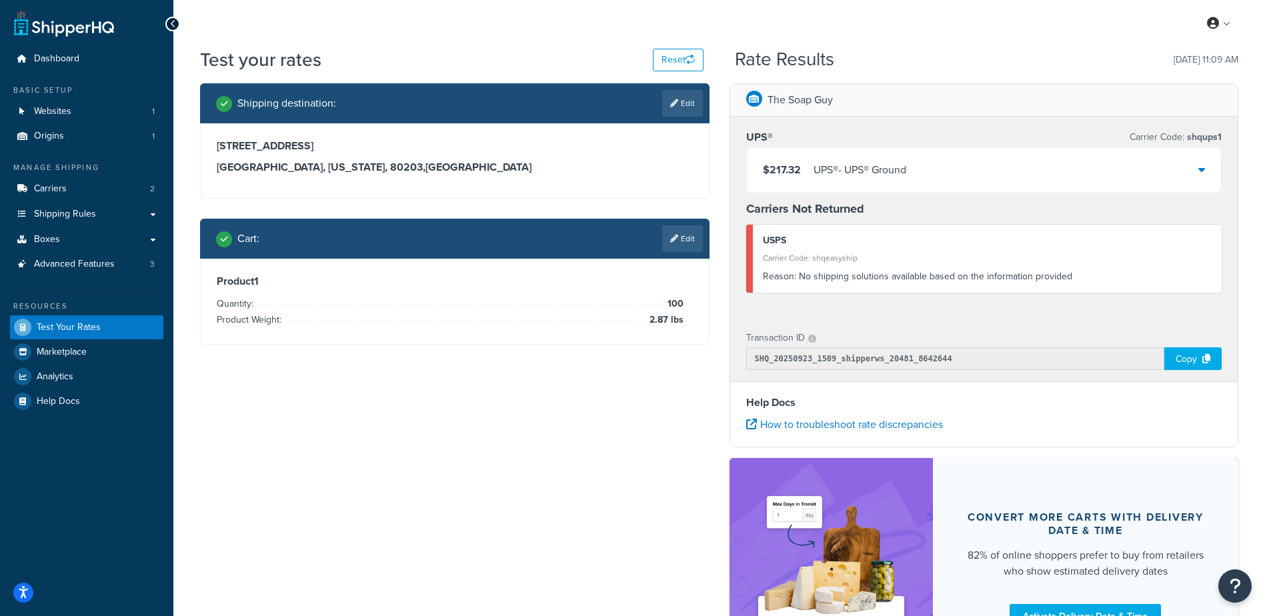
click at [1069, 188] on div "$217.32 UPS® - UPS® Ground" at bounding box center [984, 169] width 475 height 45
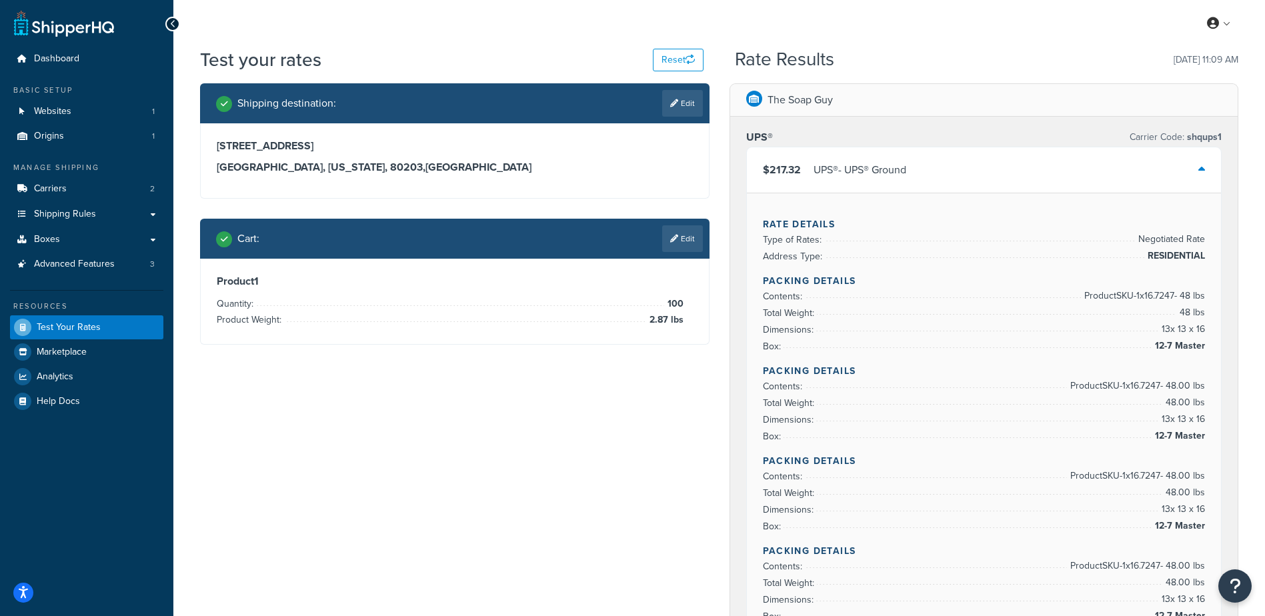
click at [927, 169] on div "$217.32 UPS® - UPS® Ground" at bounding box center [984, 169] width 475 height 45
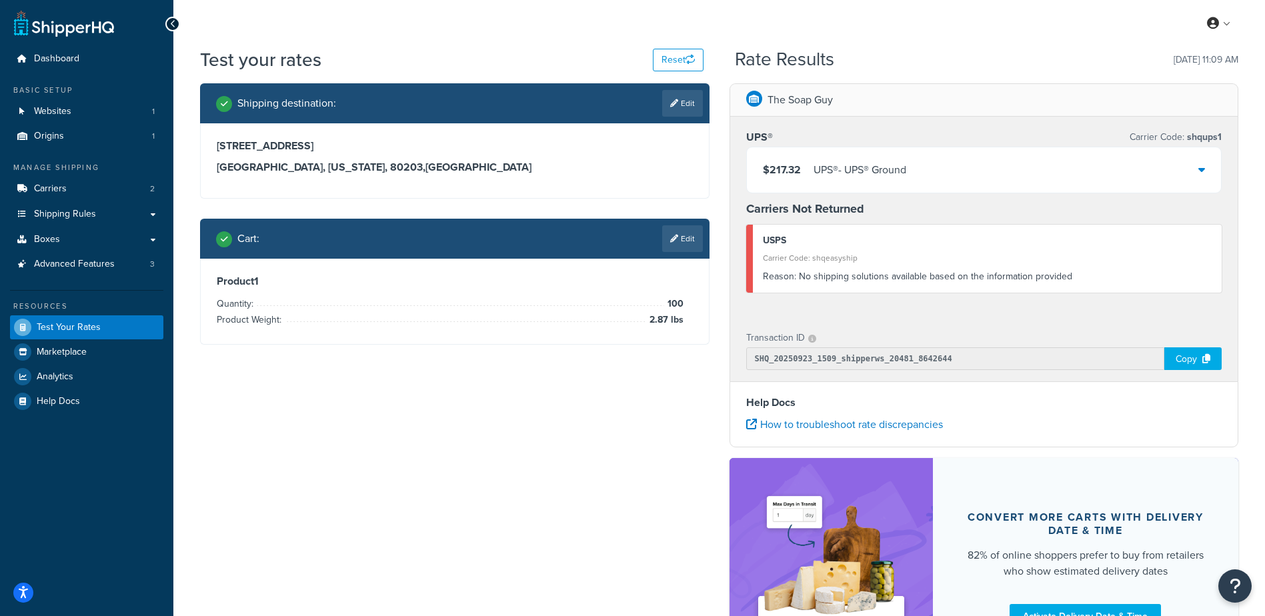
click at [527, 442] on div "Shipping destination : Edit 720 Pearl St Denver, Colorado, 80203 , United State…" at bounding box center [719, 389] width 1059 height 612
click at [690, 235] on link "Edit" at bounding box center [682, 238] width 41 height 27
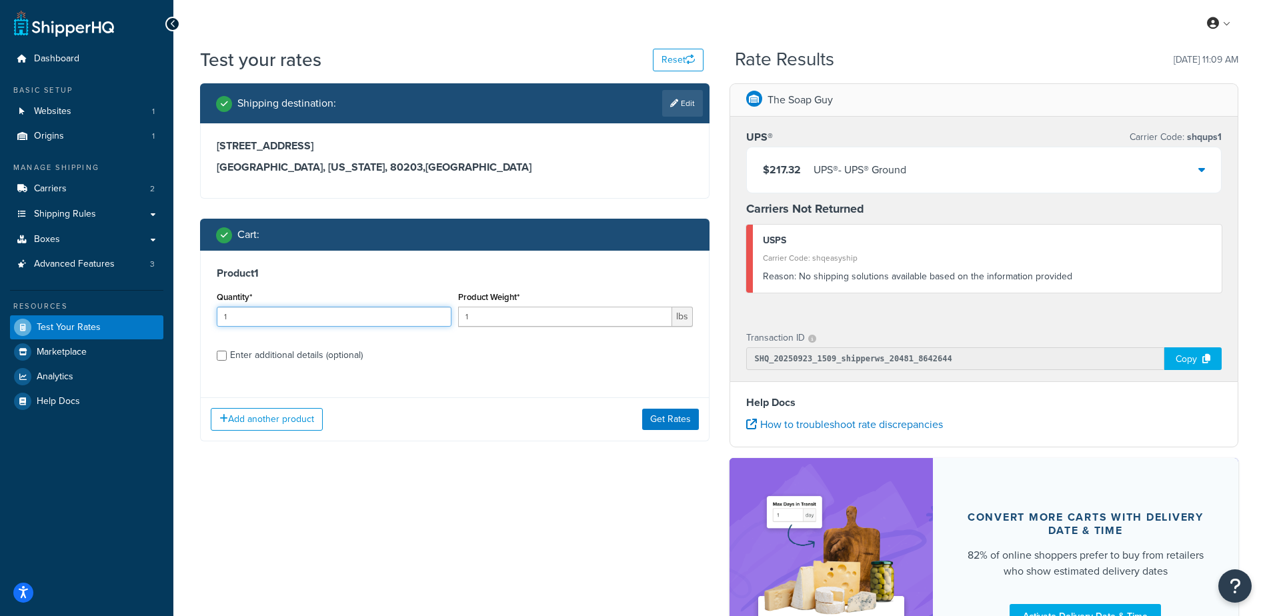
drag, startPoint x: 218, startPoint y: 318, endPoint x: 37, endPoint y: 291, distance: 182.8
click at [30, 299] on div "Dashboard Basic Setup Websites 1 Origins 1 Manage Shipping Carriers 2 Shipping …" at bounding box center [632, 381] width 1265 height 763
type input "100"
type input "2.04"
drag, startPoint x: 582, startPoint y: 412, endPoint x: 624, endPoint y: 418, distance: 42.4
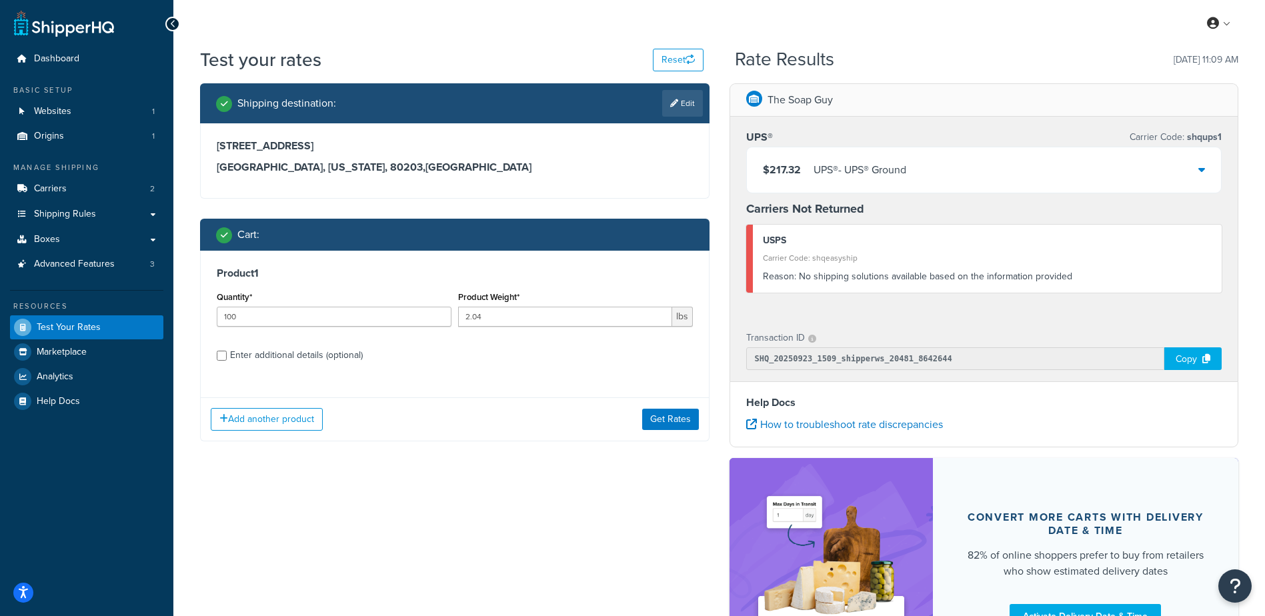
click at [584, 411] on div "Add another product Get Rates" at bounding box center [455, 419] width 508 height 43
click at [666, 430] on button "Get Rates" at bounding box center [670, 419] width 57 height 21
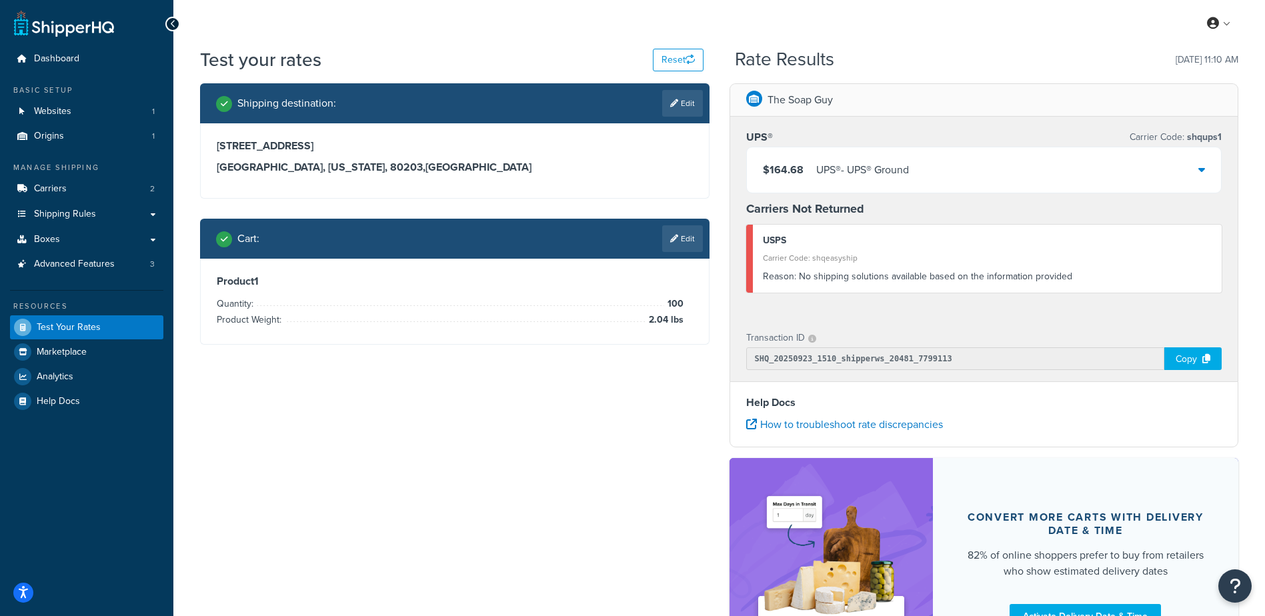
click at [566, 480] on div "Shipping destination : Edit 720 Pearl St Denver, Colorado, 80203 , United State…" at bounding box center [719, 389] width 1059 height 612
click at [685, 240] on link "Edit" at bounding box center [682, 238] width 41 height 27
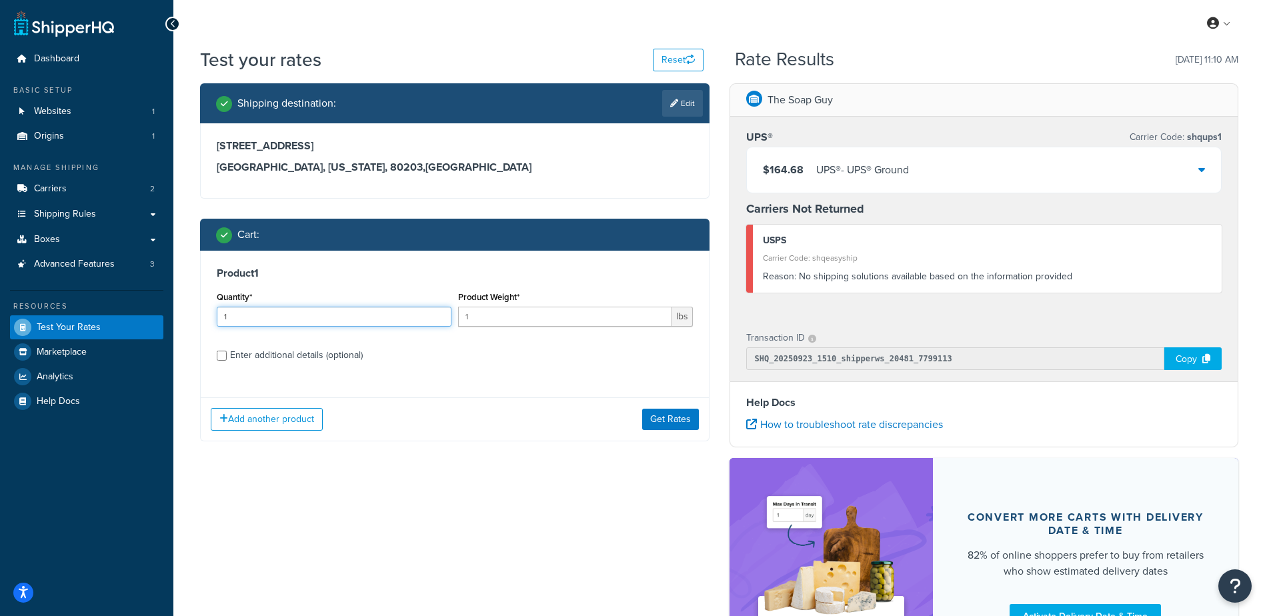
drag, startPoint x: 105, startPoint y: 314, endPoint x: 33, endPoint y: 307, distance: 72.3
click at [44, 321] on div "Dashboard Basic Setup Websites 1 Origins 1 Manage Shipping Carriers 2 Shipping …" at bounding box center [632, 381] width 1265 height 763
type input "100"
type input "2.87"
click at [666, 423] on button "Get Rates" at bounding box center [670, 419] width 57 height 21
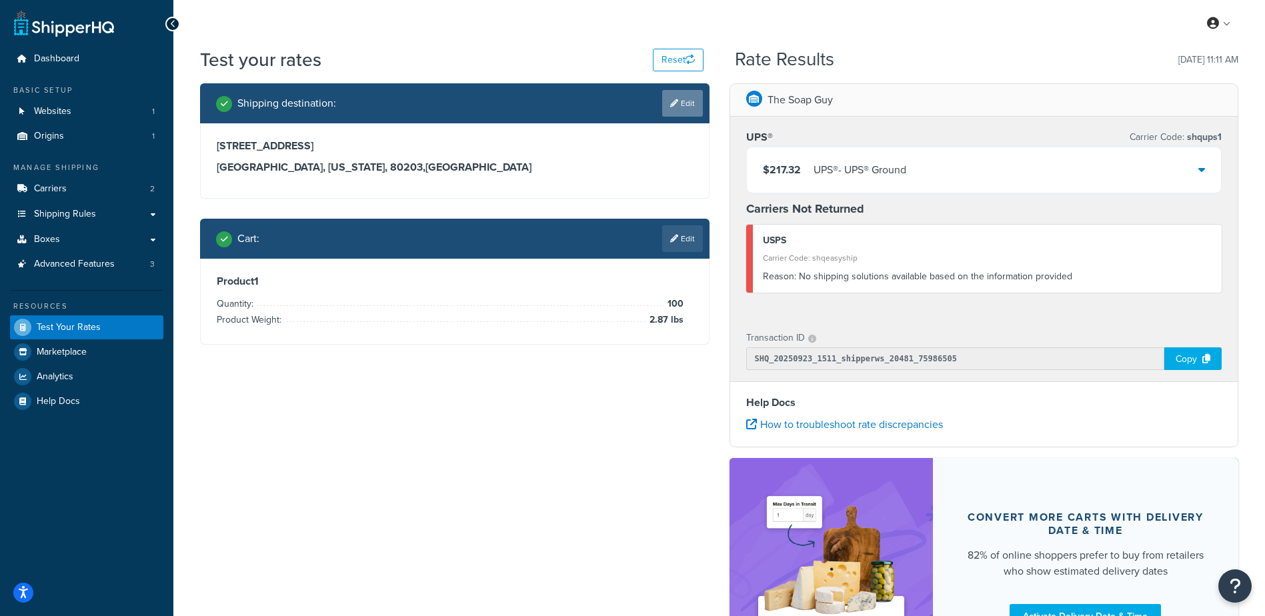
click at [678, 105] on link "Edit" at bounding box center [682, 103] width 41 height 27
select select "CO"
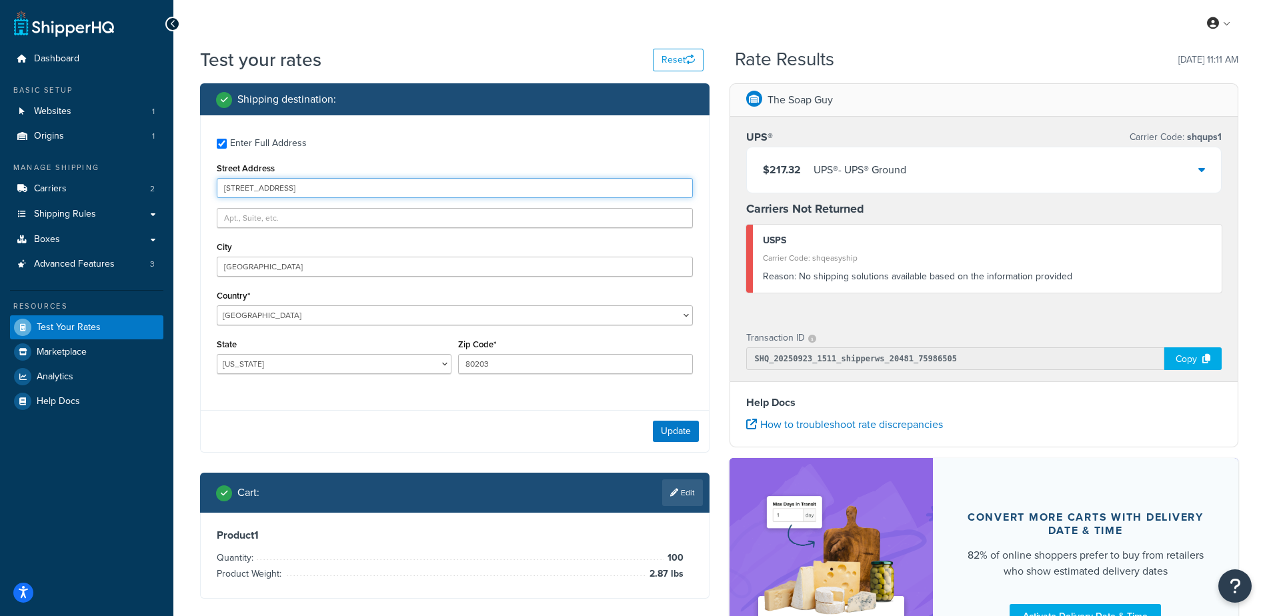
drag, startPoint x: 261, startPoint y: 181, endPoint x: 133, endPoint y: 165, distance: 129.1
click at [125, 167] on div "Dashboard Basic Setup Websites 1 Origins 1 Manage Shipping Carriers 2 Shipping …" at bounding box center [632, 381] width 1265 height 763
click at [281, 331] on div "Enter Full Address Street Address City Denver Country* United States United Kin…" at bounding box center [455, 257] width 508 height 285
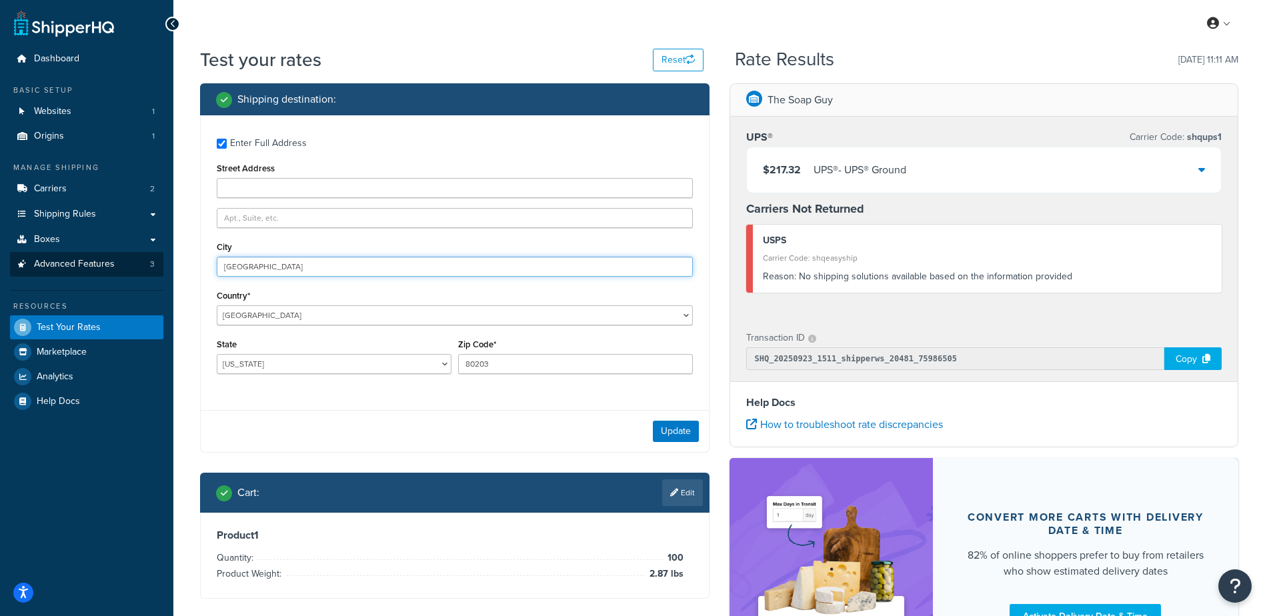
drag, startPoint x: 265, startPoint y: 267, endPoint x: 159, endPoint y: 257, distance: 106.5
click at [160, 256] on div "Dashboard Basic Setup Websites 1 Origins 1 Manage Shipping Carriers 2 Shipping …" at bounding box center [632, 381] width 1265 height 763
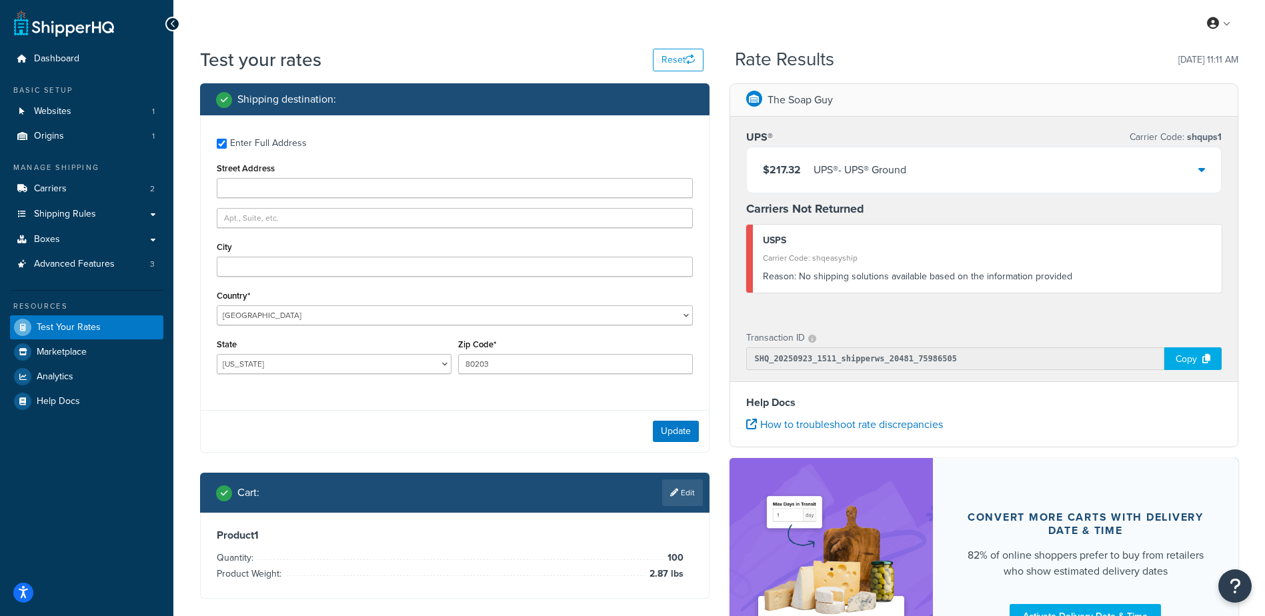
drag, startPoint x: 604, startPoint y: 123, endPoint x: 602, endPoint y: 135, distance: 13.0
click at [604, 124] on div "Enter Full Address Street Address City Country* United States United Kingdom Af…" at bounding box center [455, 257] width 508 height 285
drag, startPoint x: 677, startPoint y: 427, endPoint x: 644, endPoint y: 438, distance: 34.6
click at [677, 428] on button "Update" at bounding box center [676, 431] width 46 height 21
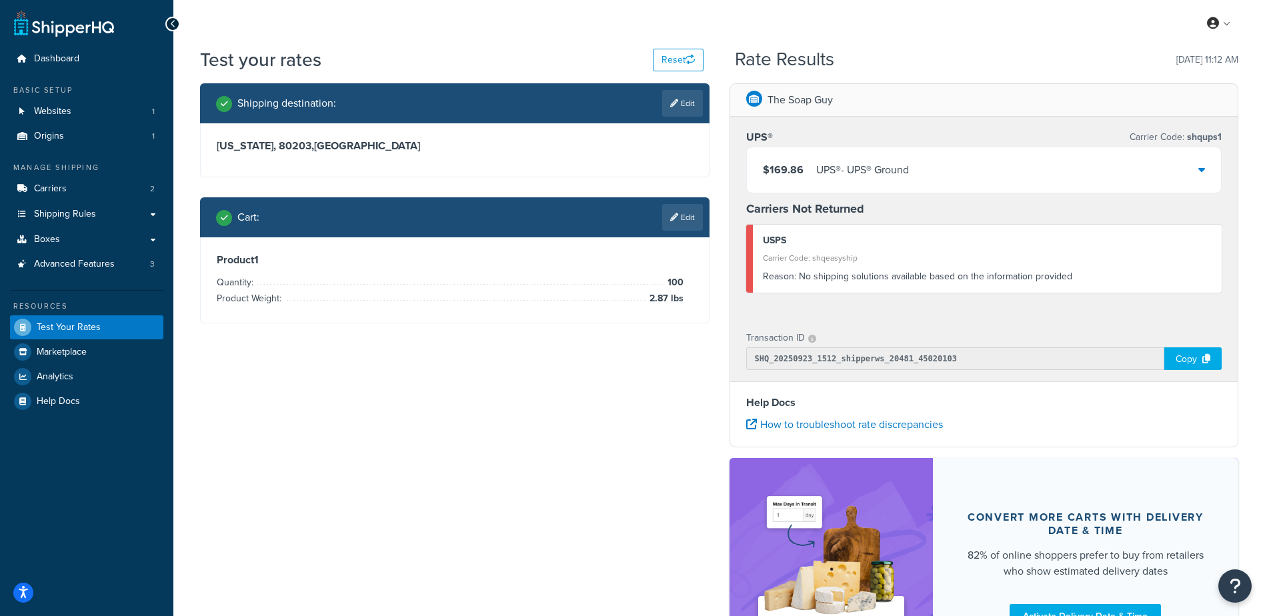
click at [676, 207] on link "Edit" at bounding box center [682, 217] width 41 height 27
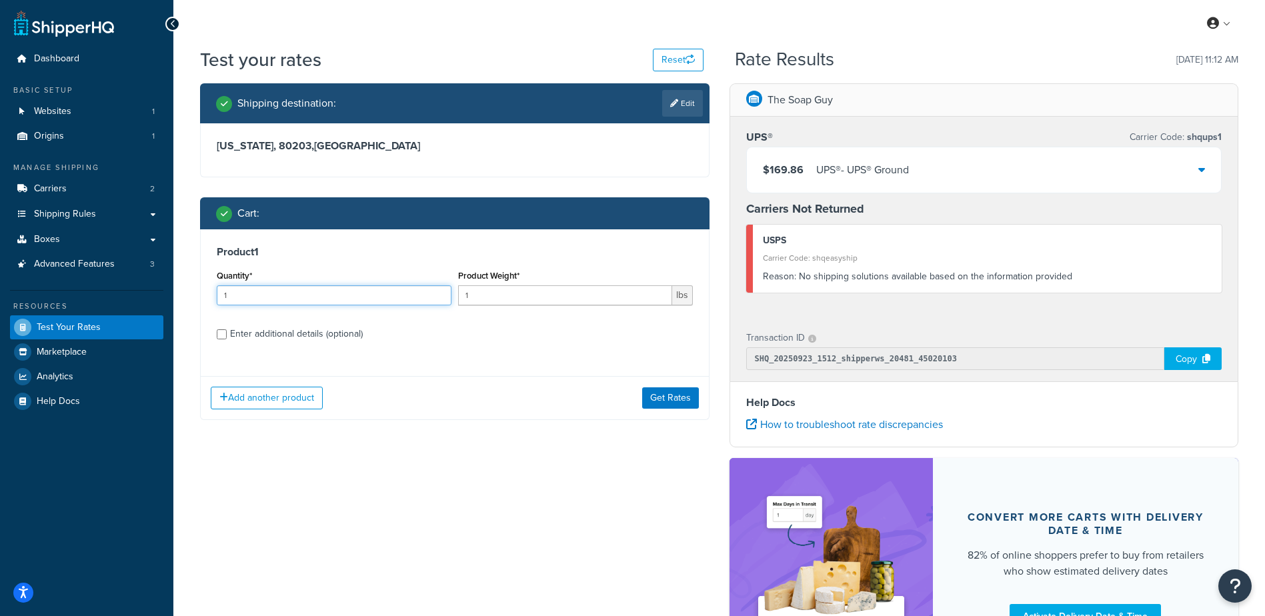
drag, startPoint x: 315, startPoint y: 299, endPoint x: 67, endPoint y: 316, distance: 248.1
click at [65, 318] on div "Dashboard Basic Setup Websites 1 Origins 1 Manage Shipping Carriers 2 Shipping …" at bounding box center [632, 381] width 1265 height 763
type input "100"
type input "2.04"
click at [672, 400] on button "Get Rates" at bounding box center [670, 398] width 57 height 21
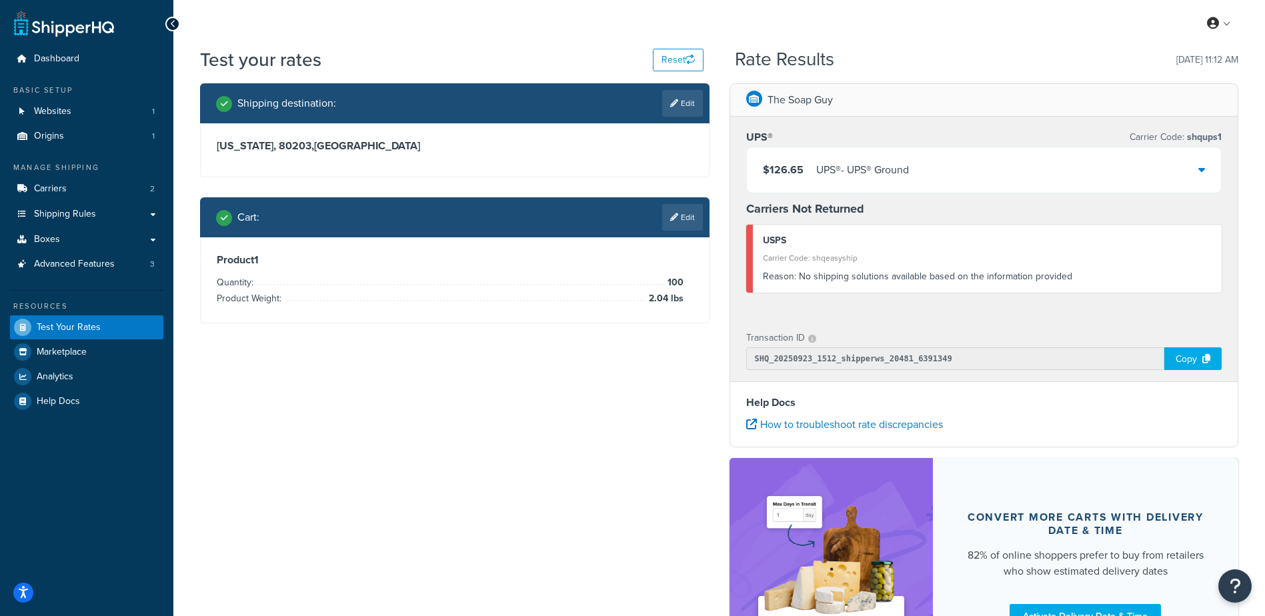
click at [586, 412] on div "Shipping destination : Edit Colorado, 80203 , United States Cart : Edit Product…" at bounding box center [719, 389] width 1059 height 612
click at [671, 223] on link "Edit" at bounding box center [682, 217] width 41 height 27
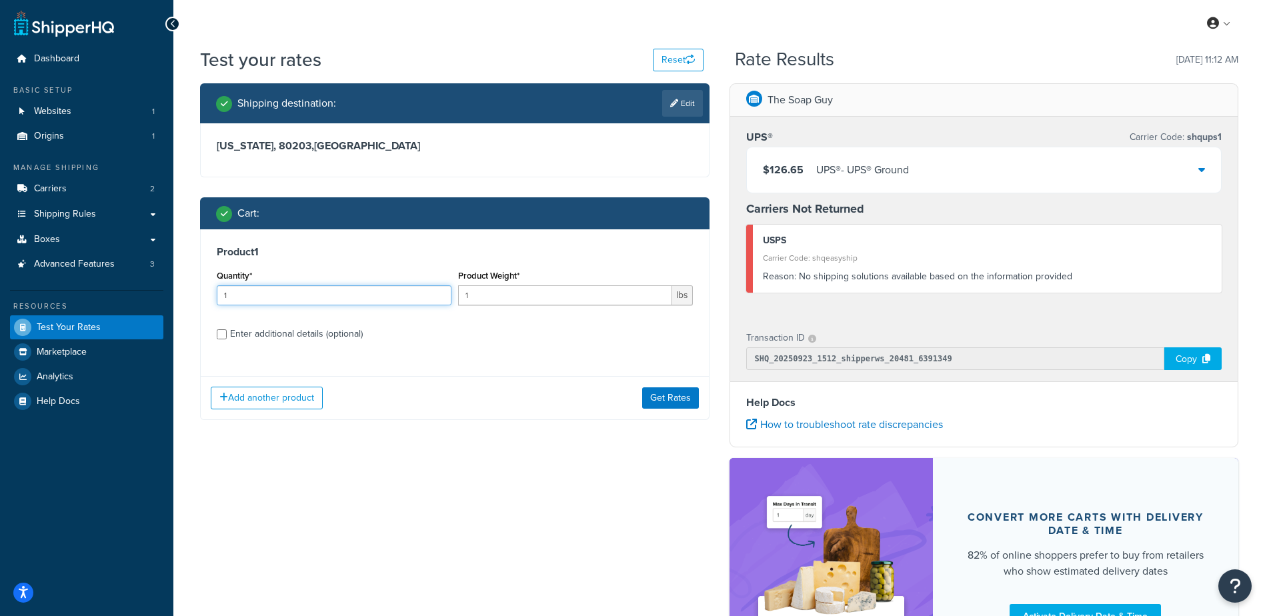
drag, startPoint x: 283, startPoint y: 290, endPoint x: 103, endPoint y: 307, distance: 180.2
click at [109, 308] on div "Dashboard Basic Setup Websites 1 Origins 1 Manage Shipping Carriers 2 Shipping …" at bounding box center [632, 381] width 1265 height 763
type input "100"
type input ".7"
click at [669, 410] on div "Add another product Get Rates" at bounding box center [455, 397] width 508 height 43
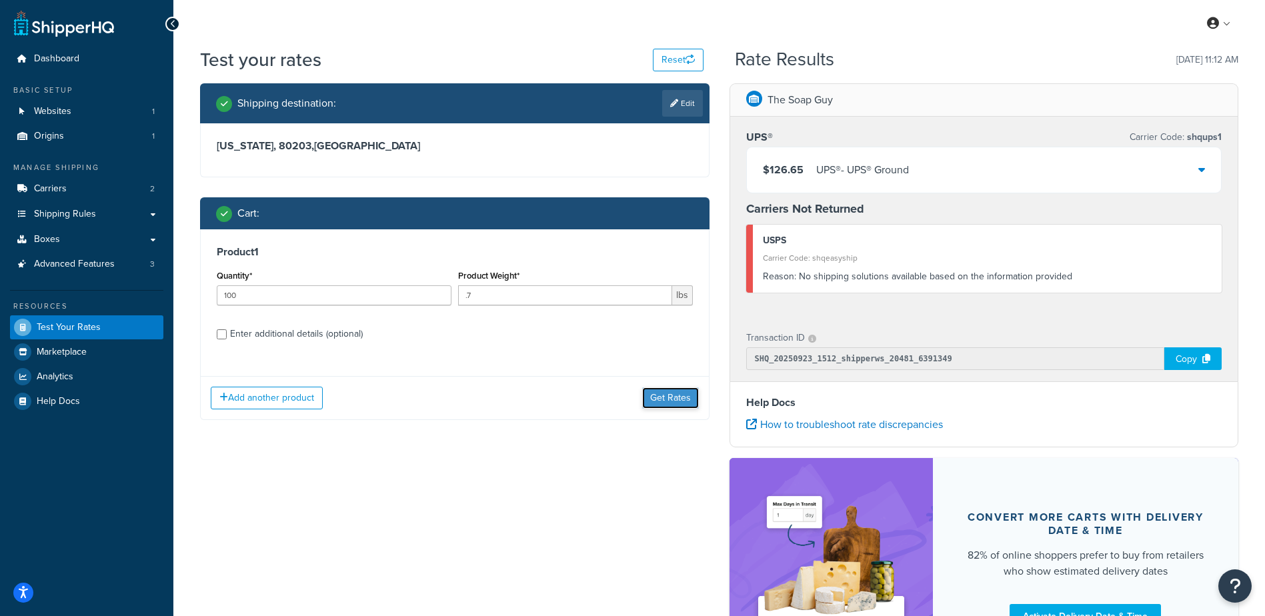
click at [662, 400] on button "Get Rates" at bounding box center [670, 398] width 57 height 21
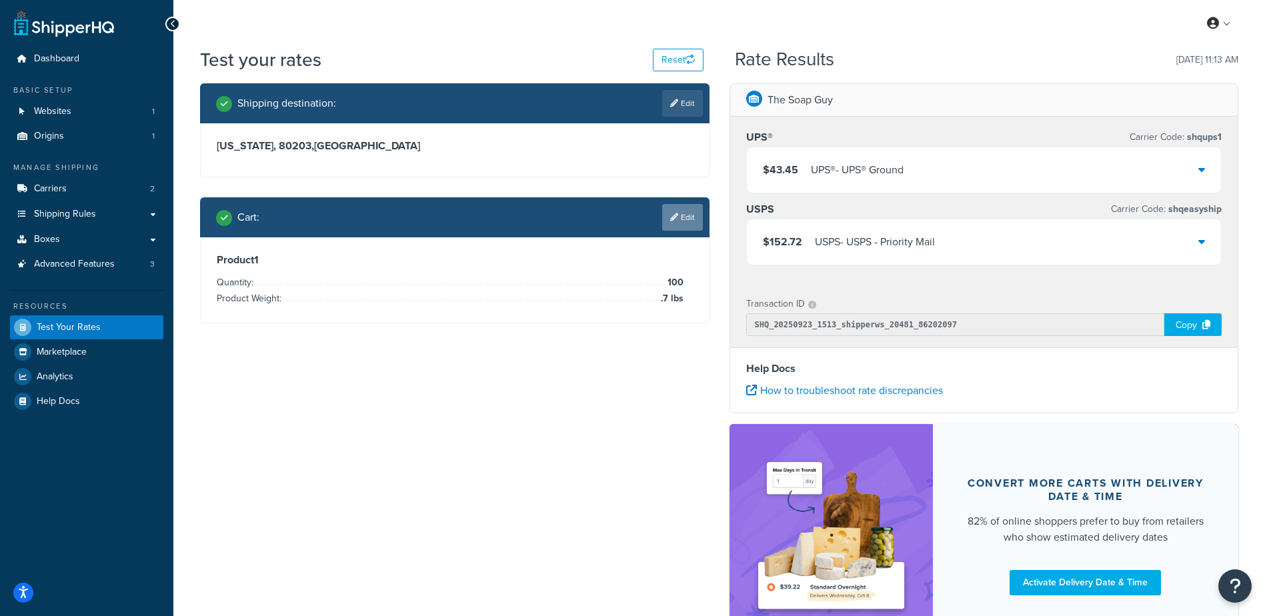
click at [671, 221] on icon at bounding box center [674, 217] width 8 height 8
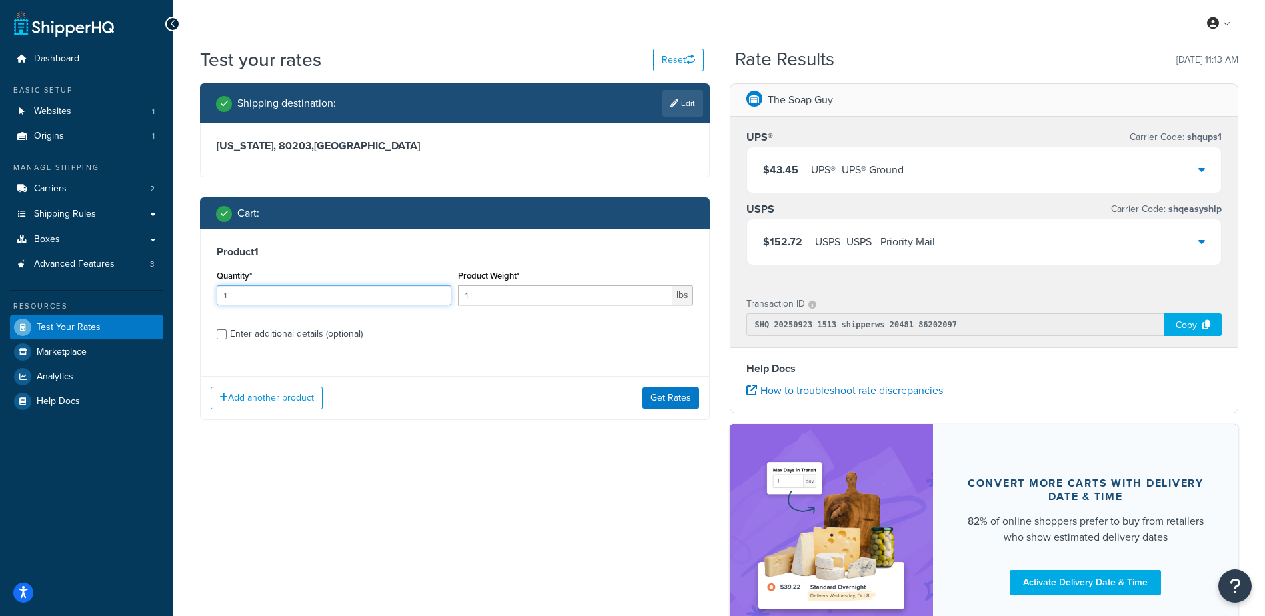
drag, startPoint x: 375, startPoint y: 296, endPoint x: 181, endPoint y: 291, distance: 193.5
click at [180, 293] on div "Test your rates Reset Rate Results 09/23/2025, 11:13 AM Shipping destination : …" at bounding box center [719, 371] width 1092 height 649
type input "100"
type input ".96"
click at [657, 402] on button "Get Rates" at bounding box center [670, 398] width 57 height 21
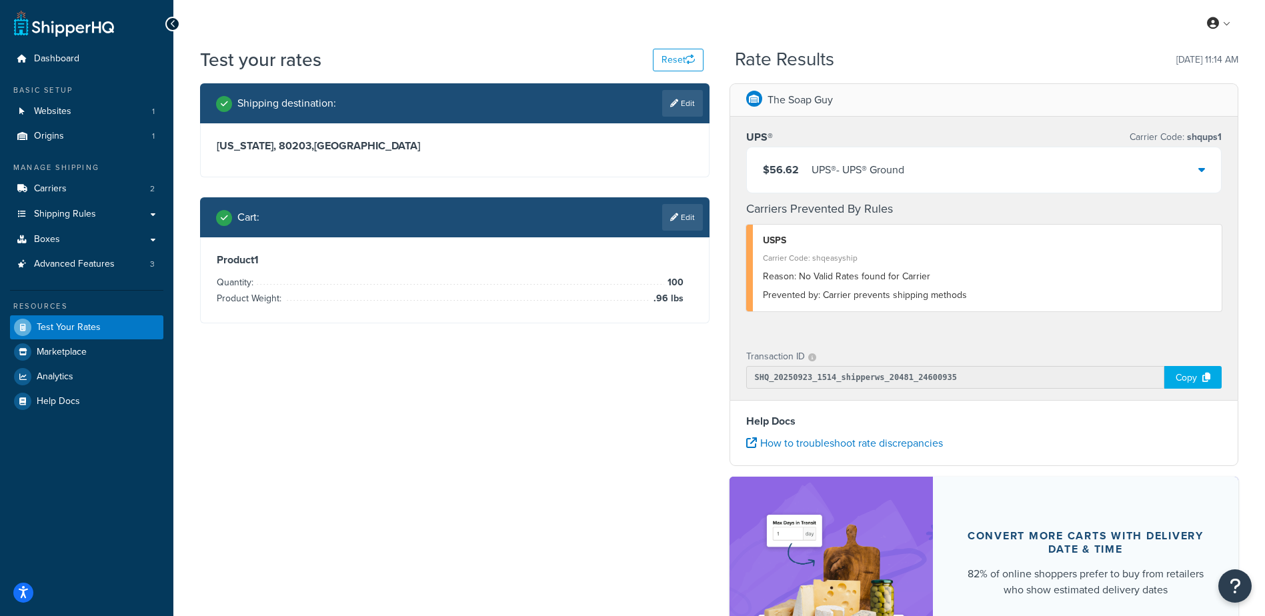
click at [987, 178] on div "$56.62 UPS® - UPS® Ground" at bounding box center [984, 169] width 475 height 45
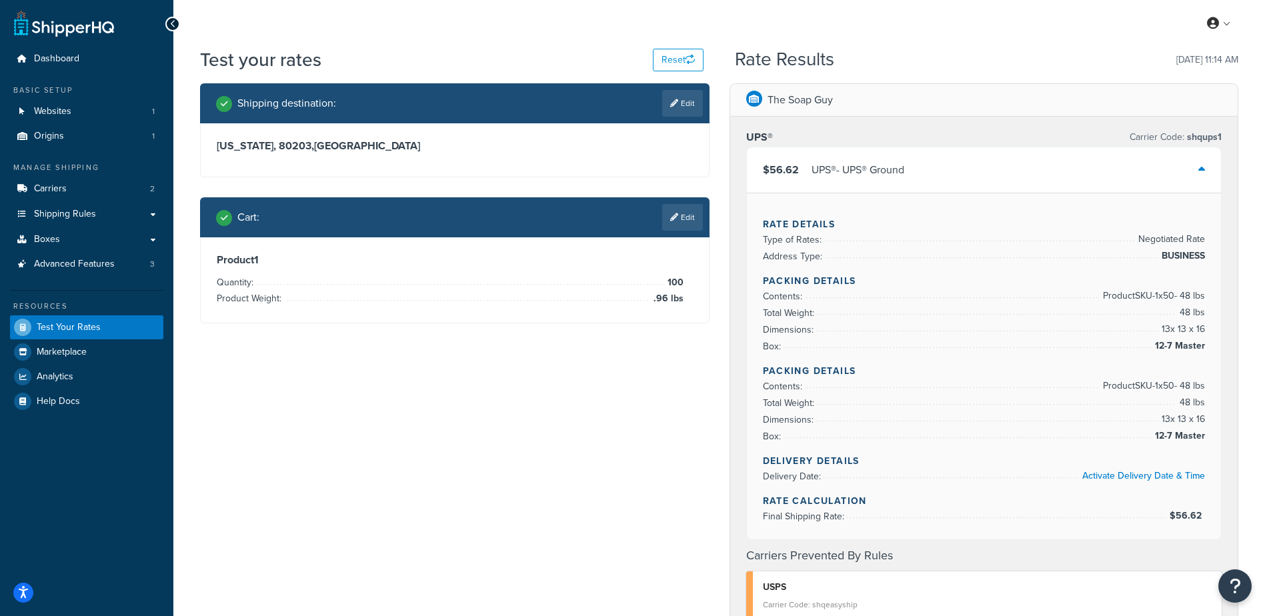
click at [987, 179] on div "$56.62 UPS® - UPS® Ground" at bounding box center [984, 169] width 475 height 45
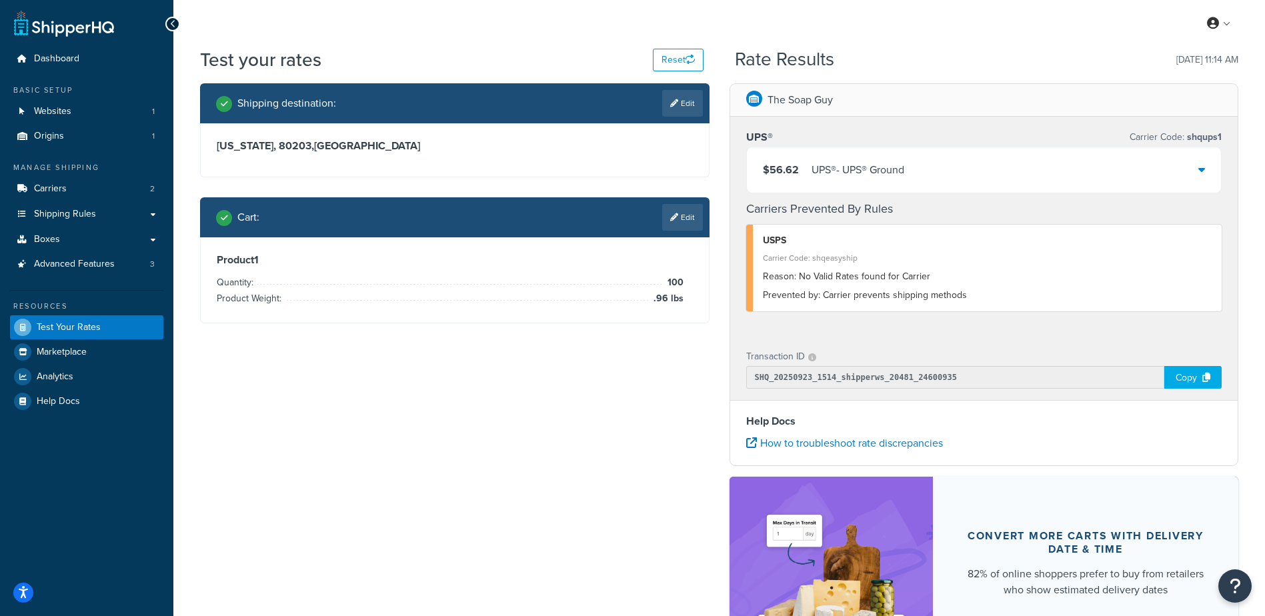
click at [482, 374] on div "Shipping destination : Edit Colorado, 80203 , United States Cart : Edit Product…" at bounding box center [719, 398] width 1059 height 631
click at [675, 219] on icon at bounding box center [674, 217] width 8 height 8
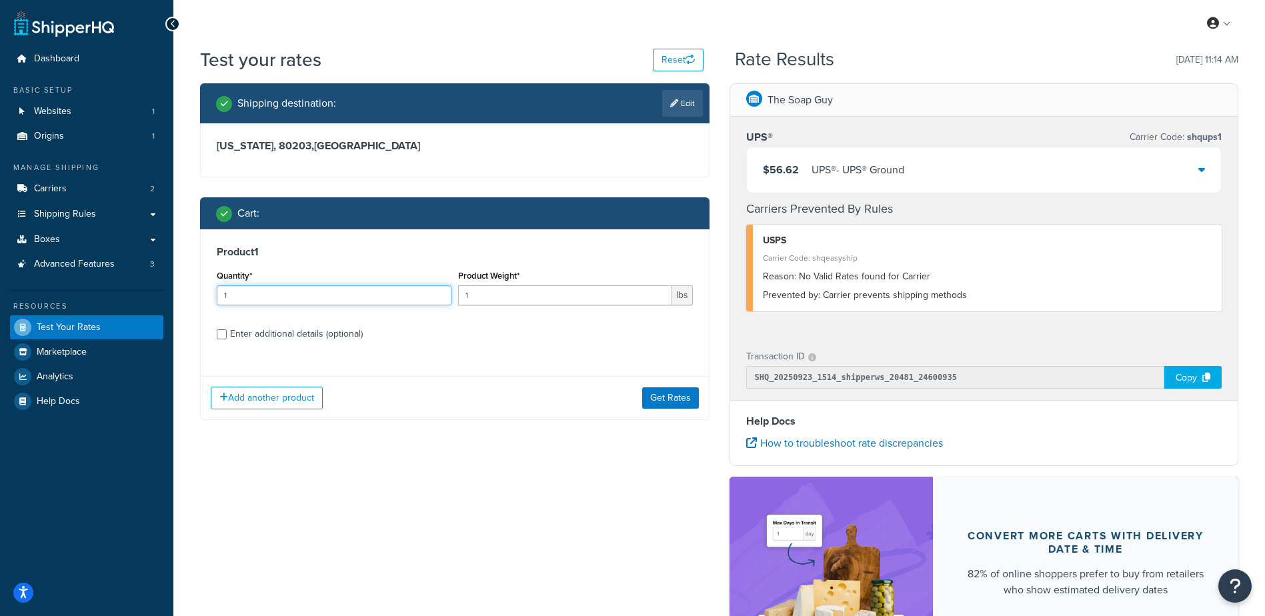
drag, startPoint x: 356, startPoint y: 297, endPoint x: 49, endPoint y: 303, distance: 307.5
click at [49, 303] on div "Dashboard Basic Setup Websites 1 Origins 1 Manage Shipping Carriers 2 Shipping …" at bounding box center [632, 391] width 1265 height 782
type input "100"
type input ".36"
click at [674, 408] on button "Get Rates" at bounding box center [670, 398] width 57 height 21
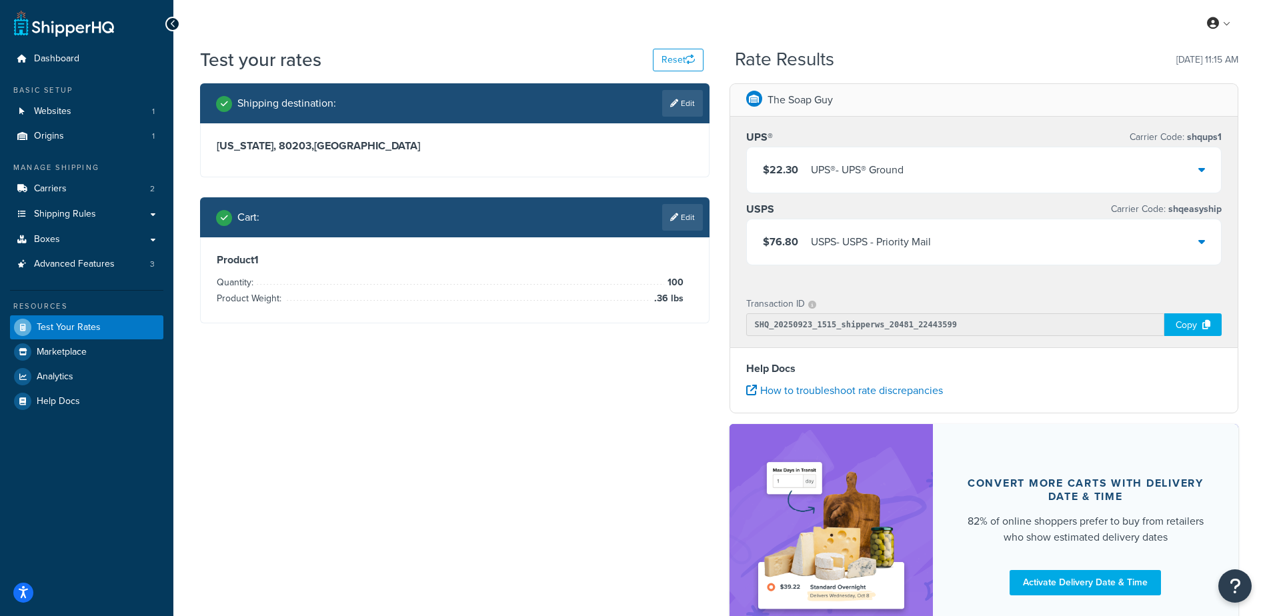
drag, startPoint x: 516, startPoint y: 468, endPoint x: 514, endPoint y: 460, distance: 8.9
click at [516, 468] on div "Shipping destination : Edit Colorado, 80203 , United States Cart : Edit Product…" at bounding box center [719, 372] width 1059 height 578
click at [680, 217] on link "Edit" at bounding box center [682, 217] width 41 height 27
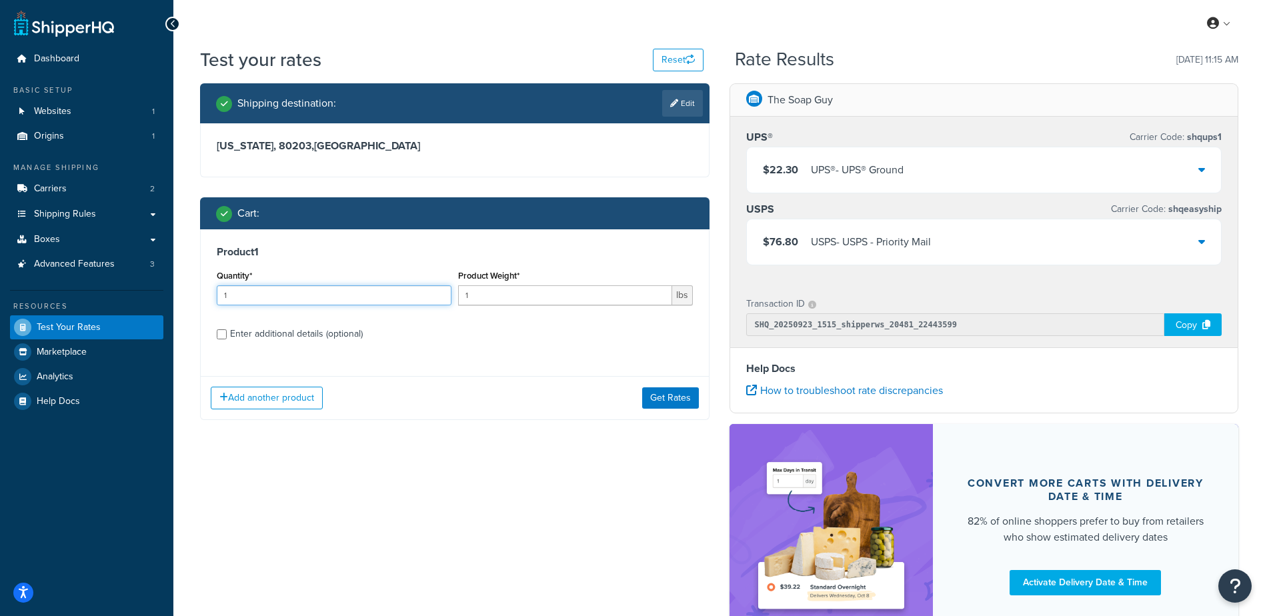
drag, startPoint x: 263, startPoint y: 294, endPoint x: 151, endPoint y: 286, distance: 113.0
click at [145, 293] on div "Dashboard Basic Setup Websites 1 Origins 1 Manage Shipping Carriers 2 Shipping …" at bounding box center [632, 364] width 1265 height 729
type input "100"
type input ".64"
drag, startPoint x: 474, startPoint y: 422, endPoint x: 492, endPoint y: 420, distance: 17.4
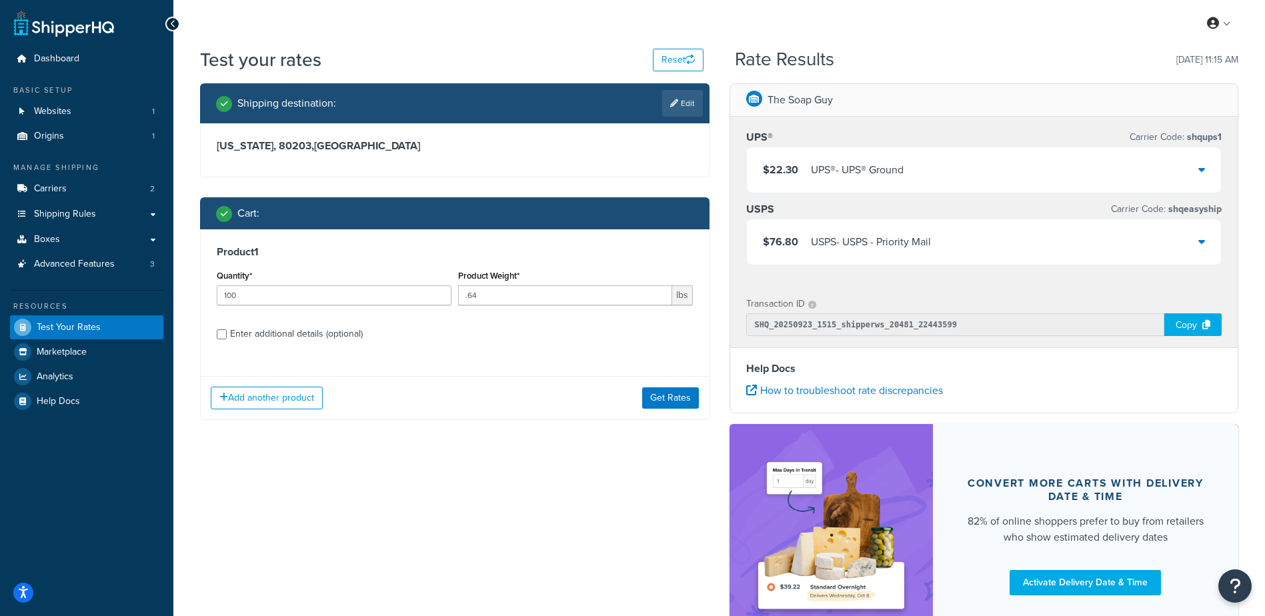
click at [474, 422] on div "Shipping destination : Edit Colorado, 80203 , United States Cart : Product 1 Qu…" at bounding box center [455, 261] width 530 height 357
click at [662, 404] on button "Get Rates" at bounding box center [670, 398] width 57 height 21
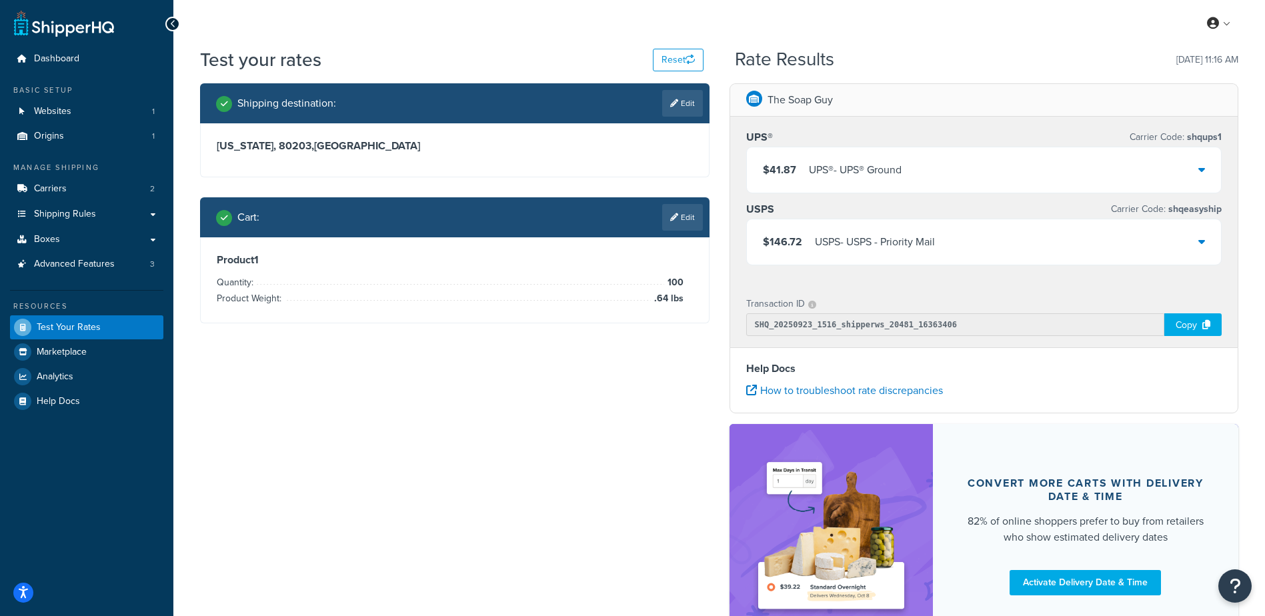
click at [544, 465] on div "Shipping destination : Edit Colorado, 80203 , United States Cart : Edit Product…" at bounding box center [719, 372] width 1059 height 578
click at [671, 109] on link "Edit" at bounding box center [682, 103] width 41 height 27
select select "CO"
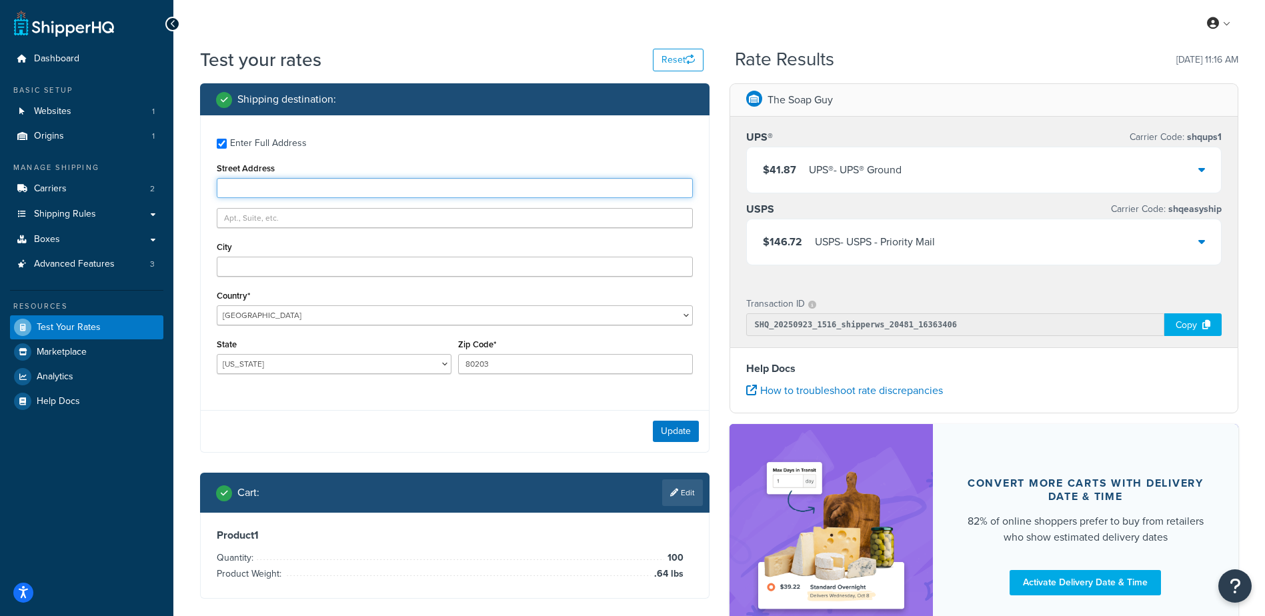
click at [293, 190] on input "Street Address" at bounding box center [455, 188] width 476 height 20
type input "720 Pearl St"
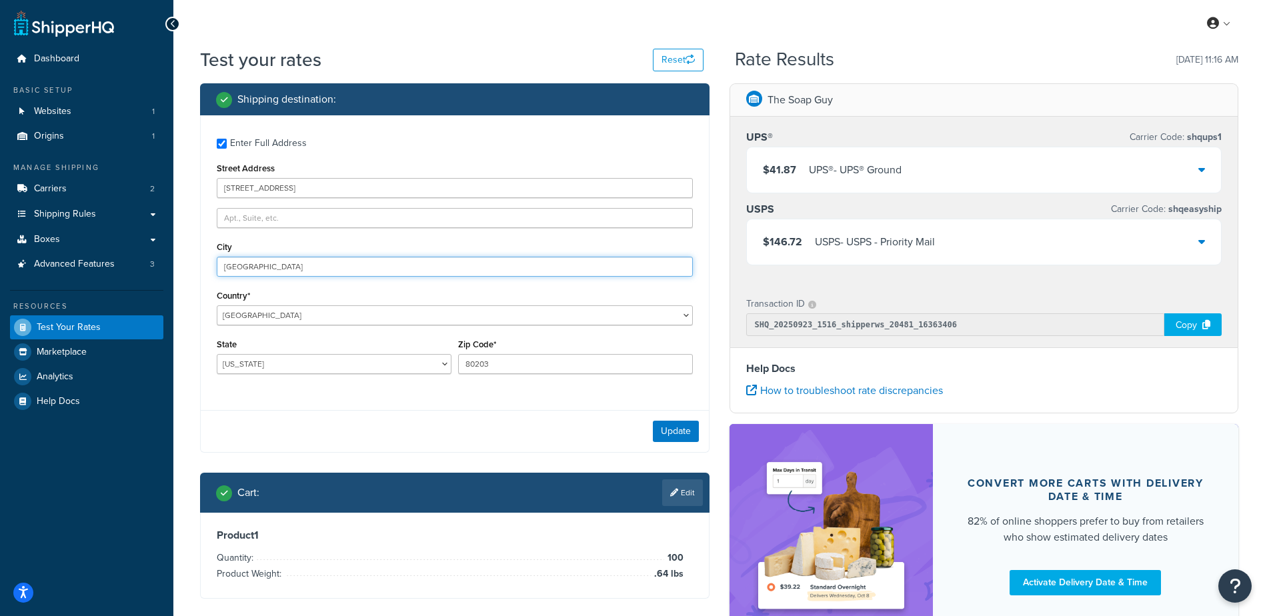
type input "Denver"
drag, startPoint x: 199, startPoint y: 271, endPoint x: 450, endPoint y: 343, distance: 260.1
click at [199, 273] on div "Shipping destination : Enter Full Address Street Address 720 Pearl St City Denv…" at bounding box center [455, 351] width 530 height 536
click at [686, 432] on button "Update" at bounding box center [676, 431] width 46 height 21
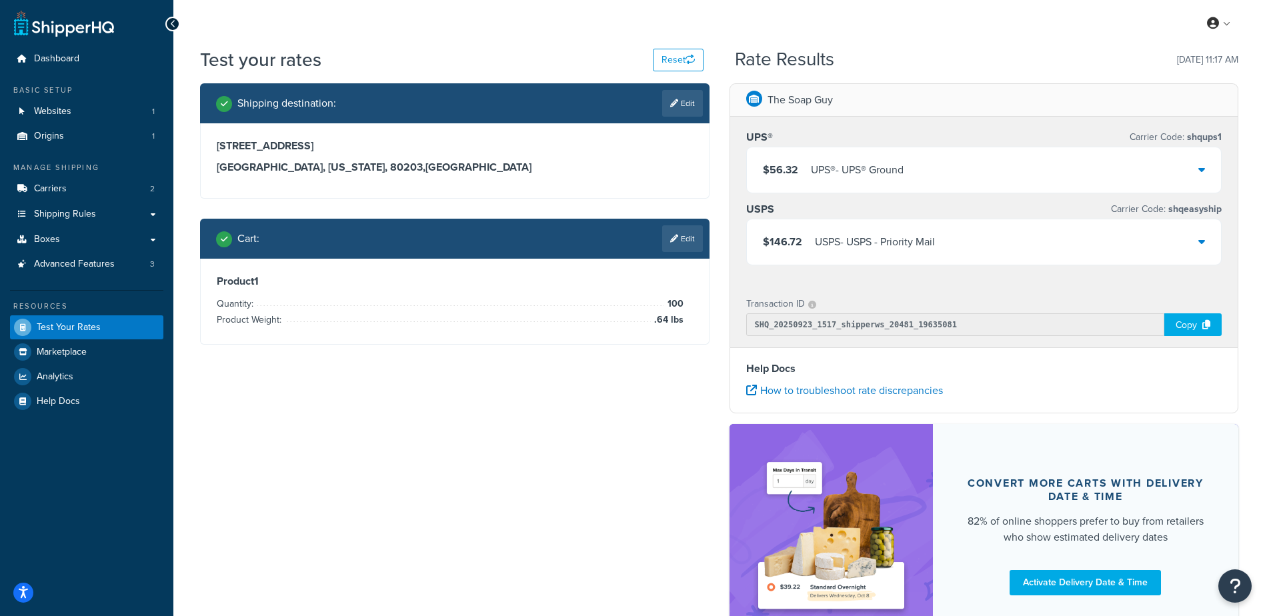
click at [689, 237] on link "Edit" at bounding box center [682, 238] width 41 height 27
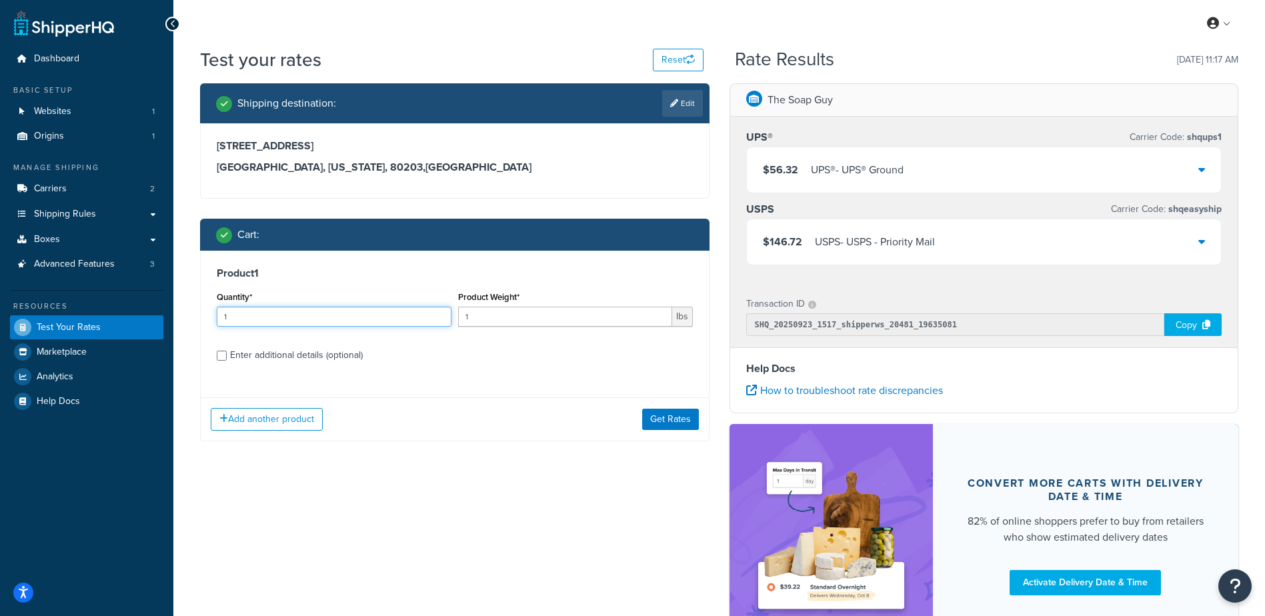
drag, startPoint x: 269, startPoint y: 313, endPoint x: 110, endPoint y: 306, distance: 159.6
click at [111, 307] on div "Dashboard Basic Setup Websites 1 Origins 1 Manage Shipping Carriers 2 Shipping …" at bounding box center [632, 364] width 1265 height 729
type input "100"
type input "2.87"
click at [668, 418] on button "Get Rates" at bounding box center [670, 419] width 57 height 21
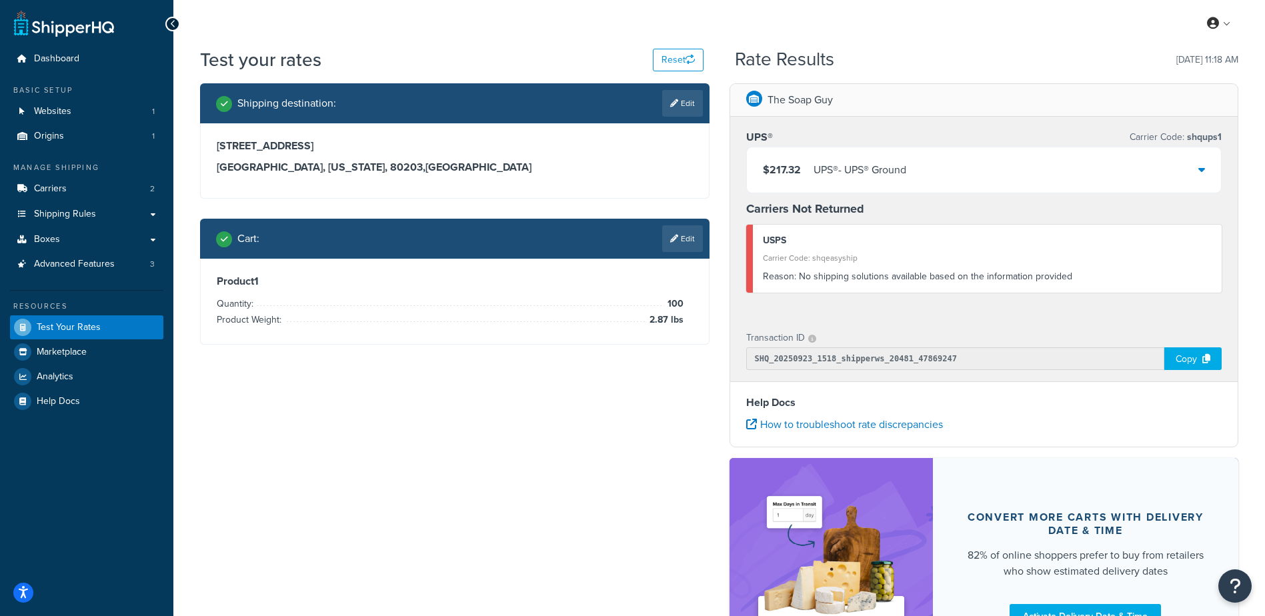
click at [686, 257] on div "Cart : Edit" at bounding box center [455, 239] width 510 height 40
click at [680, 239] on link "Edit" at bounding box center [682, 238] width 41 height 27
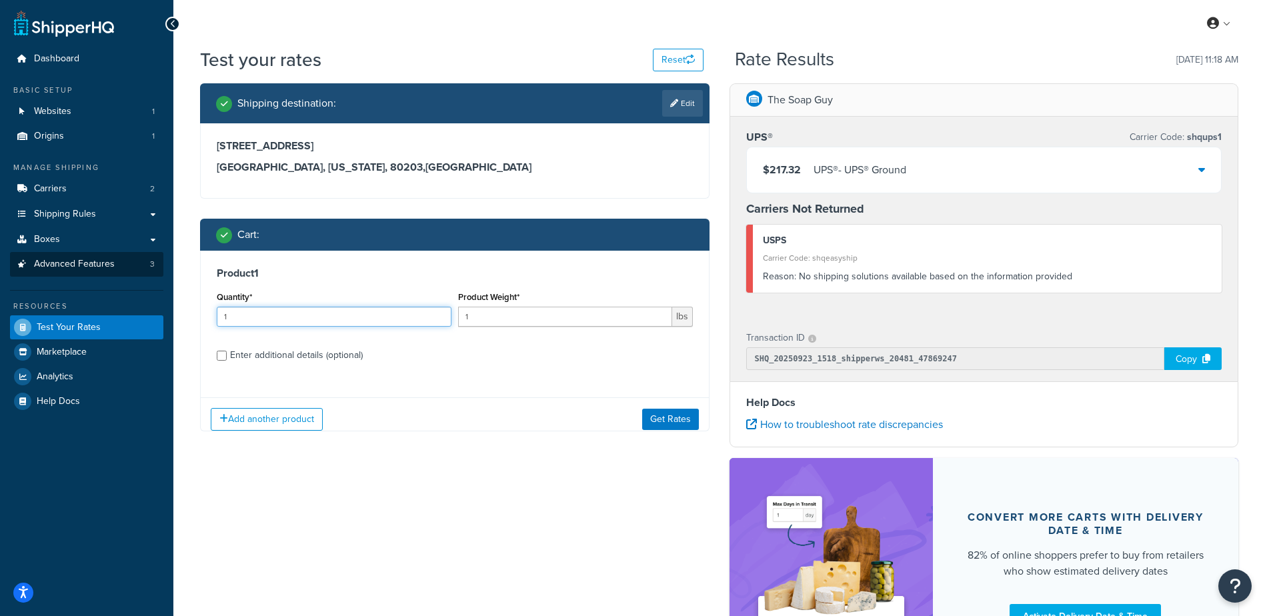
drag, startPoint x: 280, startPoint y: 315, endPoint x: 93, endPoint y: 265, distance: 193.8
click at [87, 278] on div "Dashboard Basic Setup Websites 1 Origins 1 Manage Shipping Carriers 2 Shipping …" at bounding box center [632, 381] width 1265 height 763
type input "100"
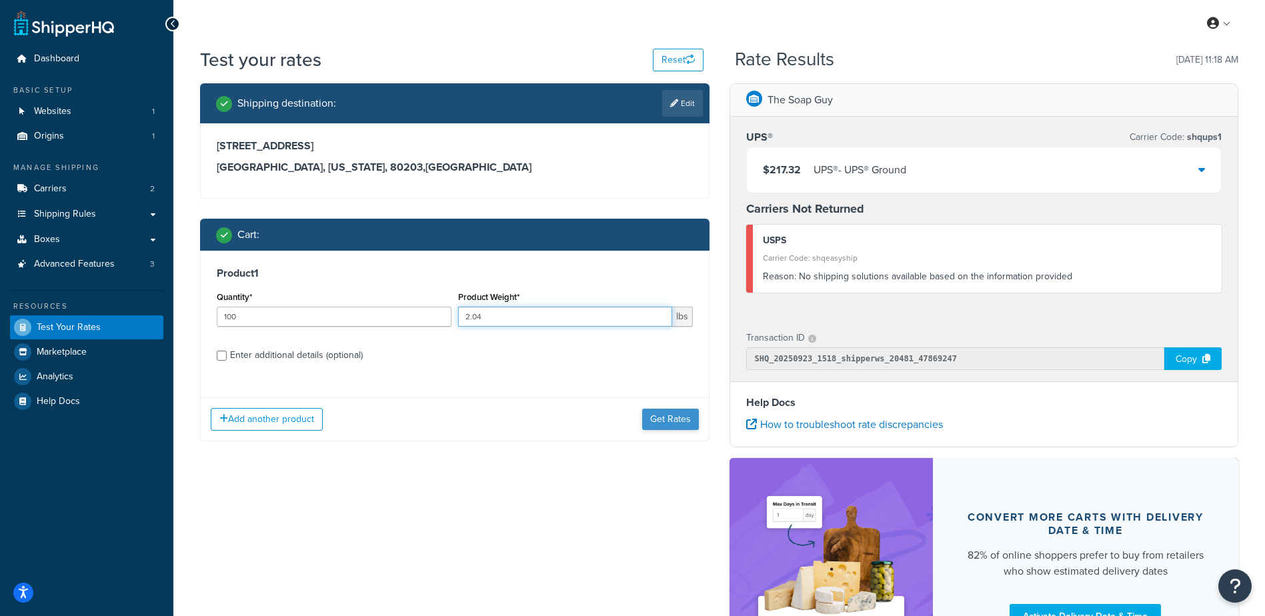
type input "2.04"
click at [660, 418] on button "Get Rates" at bounding box center [670, 419] width 57 height 21
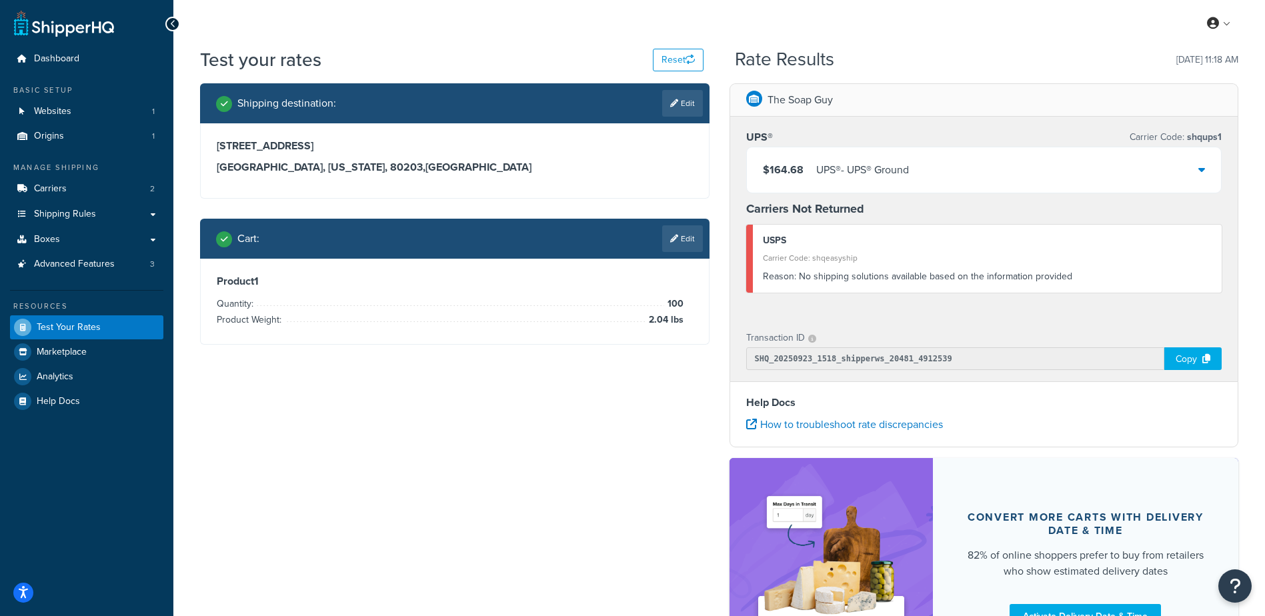
click at [609, 416] on div "Shipping destination : Edit 720 Pearl St Denver, Colorado, 80203 , United State…" at bounding box center [719, 389] width 1059 height 612
click at [680, 229] on link "Edit" at bounding box center [682, 238] width 41 height 27
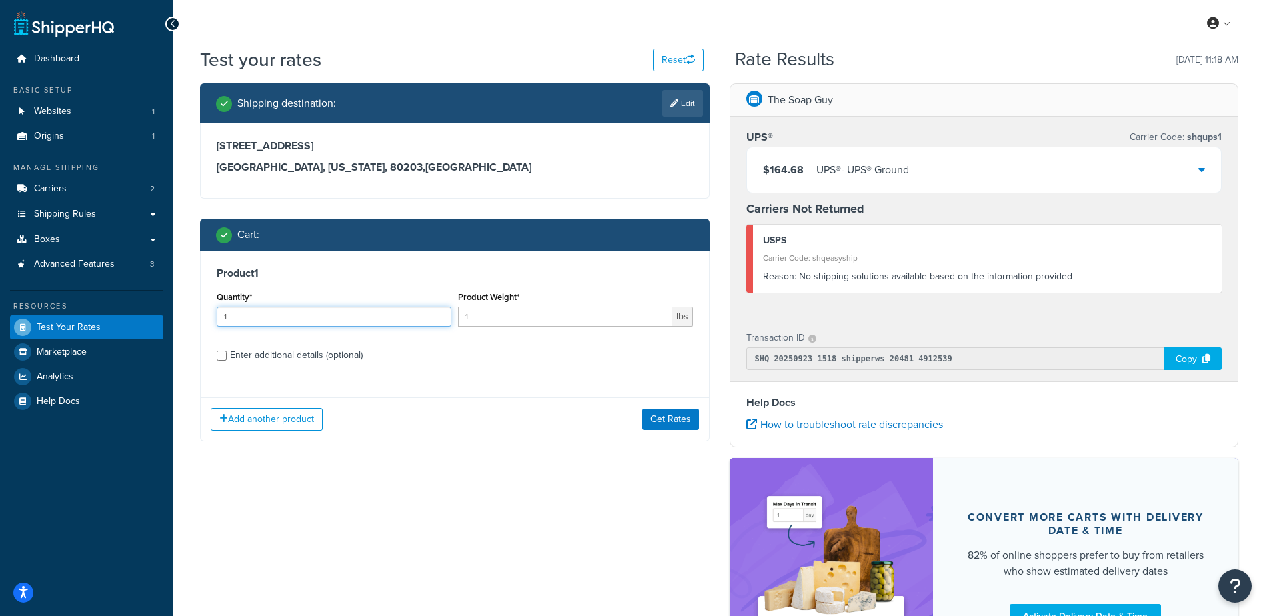
drag, startPoint x: 267, startPoint y: 319, endPoint x: 67, endPoint y: 317, distance: 200.1
click at [67, 317] on div "Dashboard Basic Setup Websites 1 Origins 1 Manage Shipping Carriers 2 Shipping …" at bounding box center [632, 381] width 1265 height 763
type input "100"
type input ".7"
click at [663, 412] on button "Get Rates" at bounding box center [670, 419] width 57 height 21
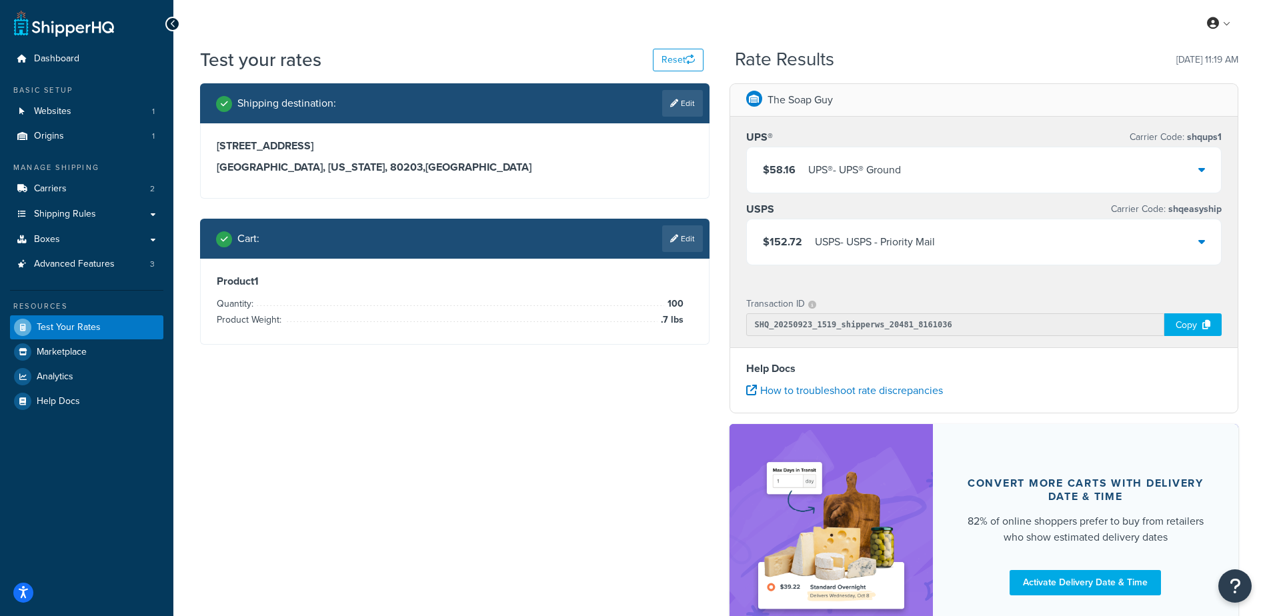
drag, startPoint x: 684, startPoint y: 236, endPoint x: 676, endPoint y: 241, distance: 9.6
click at [684, 236] on link "Edit" at bounding box center [682, 238] width 41 height 27
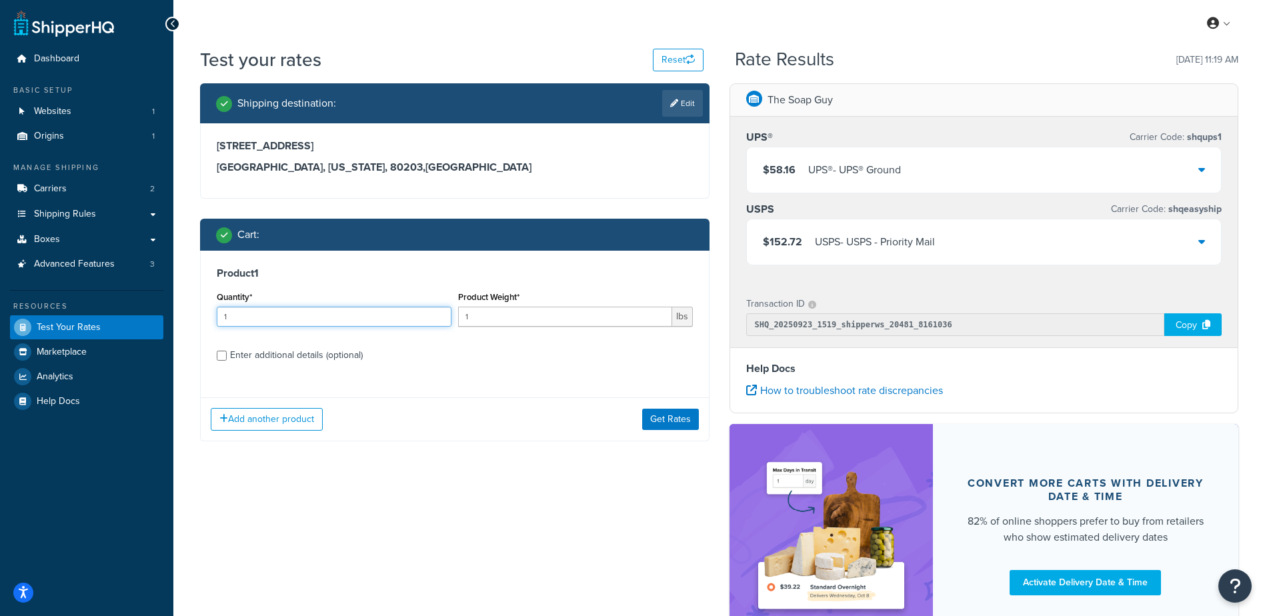
drag, startPoint x: 271, startPoint y: 307, endPoint x: 130, endPoint y: 289, distance: 142.5
click at [126, 293] on div "Dashboard Basic Setup Websites 1 Origins 1 Manage Shipping Carriers 2 Shipping …" at bounding box center [632, 364] width 1265 height 729
type input "100"
type input ".96"
click at [661, 422] on button "Get Rates" at bounding box center [670, 419] width 57 height 21
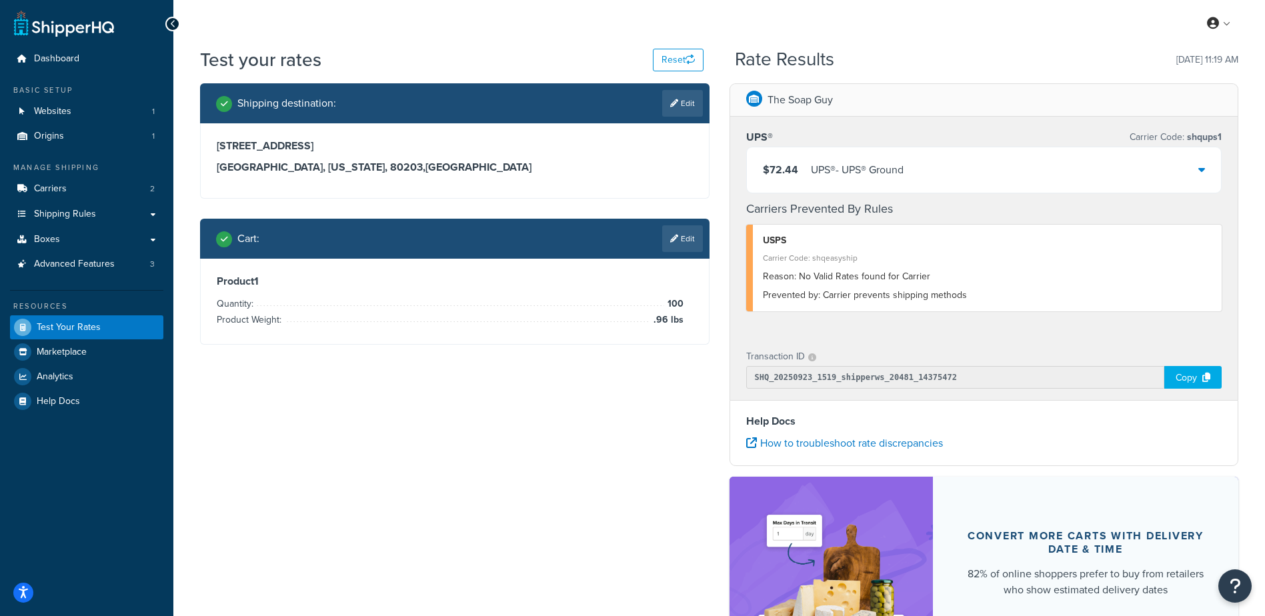
click at [896, 178] on div "UPS® - UPS® Ground" at bounding box center [857, 170] width 93 height 19
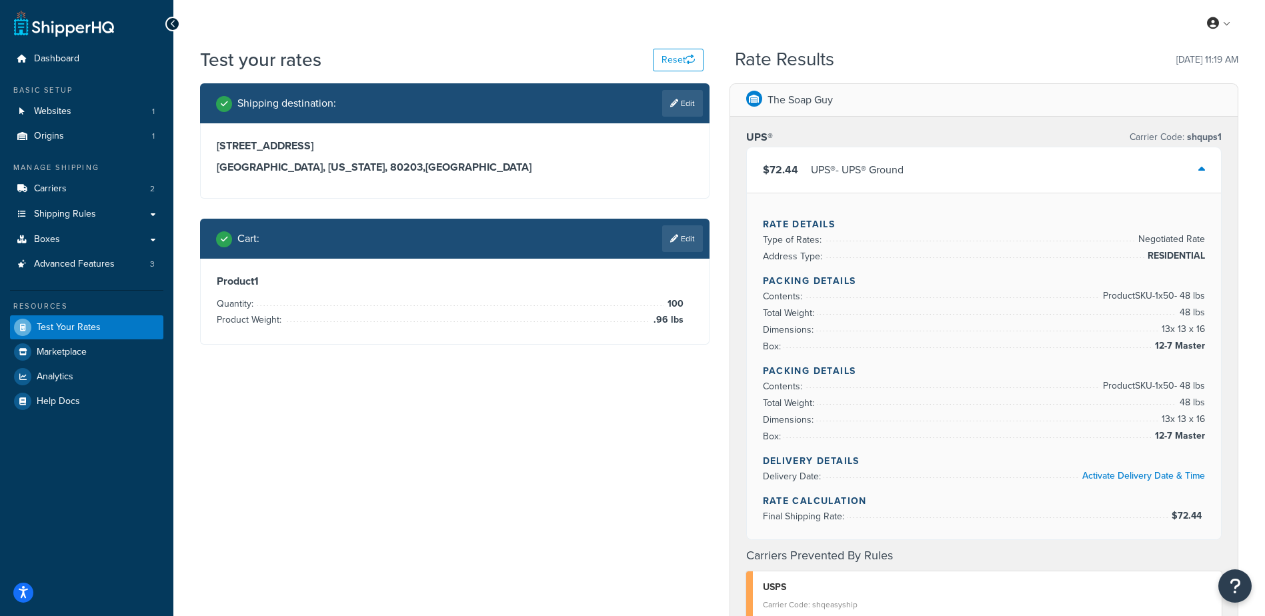
click at [908, 167] on div "$72.44 UPS® - UPS® Ground" at bounding box center [984, 169] width 475 height 45
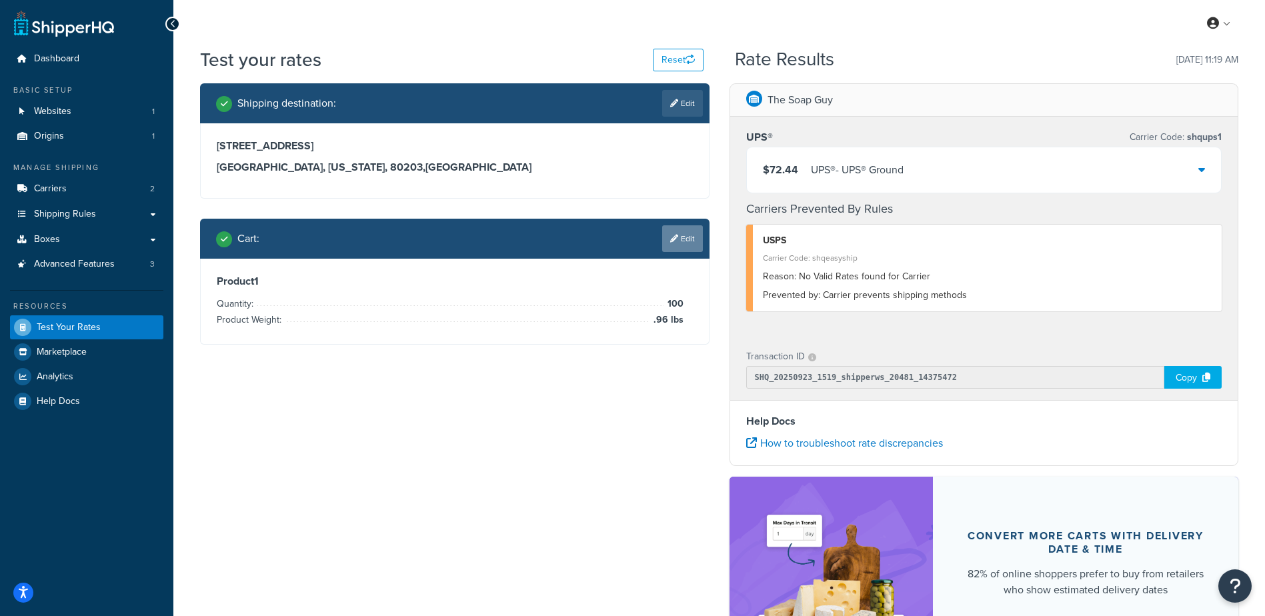
click at [684, 241] on link "Edit" at bounding box center [682, 238] width 41 height 27
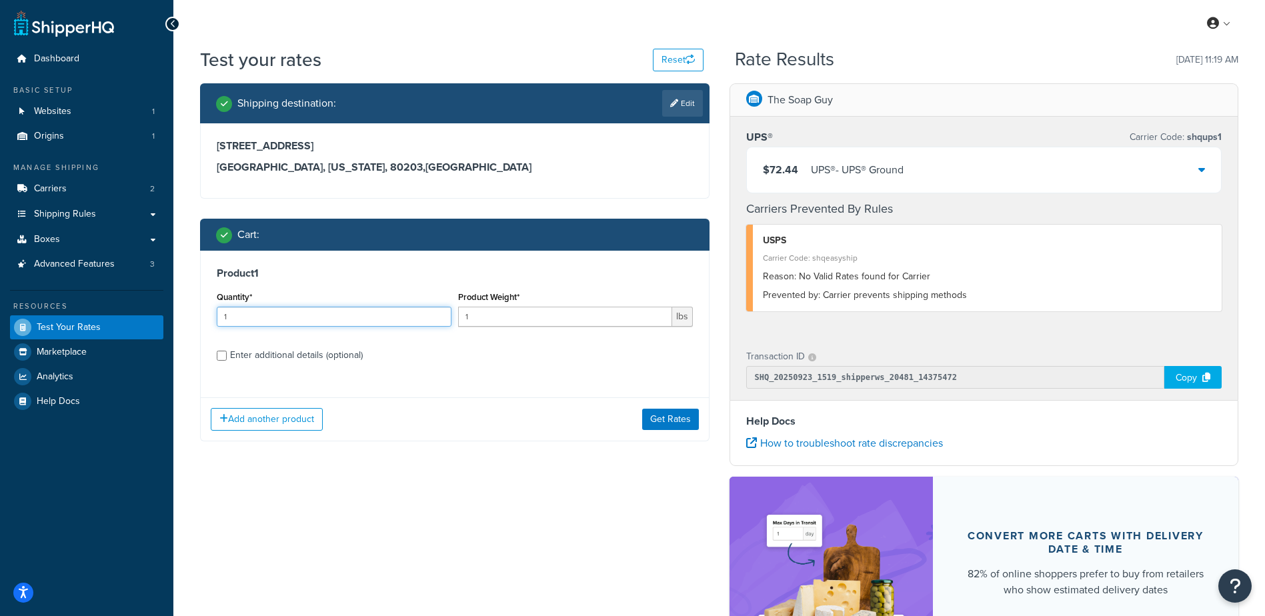
drag, startPoint x: 150, startPoint y: 313, endPoint x: 77, endPoint y: 321, distance: 73.7
click at [77, 321] on div "Dashboard Basic Setup Websites 1 Origins 1 Manage Shipping Carriers 2 Shipping …" at bounding box center [632, 391] width 1265 height 782
type input "100"
type input ".36"
click at [678, 420] on button "Get Rates" at bounding box center [670, 419] width 57 height 21
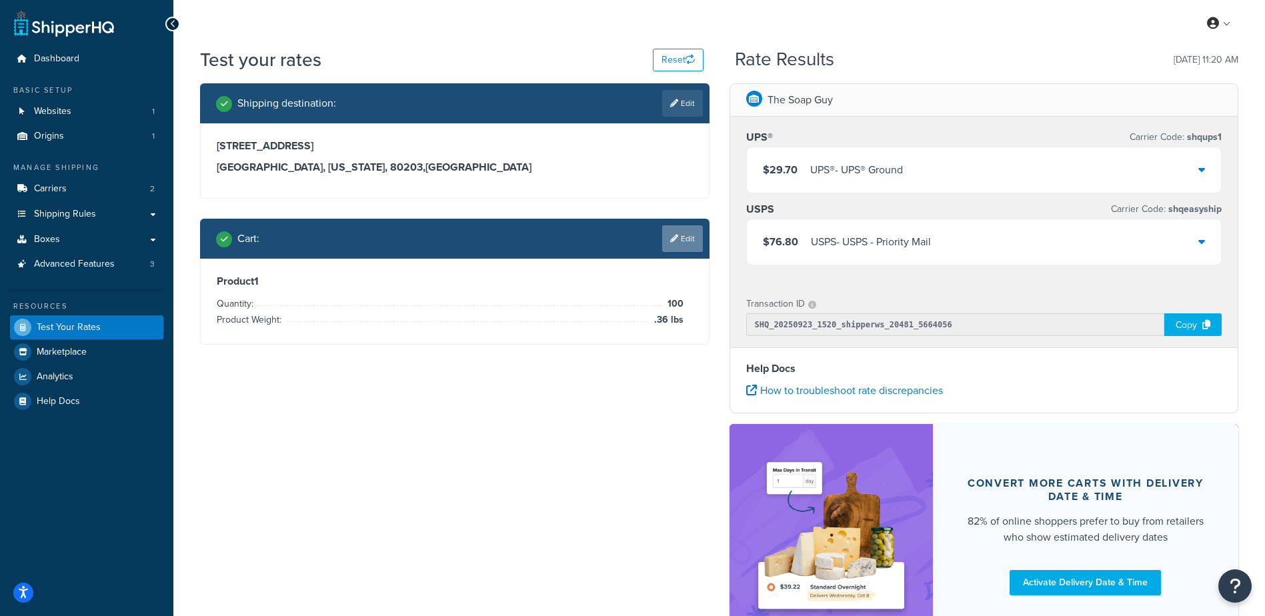
click at [672, 251] on link "Edit" at bounding box center [682, 238] width 41 height 27
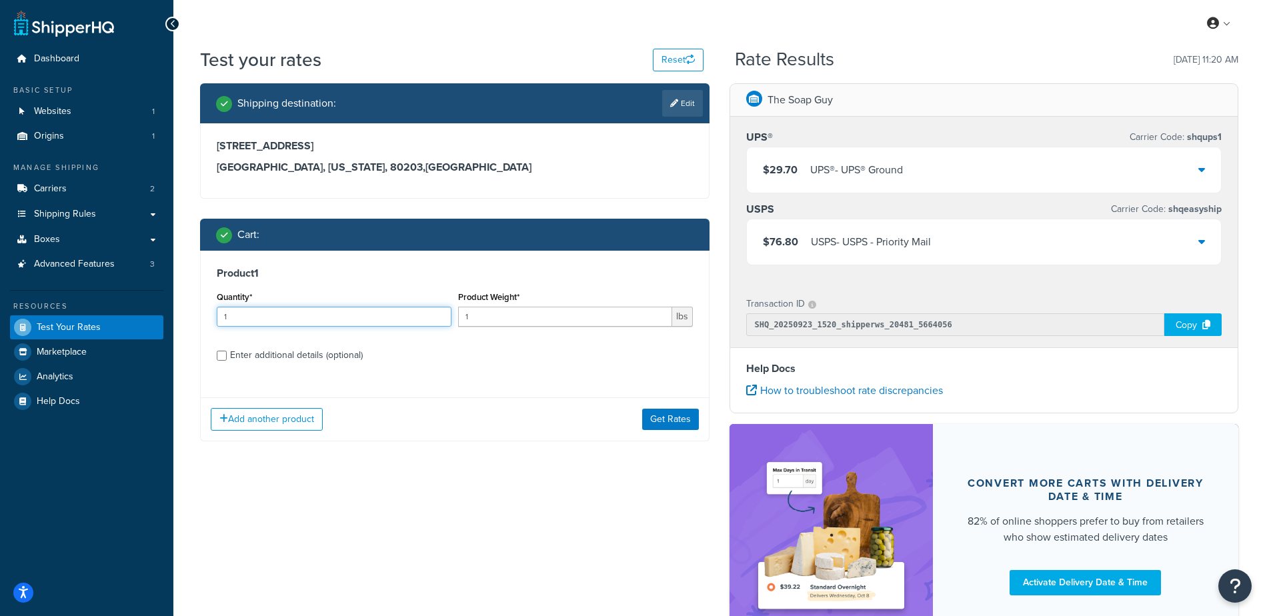
drag, startPoint x: 249, startPoint y: 319, endPoint x: 115, endPoint y: 334, distance: 134.2
click at [119, 337] on div "Dashboard Basic Setup Websites 1 Origins 1 Manage Shipping Carriers 2 Shipping …" at bounding box center [632, 364] width 1265 height 729
type input "100"
type input ".64"
click at [662, 421] on button "Get Rates" at bounding box center [670, 419] width 57 height 21
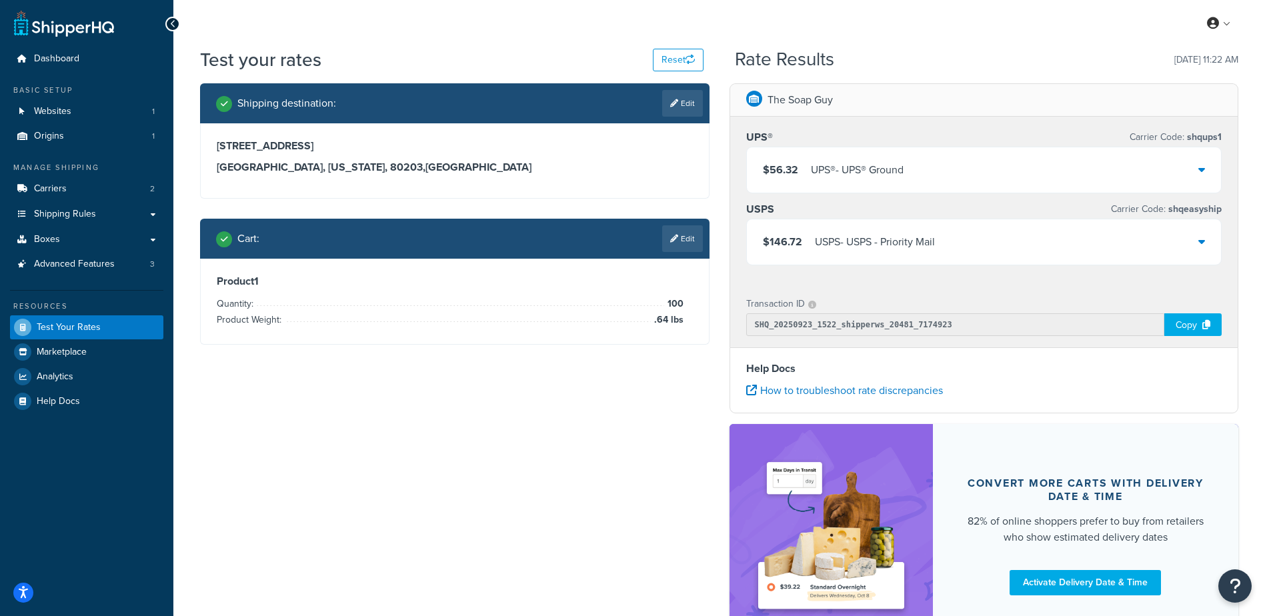
click at [696, 106] on link "Edit" at bounding box center [682, 103] width 41 height 27
select select "CO"
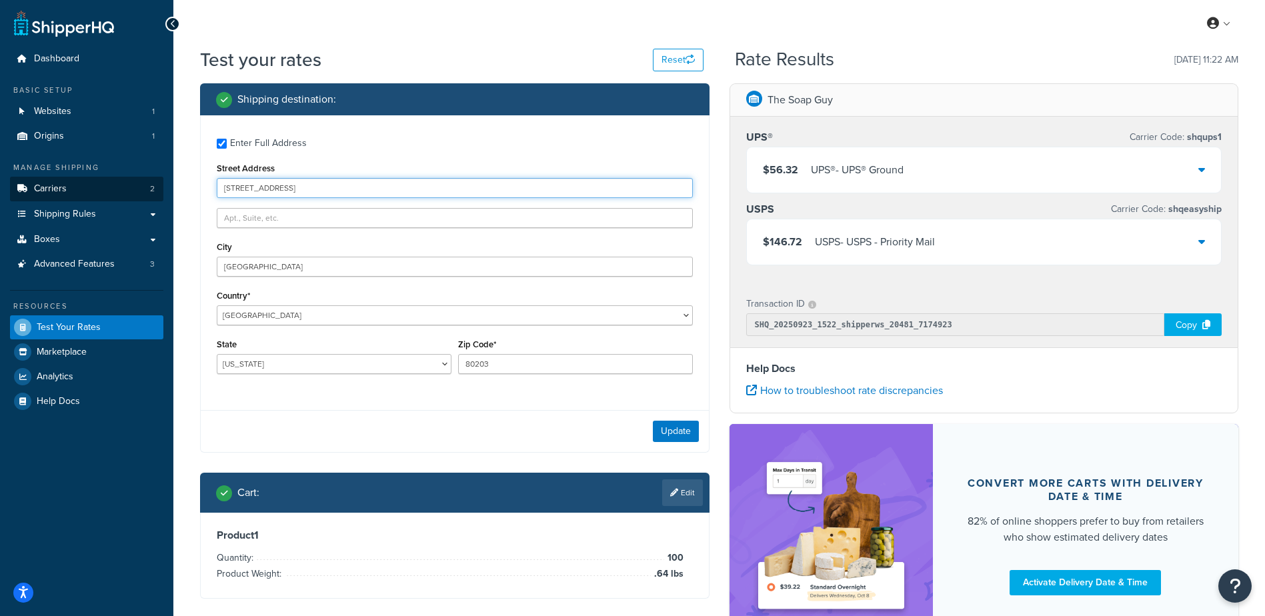
drag, startPoint x: 265, startPoint y: 187, endPoint x: 65, endPoint y: 184, distance: 200.1
click at [65, 183] on div "Dashboard Basic Setup Websites 1 Origins 1 Manage Shipping Carriers 2 Shipping …" at bounding box center [632, 364] width 1265 height 729
type input "t"
drag, startPoint x: 313, startPoint y: 189, endPoint x: 81, endPoint y: 173, distance: 232.7
click at [81, 172] on div "Dashboard Basic Setup Websites 1 Origins 1 Manage Shipping Carriers 2 Shipping …" at bounding box center [632, 364] width 1265 height 729
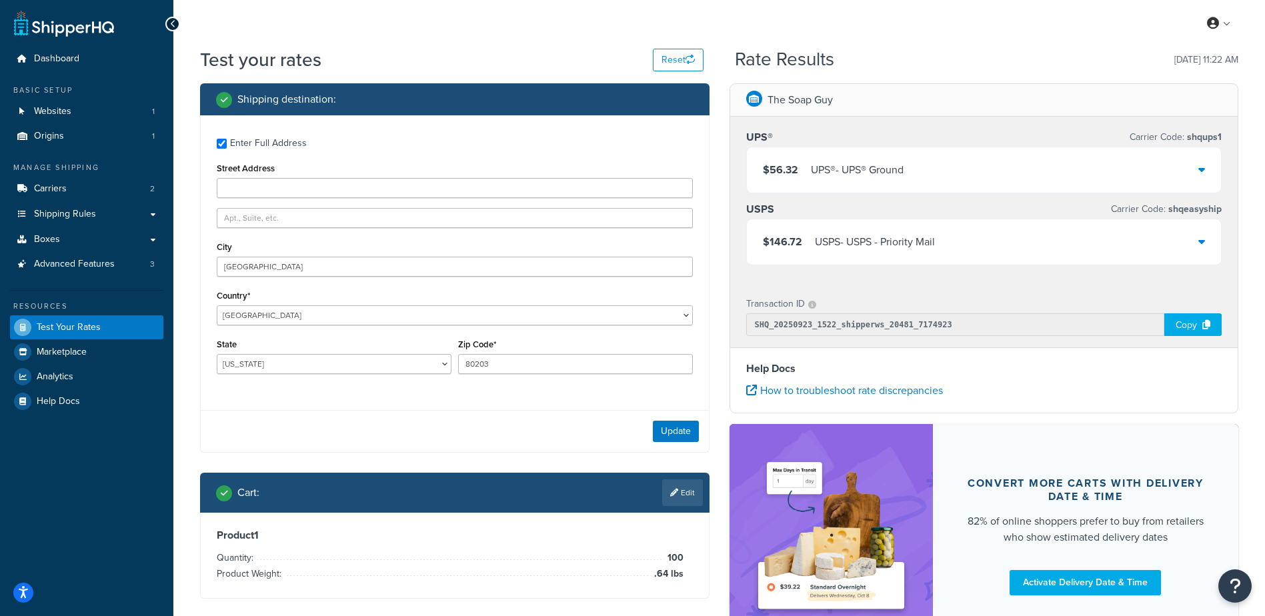
click at [469, 126] on div "Enter Full Address Street Address City Denver Country* United States United Kin…" at bounding box center [455, 257] width 508 height 285
drag, startPoint x: 264, startPoint y: 268, endPoint x: 121, endPoint y: 246, distance: 144.4
click at [121, 246] on div "Dashboard Basic Setup Websites 1 Origins 1 Manage Shipping Carriers 2 Shipping …" at bounding box center [632, 364] width 1265 height 729
drag, startPoint x: 404, startPoint y: 137, endPoint x: 361, endPoint y: 162, distance: 49.9
click at [404, 138] on label "Enter Full Address" at bounding box center [461, 141] width 463 height 21
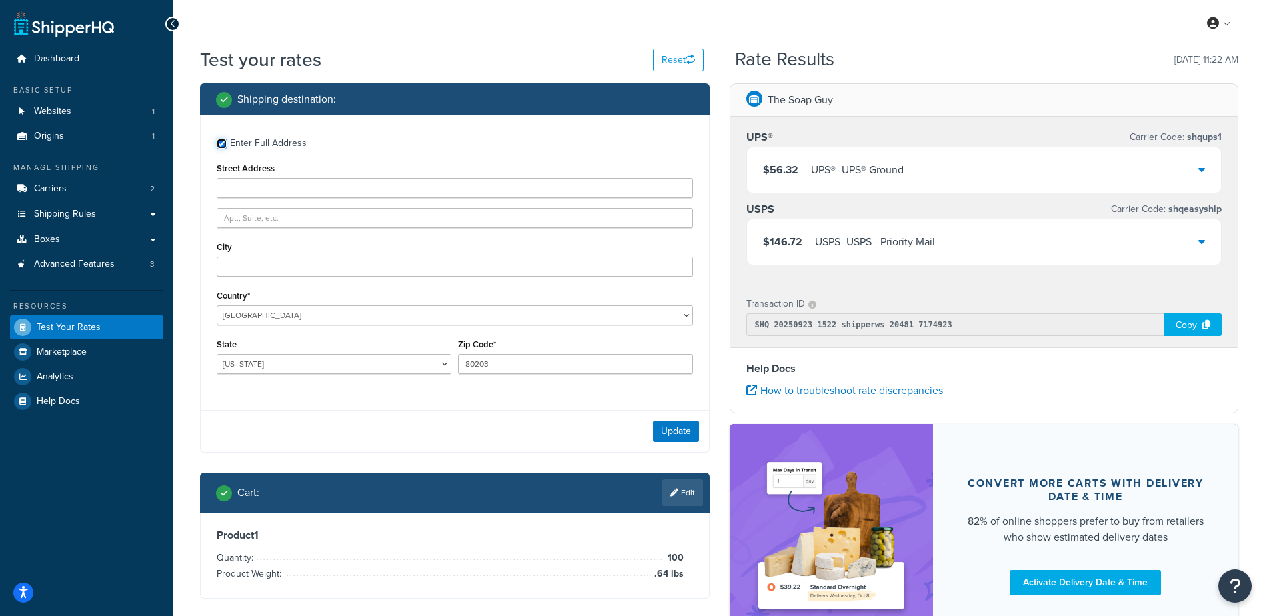
click at [227, 139] on input "Enter Full Address" at bounding box center [222, 144] width 10 height 10
checkbox input "false"
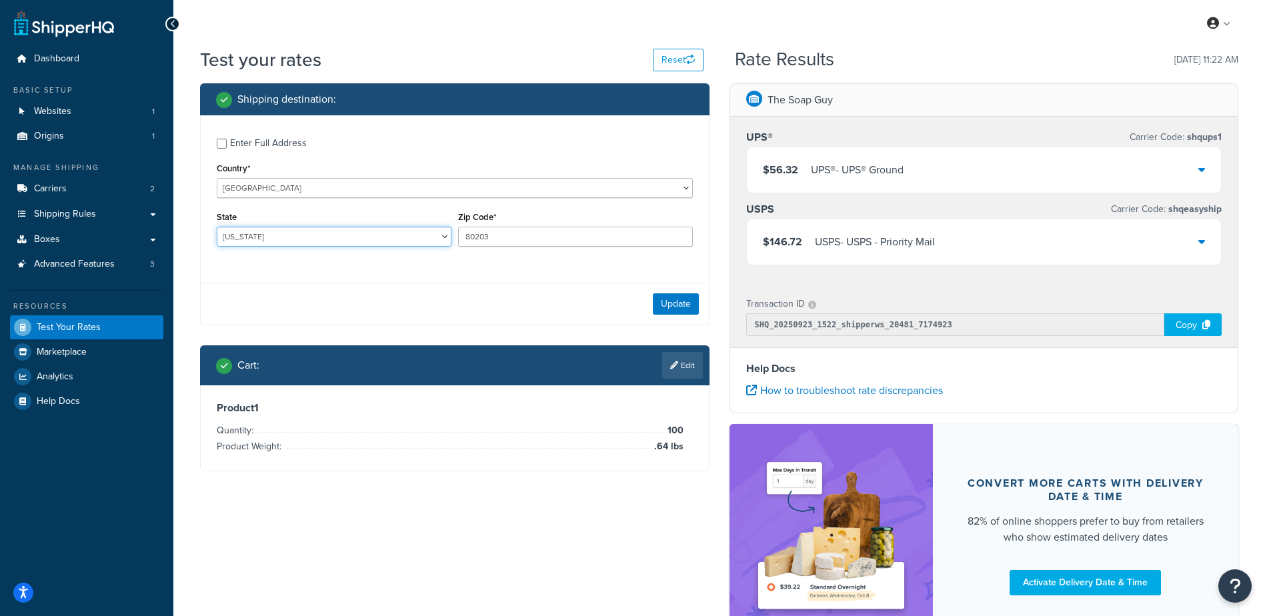
click at [283, 236] on select "Alabama Alaska American Samoa Arizona Arkansas Armed Forces Americas Armed Forc…" at bounding box center [334, 237] width 235 height 20
select select "WI"
click at [217, 227] on select "Alabama Alaska American Samoa Arizona Arkansas Armed Forces Americas Armed Forc…" at bounding box center [334, 237] width 235 height 20
type input "54211"
click at [373, 284] on div "Update" at bounding box center [455, 304] width 508 height 42
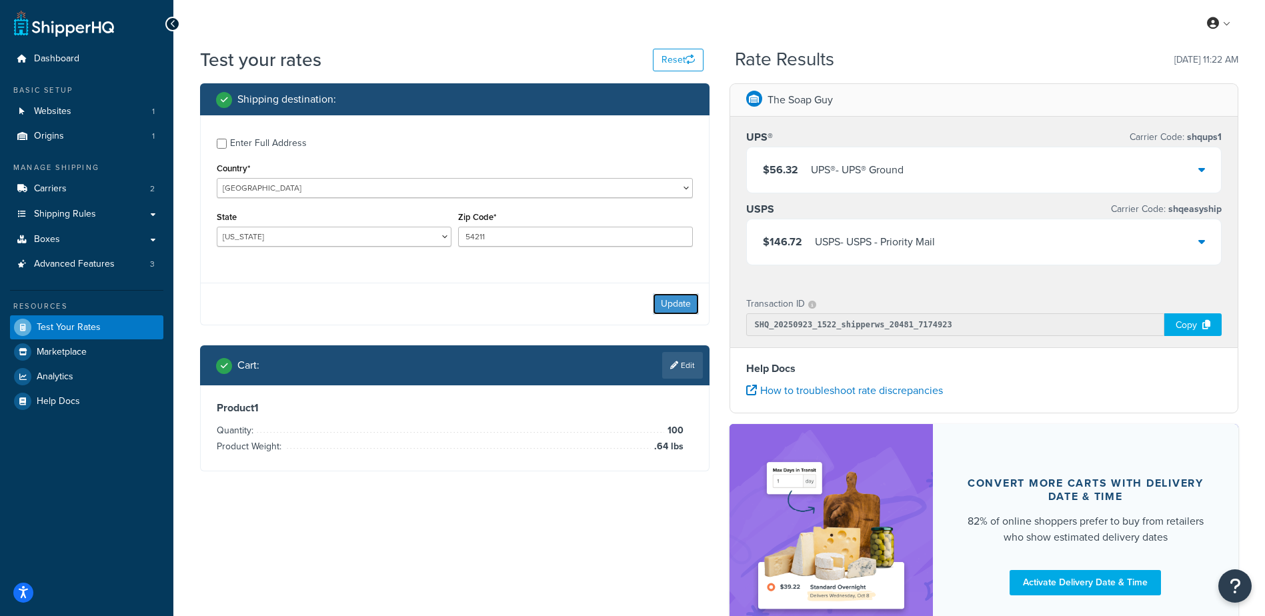
drag, startPoint x: 672, startPoint y: 297, endPoint x: 700, endPoint y: 308, distance: 30.8
click at [672, 297] on button "Update" at bounding box center [676, 303] width 46 height 21
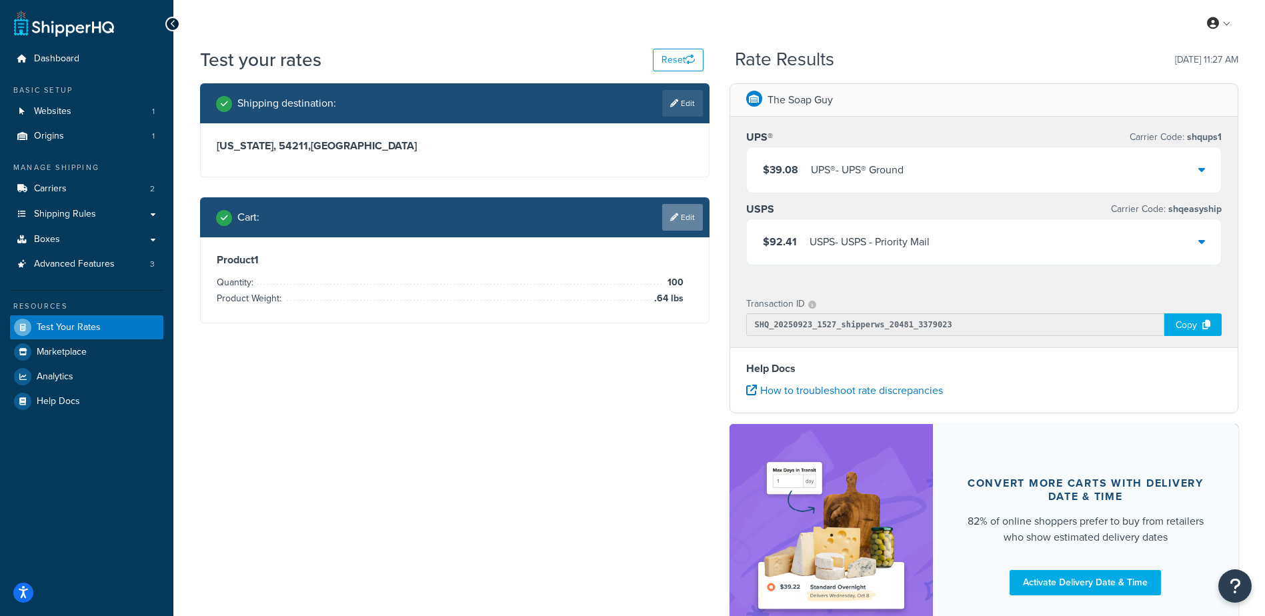
click at [678, 215] on link "Edit" at bounding box center [682, 217] width 41 height 27
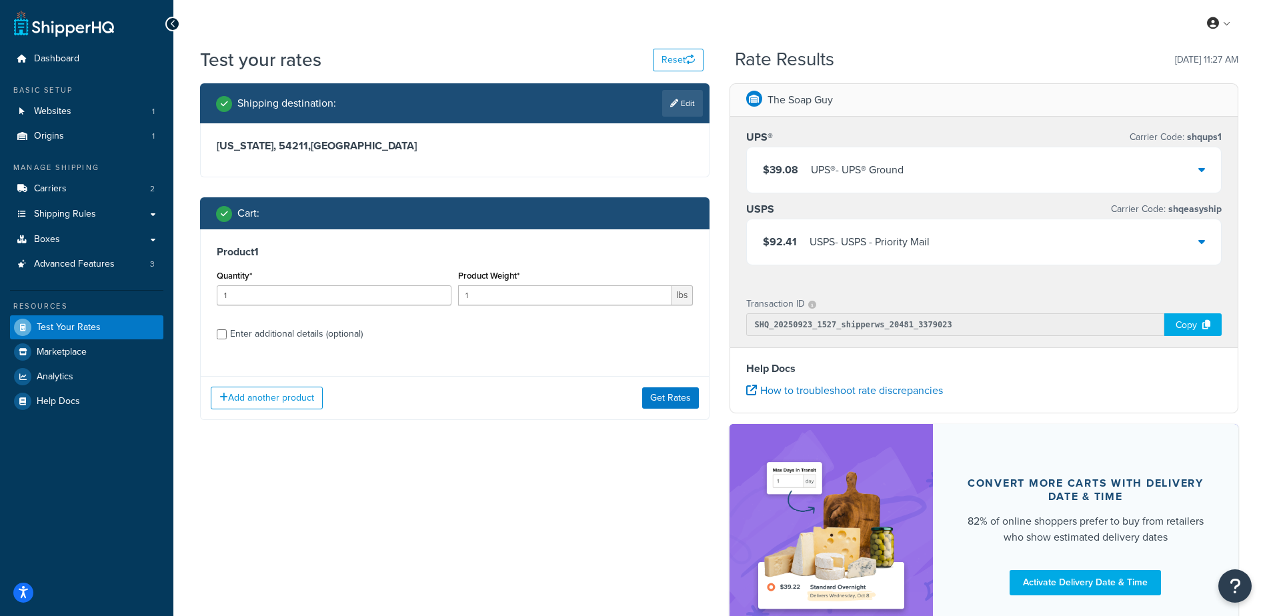
drag, startPoint x: 260, startPoint y: 285, endPoint x: 247, endPoint y: 289, distance: 13.9
click at [248, 289] on div "Quantity* 1" at bounding box center [334, 286] width 235 height 39
drag, startPoint x: 205, startPoint y: 289, endPoint x: 125, endPoint y: 267, distance: 82.5
click at [117, 272] on div "Dashboard Basic Setup Websites 1 Origins 1 Manage Shipping Carriers 2 Shipping …" at bounding box center [632, 364] width 1265 height 729
type input "100"
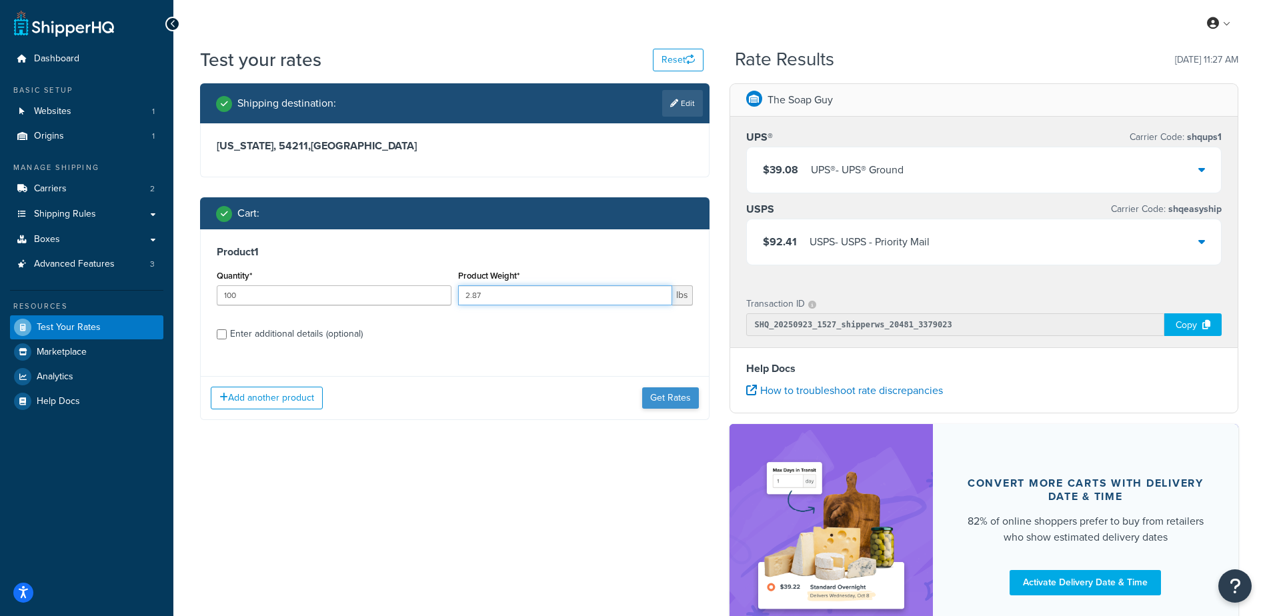
type input "2.87"
click at [675, 392] on button "Get Rates" at bounding box center [670, 398] width 57 height 21
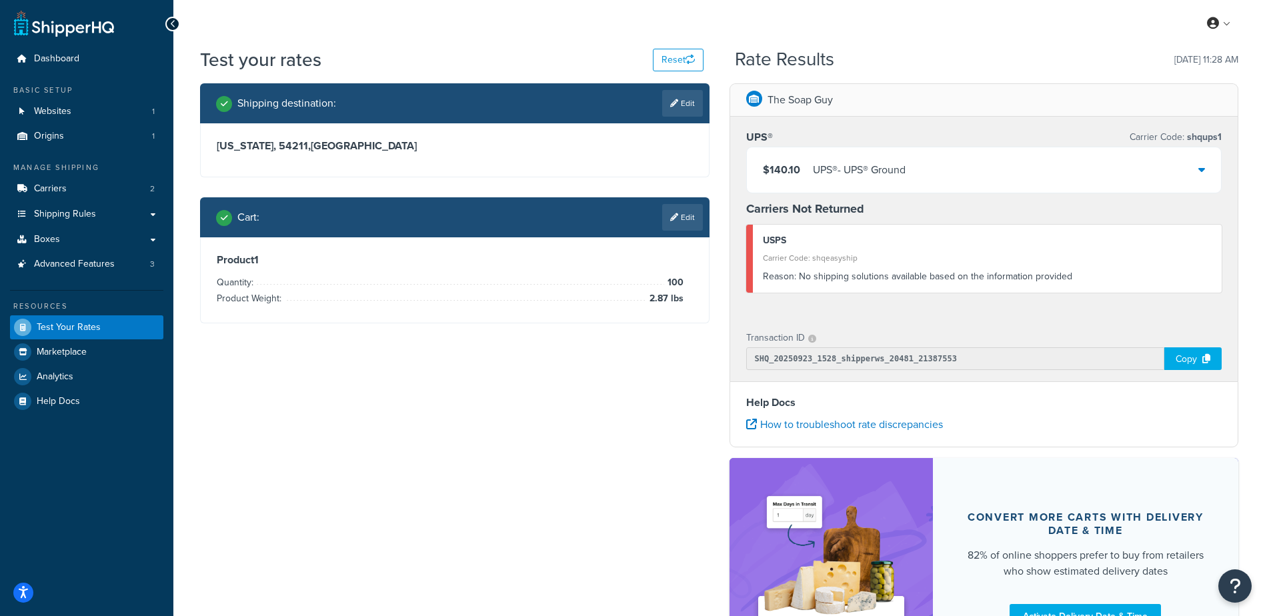
click at [492, 456] on div "Shipping destination : Edit Wisconsin, 54211 , United States Cart : Edit Produc…" at bounding box center [719, 389] width 1059 height 612
click at [692, 218] on link "Edit" at bounding box center [682, 217] width 41 height 27
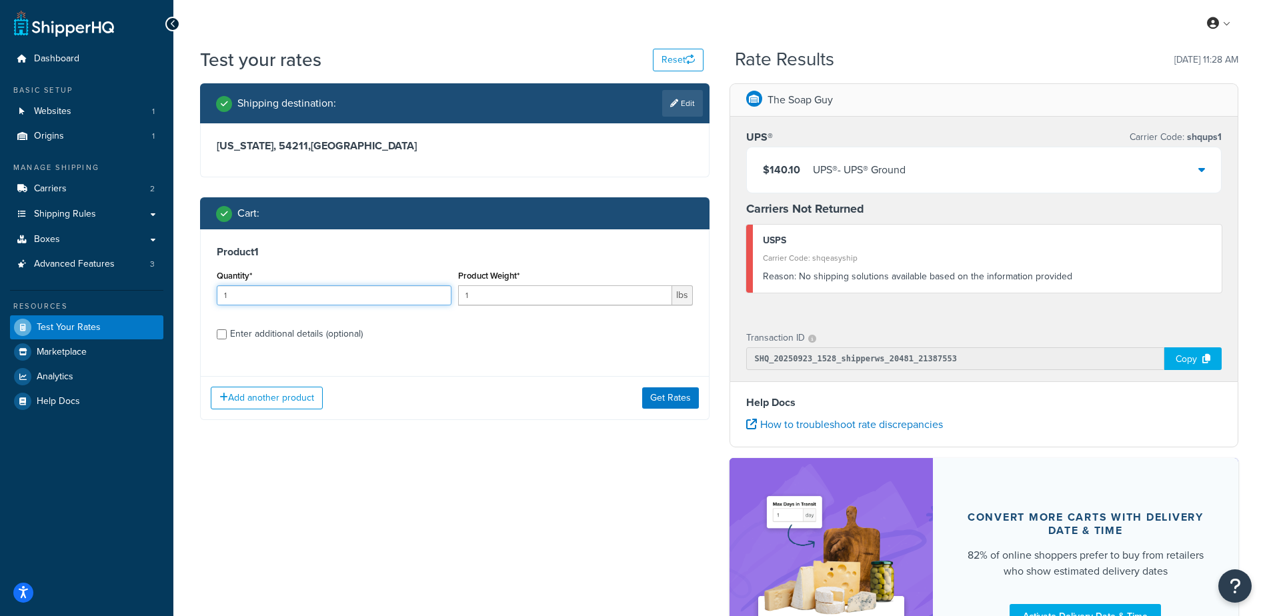
drag, startPoint x: 247, startPoint y: 290, endPoint x: 177, endPoint y: 269, distance: 73.9
click at [177, 269] on div "Test your rates Reset Rate Results 09/23/2025, 11:28 AM Shipping destination : …" at bounding box center [719, 388] width 1092 height 683
type input "100"
type input "2.04"
click at [677, 398] on button "Get Rates" at bounding box center [670, 398] width 57 height 21
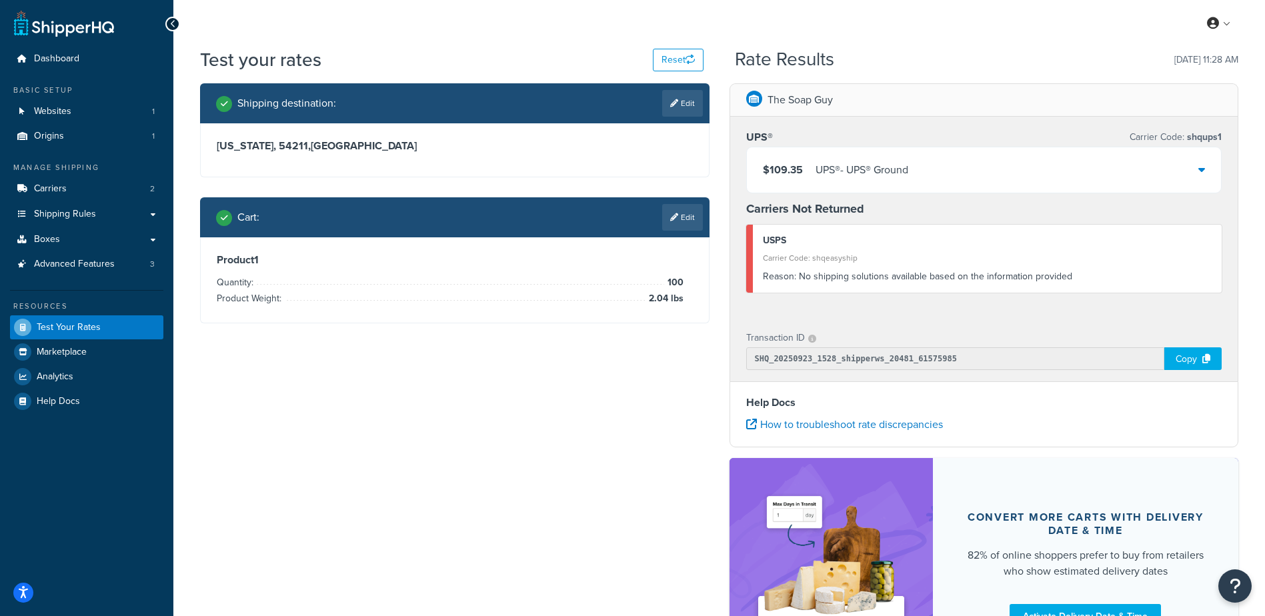
drag, startPoint x: 564, startPoint y: 436, endPoint x: 580, endPoint y: 428, distance: 17.9
click at [564, 437] on div "Shipping destination : Edit Wisconsin, 54211 , United States Cart : Edit Produc…" at bounding box center [719, 389] width 1059 height 612
drag, startPoint x: 551, startPoint y: 414, endPoint x: 654, endPoint y: 169, distance: 265.5
click at [561, 376] on div "Shipping destination : Edit Wisconsin, 54211 , United States Cart : Edit Produc…" at bounding box center [719, 389] width 1059 height 612
drag, startPoint x: 686, startPoint y: 220, endPoint x: 568, endPoint y: 232, distance: 118.7
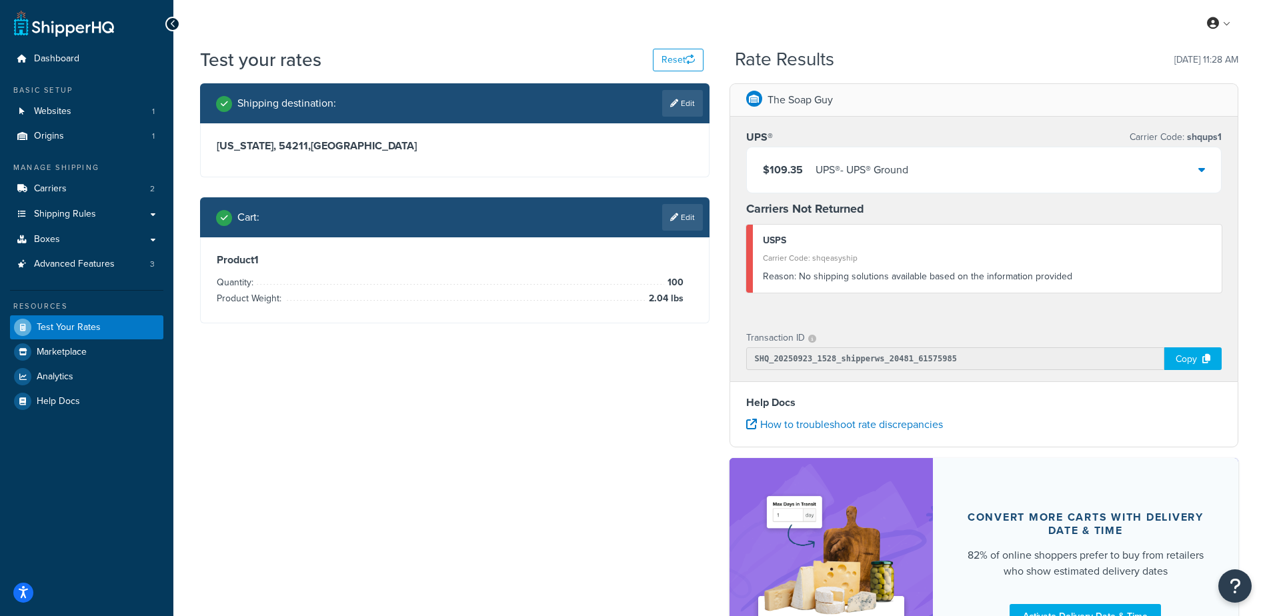
click at [686, 220] on link "Edit" at bounding box center [682, 217] width 41 height 27
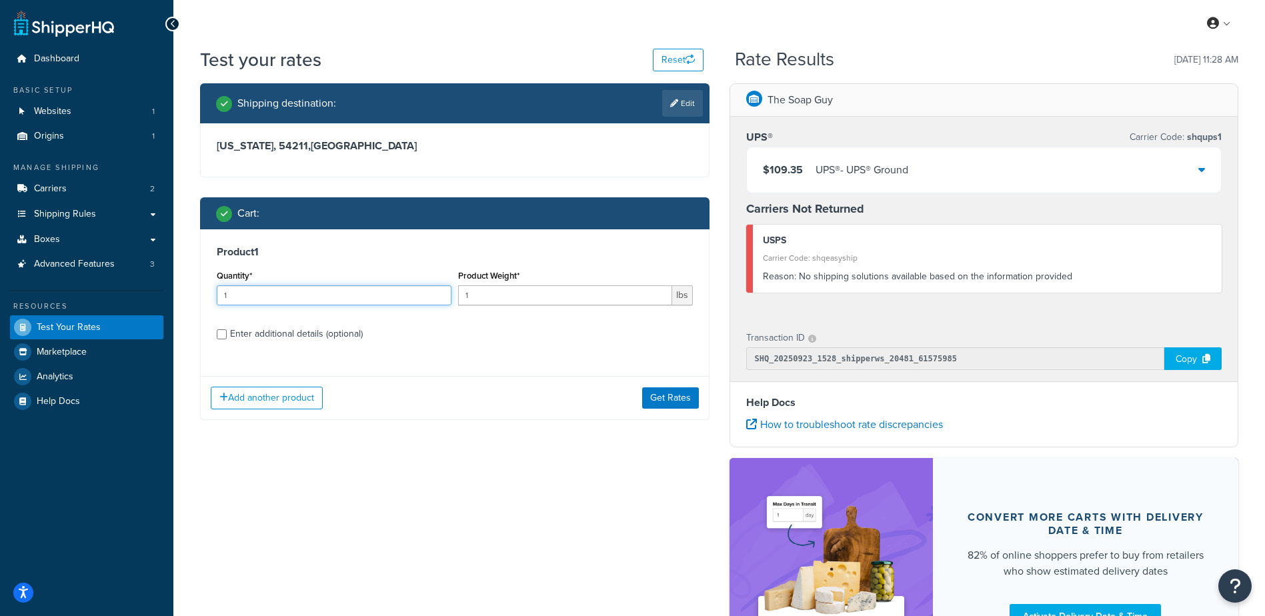
drag, startPoint x: 67, startPoint y: 308, endPoint x: 73, endPoint y: 303, distance: 7.5
click at [68, 307] on div "Dashboard Basic Setup Websites 1 Origins 1 Manage Shipping Carriers 2 Shipping …" at bounding box center [632, 381] width 1265 height 763
type input "100"
type input ".7"
click at [669, 391] on button "Get Rates" at bounding box center [670, 398] width 57 height 21
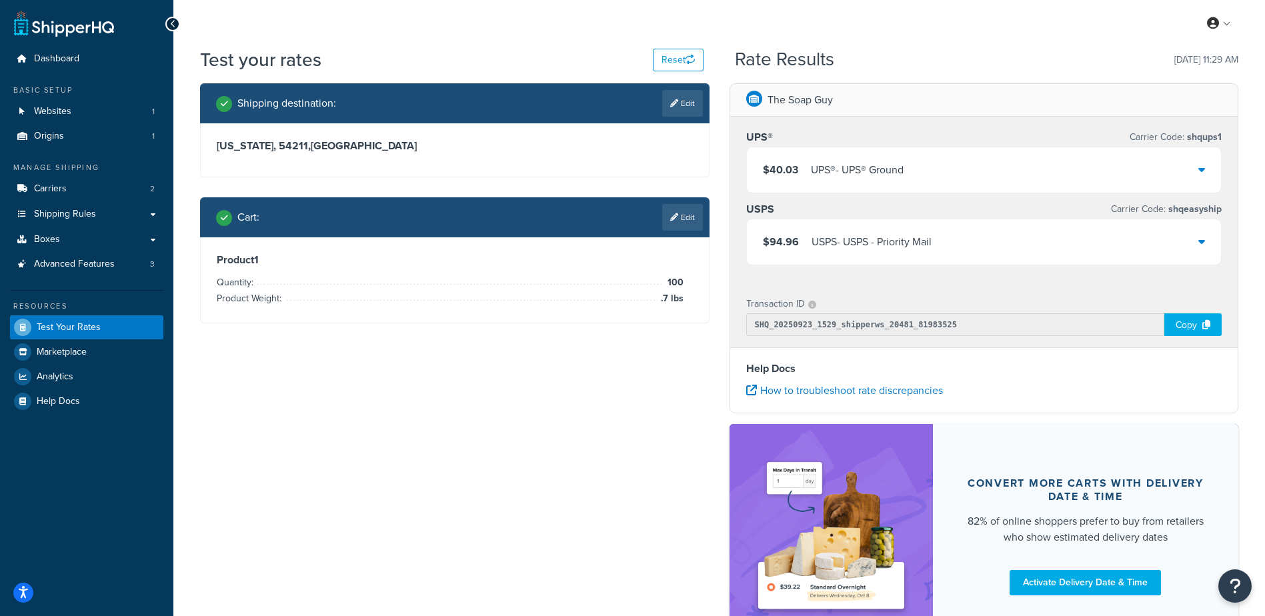
click at [639, 438] on div "Shipping destination : Edit Wisconsin, 54211 , United States Cart : Edit Produc…" at bounding box center [719, 372] width 1059 height 578
click at [684, 219] on link "Edit" at bounding box center [682, 217] width 41 height 27
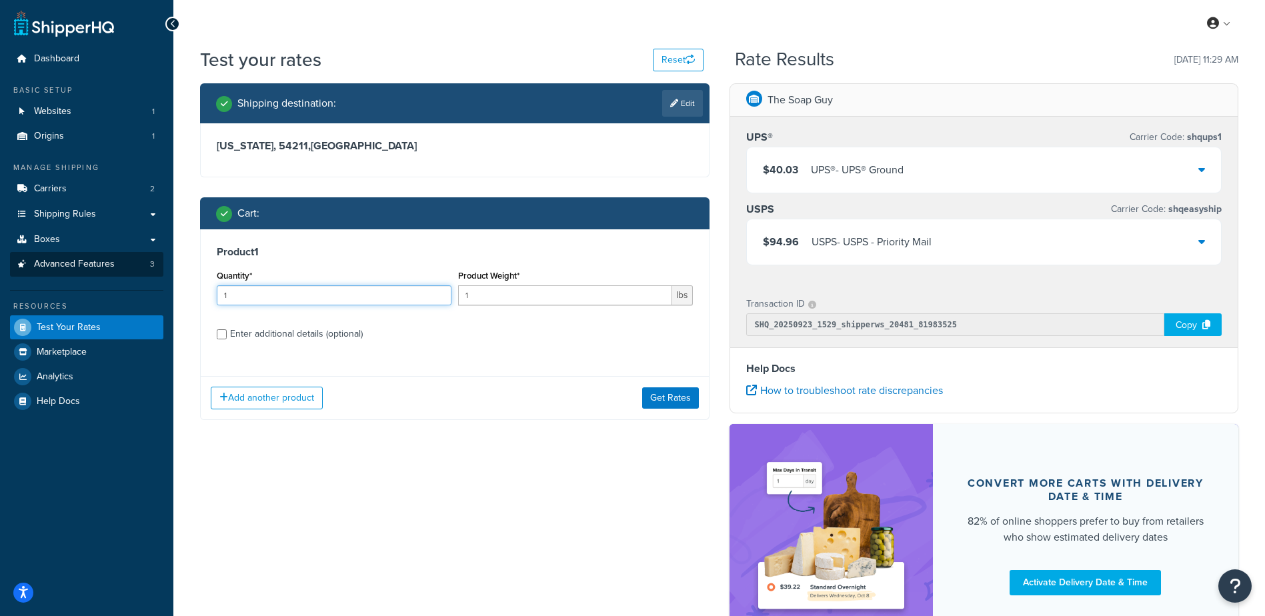
drag, startPoint x: 249, startPoint y: 296, endPoint x: 133, endPoint y: 269, distance: 119.7
click at [130, 273] on div "Dashboard Basic Setup Websites 1 Origins 1 Manage Shipping Carriers 2 Shipping …" at bounding box center [632, 364] width 1265 height 729
type input "100"
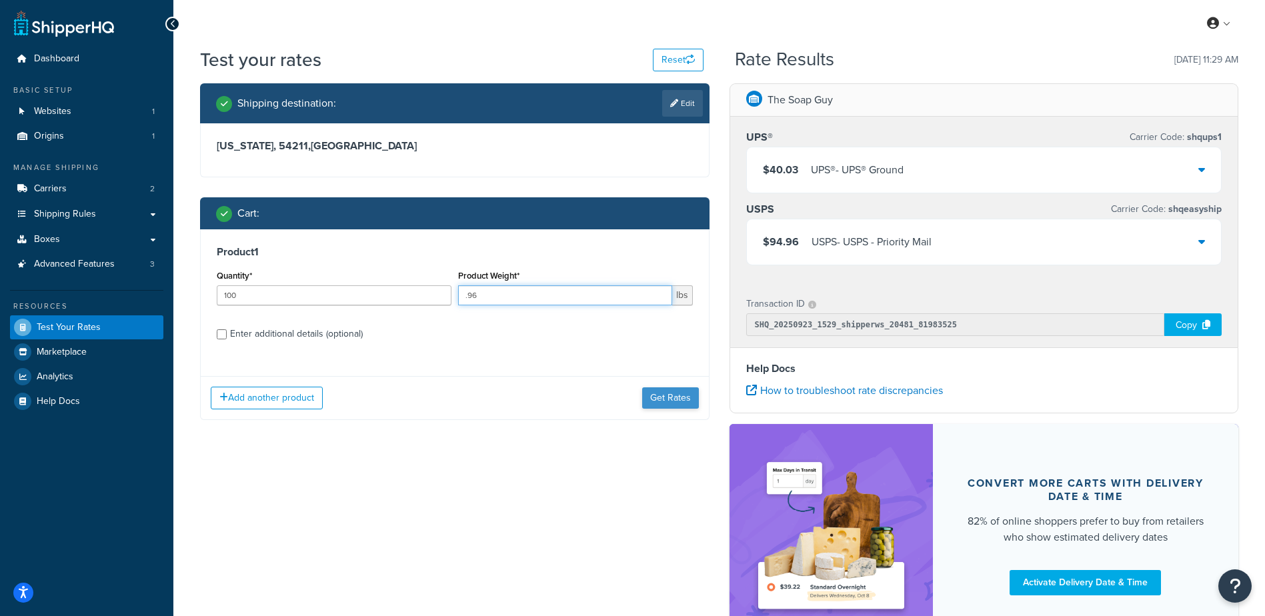
type input ".96"
click at [657, 392] on button "Get Rates" at bounding box center [670, 398] width 57 height 21
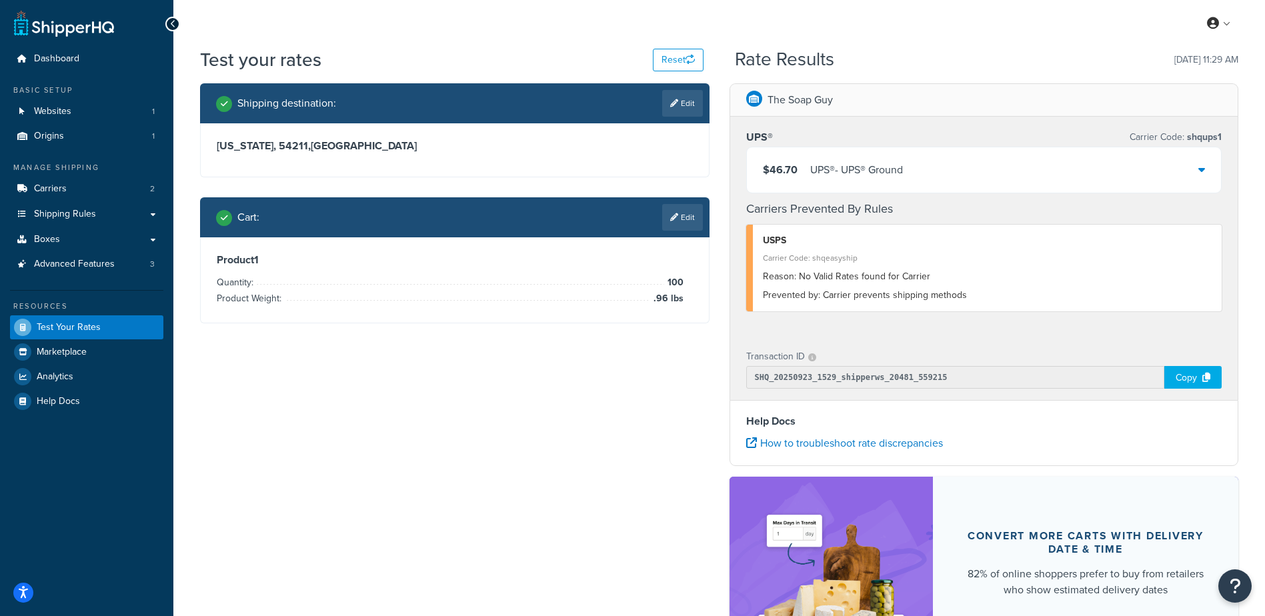
drag, startPoint x: 524, startPoint y: 481, endPoint x: 654, endPoint y: 199, distance: 310.4
click at [544, 444] on div "Shipping destination : Edit Wisconsin, 54211 , United States Cart : Edit Produc…" at bounding box center [719, 398] width 1059 height 631
click at [680, 220] on link "Edit" at bounding box center [682, 217] width 41 height 27
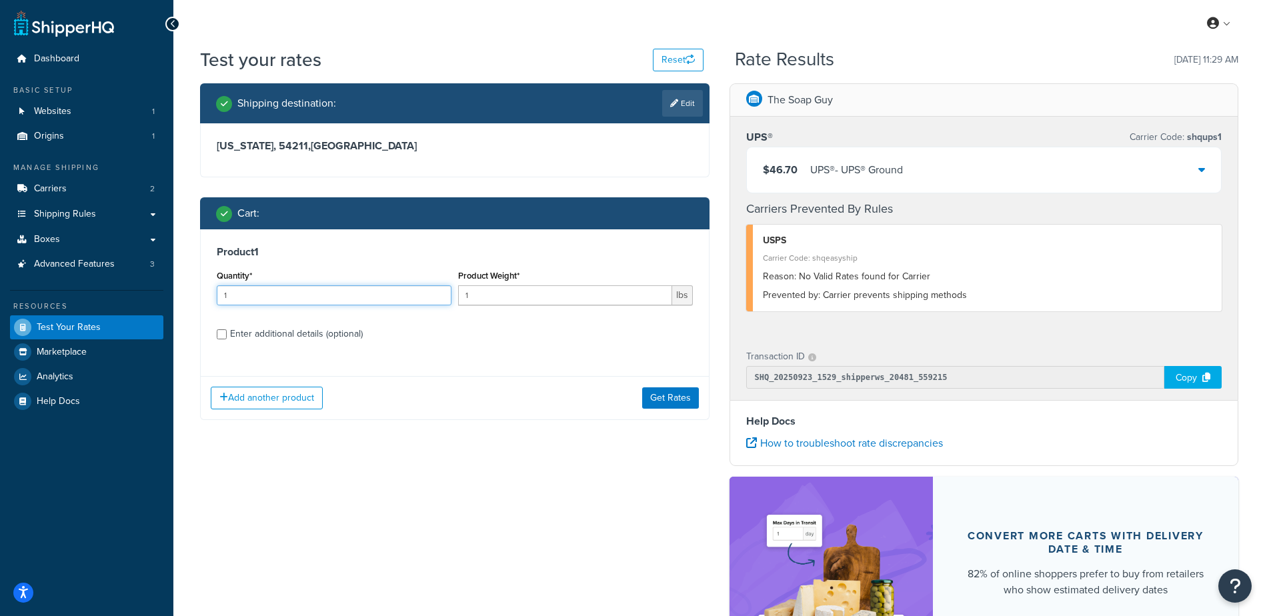
drag, startPoint x: 214, startPoint y: 289, endPoint x: 75, endPoint y: 294, distance: 139.5
click at [75, 294] on div "Dashboard Basic Setup Websites 1 Origins 1 Manage Shipping Carriers 2 Shipping …" at bounding box center [632, 391] width 1265 height 782
type input "100"
type input ".36"
drag, startPoint x: 675, startPoint y: 399, endPoint x: 650, endPoint y: 433, distance: 42.4
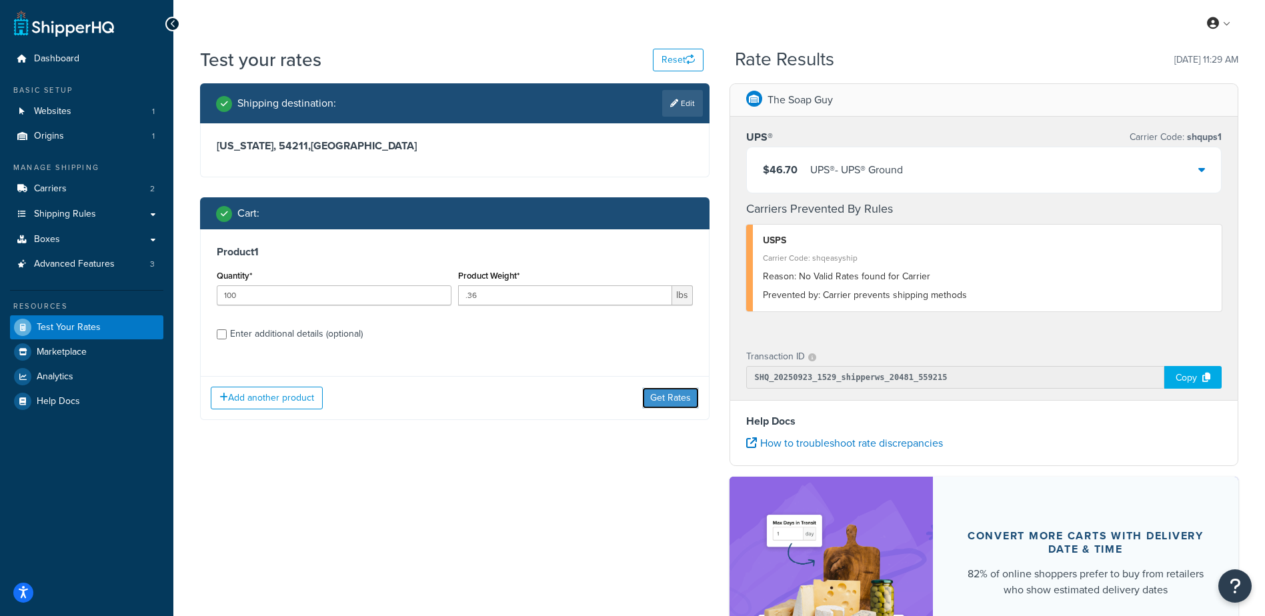
click at [675, 400] on button "Get Rates" at bounding box center [670, 398] width 57 height 21
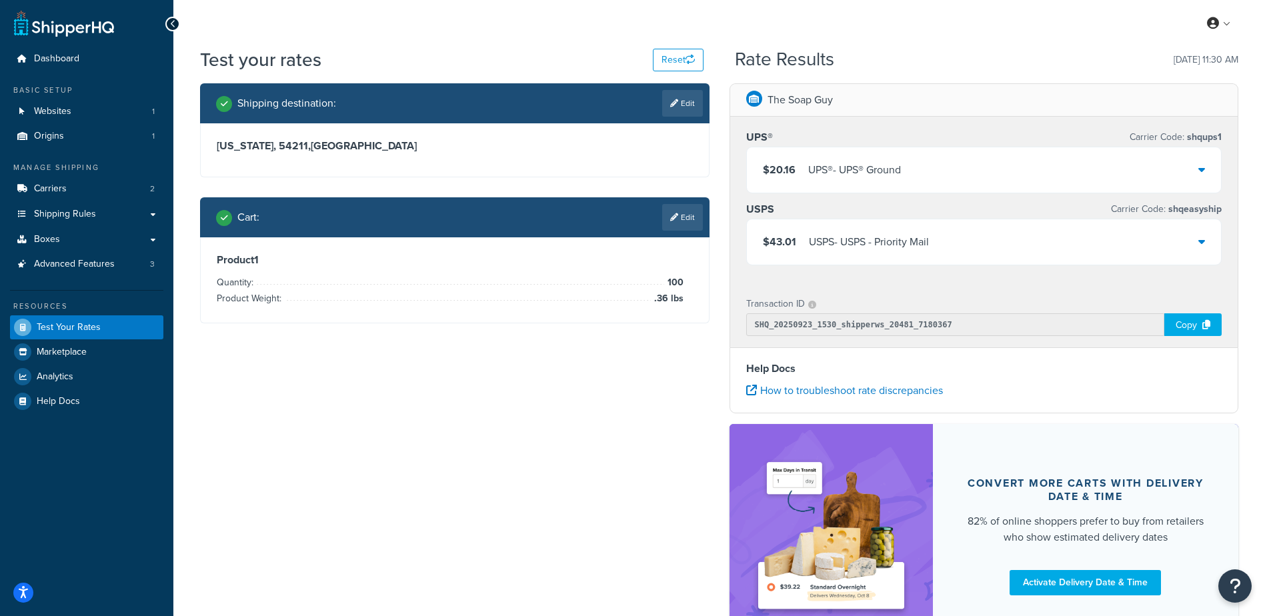
click at [884, 173] on div "UPS® - UPS® Ground" at bounding box center [854, 170] width 93 height 19
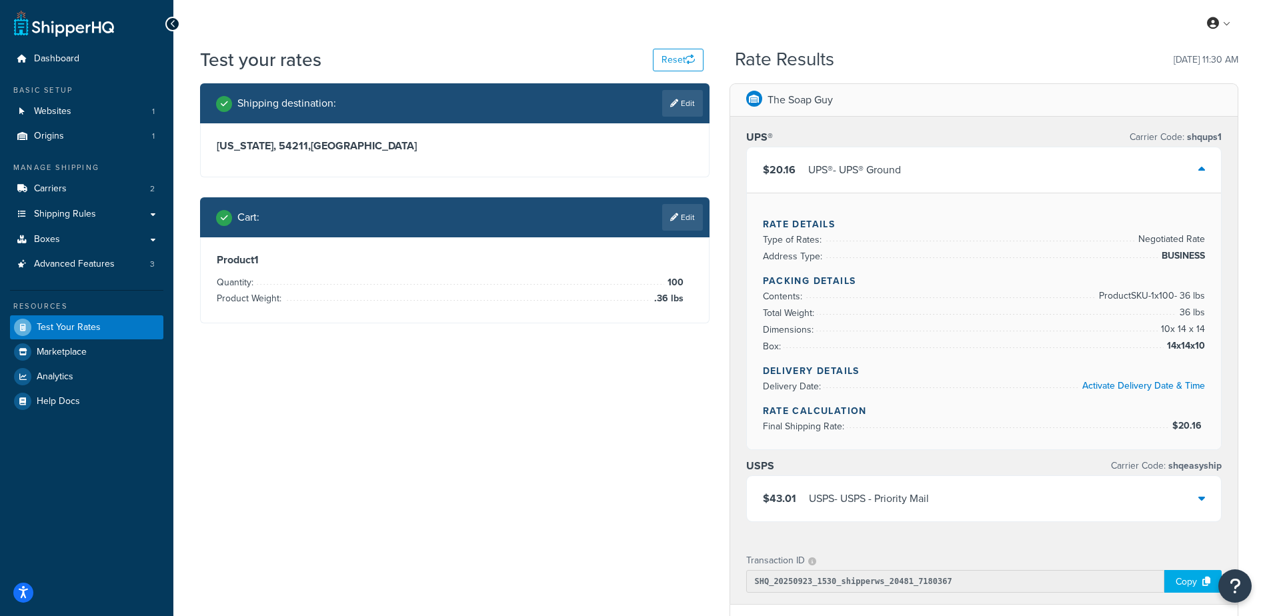
click at [1021, 164] on div "$20.16 UPS® - UPS® Ground" at bounding box center [984, 169] width 475 height 45
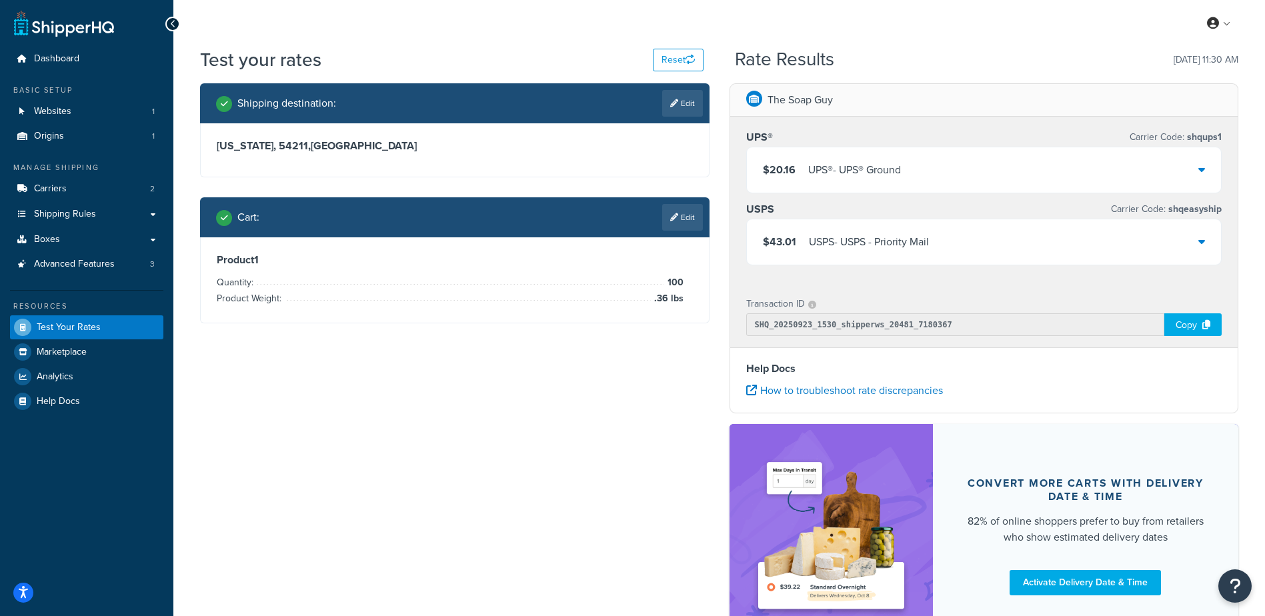
drag, startPoint x: 548, startPoint y: 419, endPoint x: 711, endPoint y: 201, distance: 272.0
click at [550, 384] on div "Shipping destination : Edit Wisconsin, 54211 , United States Cart : Edit Produc…" at bounding box center [719, 372] width 1059 height 578
click at [690, 216] on link "Edit" at bounding box center [682, 217] width 41 height 27
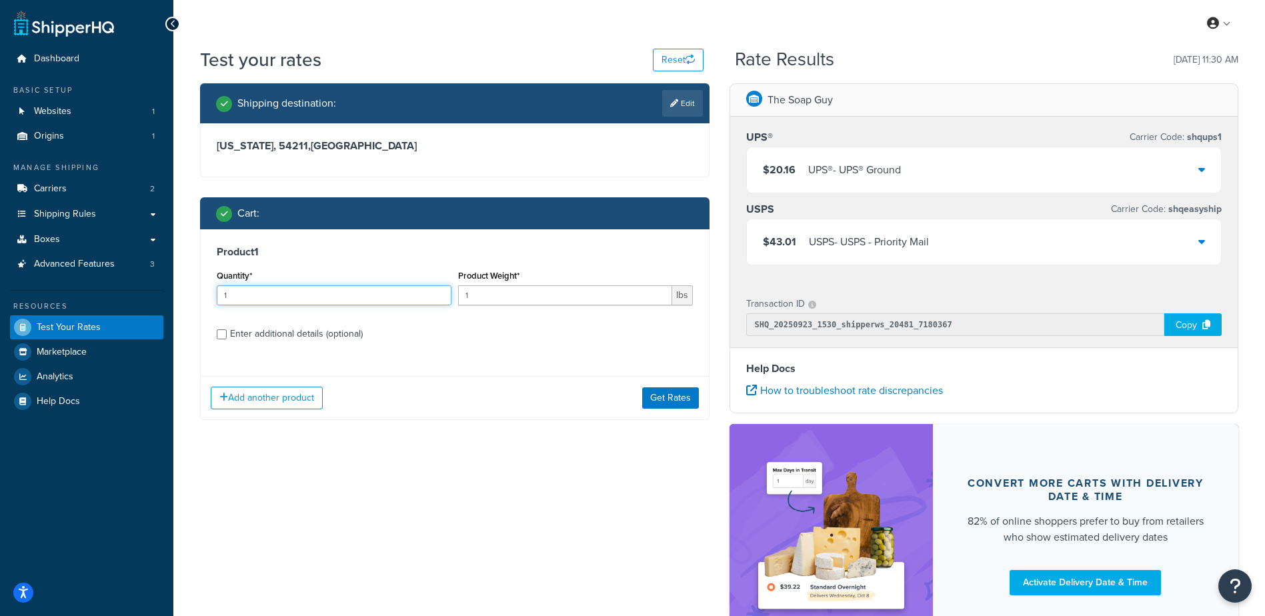
drag, startPoint x: 253, startPoint y: 293, endPoint x: 108, endPoint y: 277, distance: 146.2
click at [108, 277] on div "Dashboard Basic Setup Websites 1 Origins 1 Manage Shipping Carriers 2 Shipping …" at bounding box center [632, 364] width 1265 height 729
type input "100"
type input ".64"
click at [680, 384] on div "Add another product Get Rates" at bounding box center [455, 397] width 508 height 43
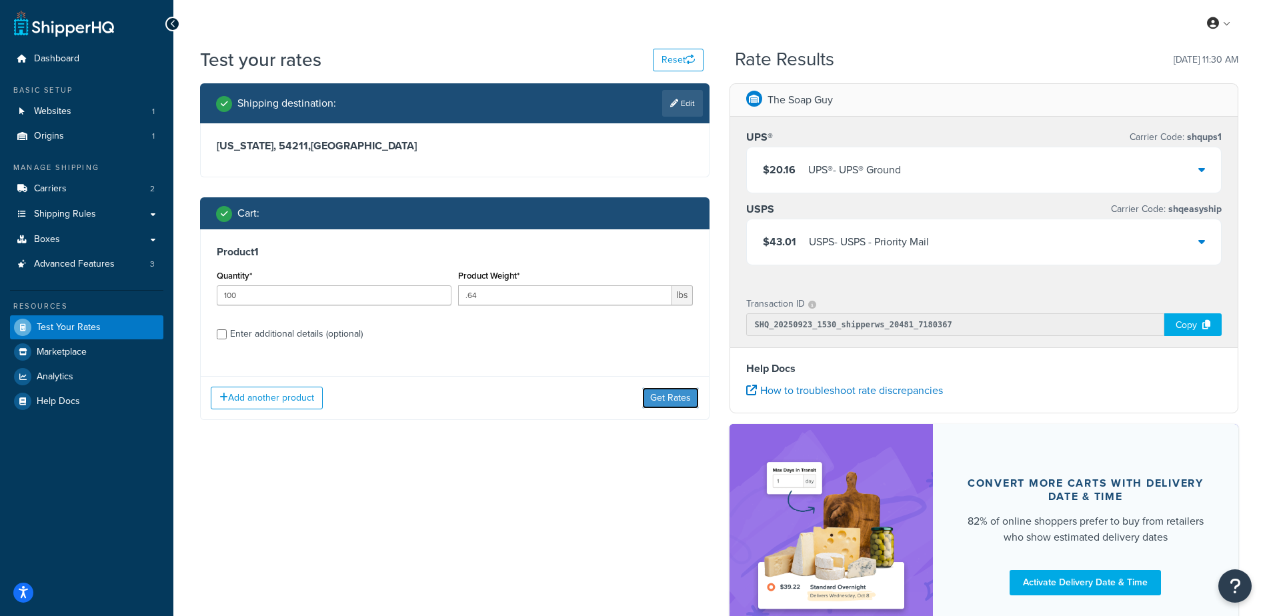
drag, startPoint x: 676, startPoint y: 398, endPoint x: 668, endPoint y: 444, distance: 46.1
click at [676, 398] on button "Get Rates" at bounding box center [670, 398] width 57 height 21
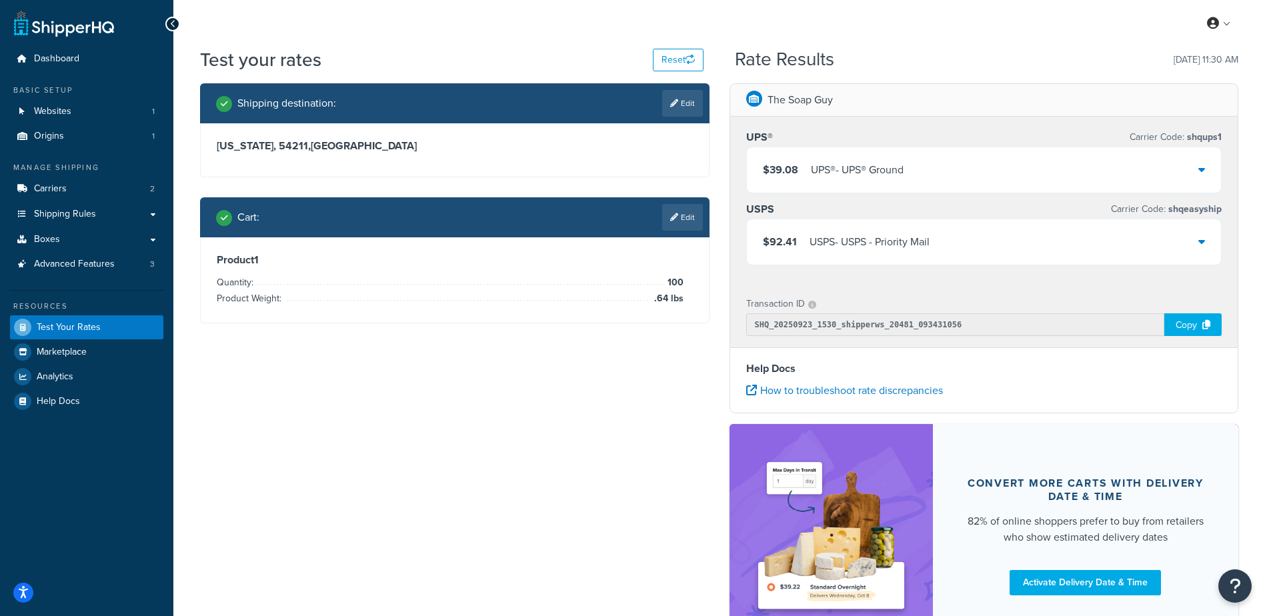
drag, startPoint x: 680, startPoint y: 100, endPoint x: 646, endPoint y: 140, distance: 52.1
click at [680, 100] on link "Edit" at bounding box center [682, 103] width 41 height 27
select select "WI"
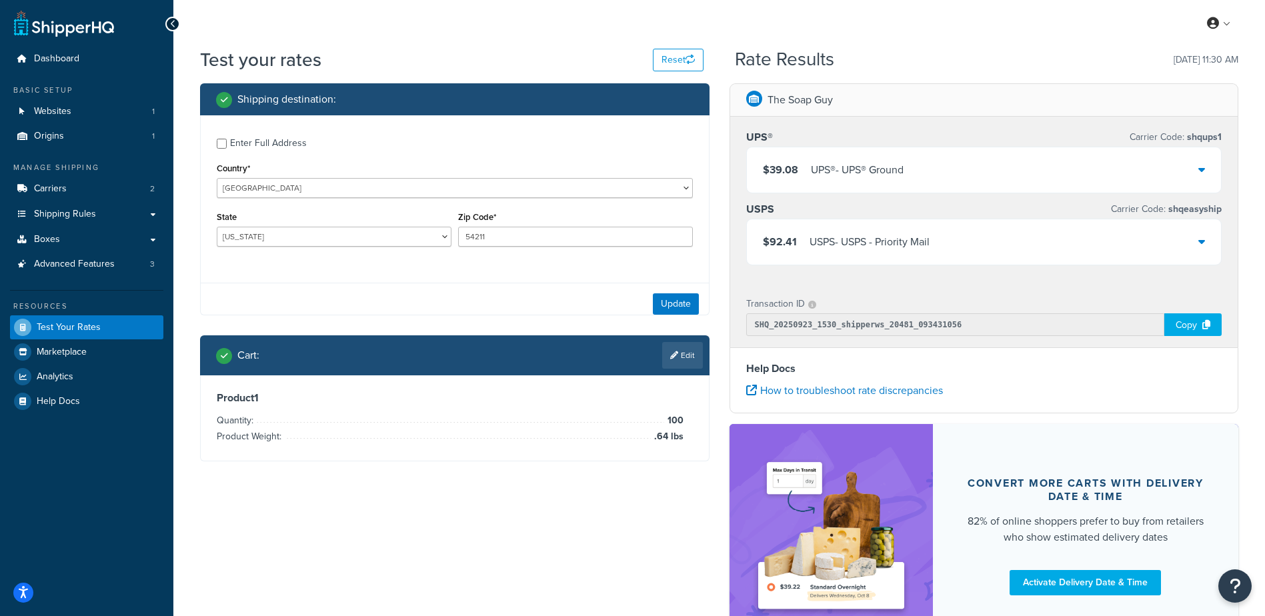
click at [227, 136] on div "Enter Full Address" at bounding box center [455, 141] width 476 height 21
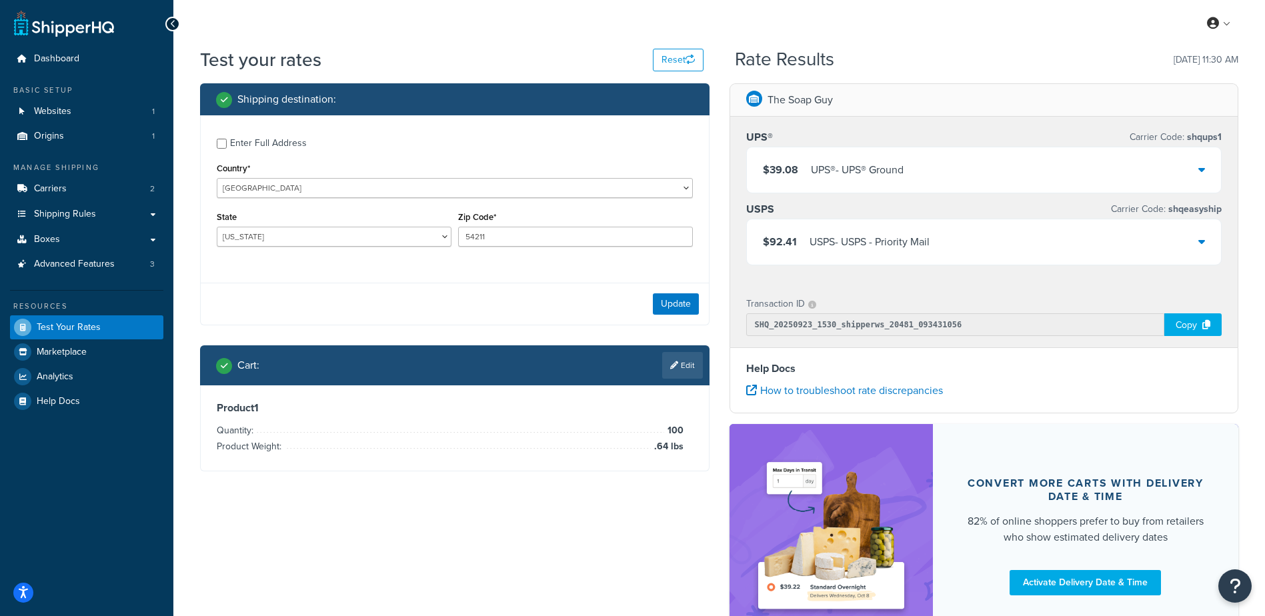
drag, startPoint x: 236, startPoint y: 143, endPoint x: 242, endPoint y: 150, distance: 9.0
click at [236, 145] on div "Enter Full Address" at bounding box center [268, 143] width 77 height 19
click at [227, 145] on input "Enter Full Address" at bounding box center [222, 144] width 10 height 10
checkbox input "true"
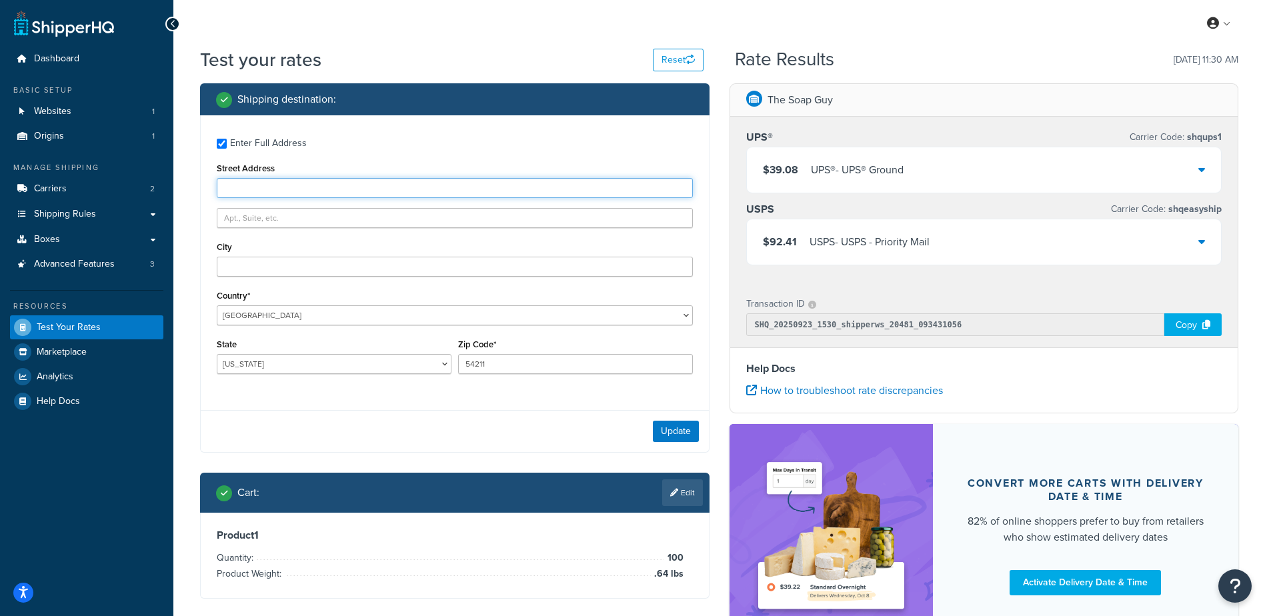
click at [258, 187] on input "Street Address" at bounding box center [455, 188] width 476 height 20
type input "9983 S Dane St"
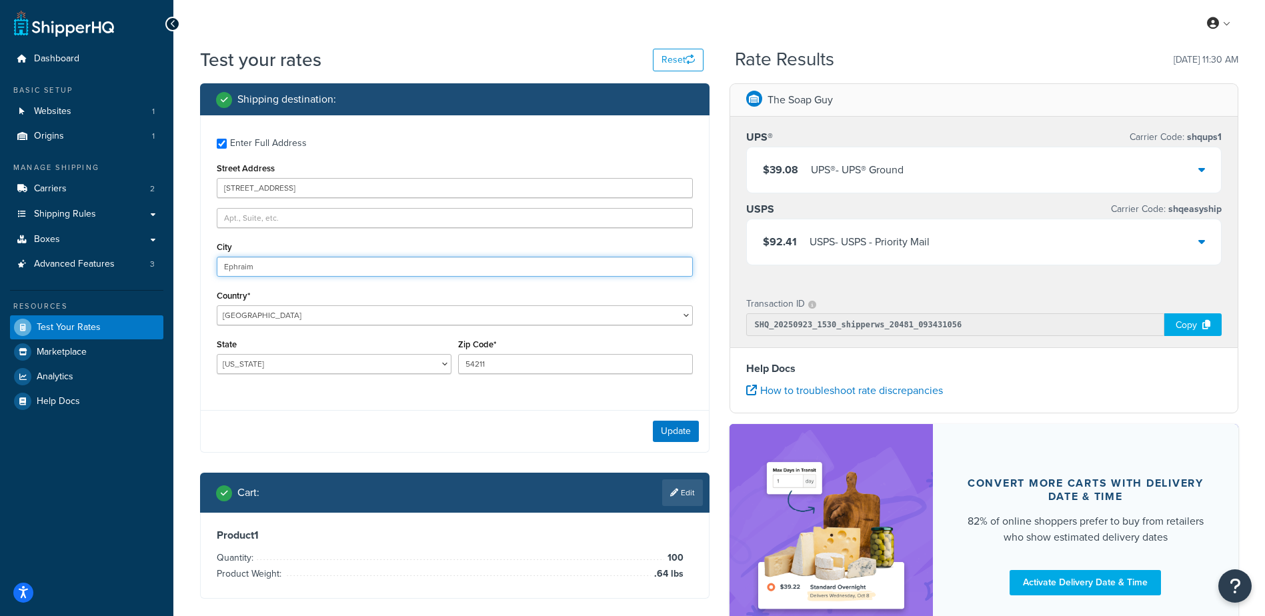
type input "Ephraim"
click at [307, 406] on div "Enter Full Address Street Address 9983 S Dane St City Ephraim Country* United S…" at bounding box center [455, 284] width 510 height 338
click at [672, 431] on button "Update" at bounding box center [676, 431] width 46 height 21
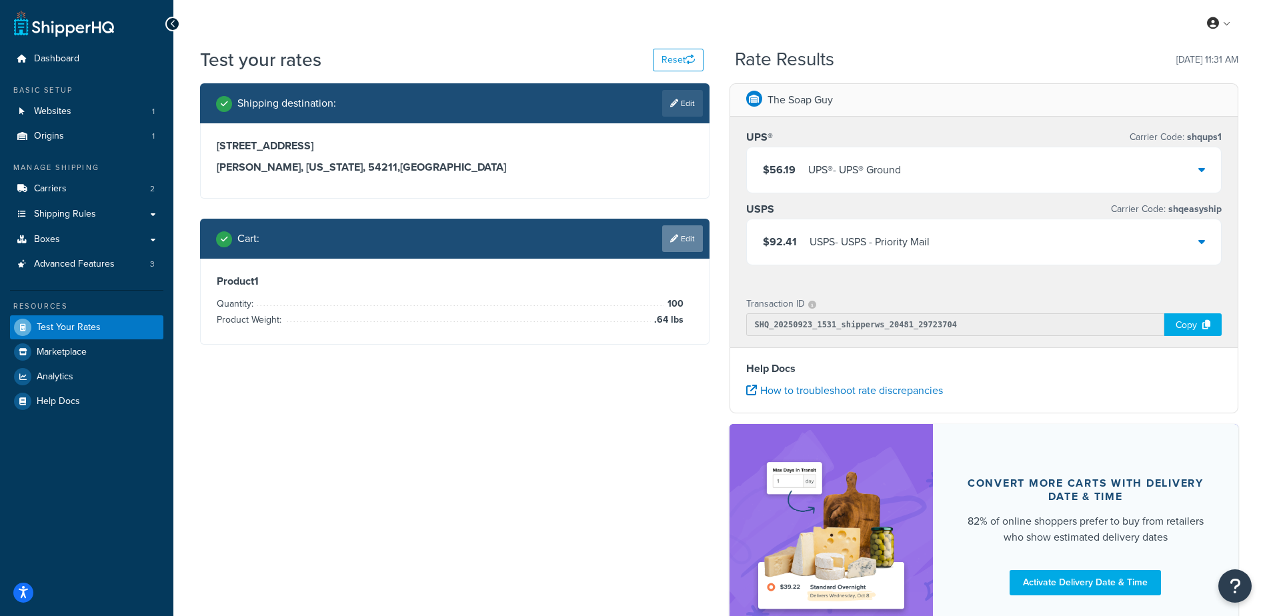
click at [680, 247] on link "Edit" at bounding box center [682, 238] width 41 height 27
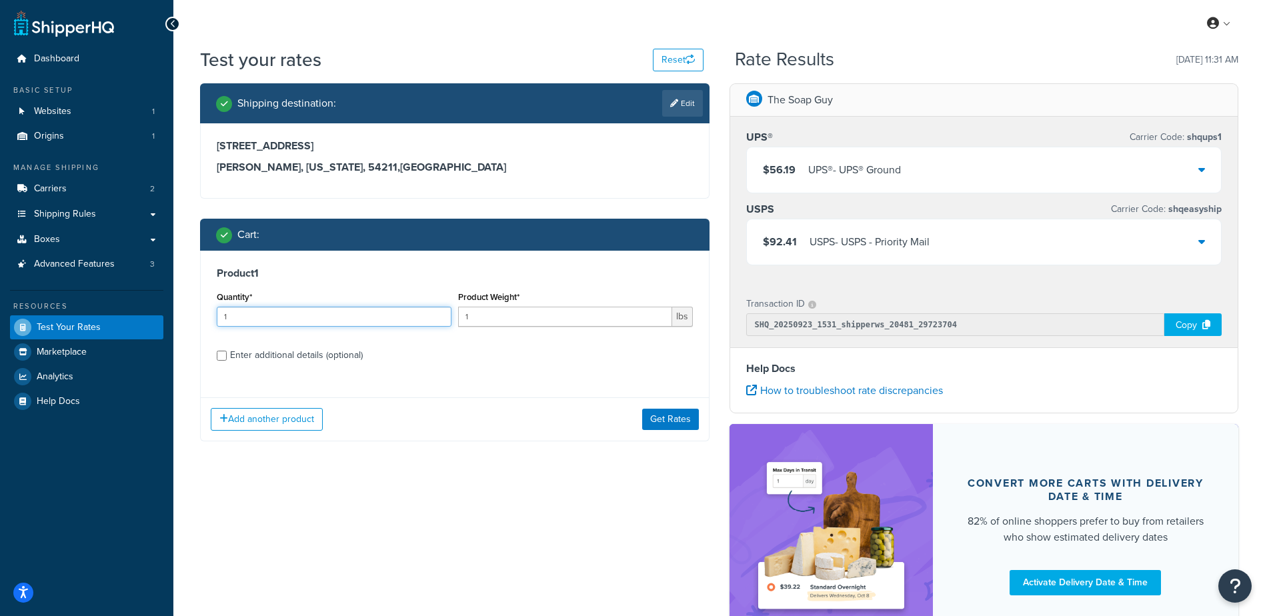
drag, startPoint x: 296, startPoint y: 317, endPoint x: 147, endPoint y: 330, distance: 149.3
click at [145, 331] on div "Dashboard Basic Setup Websites 1 Origins 1 Manage Shipping Carriers 2 Shipping …" at bounding box center [632, 364] width 1265 height 729
type input "100"
type input "2.87"
click at [675, 426] on button "Get Rates" at bounding box center [670, 419] width 57 height 21
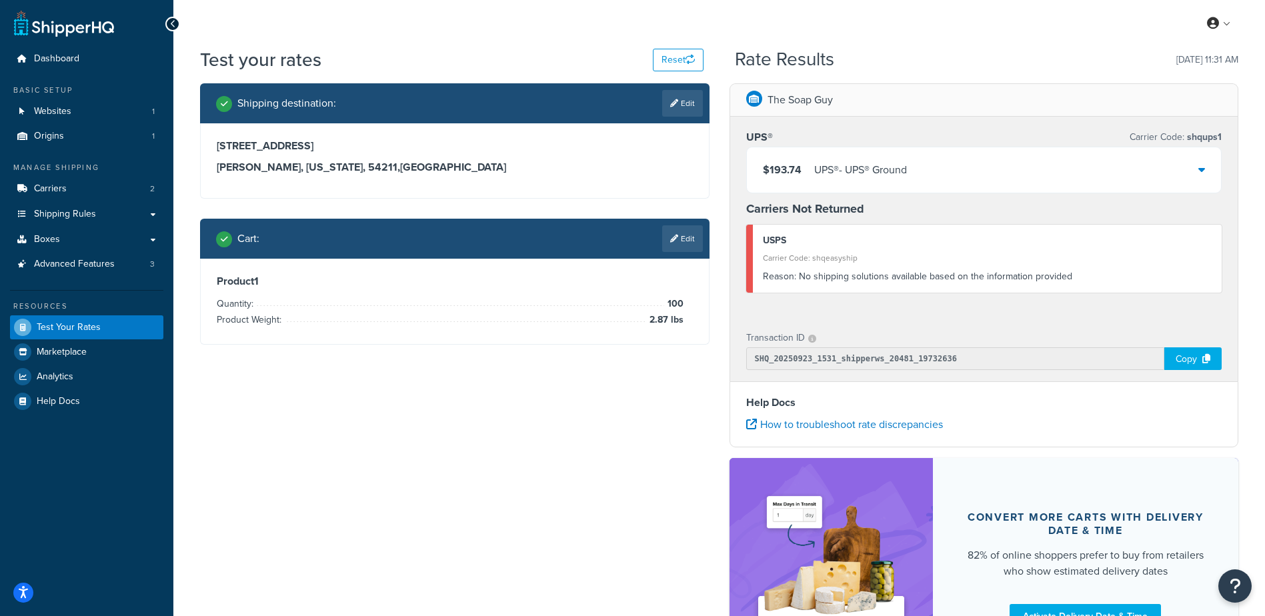
drag, startPoint x: 567, startPoint y: 492, endPoint x: 640, endPoint y: 291, distance: 213.1
click at [572, 479] on div "Shipping destination : Edit 9983 S Dane St Ephraim, Wisconsin, 54211 , United S…" at bounding box center [719, 389] width 1059 height 612
drag, startPoint x: 686, startPoint y: 238, endPoint x: 293, endPoint y: 289, distance: 396.1
click at [686, 239] on link "Edit" at bounding box center [682, 238] width 41 height 27
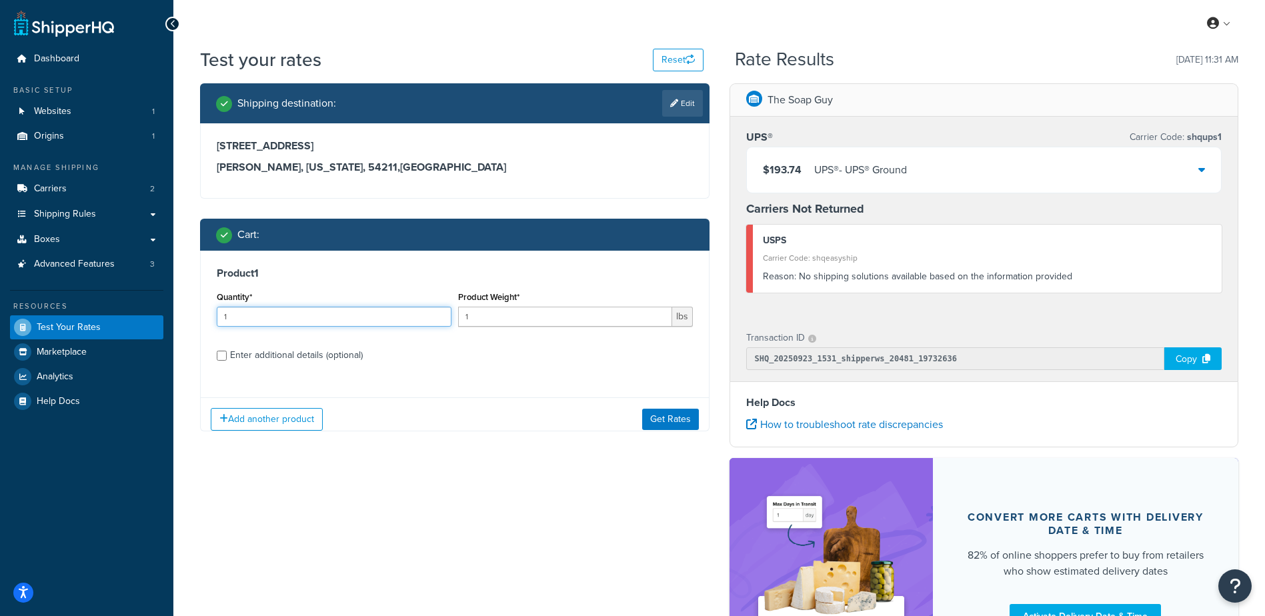
drag, startPoint x: 281, startPoint y: 315, endPoint x: 120, endPoint y: 330, distance: 161.5
click at [115, 337] on div "Dashboard Basic Setup Websites 1 Origins 1 Manage Shipping Carriers 2 Shipping …" at bounding box center [632, 381] width 1265 height 763
type input "100"
type input "2.04"
click at [659, 423] on button "Get Rates" at bounding box center [670, 419] width 57 height 21
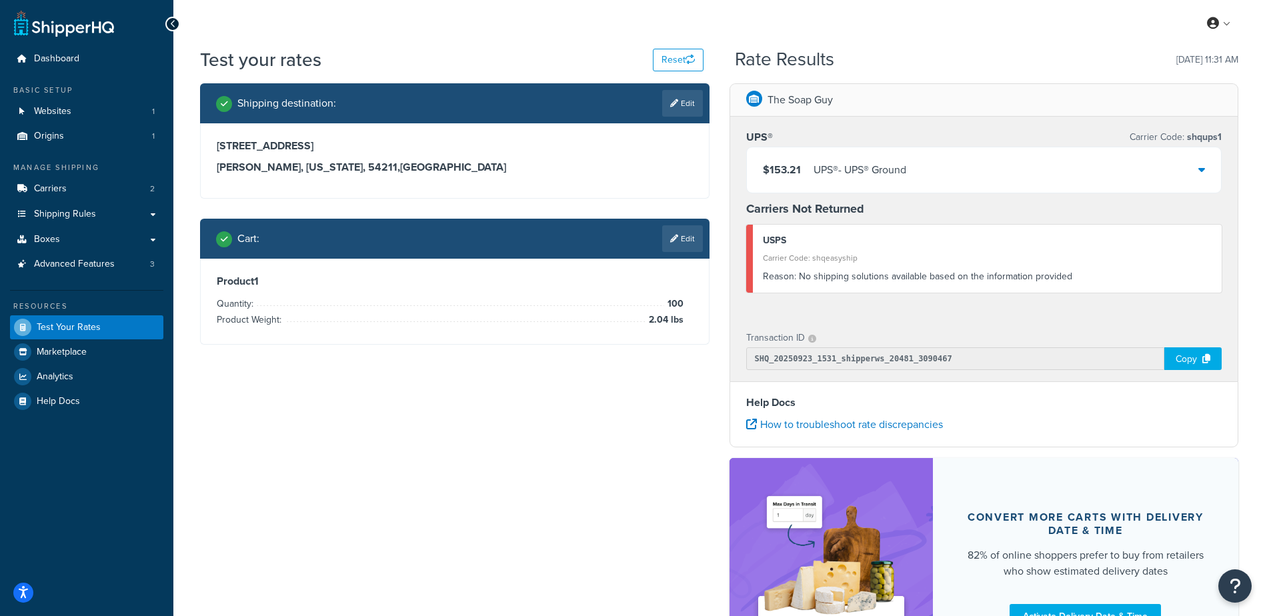
drag, startPoint x: 557, startPoint y: 470, endPoint x: 562, endPoint y: 466, distance: 7.1
click at [562, 467] on div "Shipping destination : Edit 9983 S Dane St Ephraim, Wisconsin, 54211 , United S…" at bounding box center [719, 389] width 1059 height 612
click at [680, 244] on link "Edit" at bounding box center [682, 238] width 41 height 27
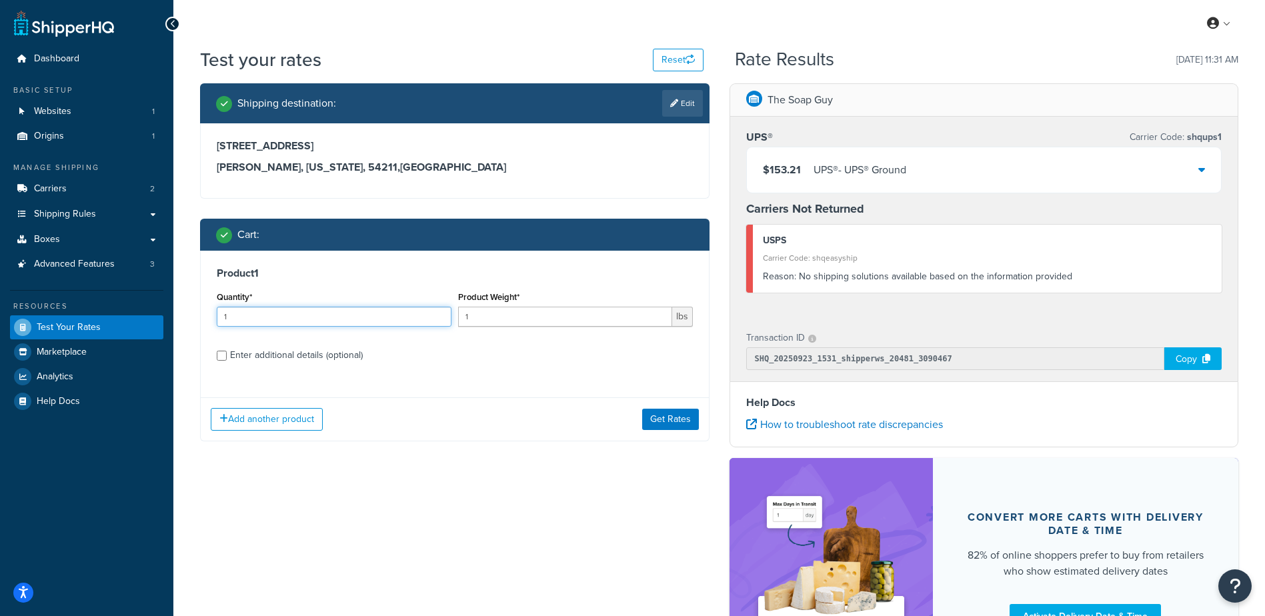
drag, startPoint x: 263, startPoint y: 316, endPoint x: 73, endPoint y: 321, distance: 190.8
click at [72, 321] on div "Dashboard Basic Setup Websites 1 Origins 1 Manage Shipping Carriers 2 Shipping …" at bounding box center [632, 381] width 1265 height 763
type input "100"
type input ".7"
click at [674, 409] on button "Get Rates" at bounding box center [670, 419] width 57 height 21
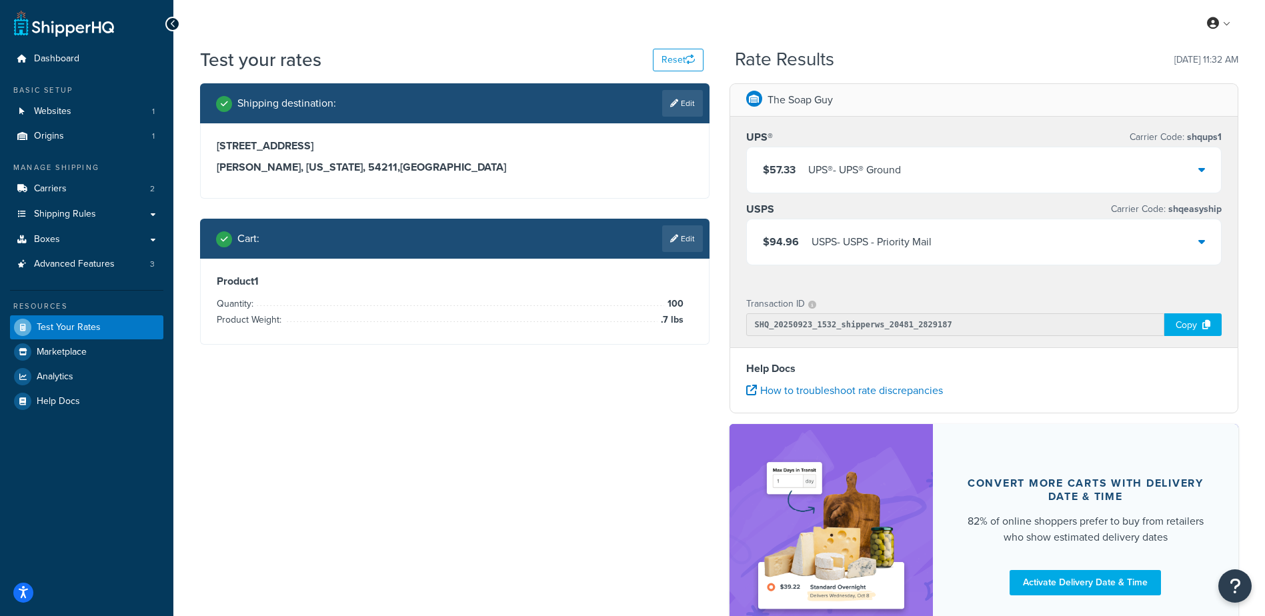
click at [692, 240] on link "Edit" at bounding box center [682, 238] width 41 height 27
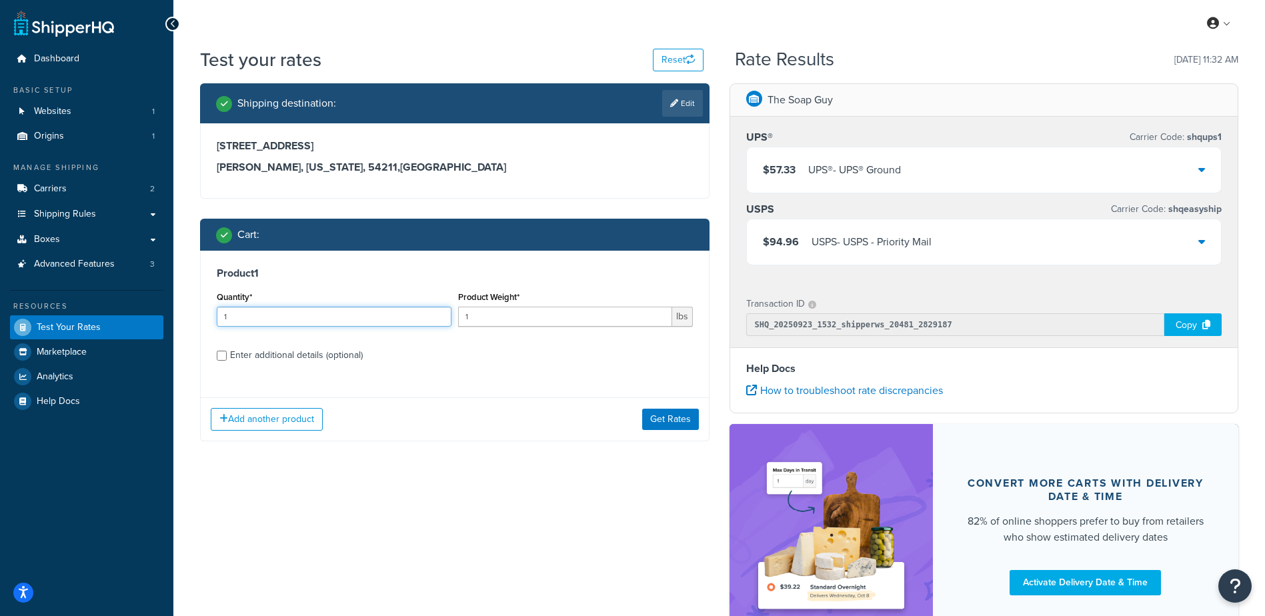
drag, startPoint x: 254, startPoint y: 309, endPoint x: 132, endPoint y: 301, distance: 122.3
click at [131, 302] on div "Dashboard Basic Setup Websites 1 Origins 1 Manage Shipping Carriers 2 Shipping …" at bounding box center [632, 364] width 1265 height 729
type input "100"
type input ".96"
click at [677, 410] on button "Get Rates" at bounding box center [670, 419] width 57 height 21
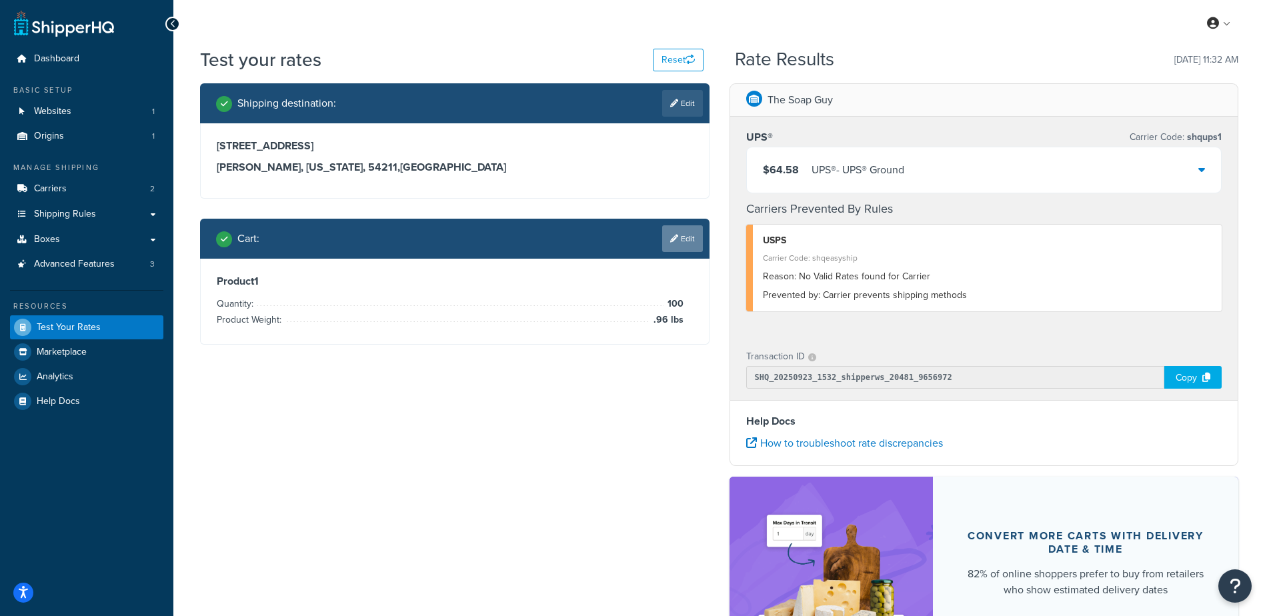
click at [678, 226] on div "Cart : Edit" at bounding box center [455, 239] width 510 height 40
click at [678, 238] on link "Edit" at bounding box center [682, 238] width 41 height 27
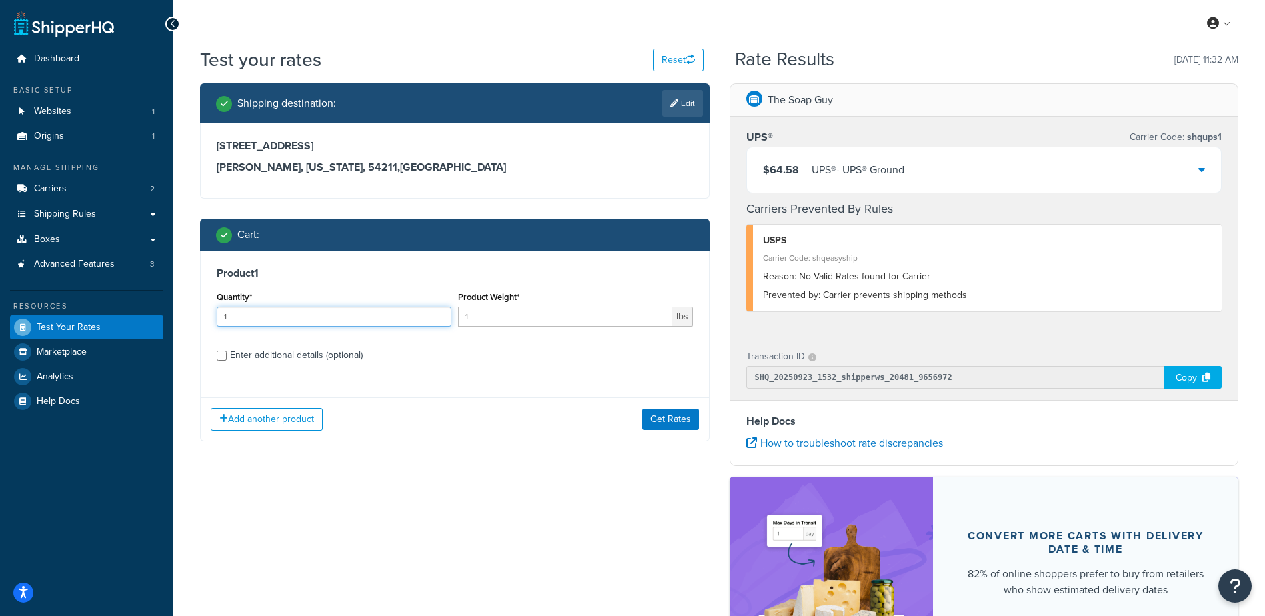
drag, startPoint x: 277, startPoint y: 310, endPoint x: 146, endPoint y: 315, distance: 131.5
click at [145, 315] on div "Dashboard Basic Setup Websites 1 Origins 1 Manage Shipping Carriers 2 Shipping …" at bounding box center [632, 391] width 1265 height 782
type input "100"
type input ".36"
click at [674, 422] on button "Get Rates" at bounding box center [670, 419] width 57 height 21
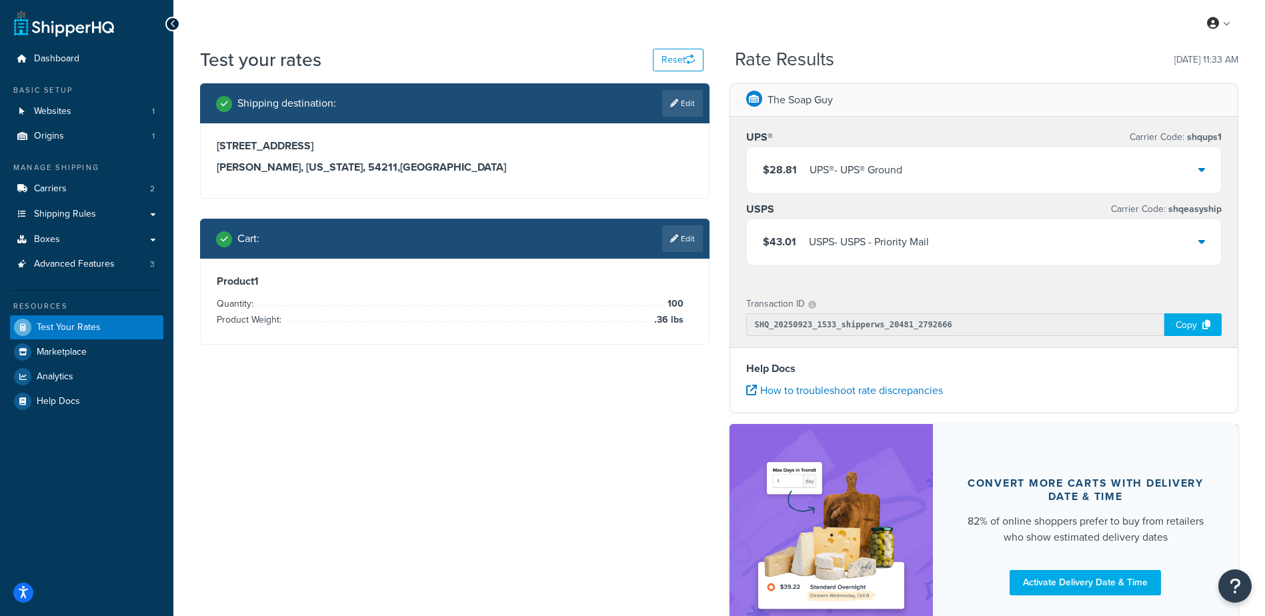
click at [691, 243] on link "Edit" at bounding box center [682, 238] width 41 height 27
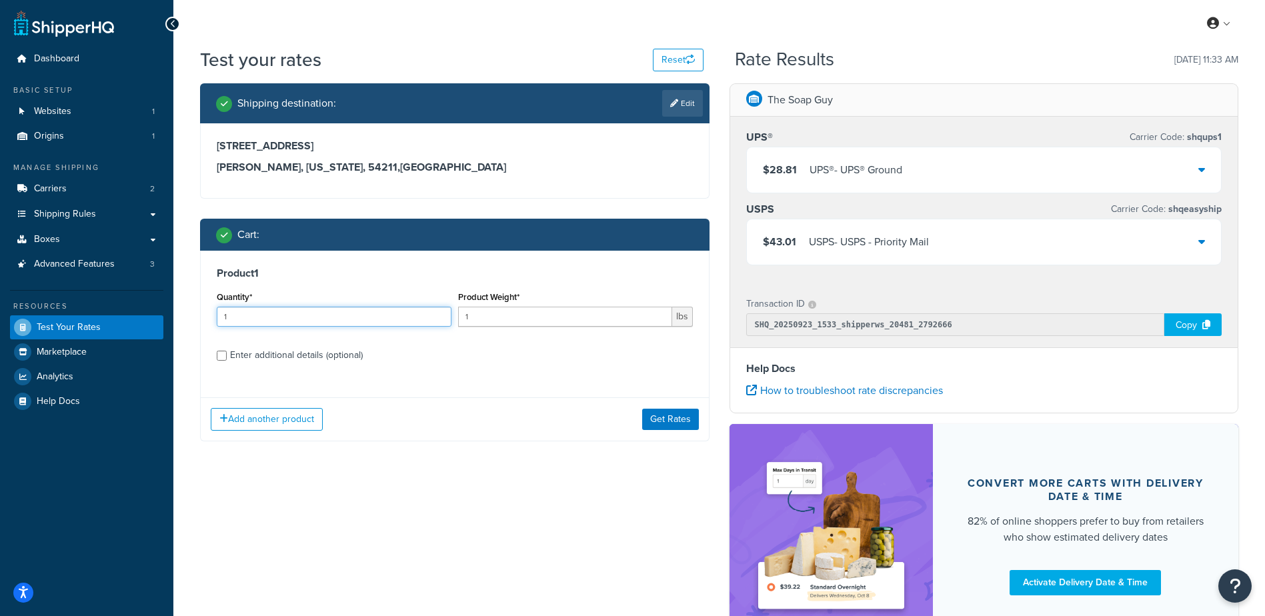
drag, startPoint x: 247, startPoint y: 318, endPoint x: 127, endPoint y: 309, distance: 120.4
click at [125, 309] on div "Dashboard Basic Setup Websites 1 Origins 1 Manage Shipping Carriers 2 Shipping …" at bounding box center [632, 364] width 1265 height 729
type input "100"
type input ".64"
click at [684, 411] on button "Get Rates" at bounding box center [670, 419] width 57 height 21
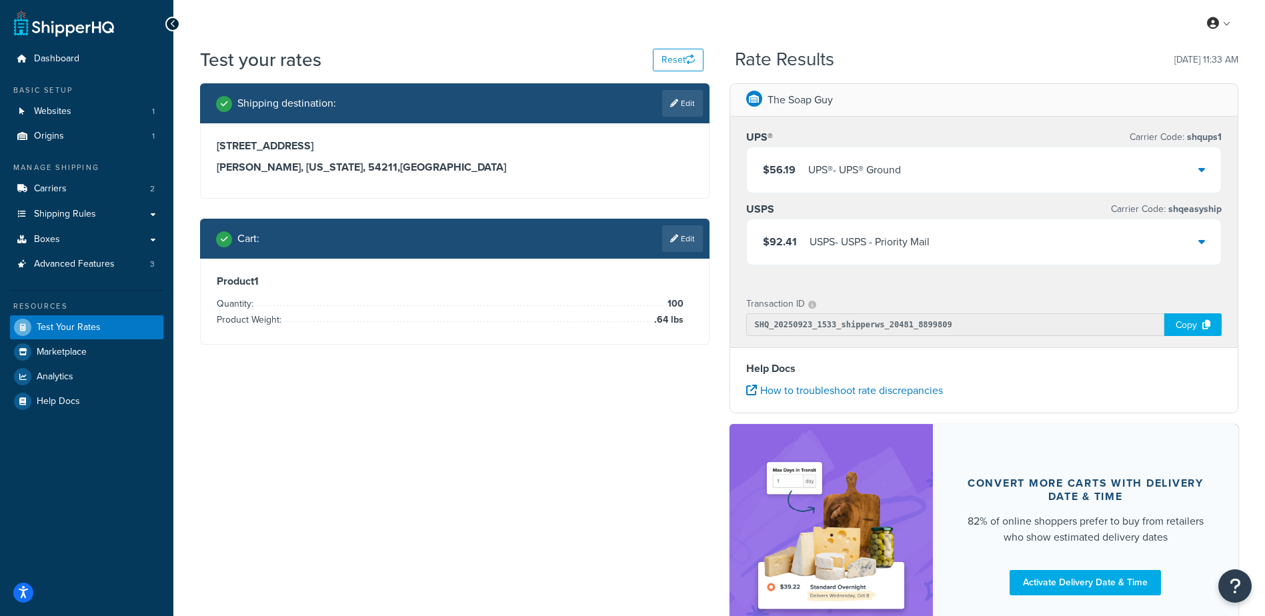
click at [603, 463] on div "Shipping destination : Edit 9983 S Dane St Ephraim, Wisconsin, 54211 , United S…" at bounding box center [719, 372] width 1059 height 578
click at [672, 102] on icon at bounding box center [674, 103] width 8 height 8
select select "WI"
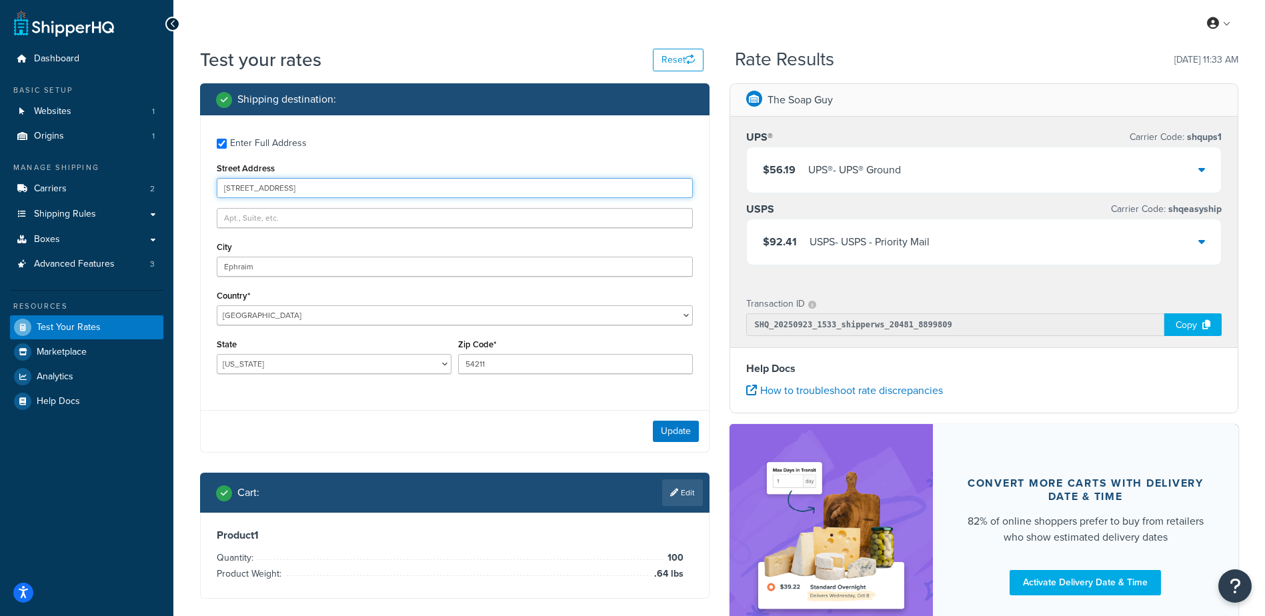
drag, startPoint x: 289, startPoint y: 189, endPoint x: 0, endPoint y: 205, distance: 289.9
click at [0, 205] on html "Accessibility Screen-Reader Guide, Feedback, and Issue Reporting | New window S…" at bounding box center [632, 364] width 1265 height 729
drag, startPoint x: 280, startPoint y: 404, endPoint x: 278, endPoint y: 395, distance: 9.6
click at [279, 404] on div "Enter Full Address Street Address City Ephraim Country* United States United Ki…" at bounding box center [455, 284] width 510 height 338
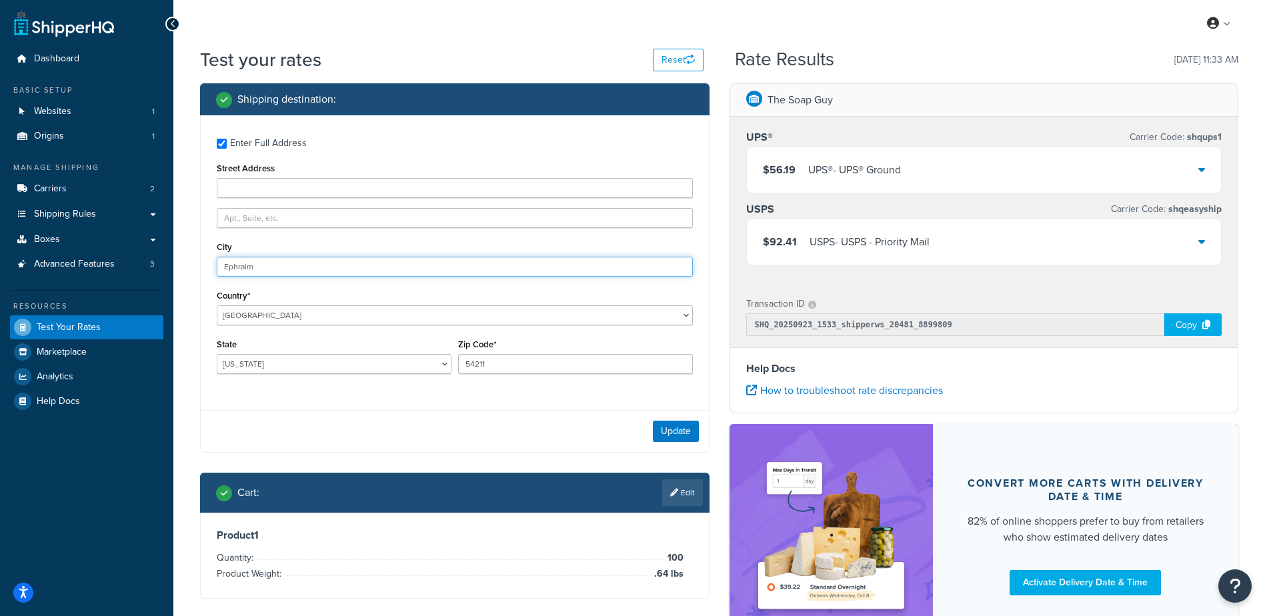
drag, startPoint x: 175, startPoint y: 269, endPoint x: 172, endPoint y: 309, distance: 40.1
click at [141, 274] on div "Dashboard Basic Setup Websites 1 Origins 1 Manage Shipping Carriers 2 Shipping …" at bounding box center [632, 364] width 1265 height 729
click at [336, 413] on div "Update" at bounding box center [455, 431] width 508 height 42
click at [243, 149] on div "Enter Full Address" at bounding box center [268, 143] width 77 height 19
click at [227, 149] on input "Enter Full Address" at bounding box center [222, 144] width 10 height 10
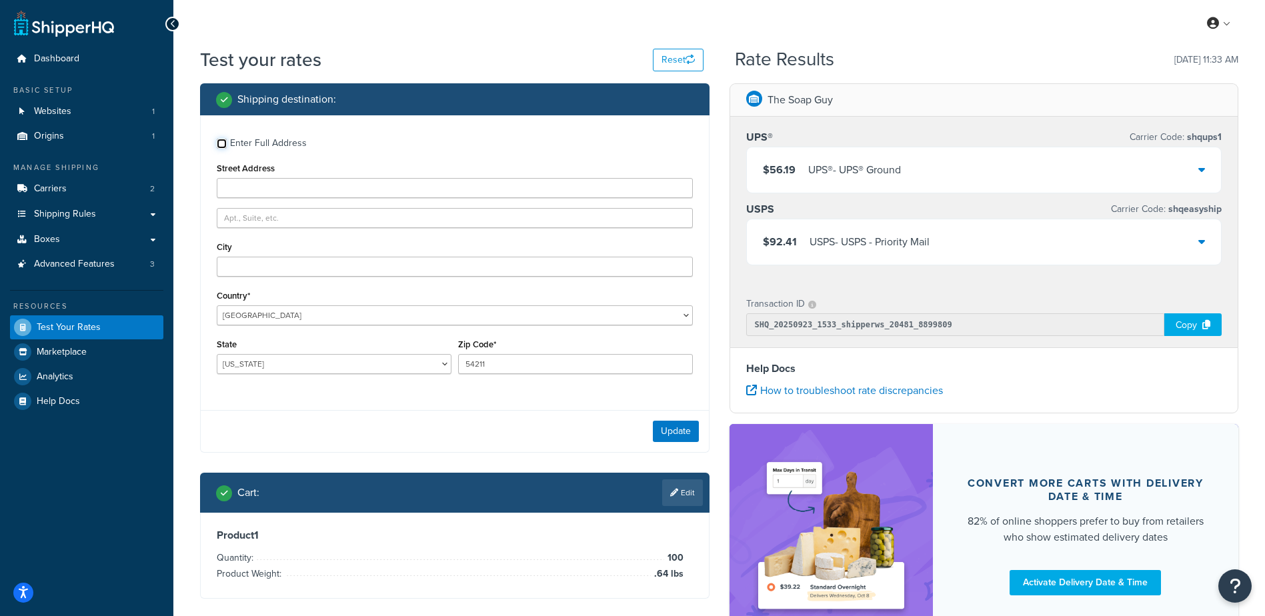
checkbox input "false"
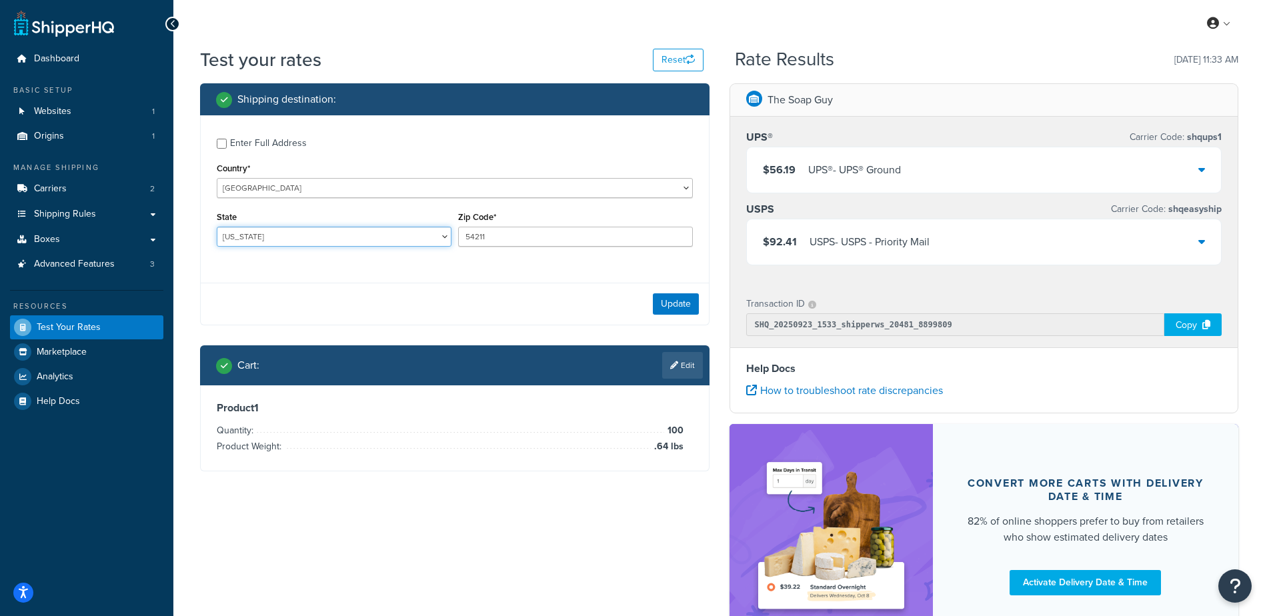
click at [279, 243] on select "Alabama Alaska American Samoa Arizona Arkansas Armed Forces Americas Armed Forc…" at bounding box center [334, 237] width 235 height 20
select select "CA"
click at [217, 227] on select "Alabama Alaska American Samoa Arizona Arkansas Armed Forces Americas Armed Forc…" at bounding box center [334, 237] width 235 height 20
type input "90210"
click at [348, 286] on div "Update" at bounding box center [455, 304] width 508 height 42
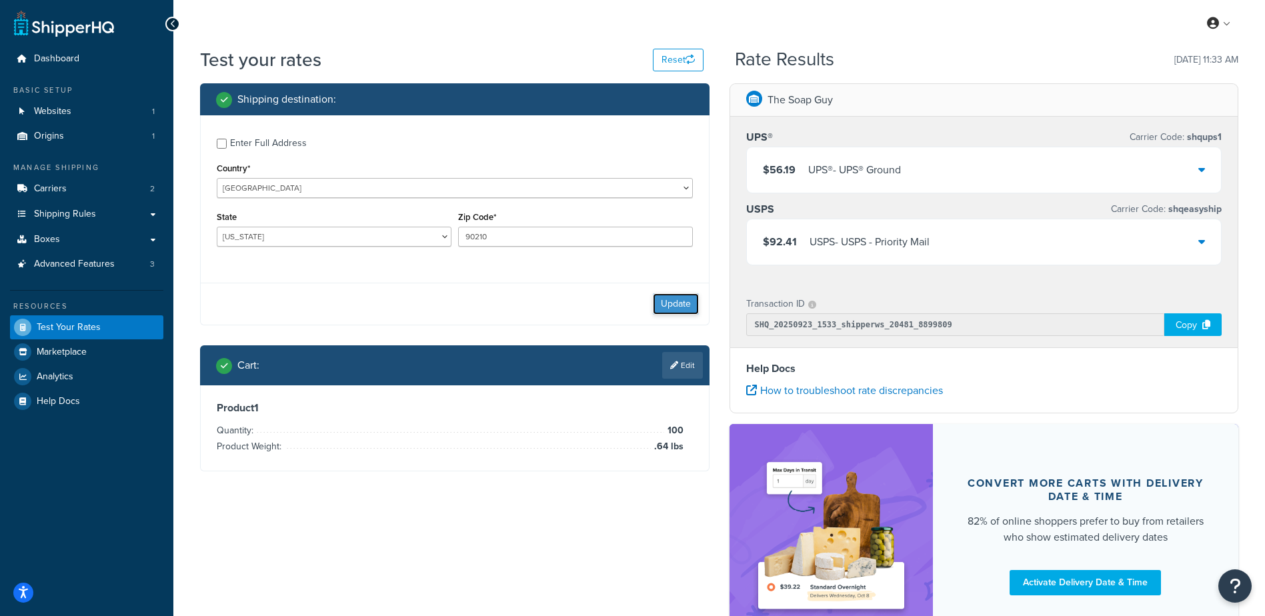
click at [662, 313] on button "Update" at bounding box center [676, 303] width 46 height 21
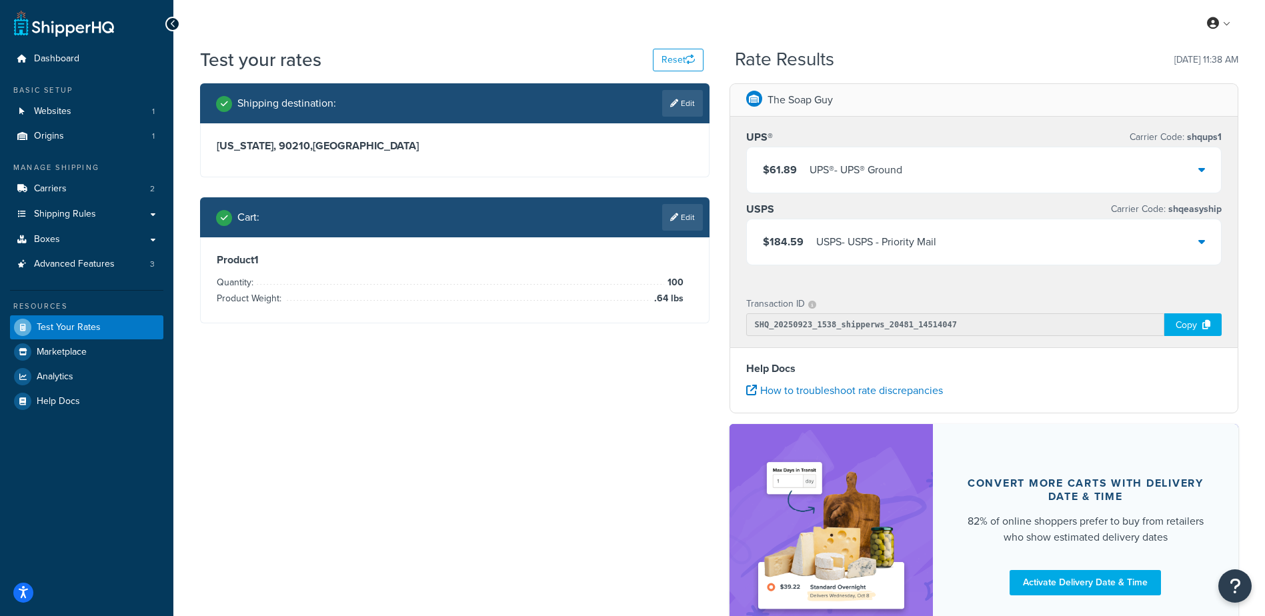
drag, startPoint x: 665, startPoint y: 213, endPoint x: 411, endPoint y: 317, distance: 274.9
click at [665, 213] on link "Edit" at bounding box center [682, 217] width 41 height 27
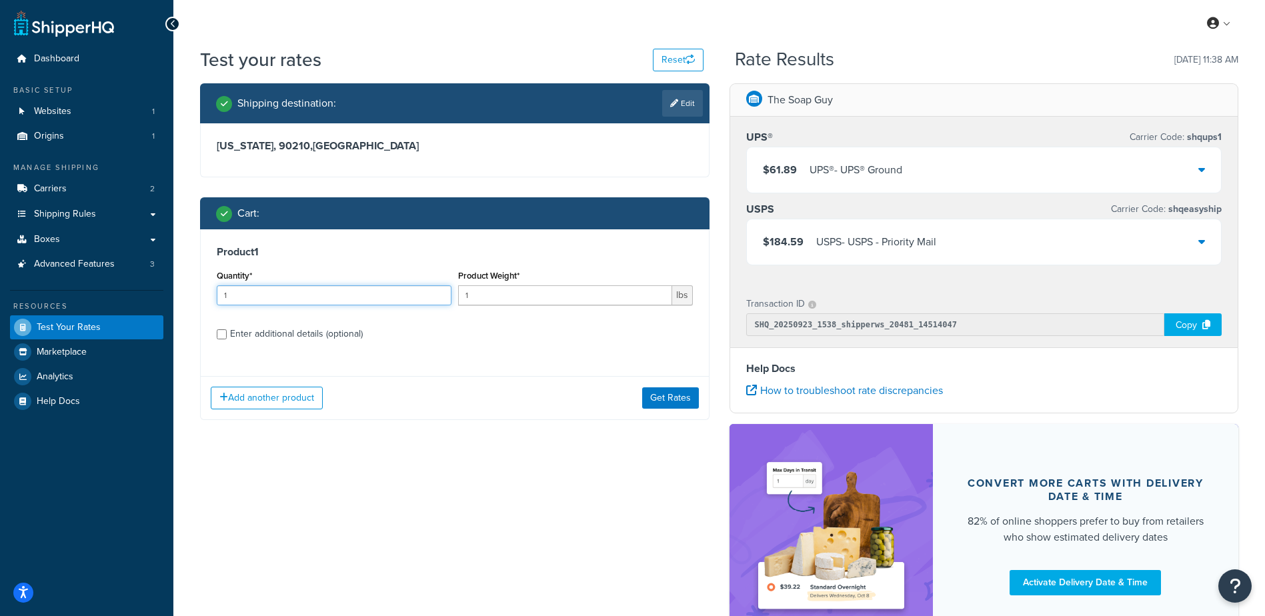
drag, startPoint x: 255, startPoint y: 295, endPoint x: 144, endPoint y: 291, distance: 111.5
click at [143, 292] on div "Dashboard Basic Setup Websites 1 Origins 1 Manage Shipping Carriers 2 Shipping …" at bounding box center [632, 364] width 1265 height 729
type input "100"
type input "2.87"
drag, startPoint x: 656, startPoint y: 402, endPoint x: 546, endPoint y: 548, distance: 182.4
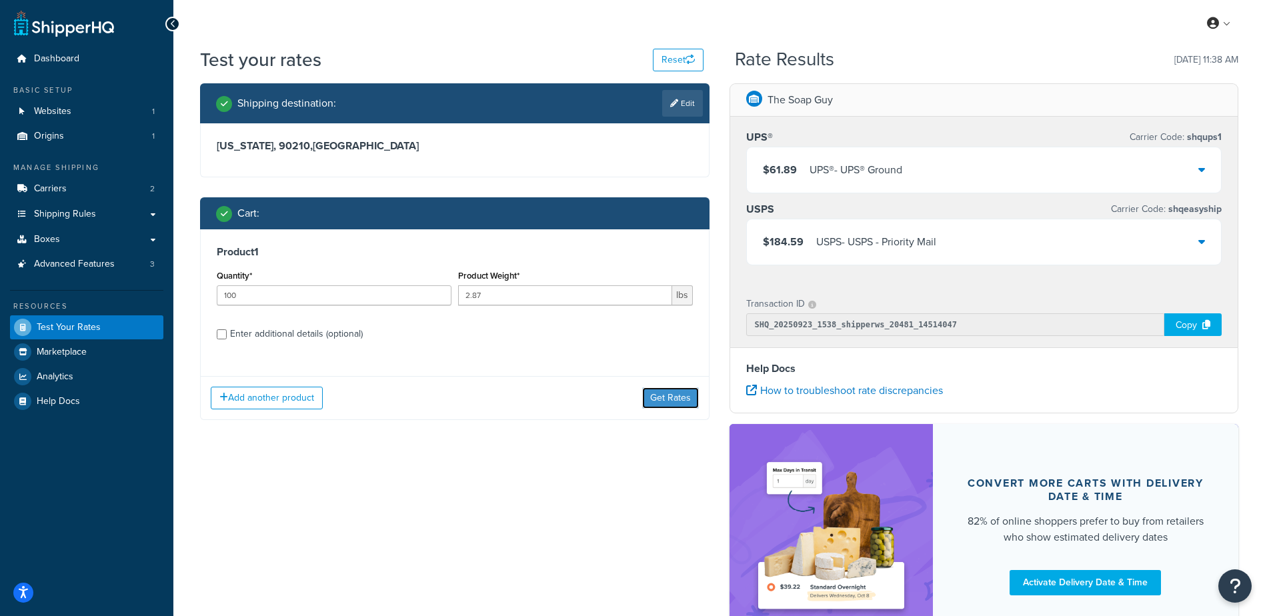
click at [656, 403] on button "Get Rates" at bounding box center [670, 398] width 57 height 21
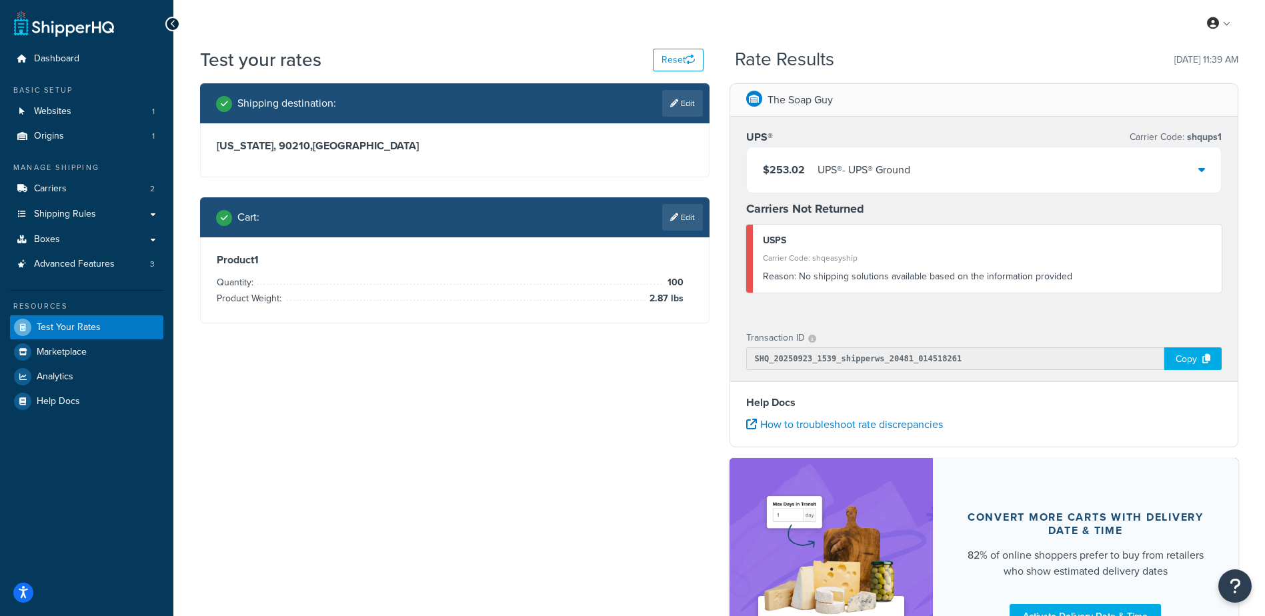
drag, startPoint x: 688, startPoint y: 209, endPoint x: 650, endPoint y: 200, distance: 39.8
click at [688, 209] on link "Edit" at bounding box center [682, 217] width 41 height 27
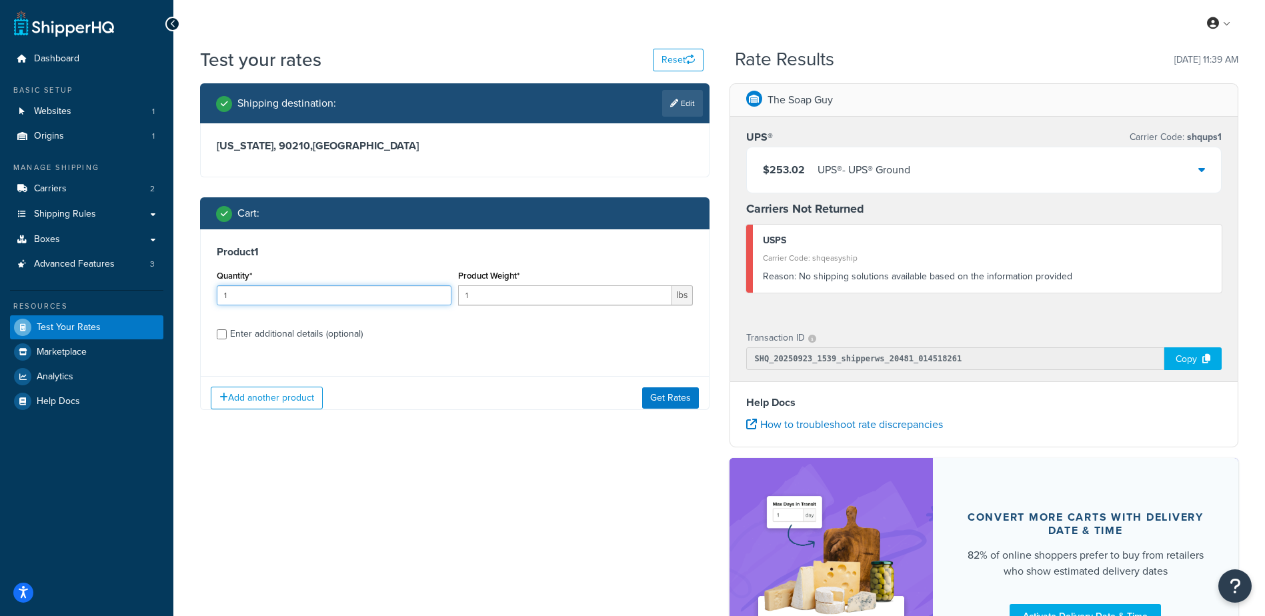
drag, startPoint x: 209, startPoint y: 291, endPoint x: 125, endPoint y: 287, distance: 83.4
click at [125, 287] on div "Dashboard Basic Setup Websites 1 Origins 1 Manage Shipping Carriers 2 Shipping …" at bounding box center [632, 381] width 1265 height 763
type input "100"
type input "2.04"
click at [674, 412] on div "Add another product Get Rates" at bounding box center [455, 397] width 508 height 43
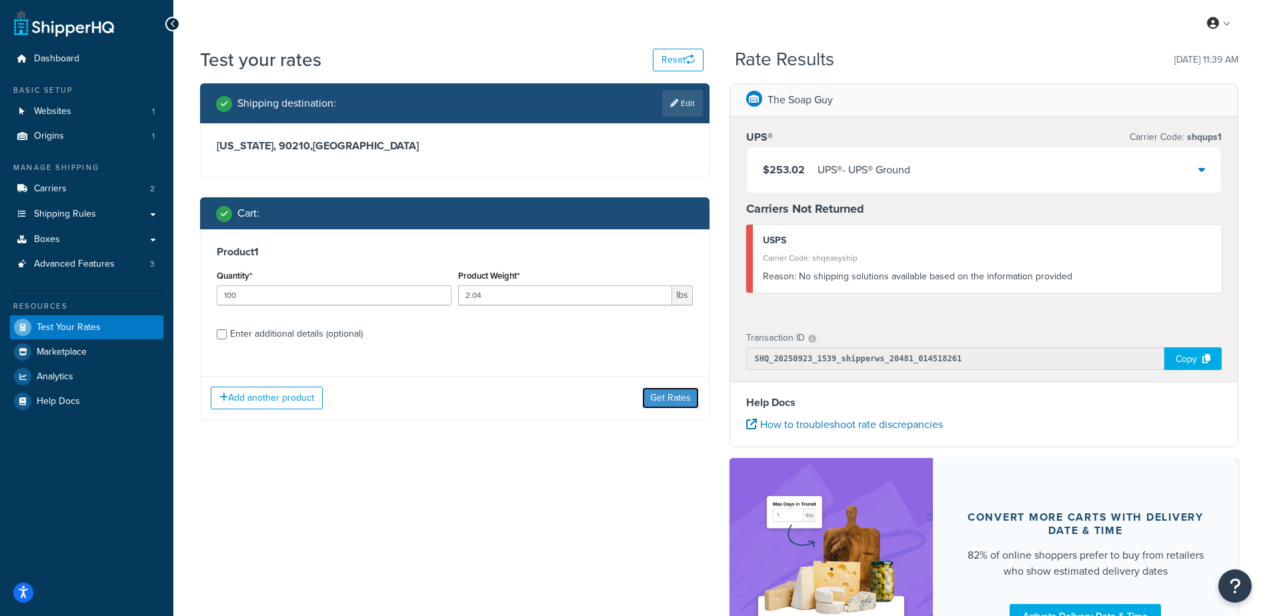
click at [679, 390] on button "Get Rates" at bounding box center [670, 398] width 57 height 21
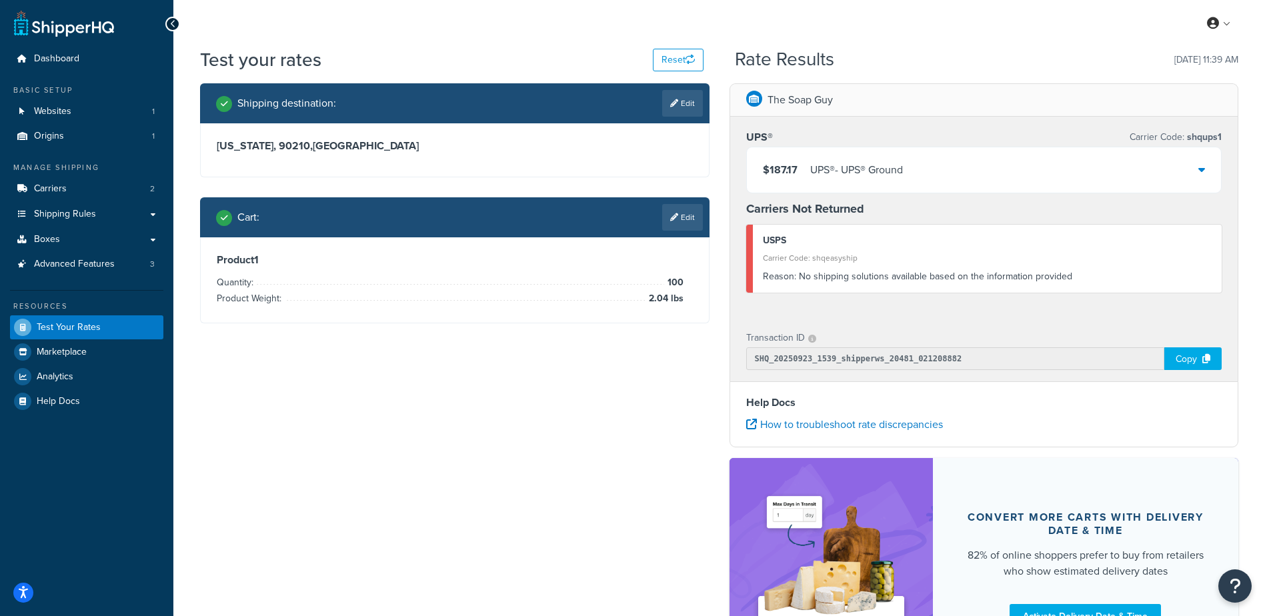
drag, startPoint x: 534, startPoint y: 476, endPoint x: 546, endPoint y: 441, distance: 37.3
click at [539, 466] on div "Shipping destination : Edit California, 90210 , United States Cart : Edit Produ…" at bounding box center [719, 389] width 1059 height 612
click at [693, 211] on link "Edit" at bounding box center [682, 217] width 41 height 27
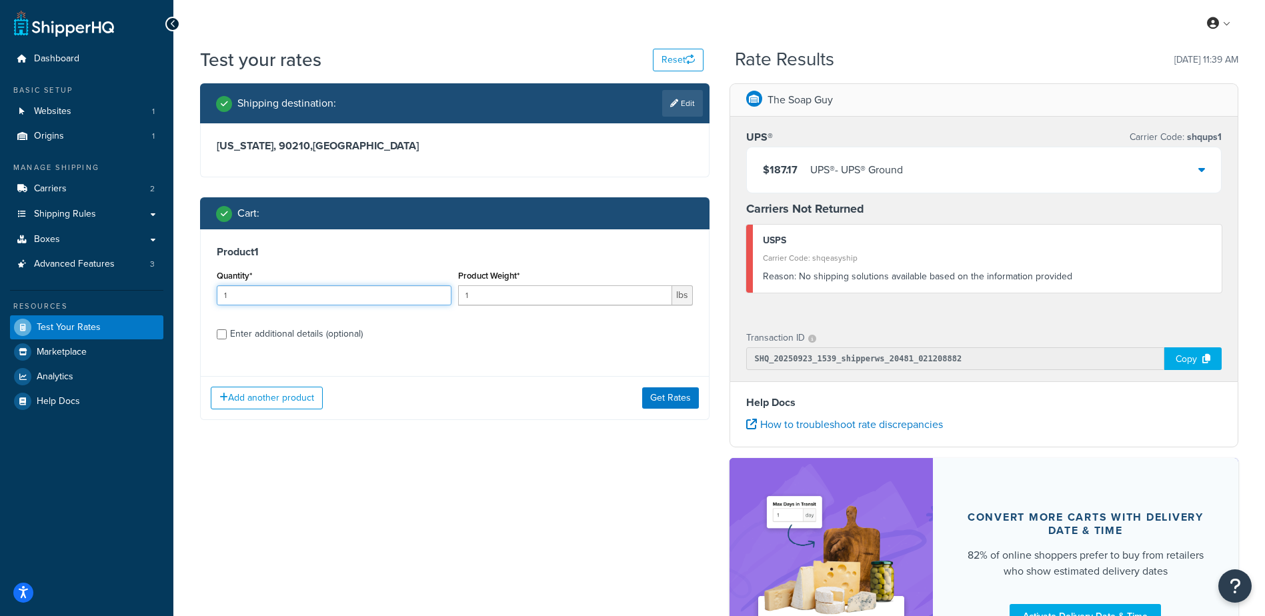
drag, startPoint x: 163, startPoint y: 295, endPoint x: 39, endPoint y: 299, distance: 124.1
click at [37, 302] on div "Dashboard Basic Setup Websites 1 Origins 1 Manage Shipping Carriers 2 Shipping …" at bounding box center [632, 381] width 1265 height 763
type input "100"
type input ".7"
click at [679, 401] on button "Get Rates" at bounding box center [670, 398] width 57 height 21
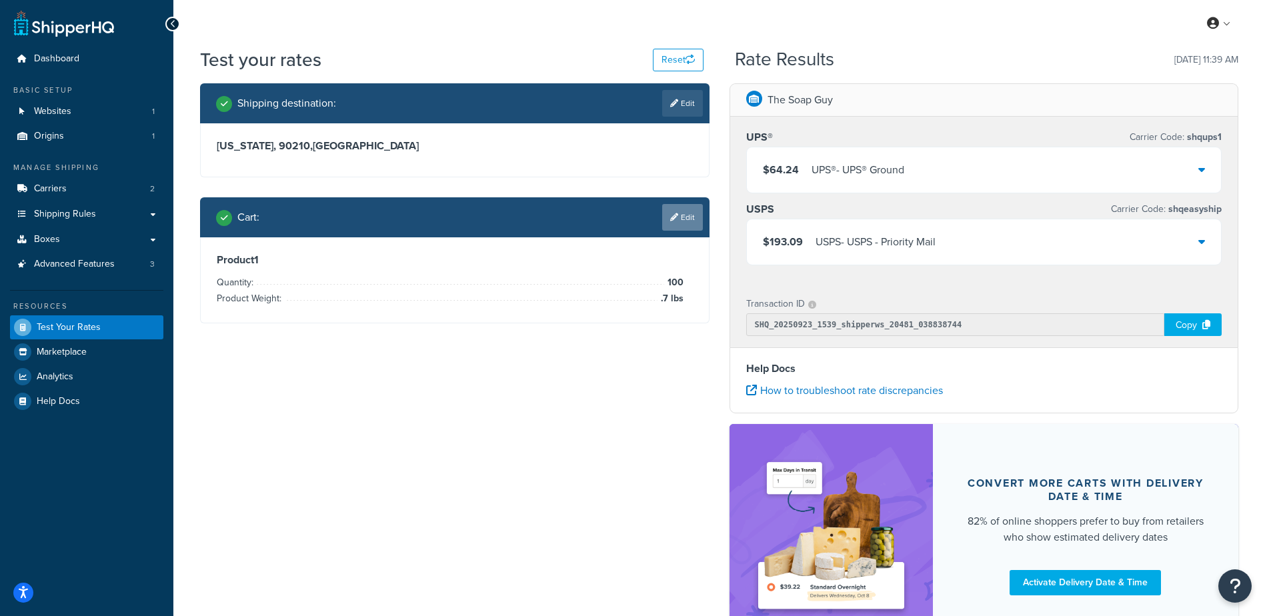
click at [686, 213] on link "Edit" at bounding box center [682, 217] width 41 height 27
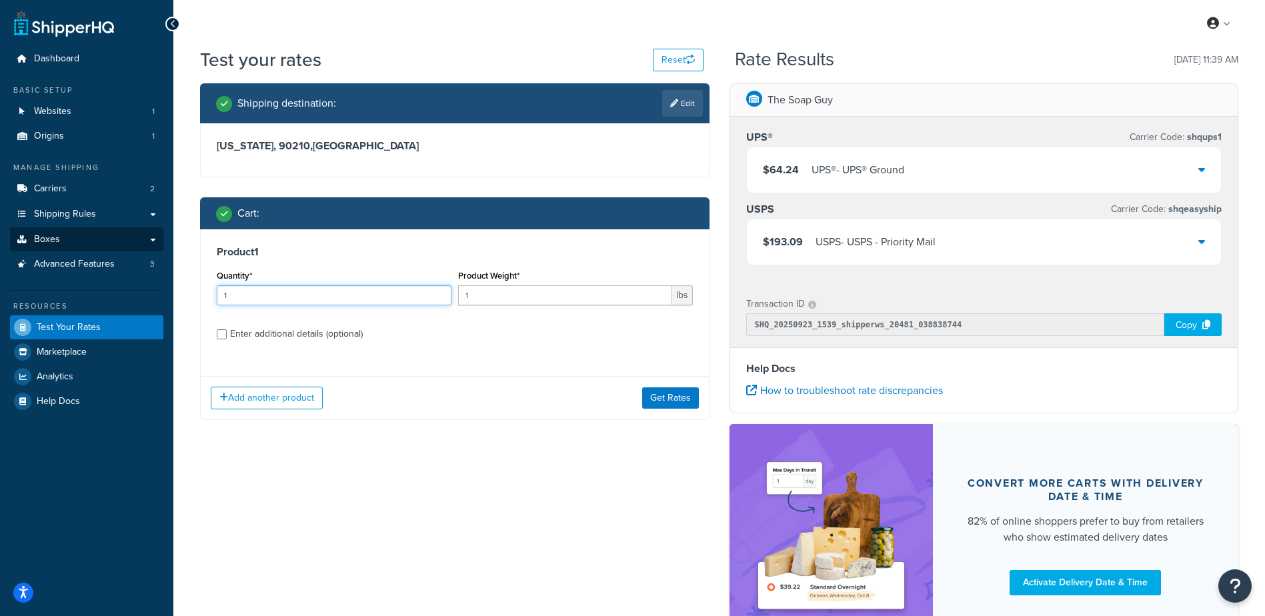
drag, startPoint x: 340, startPoint y: 285, endPoint x: 139, endPoint y: 247, distance: 204.2
click at [140, 250] on div "Dashboard Basic Setup Websites 1 Origins 1 Manage Shipping Carriers 2 Shipping …" at bounding box center [632, 364] width 1265 height 729
type input "100"
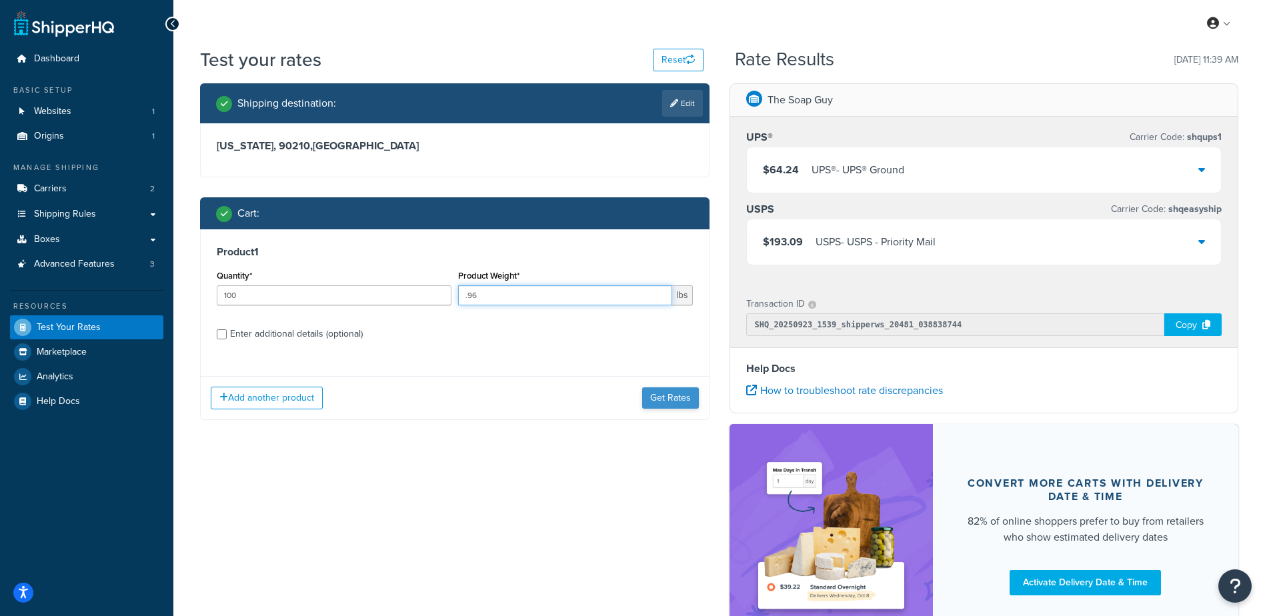
type input ".96"
click at [669, 396] on button "Get Rates" at bounding box center [670, 398] width 57 height 21
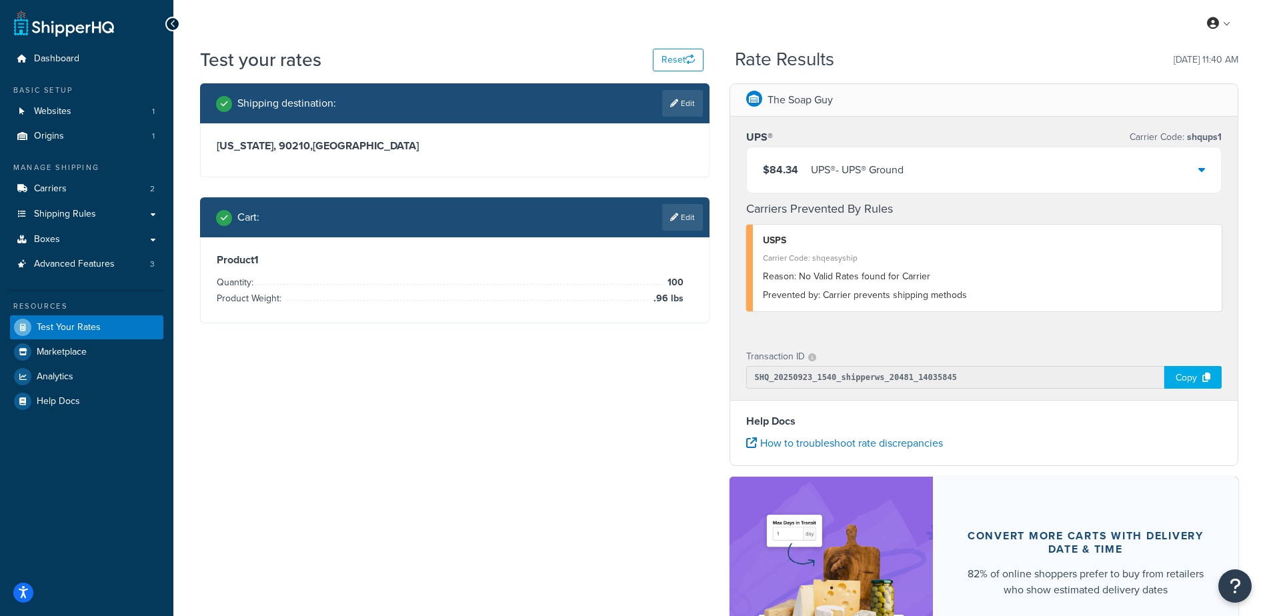
drag, startPoint x: 680, startPoint y: 223, endPoint x: 659, endPoint y: 245, distance: 30.2
click at [679, 225] on link "Edit" at bounding box center [682, 217] width 41 height 27
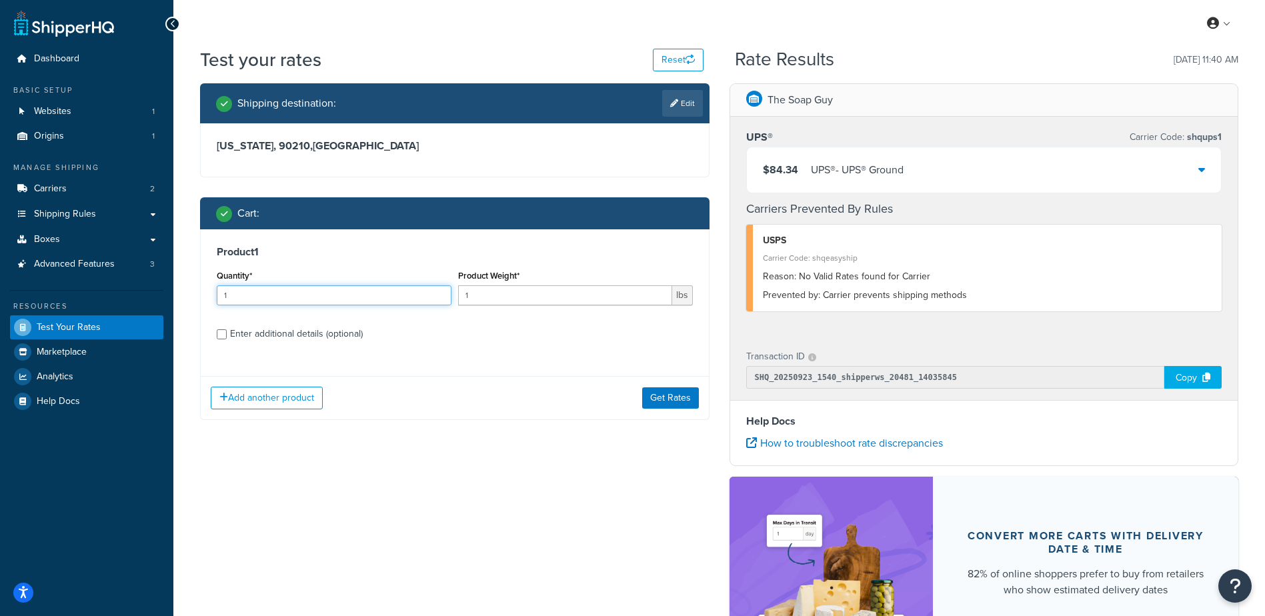
drag, startPoint x: 279, startPoint y: 300, endPoint x: 63, endPoint y: 299, distance: 216.8
click at [63, 299] on div "Dashboard Basic Setup Websites 1 Origins 1 Manage Shipping Carriers 2 Shipping …" at bounding box center [632, 391] width 1265 height 782
type input "100"
type input ".36"
click at [677, 392] on button "Get Rates" at bounding box center [670, 398] width 57 height 21
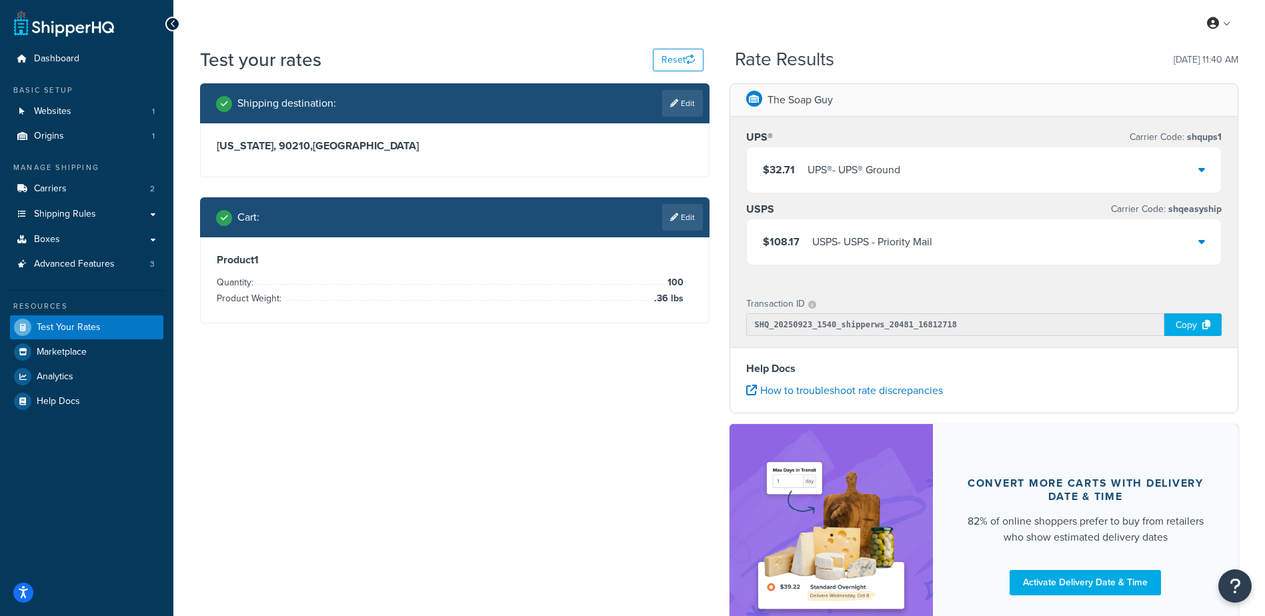
click at [588, 460] on div "Shipping destination : Edit California, 90210 , United States Cart : Edit Produ…" at bounding box center [719, 372] width 1059 height 578
click at [672, 223] on link "Edit" at bounding box center [682, 217] width 41 height 27
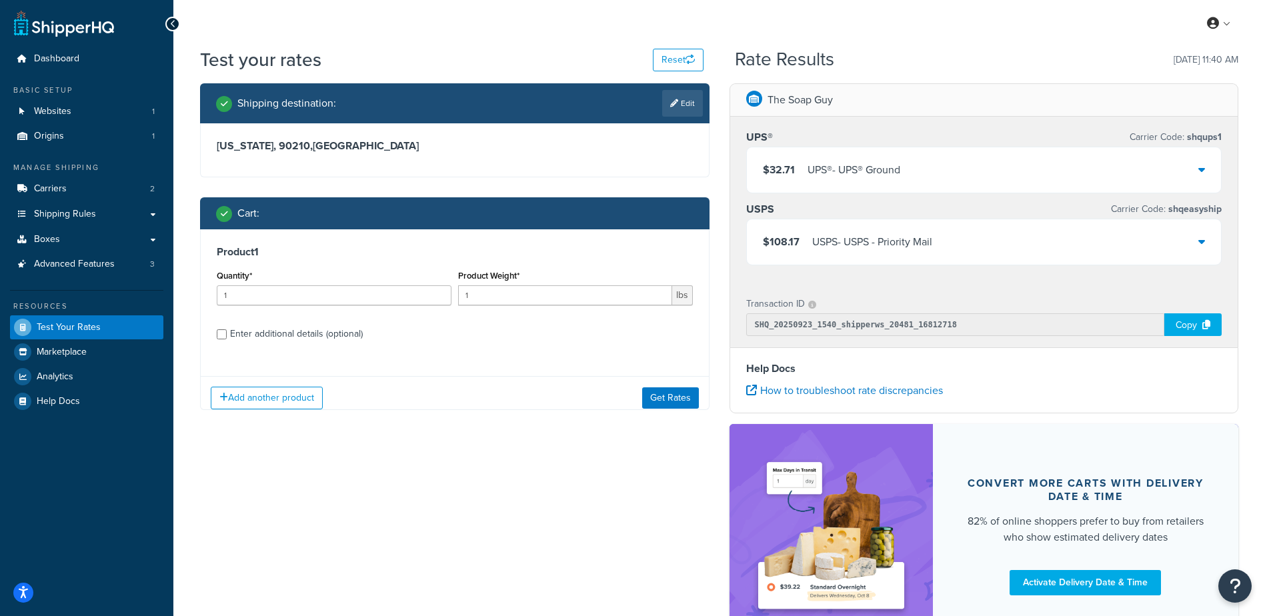
click at [606, 420] on div "Shipping destination : Edit California, 90210 , United States Cart : Product 1 …" at bounding box center [719, 372] width 1059 height 578
drag, startPoint x: 586, startPoint y: 436, endPoint x: 582, endPoint y: 429, distance: 8.1
click at [586, 436] on div "Shipping destination : Edit California, 90210 , United States Cart : Product 1 …" at bounding box center [455, 261] width 530 height 357
click at [468, 432] on div "Shipping destination : Edit California, 90210 , United States Cart : Product 1 …" at bounding box center [455, 261] width 530 height 357
drag, startPoint x: 141, startPoint y: 277, endPoint x: 131, endPoint y: 289, distance: 15.1
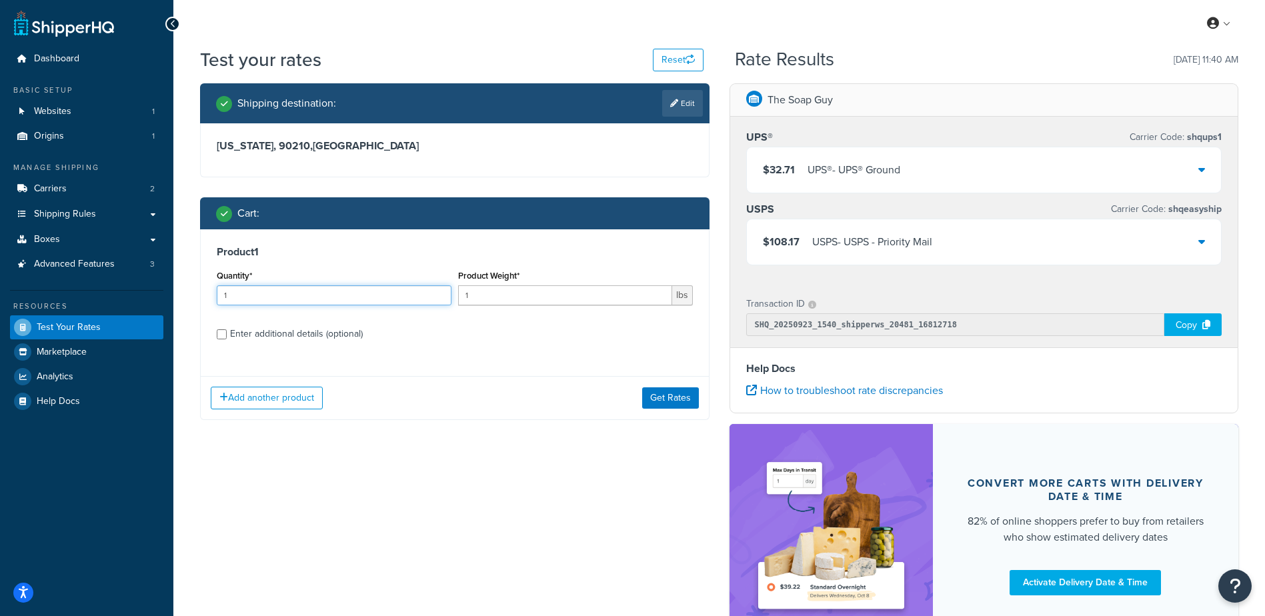
click at [131, 289] on div "Dashboard Basic Setup Websites 1 Origins 1 Manage Shipping Carriers 2 Shipping …" at bounding box center [632, 364] width 1265 height 729
type input "100"
type input ".64"
click at [674, 406] on button "Get Rates" at bounding box center [670, 398] width 57 height 21
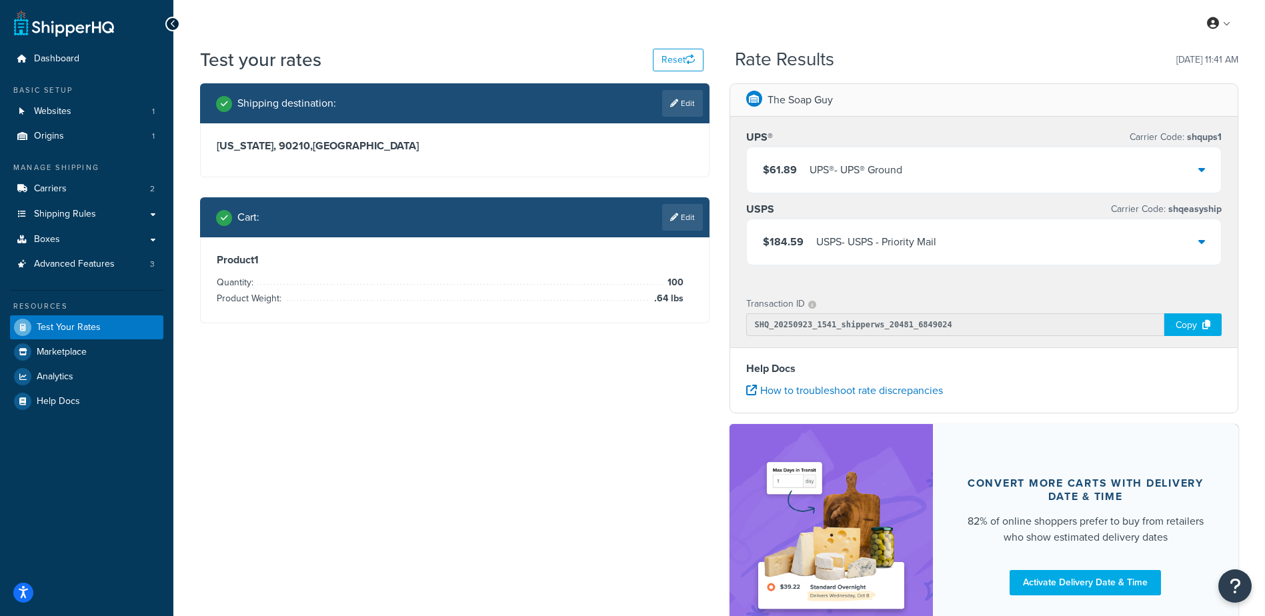
drag, startPoint x: 690, startPoint y: 93, endPoint x: 666, endPoint y: 106, distance: 26.6
click at [690, 94] on link "Edit" at bounding box center [682, 103] width 41 height 27
select select "CA"
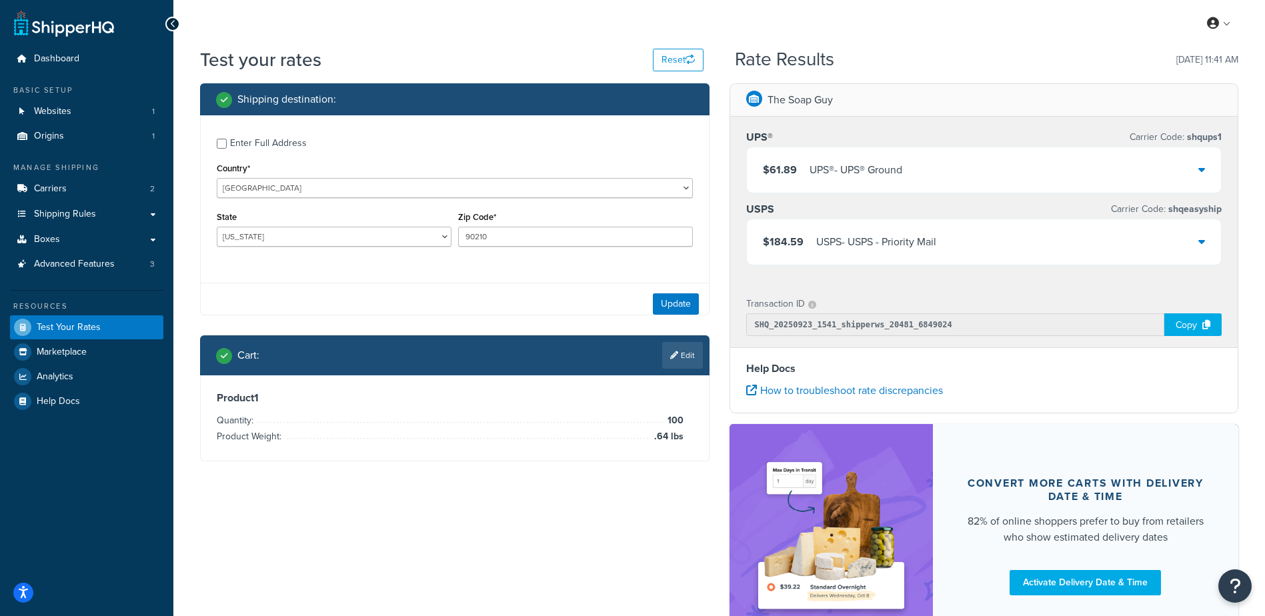
click at [234, 141] on div "Enter Full Address" at bounding box center [268, 143] width 77 height 19
click at [227, 141] on input "Enter Full Address" at bounding box center [222, 144] width 10 height 10
checkbox input "true"
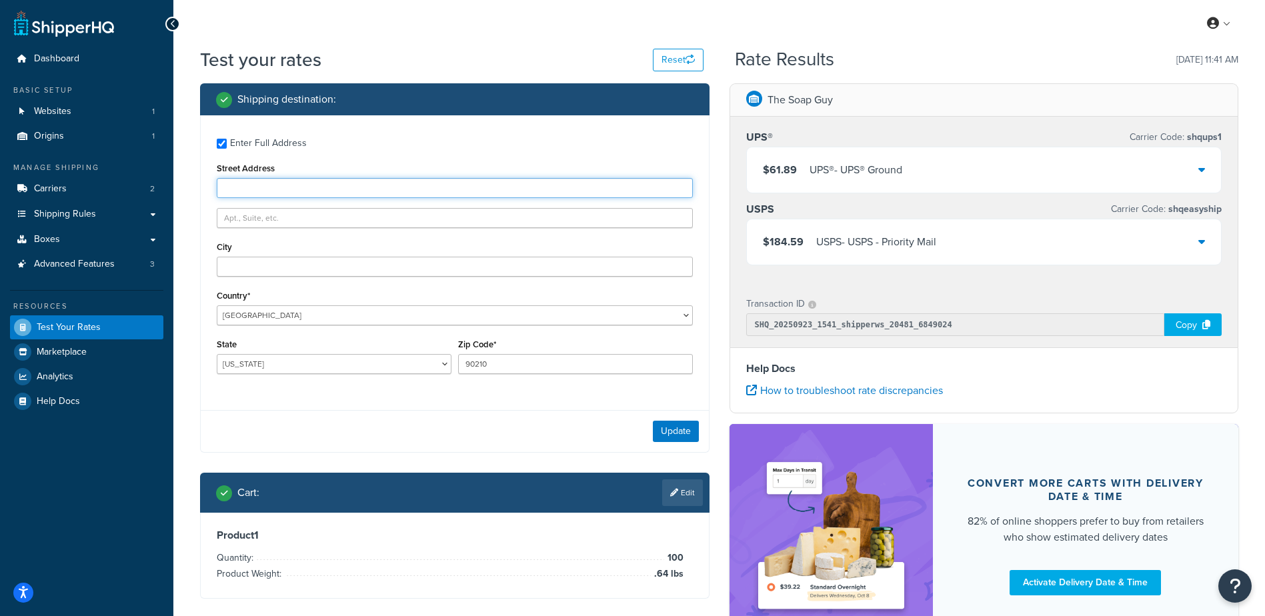
click at [261, 183] on input "Street Address" at bounding box center [455, 188] width 476 height 20
type input "515 N Beverly Dr"
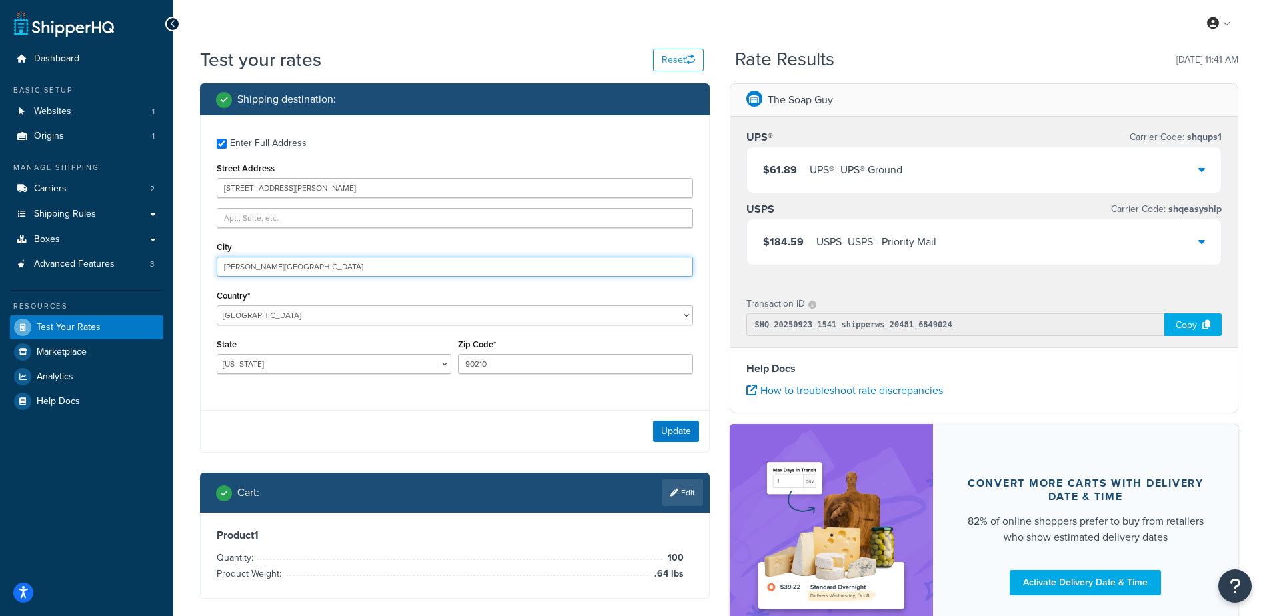
type input "Beverly Hills"
click at [680, 424] on button "Update" at bounding box center [676, 431] width 46 height 21
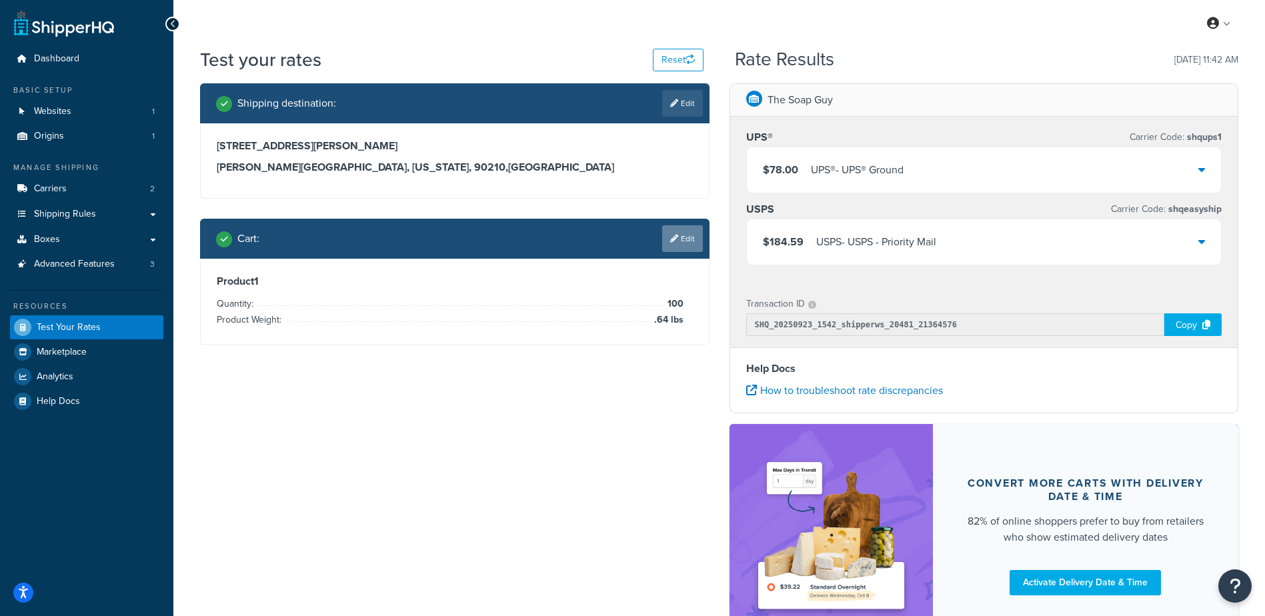
click at [677, 241] on link "Edit" at bounding box center [682, 238] width 41 height 27
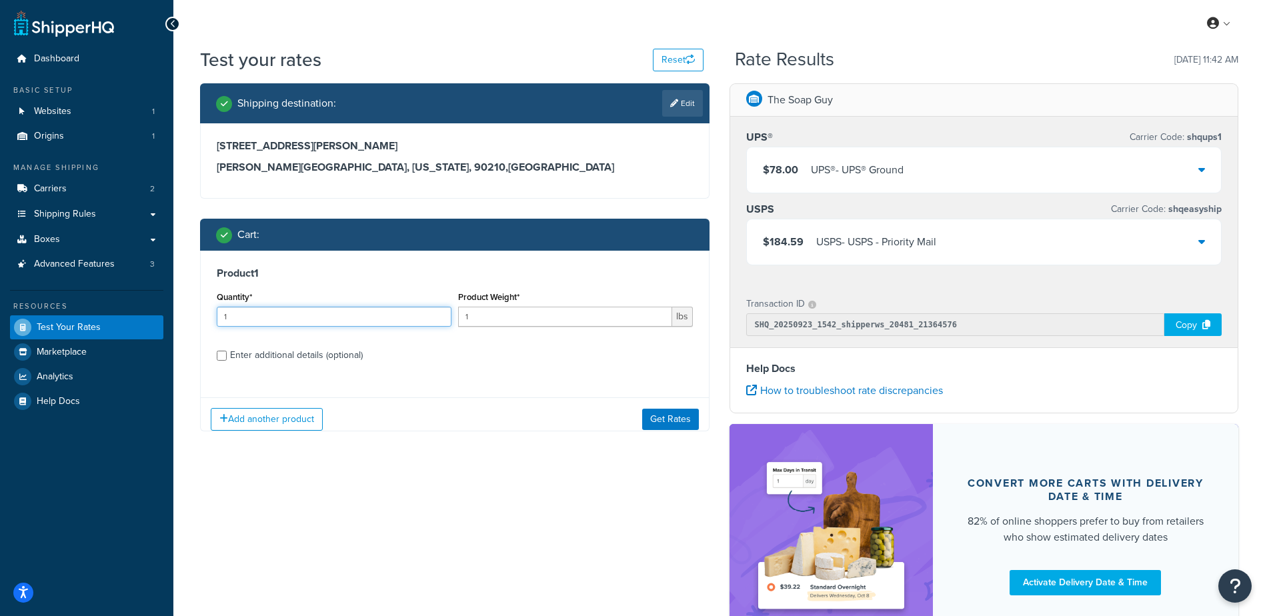
drag, startPoint x: 112, startPoint y: 311, endPoint x: 74, endPoint y: 313, distance: 38.1
click at [73, 315] on div "Dashboard Basic Setup Websites 1 Origins 1 Manage Shipping Carriers 2 Shipping …" at bounding box center [632, 364] width 1265 height 729
type input "100"
type input "2.87"
click at [656, 414] on button "Get Rates" at bounding box center [670, 419] width 57 height 21
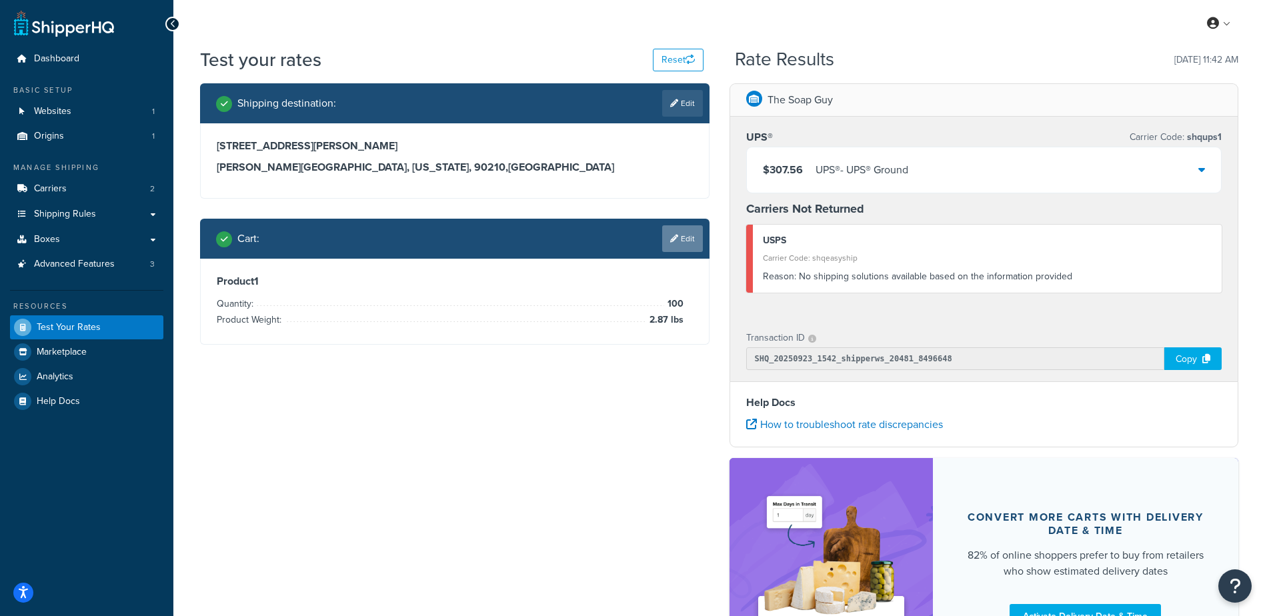
click at [672, 235] on icon at bounding box center [674, 239] width 8 height 8
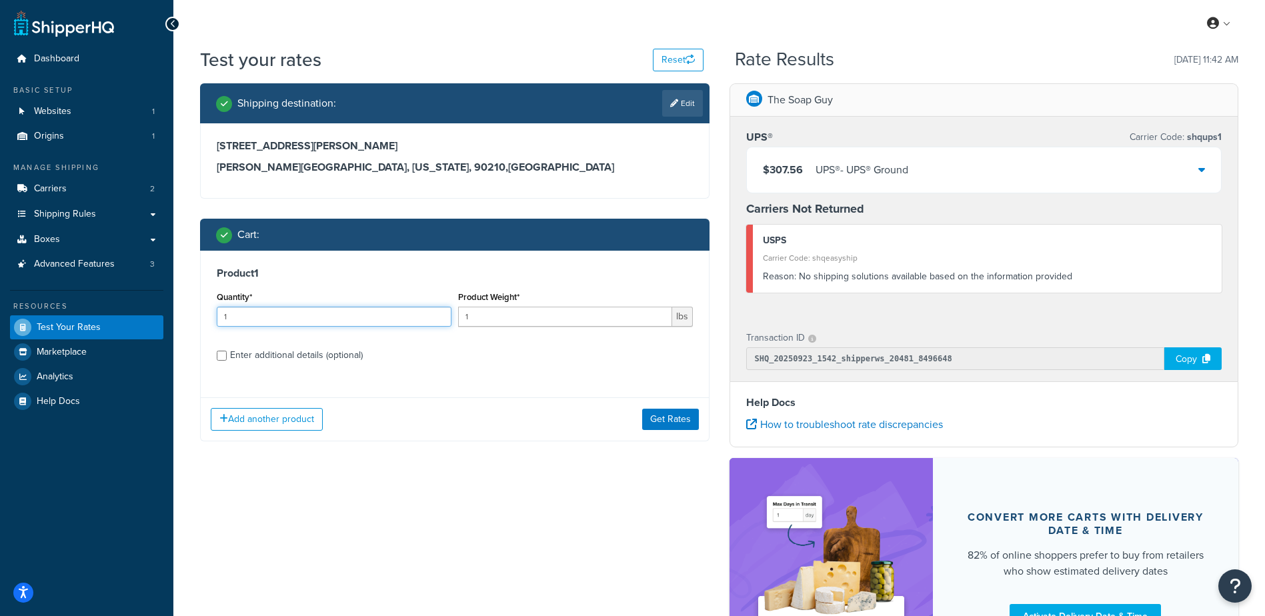
drag, startPoint x: 231, startPoint y: 323, endPoint x: 109, endPoint y: 323, distance: 122.1
click at [109, 324] on div "Dashboard Basic Setup Websites 1 Origins 1 Manage Shipping Carriers 2 Shipping …" at bounding box center [632, 381] width 1265 height 763
type input "100"
type input "2.04"
click at [658, 414] on button "Get Rates" at bounding box center [670, 419] width 57 height 21
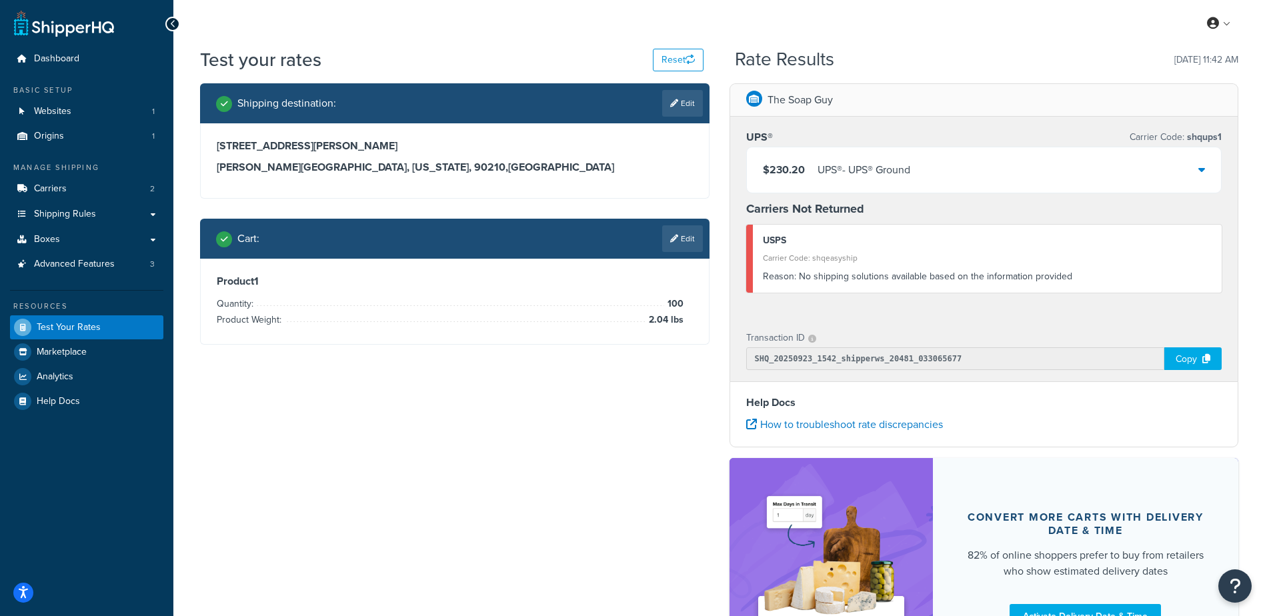
click at [572, 408] on div "Shipping destination : Edit 515 N Beverly Dr Beverly Hills, California, 90210 ,…" at bounding box center [719, 389] width 1059 height 612
click at [622, 422] on div "Shipping destination : Edit 515 N Beverly Dr Beverly Hills, California, 90210 ,…" at bounding box center [719, 389] width 1059 height 612
click at [671, 238] on icon at bounding box center [674, 239] width 8 height 8
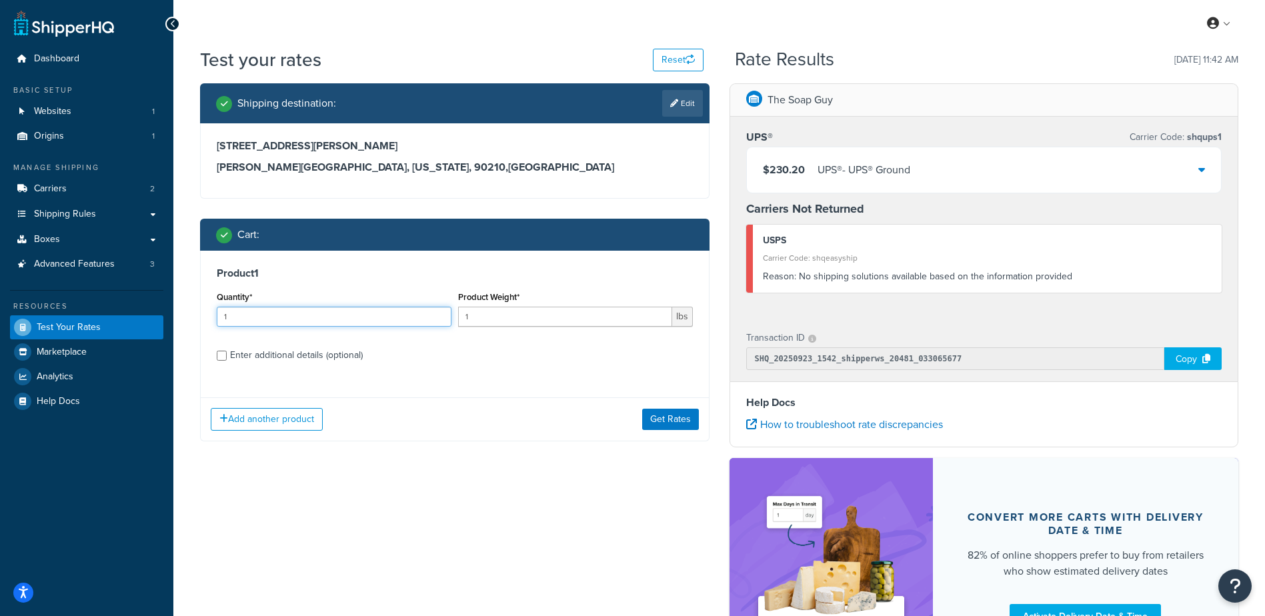
drag, startPoint x: 261, startPoint y: 317, endPoint x: 147, endPoint y: 320, distance: 114.1
click at [147, 321] on div "Dashboard Basic Setup Websites 1 Origins 1 Manage Shipping Carriers 2 Shipping …" at bounding box center [632, 381] width 1265 height 763
type input "100"
click at [688, 420] on button "Get Rates" at bounding box center [670, 419] width 57 height 21
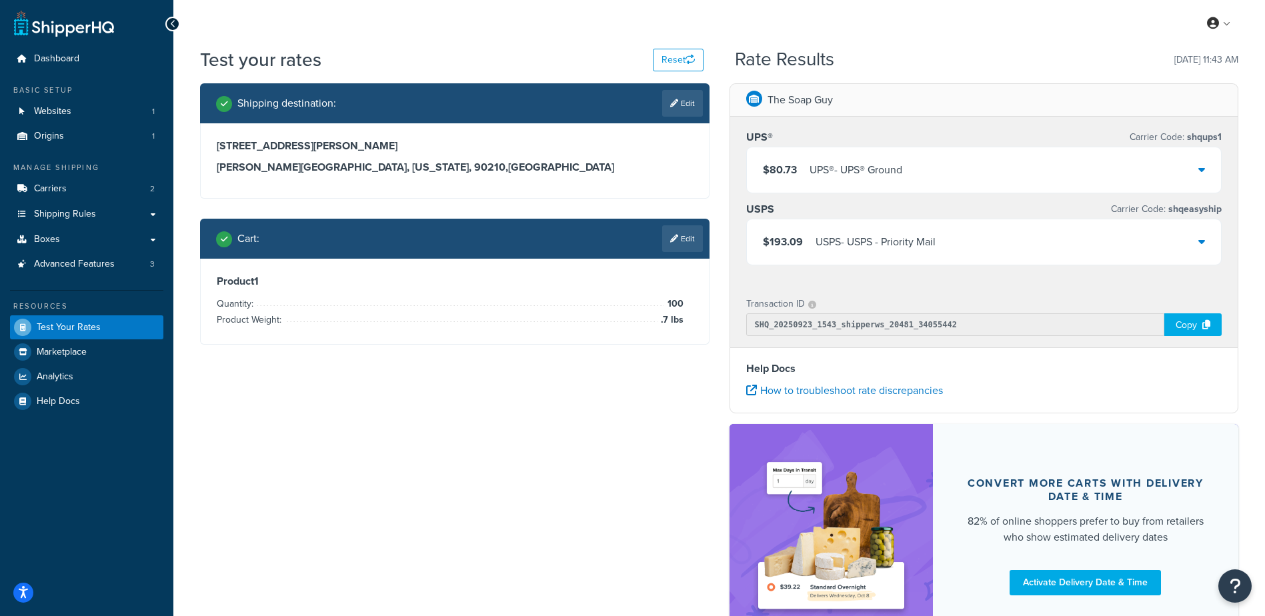
drag, startPoint x: 573, startPoint y: 424, endPoint x: 620, endPoint y: 390, distance: 58.2
click at [572, 422] on div "Shipping destination : Edit 515 N Beverly Dr Beverly Hills, California, 90210 ,…" at bounding box center [719, 372] width 1059 height 578
click at [684, 245] on link "Edit" at bounding box center [682, 238] width 41 height 27
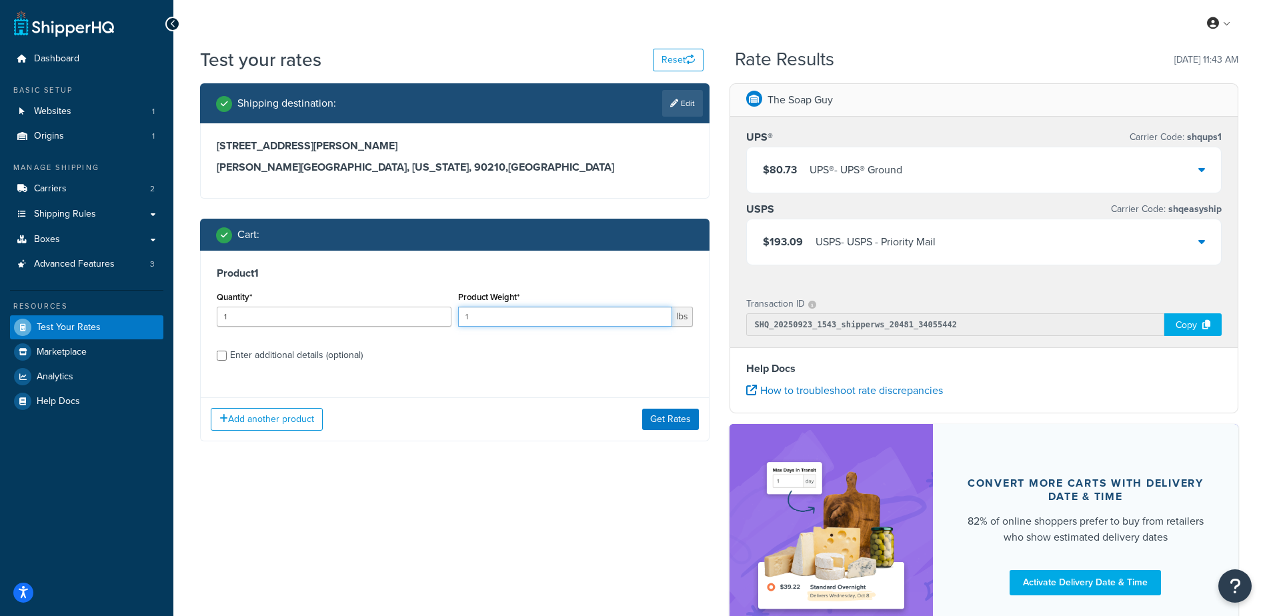
click at [510, 312] on input "1" at bounding box center [565, 317] width 214 height 20
click at [540, 279] on h3 "Product 1" at bounding box center [455, 273] width 476 height 13
click at [437, 360] on label "Enter additional details (optional)" at bounding box center [461, 354] width 463 height 21
click at [227, 360] on input "Enter additional details (optional)" at bounding box center [222, 356] width 10 height 10
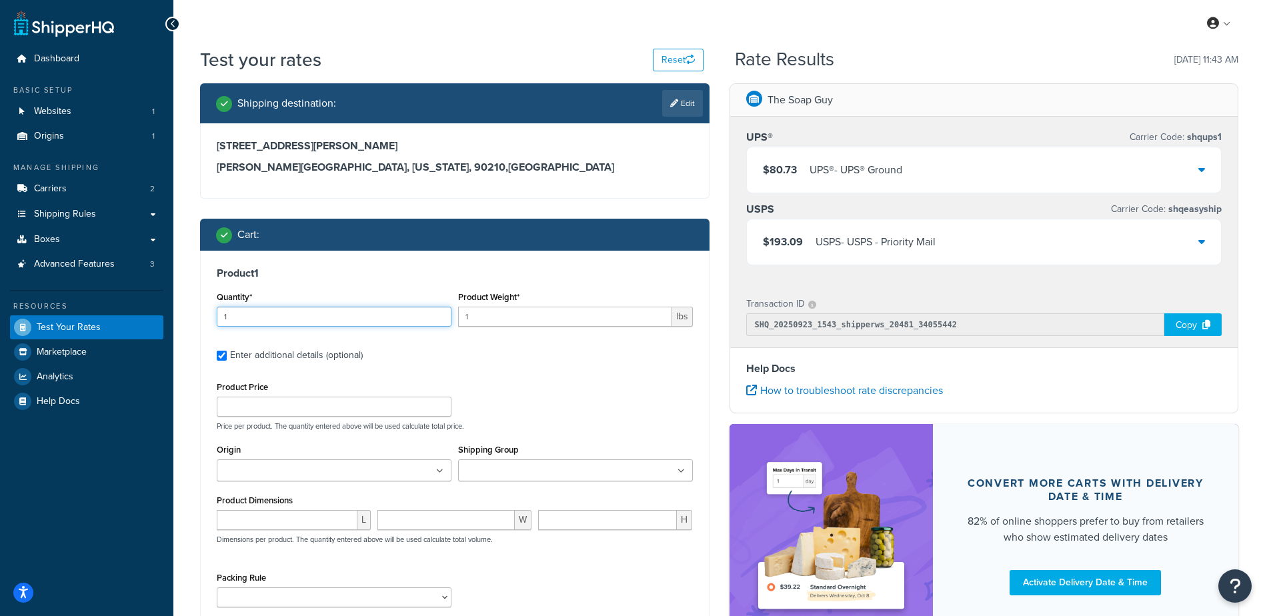
drag, startPoint x: 356, startPoint y: 309, endPoint x: 200, endPoint y: 287, distance: 157.0
click at [200, 286] on div "Product 1 Quantity* 1 Product Weight* 1 lbs Enter additional details (optional)…" at bounding box center [455, 469] width 510 height 437
click at [99, 187] on link "Carriers 2" at bounding box center [86, 189] width 153 height 25
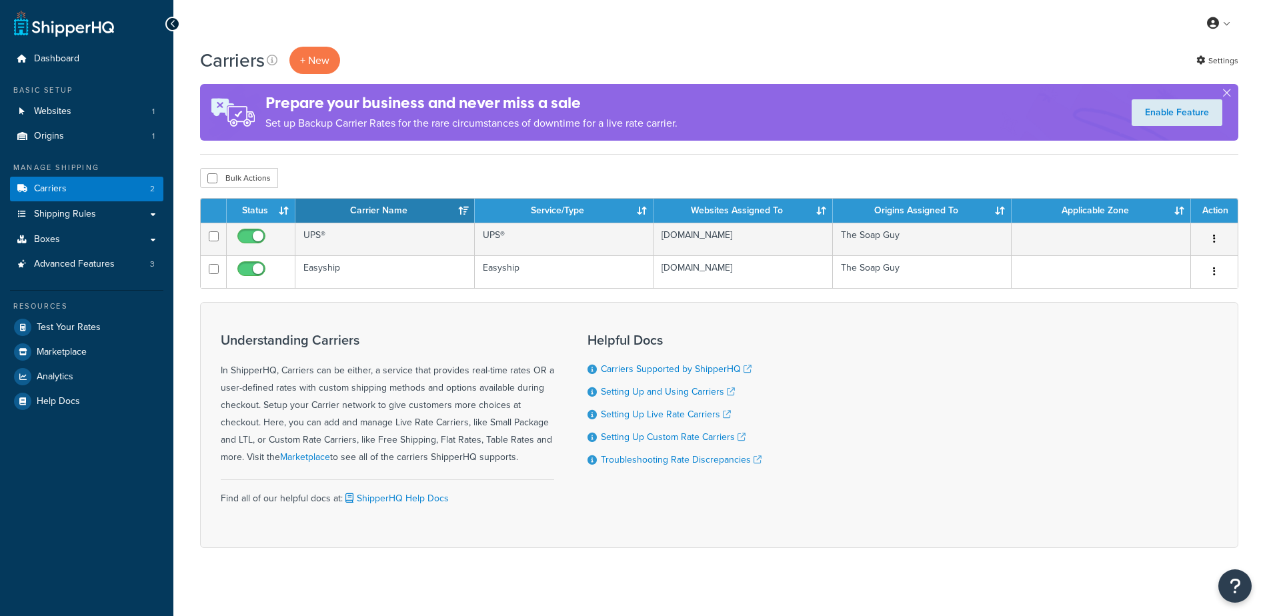
click at [324, 243] on td "UPS®" at bounding box center [384, 239] width 179 height 33
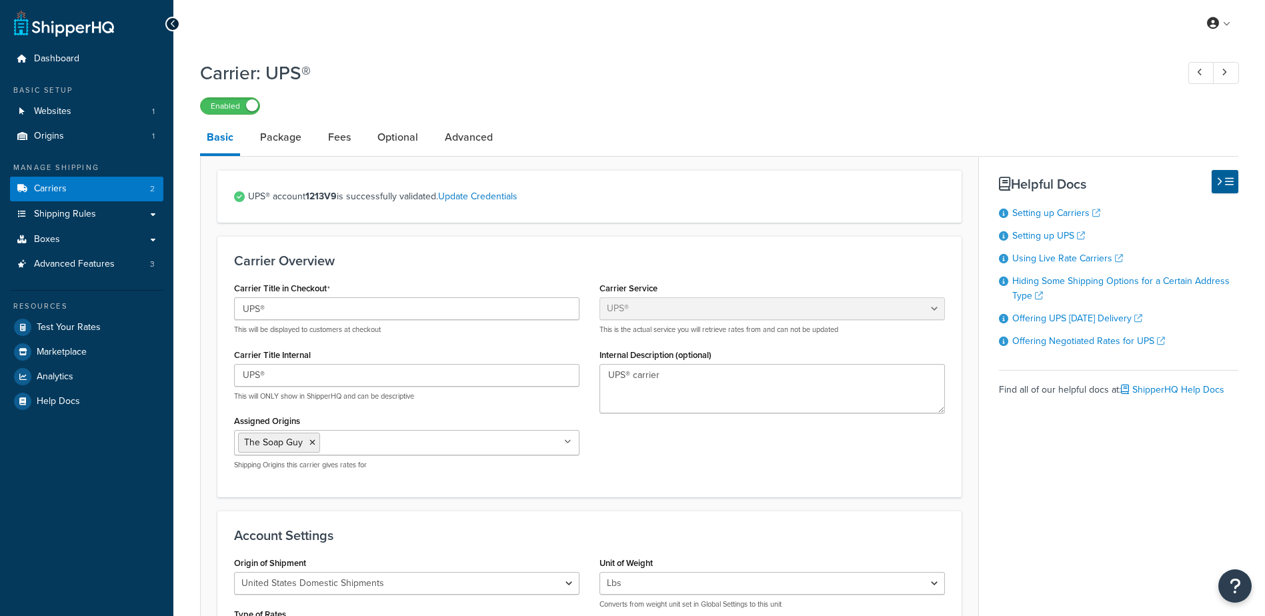
select select "ups"
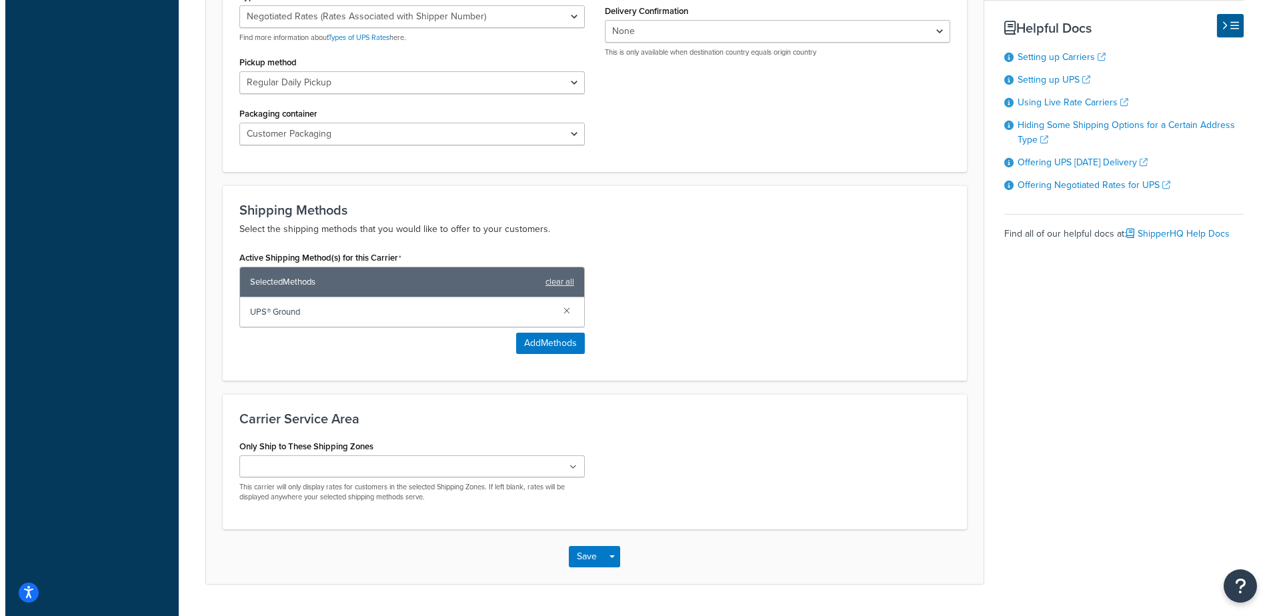
scroll to position [619, 0]
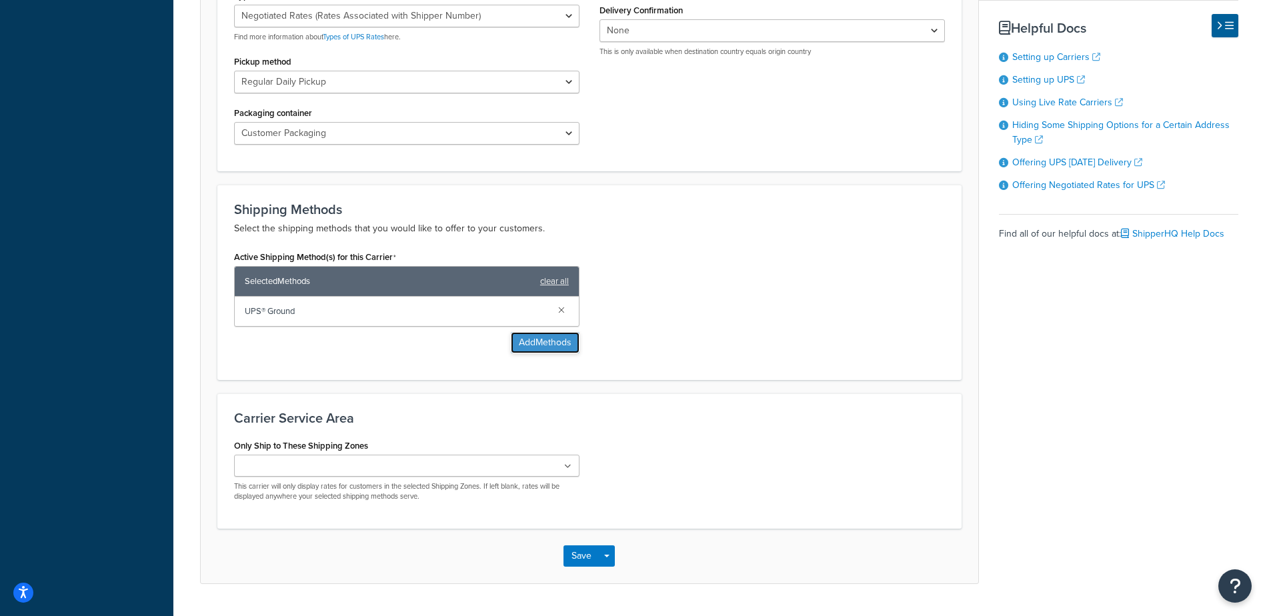
click at [542, 340] on button "Add Methods" at bounding box center [545, 342] width 69 height 21
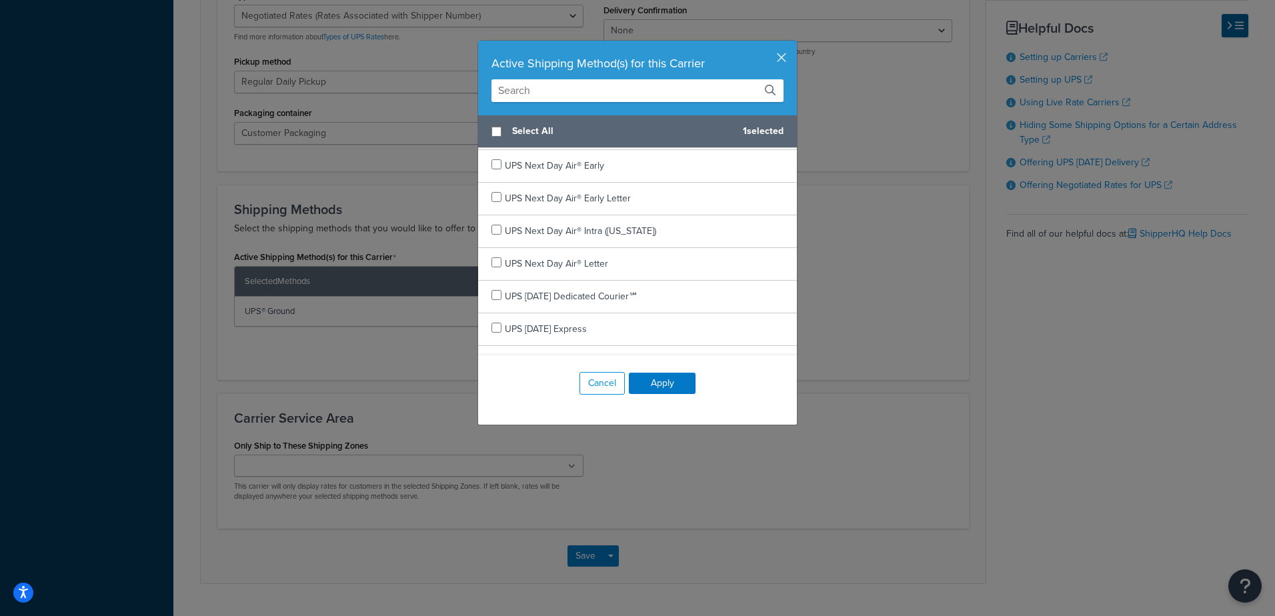
scroll to position [0, 0]
